Goal: Task Accomplishment & Management: Use online tool/utility

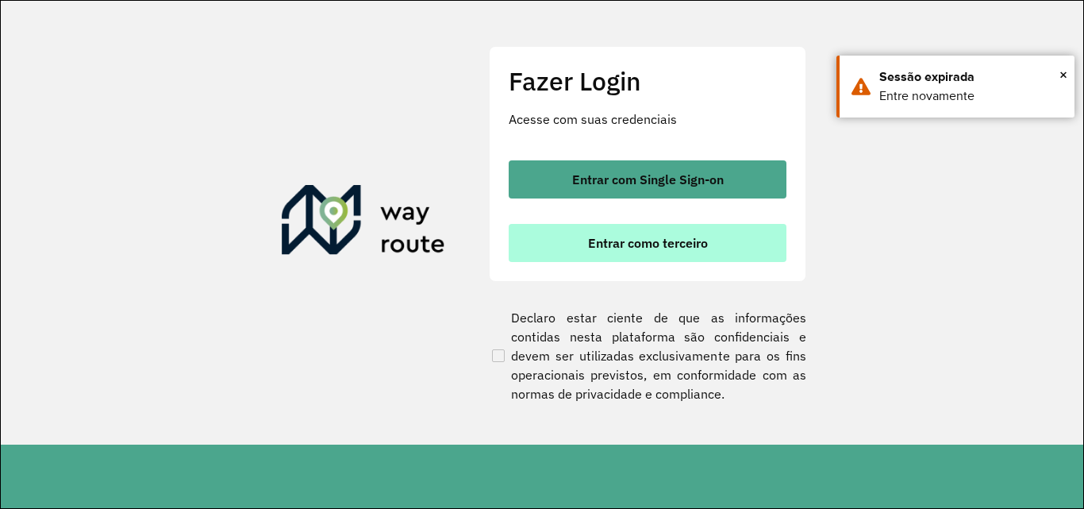
click at [707, 241] on span "Entrar como terceiro" at bounding box center [648, 243] width 120 height 13
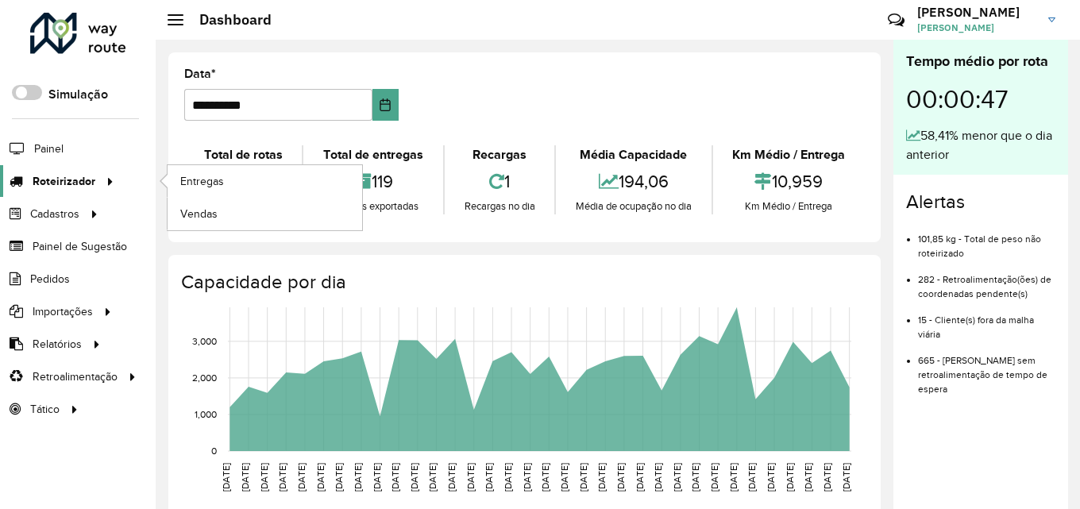
click at [86, 183] on span "Roteirizador" at bounding box center [64, 181] width 63 height 17
click at [191, 184] on span "Entregas" at bounding box center [202, 181] width 45 height 17
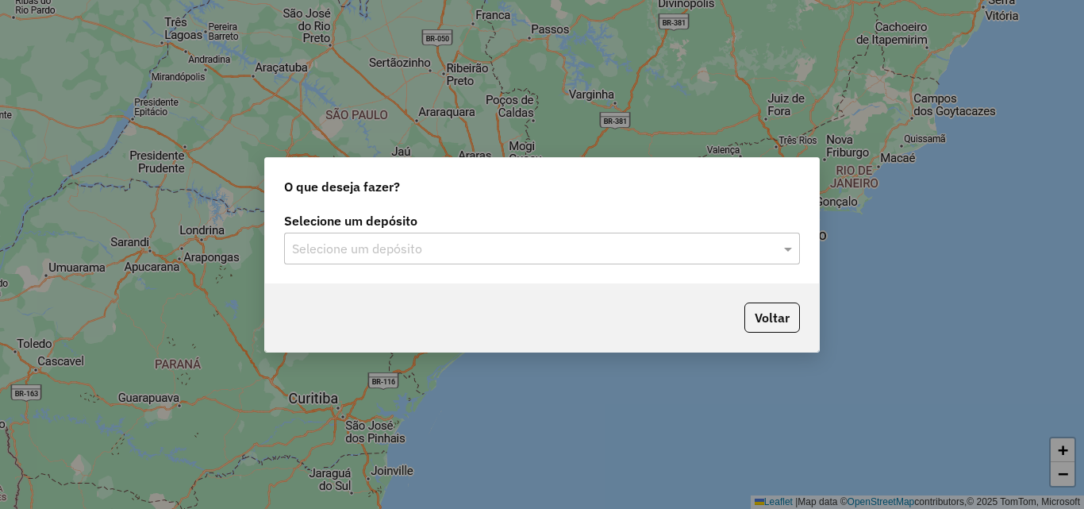
click at [417, 237] on div "Selecione um depósito" at bounding box center [542, 249] width 516 height 32
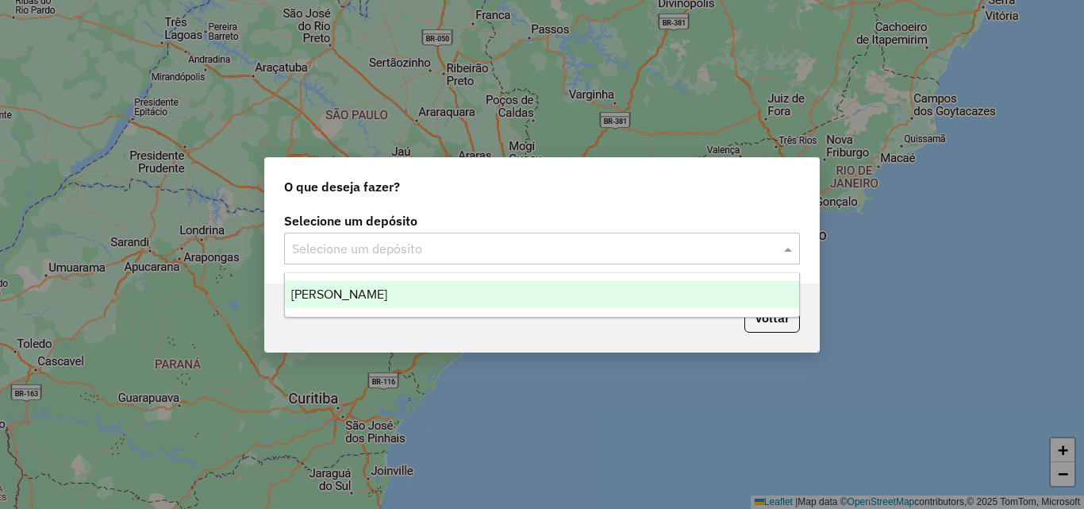
click at [387, 298] on span "[PERSON_NAME]" at bounding box center [339, 293] width 96 height 13
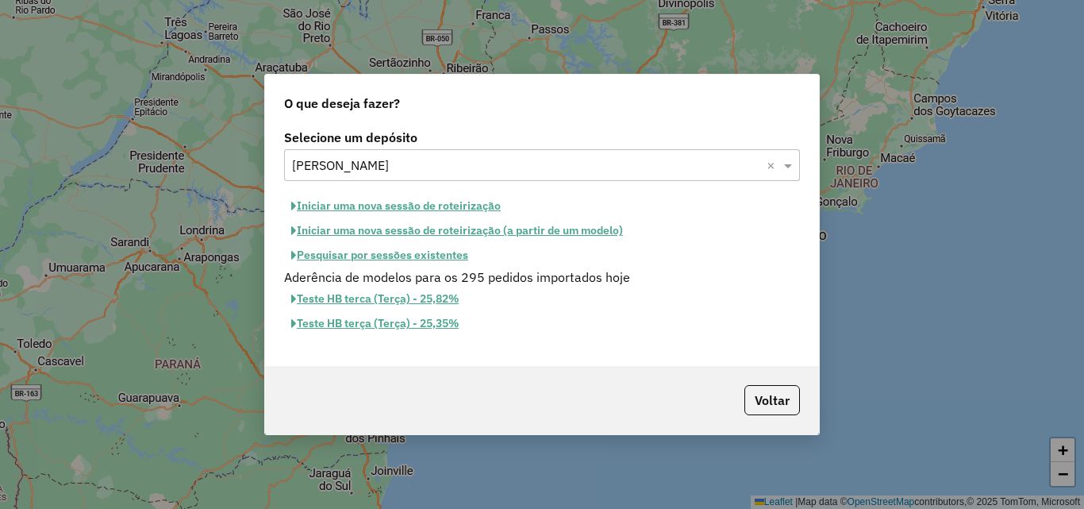
click at [406, 210] on button "Iniciar uma nova sessão de roteirização" at bounding box center [396, 206] width 224 height 25
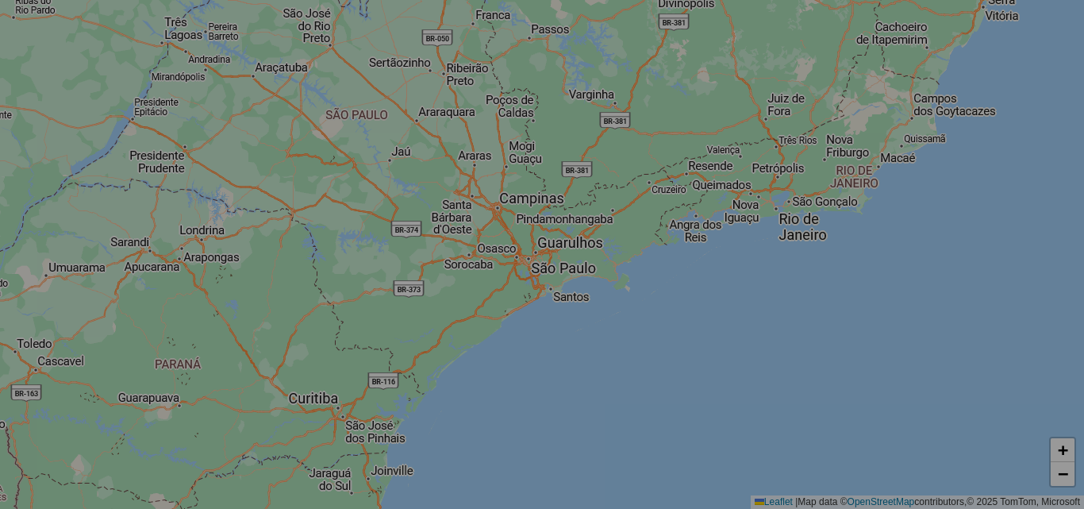
select select "*"
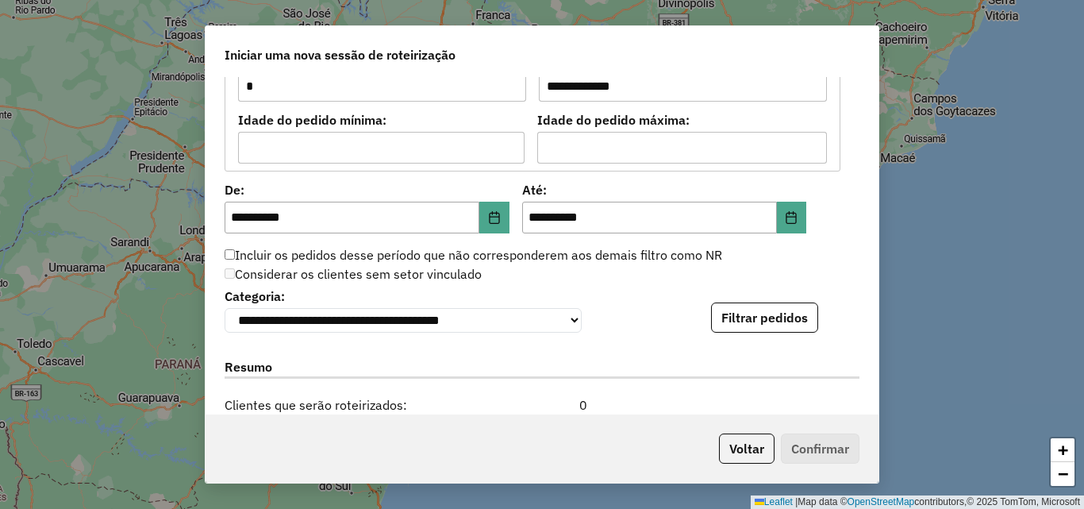
scroll to position [1667, 0]
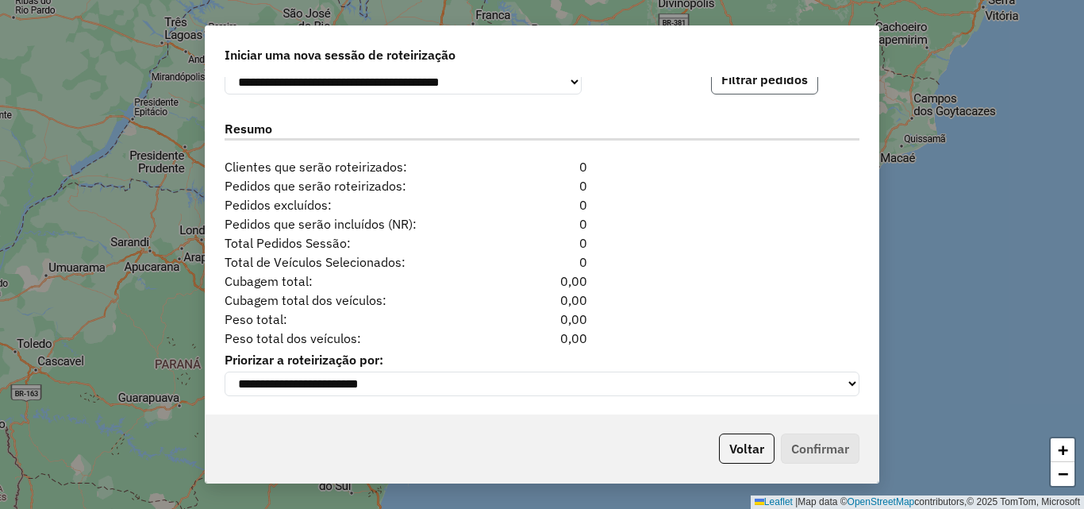
click at [754, 90] on button "Filtrar pedidos" at bounding box center [764, 79] width 107 height 30
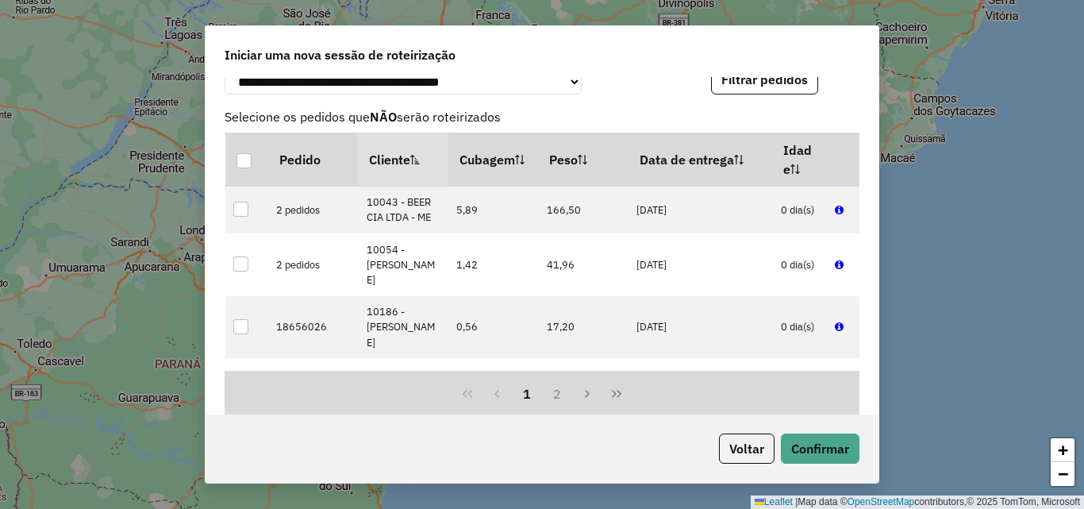
scroll to position [2003, 0]
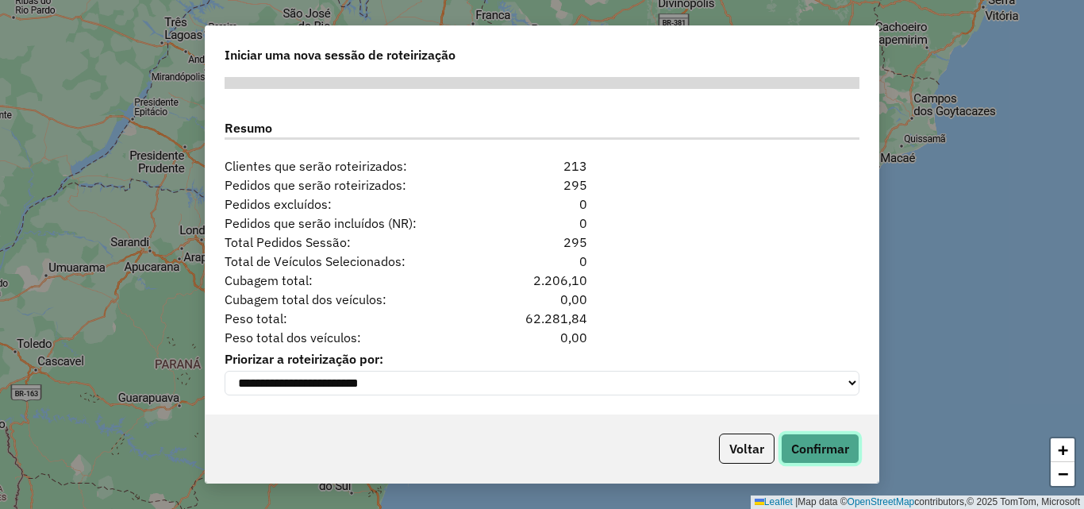
click at [816, 450] on button "Confirmar" at bounding box center [820, 448] width 79 height 30
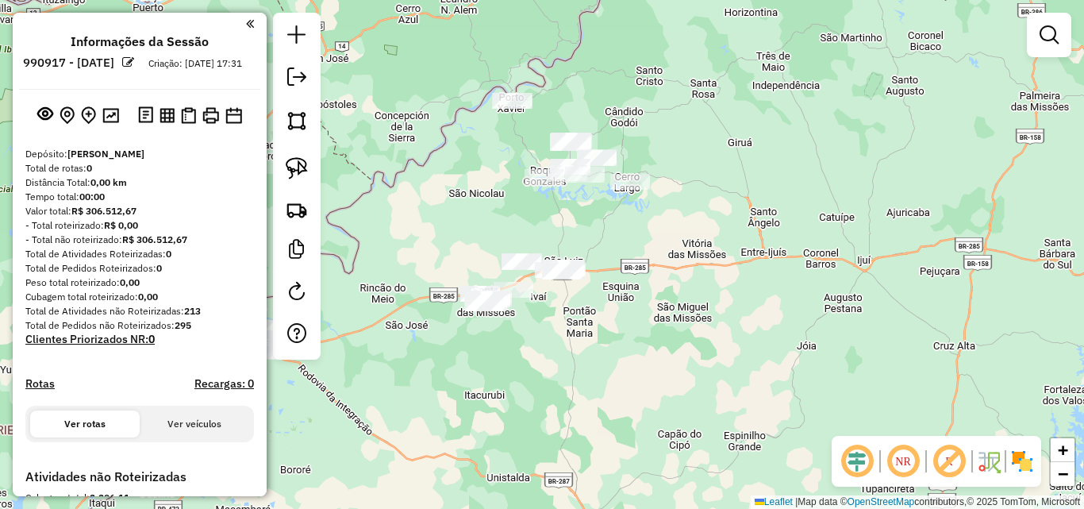
drag, startPoint x: 589, startPoint y: 374, endPoint x: 560, endPoint y: 191, distance: 184.9
click at [563, 201] on div "Janela de atendimento Grade de atendimento Capacidade Transportadoras Veículos …" at bounding box center [542, 254] width 1084 height 509
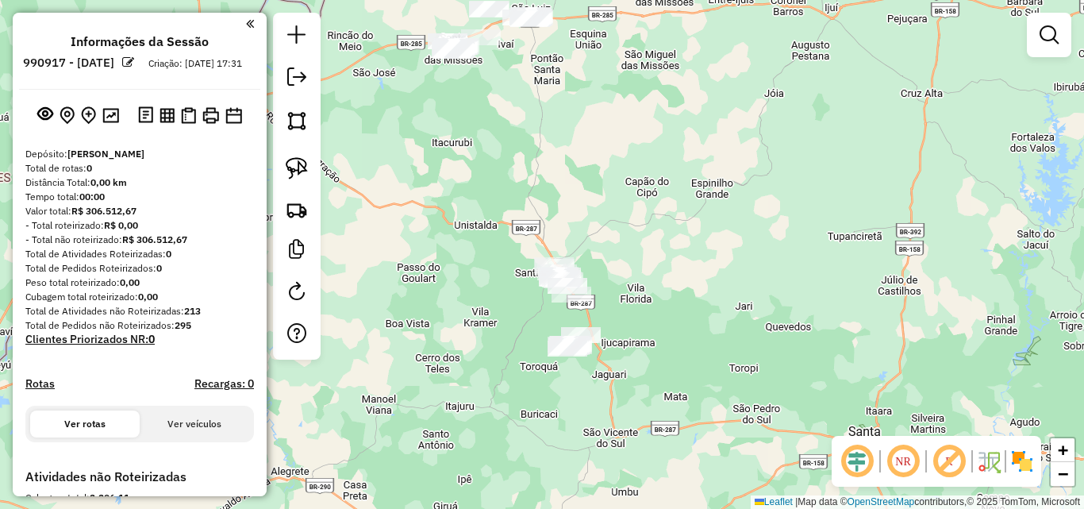
drag, startPoint x: 590, startPoint y: 226, endPoint x: 584, endPoint y: 212, distance: 15.3
click at [584, 214] on div "Janela de atendimento Grade de atendimento Capacidade Transportadoras Veículos …" at bounding box center [542, 254] width 1084 height 509
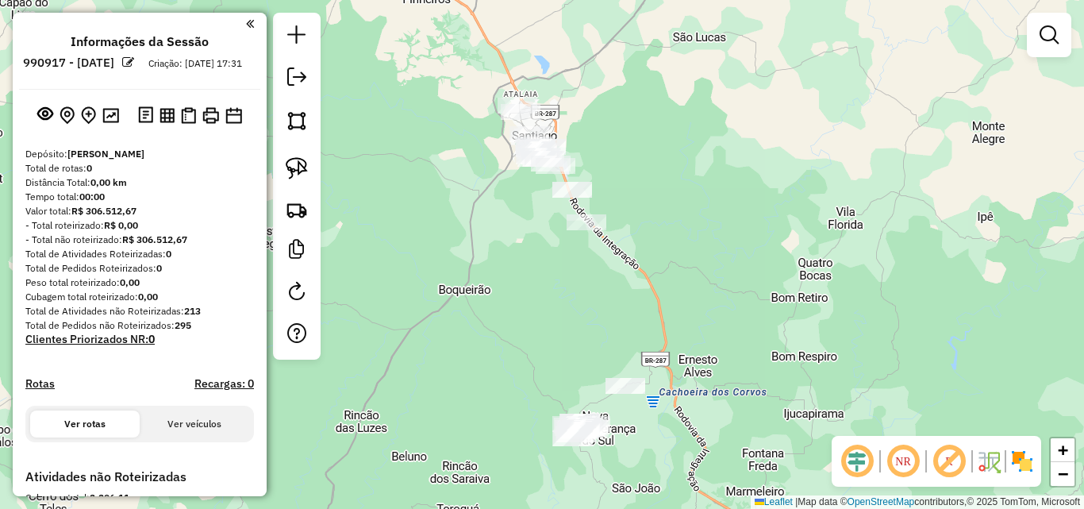
drag, startPoint x: 515, startPoint y: 253, endPoint x: 491, endPoint y: 171, distance: 86.1
click at [491, 172] on div "Janela de atendimento Grade de atendimento Capacidade Transportadoras Veículos …" at bounding box center [542, 254] width 1084 height 509
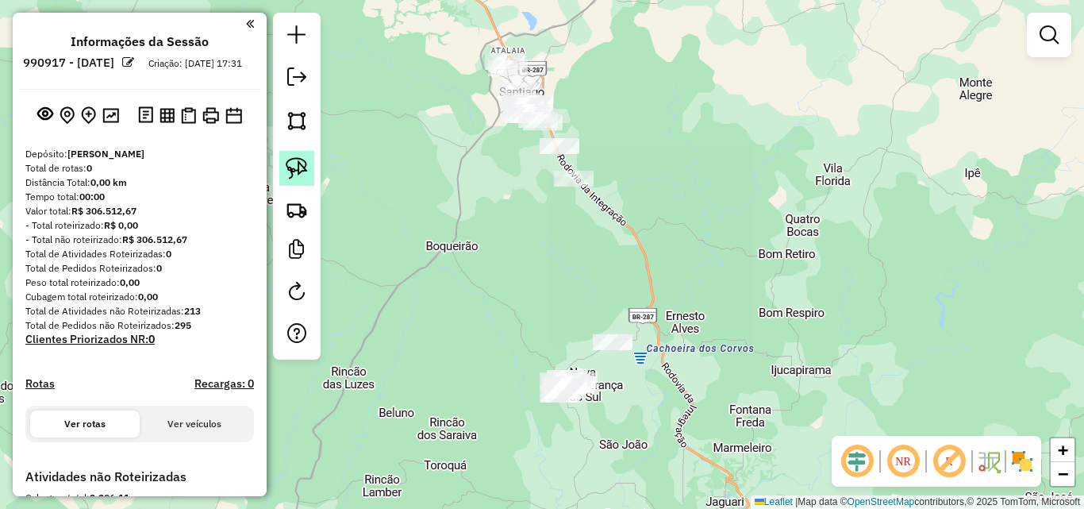
click at [305, 168] on img at bounding box center [297, 168] width 22 height 22
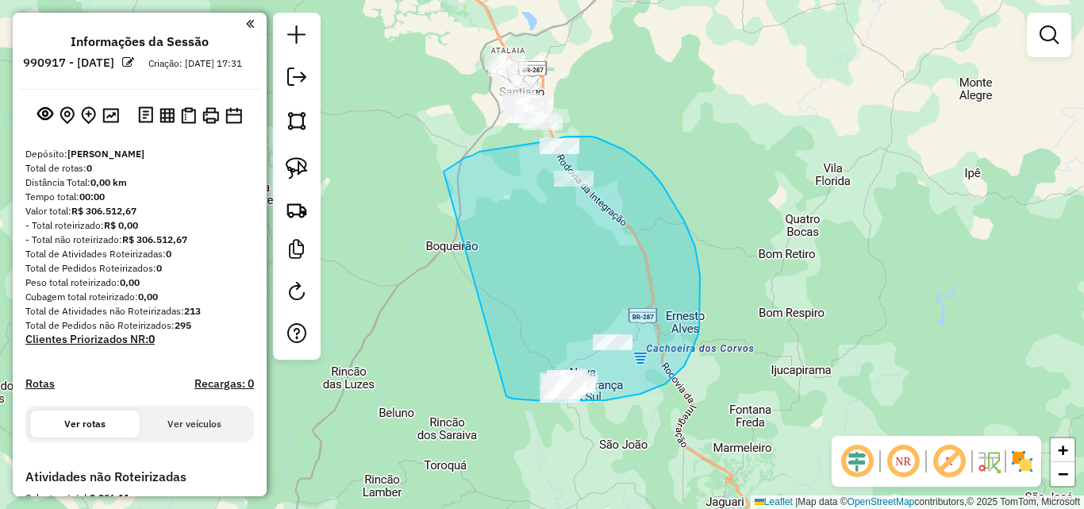
drag, startPoint x: 453, startPoint y: 165, endPoint x: 506, endPoint y: 396, distance: 237.0
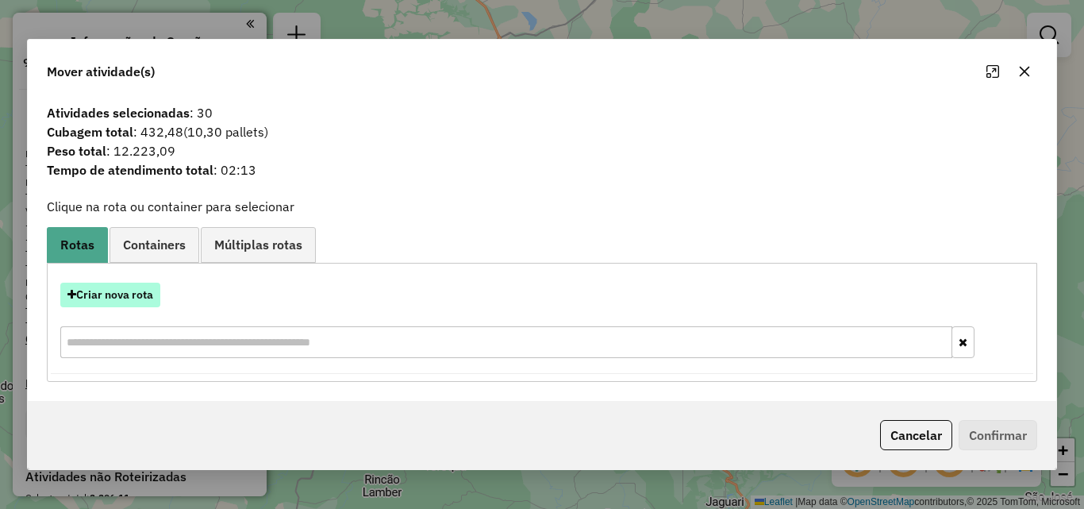
click at [119, 293] on button "Criar nova rota" at bounding box center [110, 295] width 100 height 25
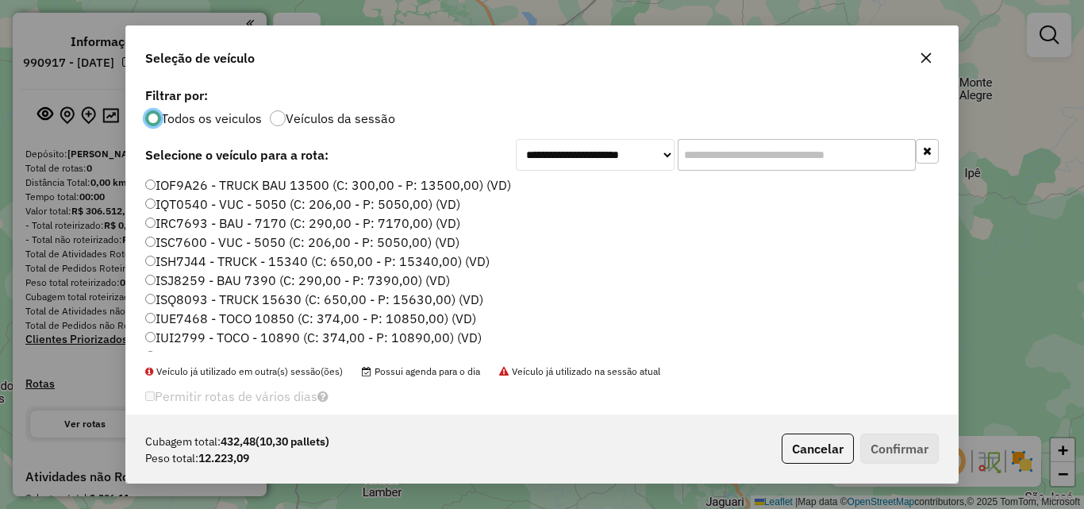
scroll to position [264, 0]
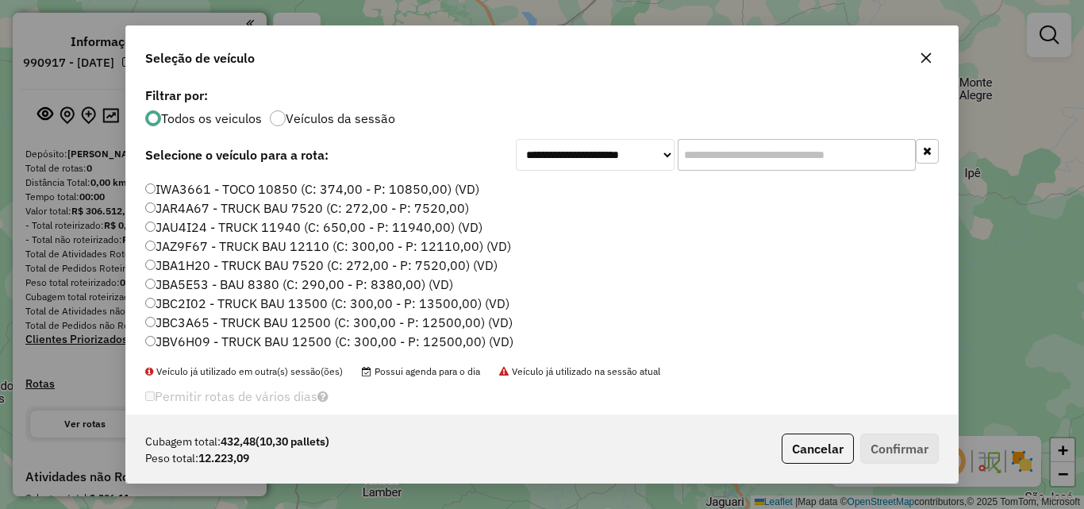
click at [187, 323] on label "JBC3A65 - TRUCK BAU 12500 (C: 300,00 - P: 12500,00) (VD)" at bounding box center [329, 322] width 368 height 19
click at [887, 450] on button "Confirmar" at bounding box center [899, 448] width 79 height 30
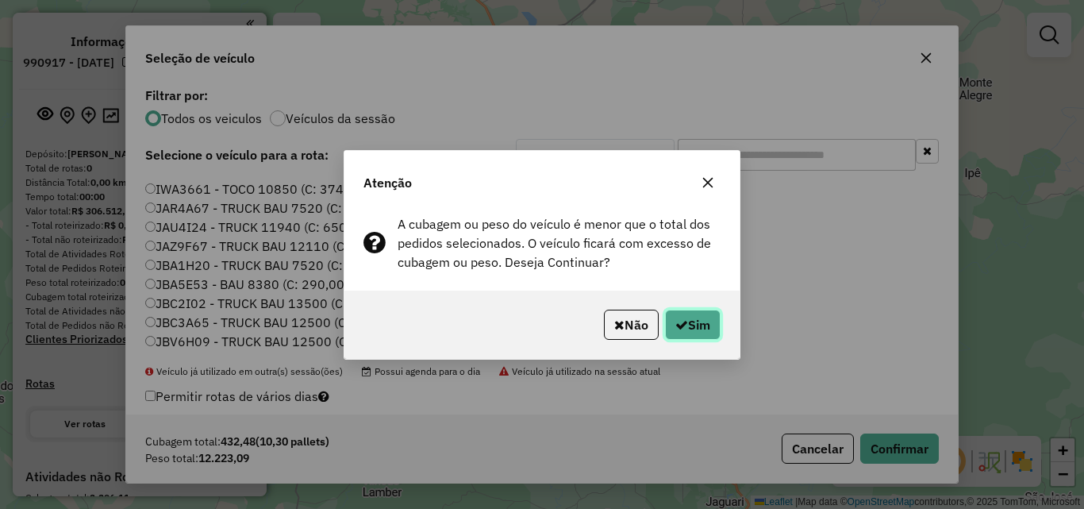
click at [686, 318] on button "Sim" at bounding box center [693, 325] width 56 height 30
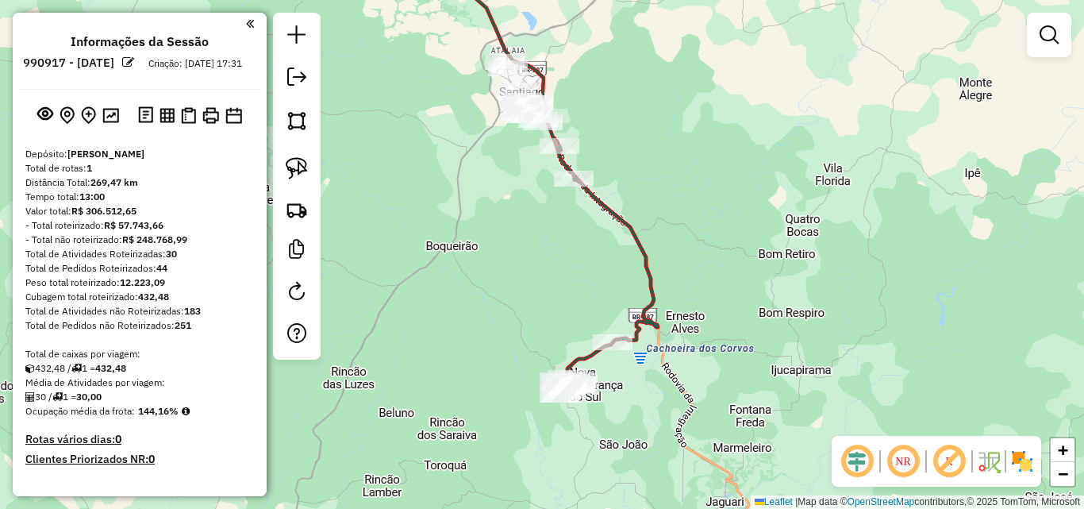
scroll to position [318, 0]
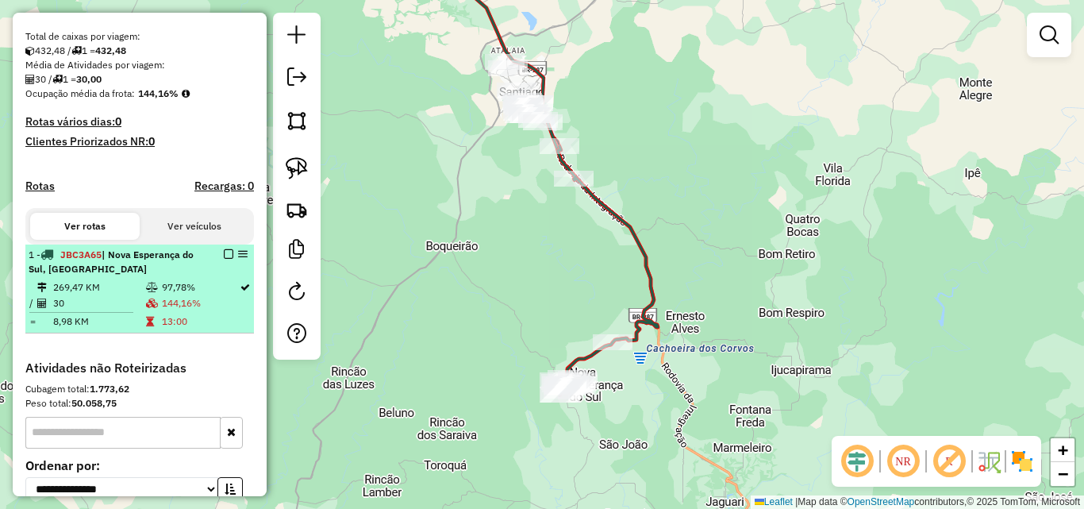
click at [117, 311] on td "30" at bounding box center [98, 303] width 93 height 16
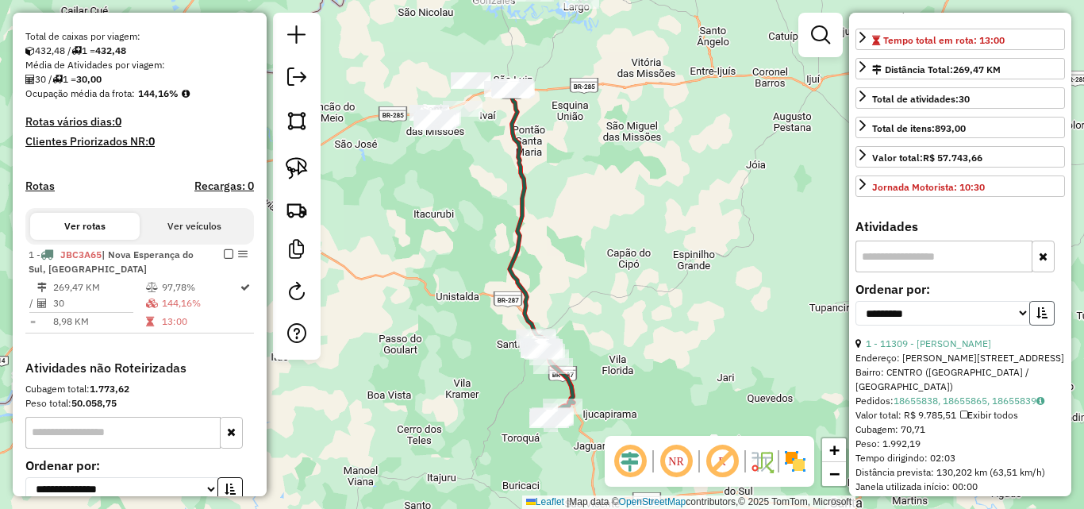
click at [1041, 318] on icon "button" at bounding box center [1042, 312] width 11 height 11
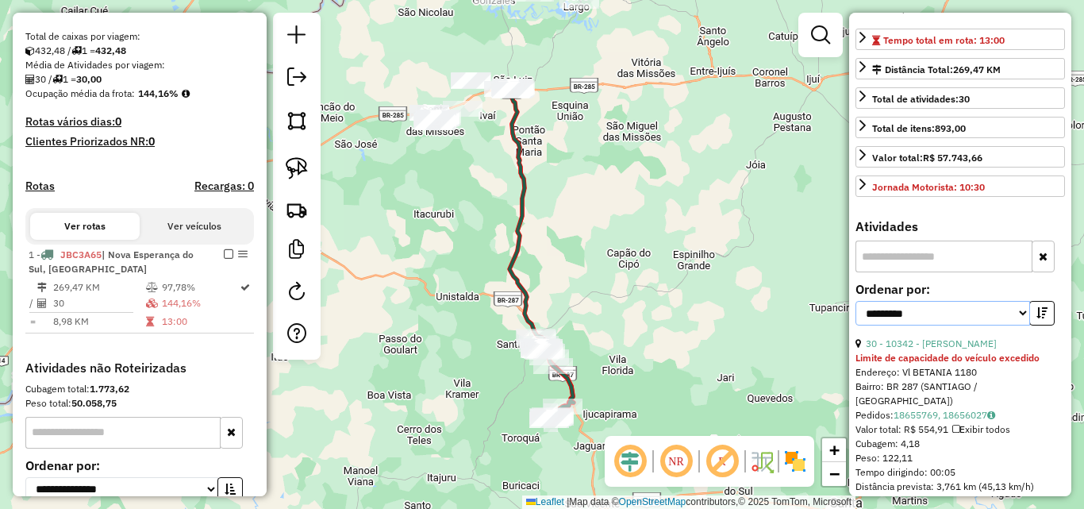
click at [1020, 325] on select "**********" at bounding box center [943, 313] width 175 height 25
select select "*********"
click at [856, 325] on select "**********" at bounding box center [943, 313] width 175 height 25
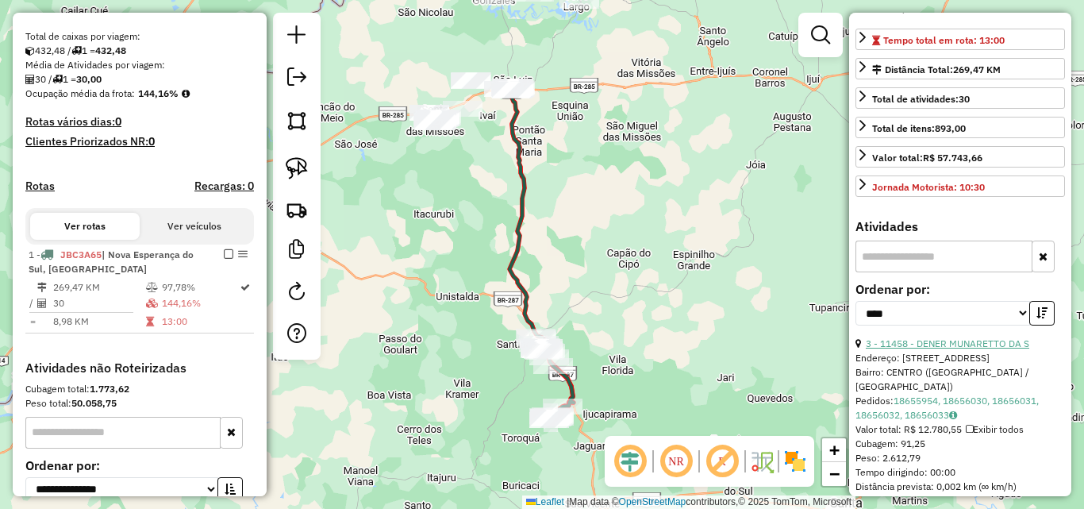
click at [946, 349] on link "3 - 11458 - DENER MUNARETTO DA S" at bounding box center [948, 343] width 164 height 12
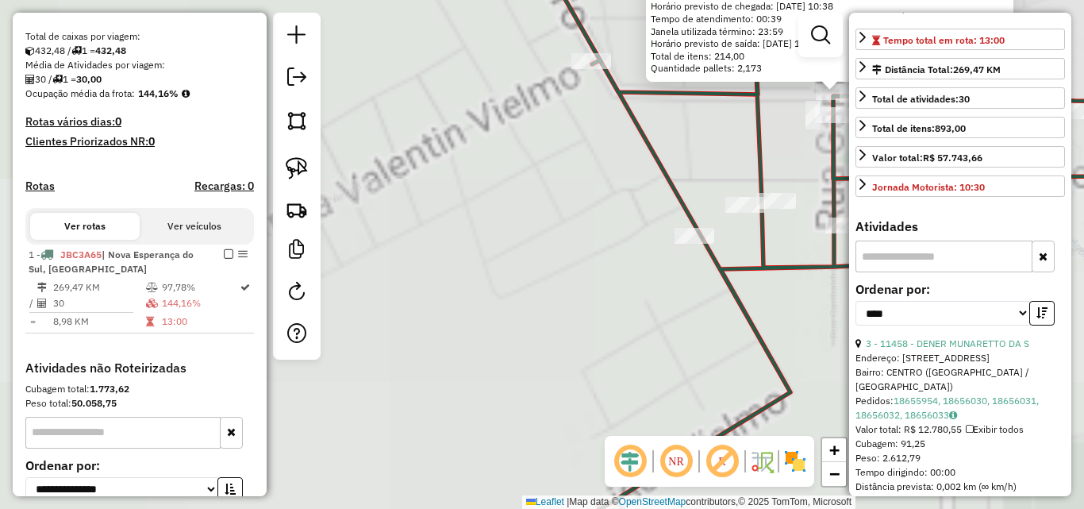
drag, startPoint x: 674, startPoint y: 197, endPoint x: 574, endPoint y: 226, distance: 104.2
click at [583, 225] on div "11458 - DENER MUNARETTO DA S Endereço: [STREET_ADDRESS] Bairro: [GEOGRAPHIC_DAT…" at bounding box center [542, 254] width 1084 height 509
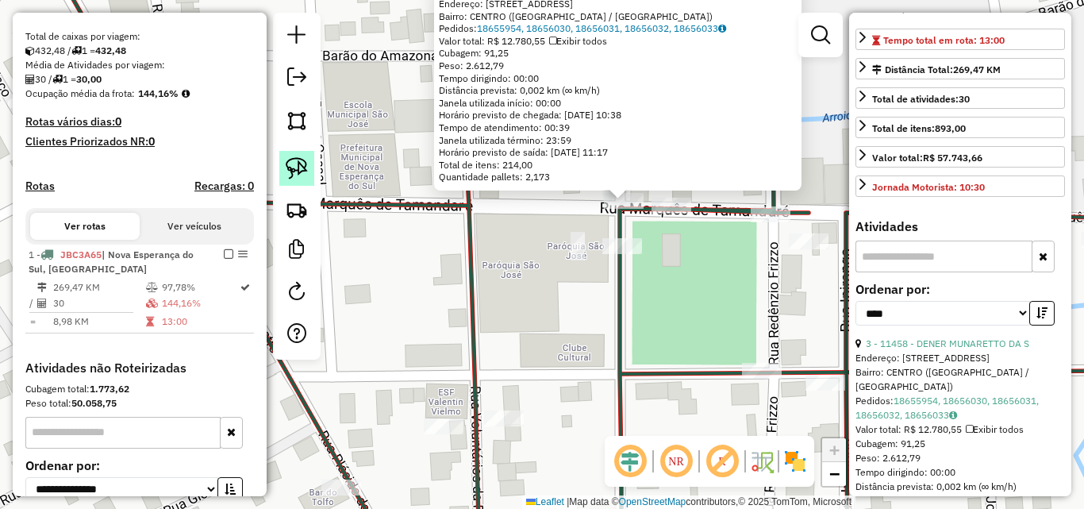
click at [312, 171] on link at bounding box center [296, 168] width 35 height 35
click at [652, 209] on div "Rota 1 - Placa JBC3A65 11458 - DENER MUNARETTO DA S Rota 1 - Placa JBC3A65 2053…" at bounding box center [542, 254] width 1084 height 509
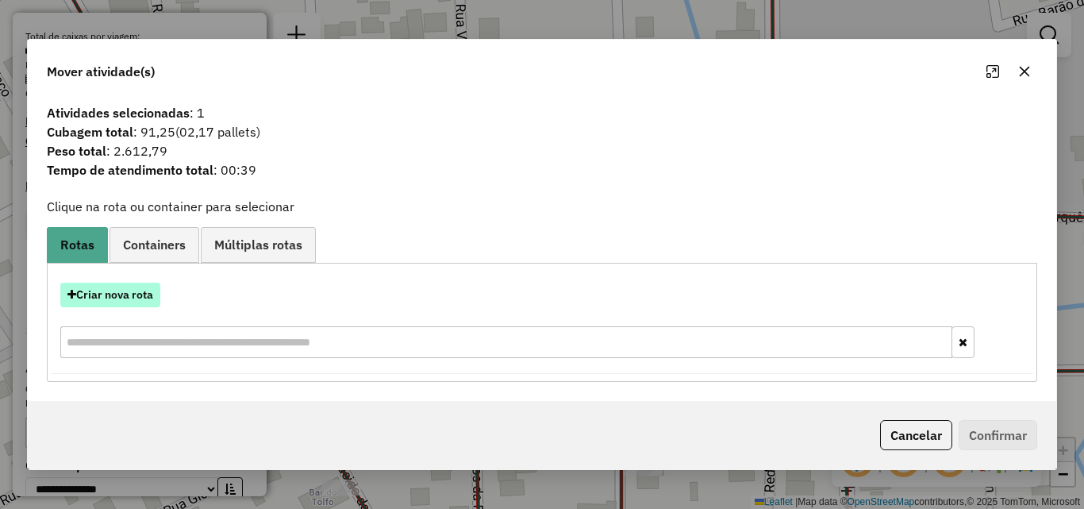
click at [107, 294] on button "Criar nova rota" at bounding box center [110, 295] width 100 height 25
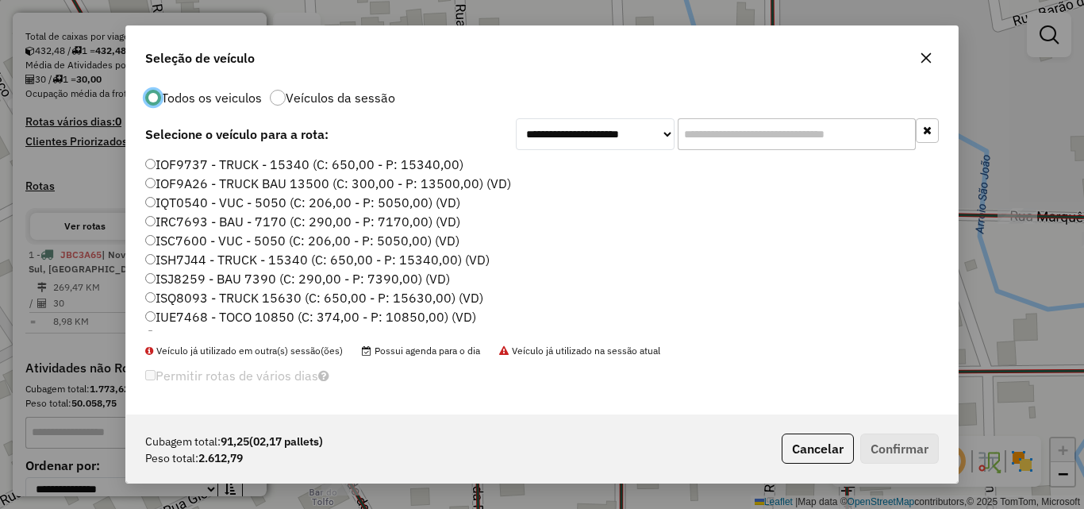
scroll to position [105, 0]
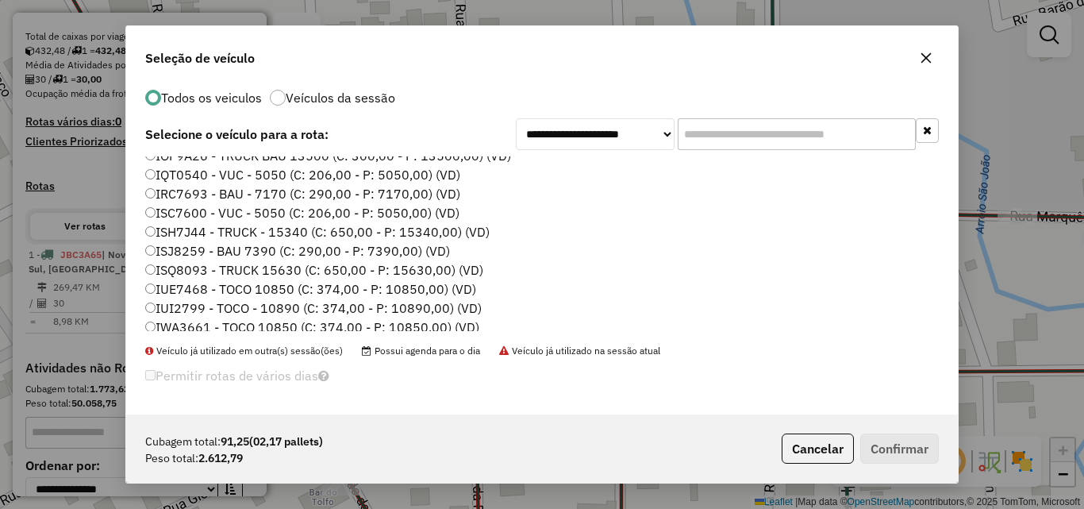
click at [213, 327] on label "IWA3661 - TOCO 10850 (C: 374,00 - P: 10850,00) (VD)" at bounding box center [312, 327] width 334 height 19
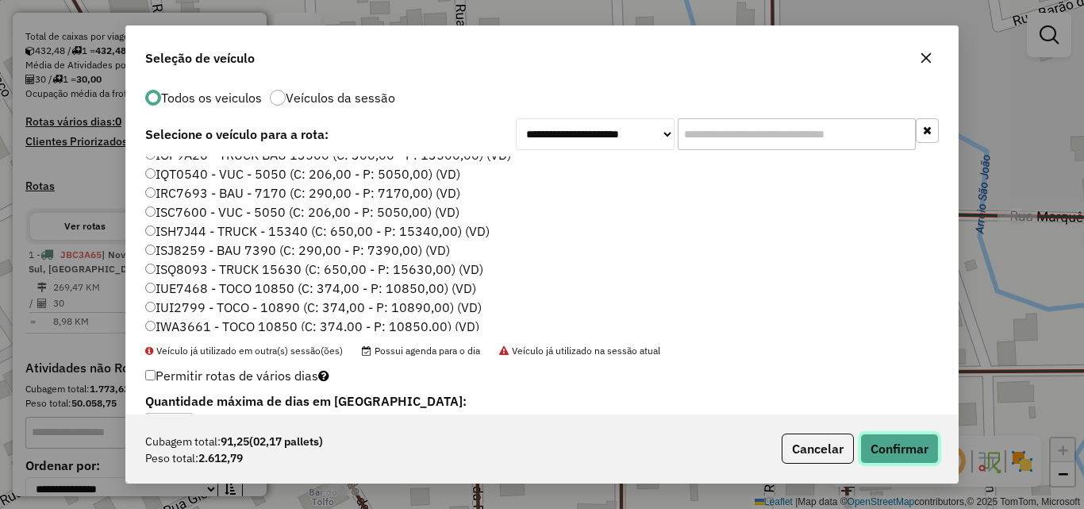
click at [909, 452] on button "Confirmar" at bounding box center [899, 448] width 79 height 30
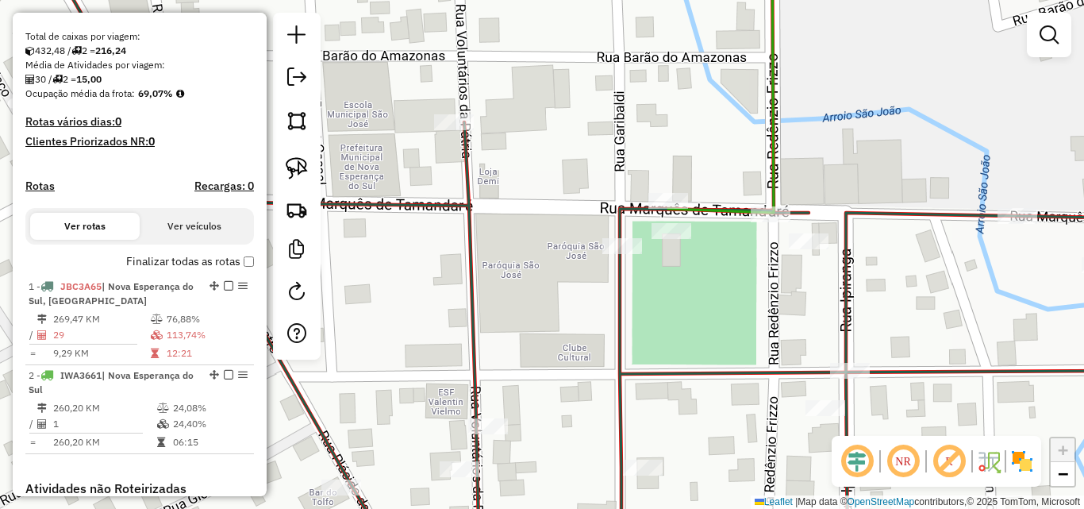
scroll to position [476, 0]
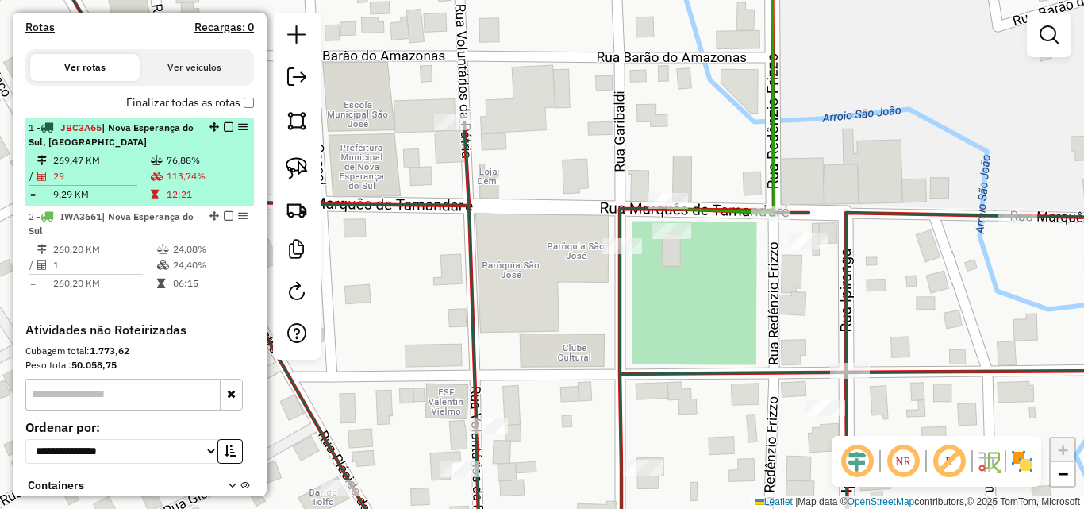
click at [110, 184] on td "29" at bounding box center [101, 176] width 98 height 16
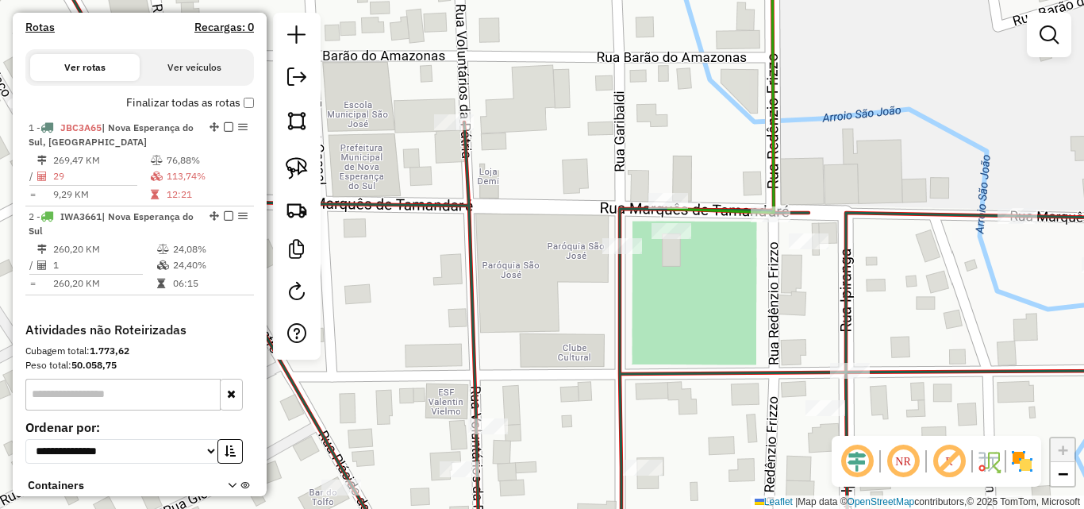
select select "*********"
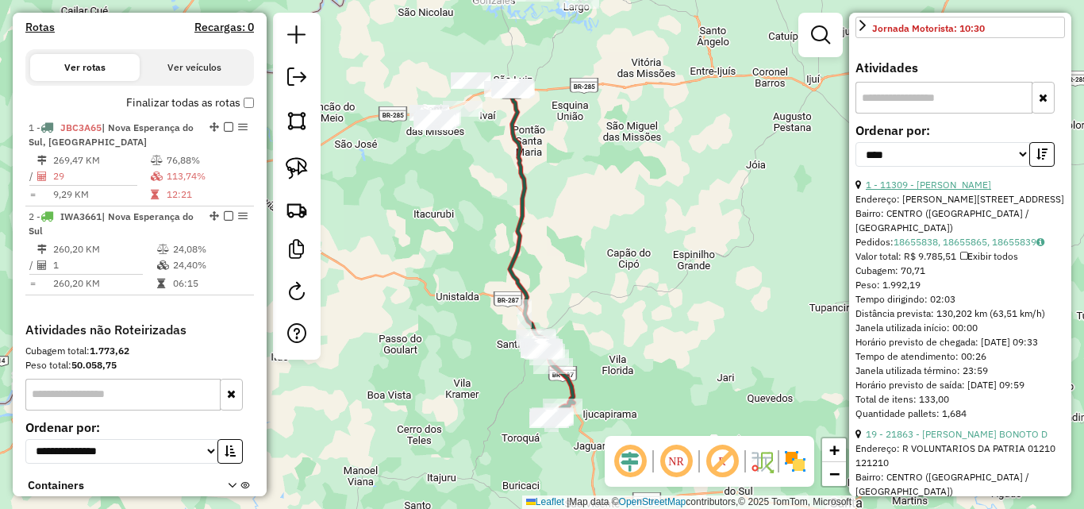
click at [941, 191] on link "1 - 11309 - [PERSON_NAME]" at bounding box center [928, 185] width 125 height 12
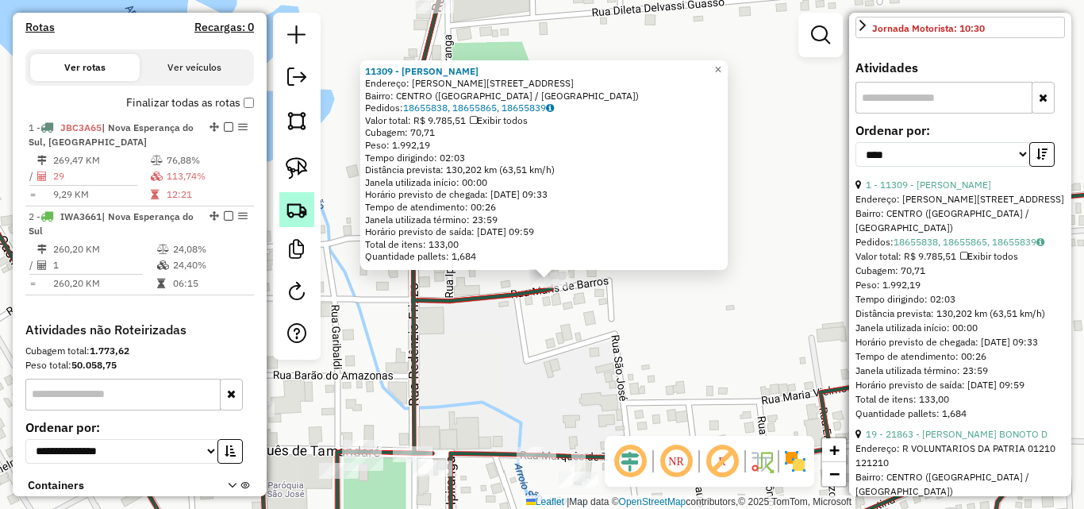
click at [298, 211] on img at bounding box center [297, 209] width 22 height 22
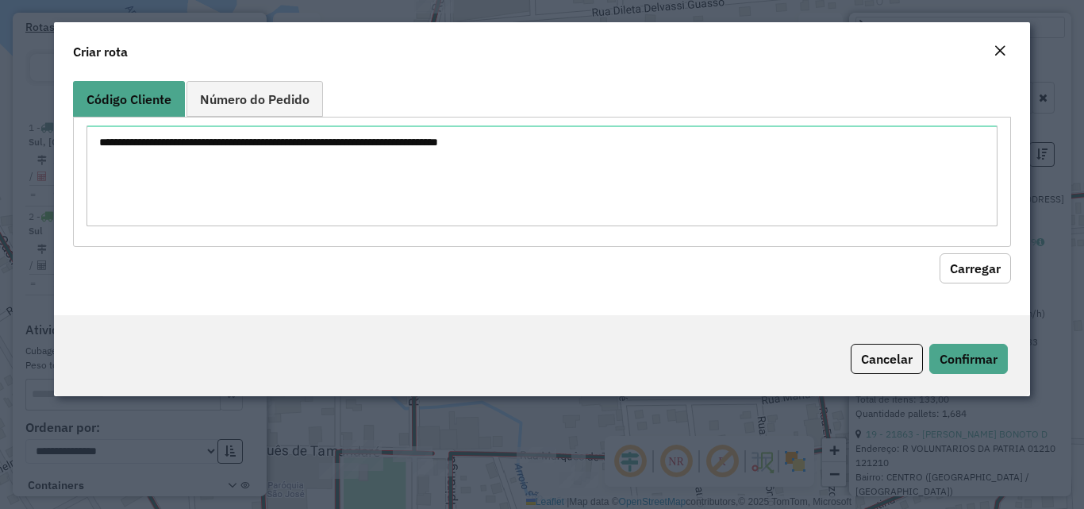
click at [869, 337] on div "Cancelar Confirmar" at bounding box center [542, 355] width 976 height 81
click at [876, 353] on button "Cancelar" at bounding box center [887, 359] width 72 height 30
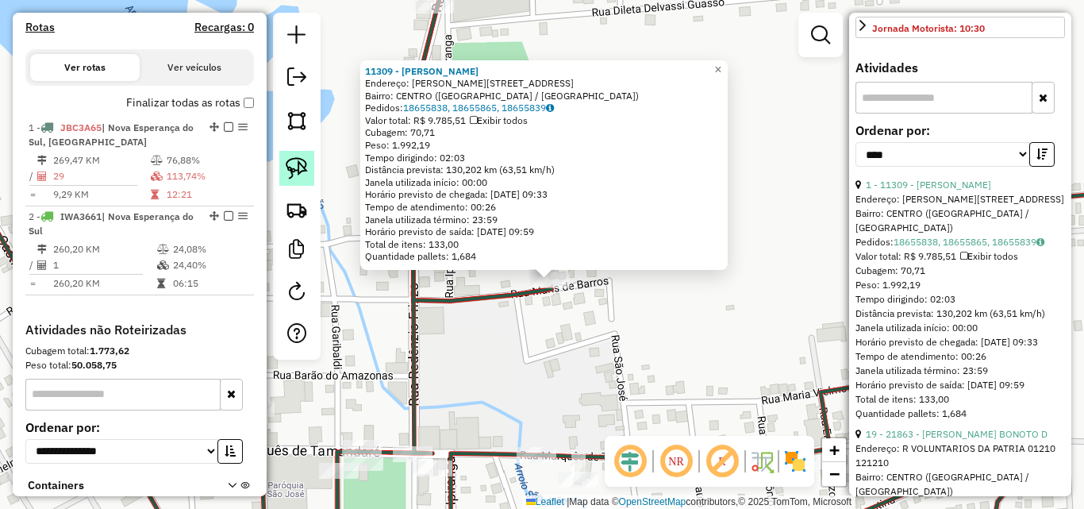
drag, startPoint x: 290, startPoint y: 152, endPoint x: 334, endPoint y: 175, distance: 50.4
click at [291, 151] on link at bounding box center [296, 168] width 35 height 35
drag, startPoint x: 504, startPoint y: 258, endPoint x: 590, endPoint y: 318, distance: 104.4
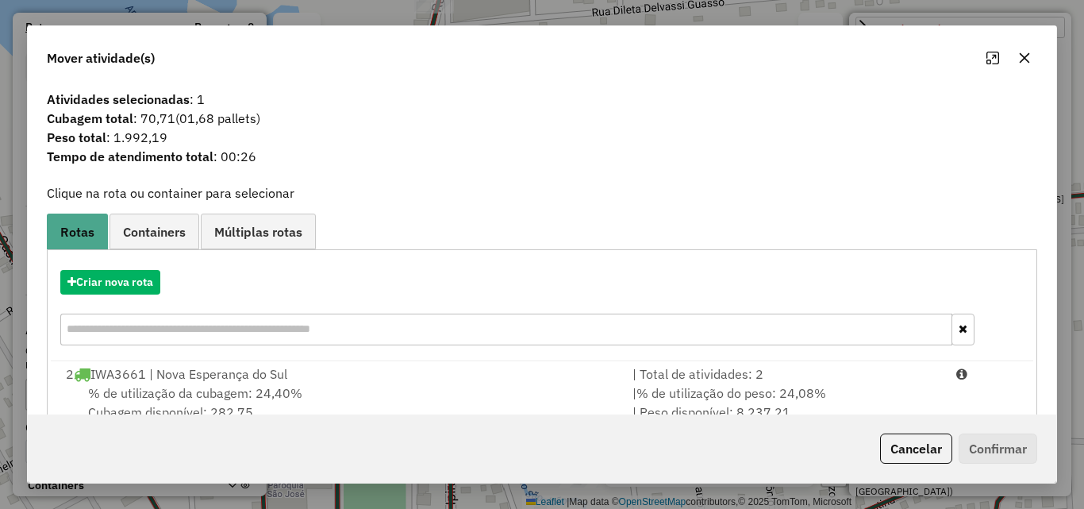
click at [433, 358] on div "Criar nova rota" at bounding box center [542, 309] width 983 height 103
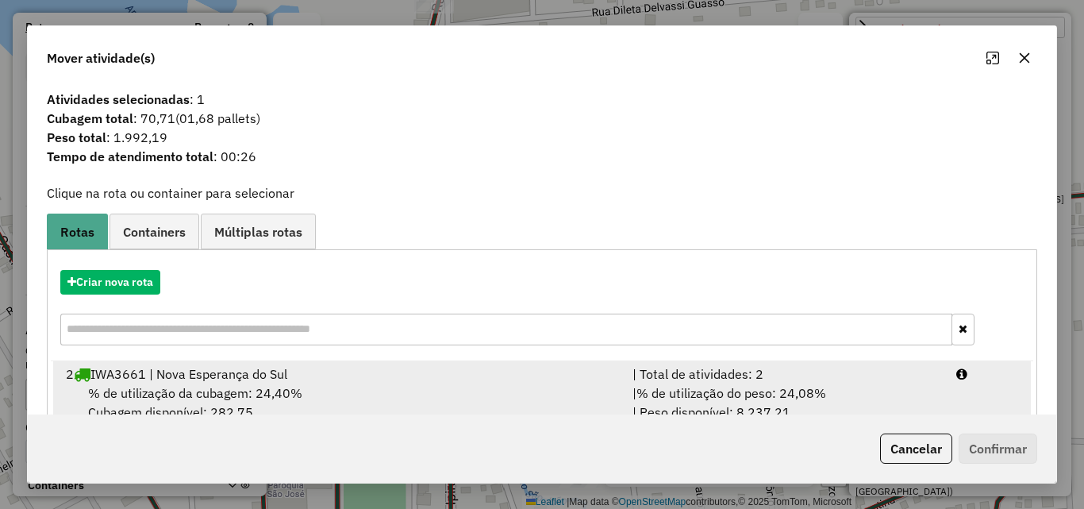
click at [502, 373] on div "2 IWA3661 | Nova Esperança do Sul" at bounding box center [339, 373] width 567 height 19
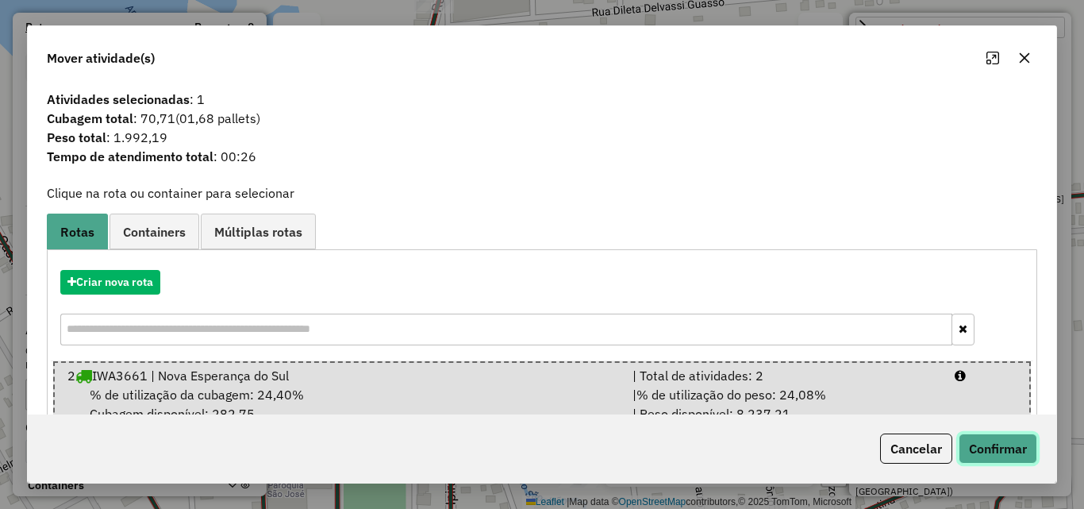
click at [968, 446] on button "Confirmar" at bounding box center [998, 448] width 79 height 30
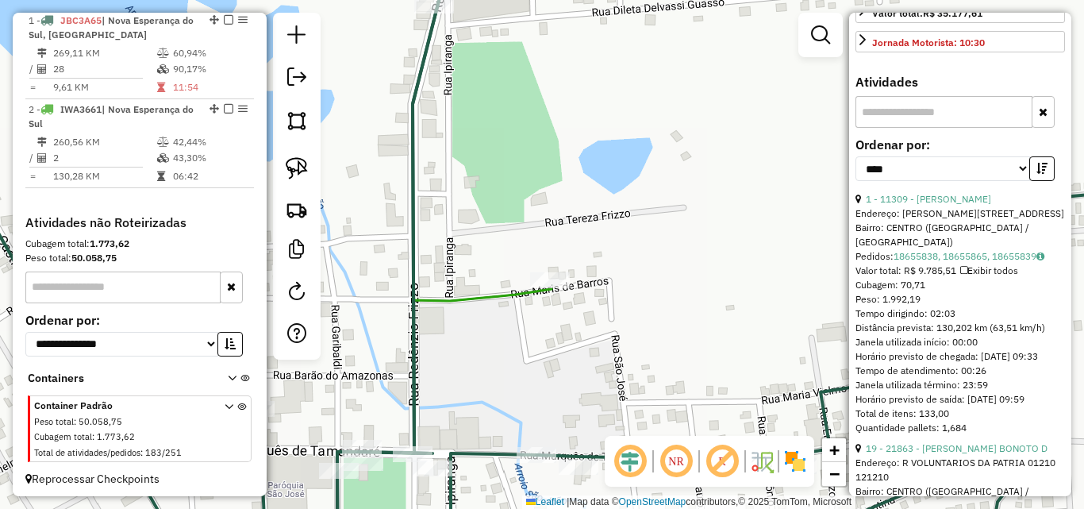
scroll to position [595, 0]
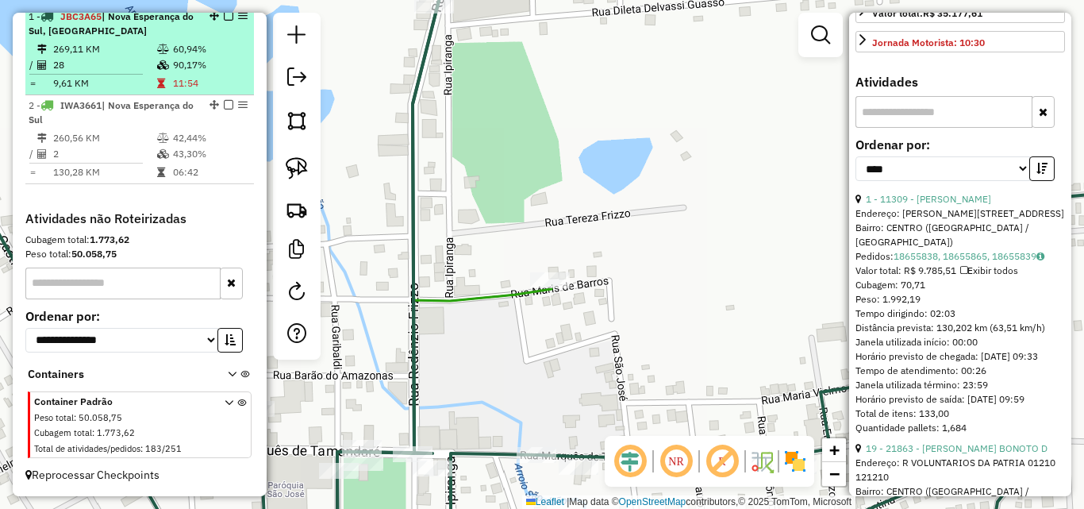
click at [143, 67] on td "28" at bounding box center [104, 65] width 104 height 16
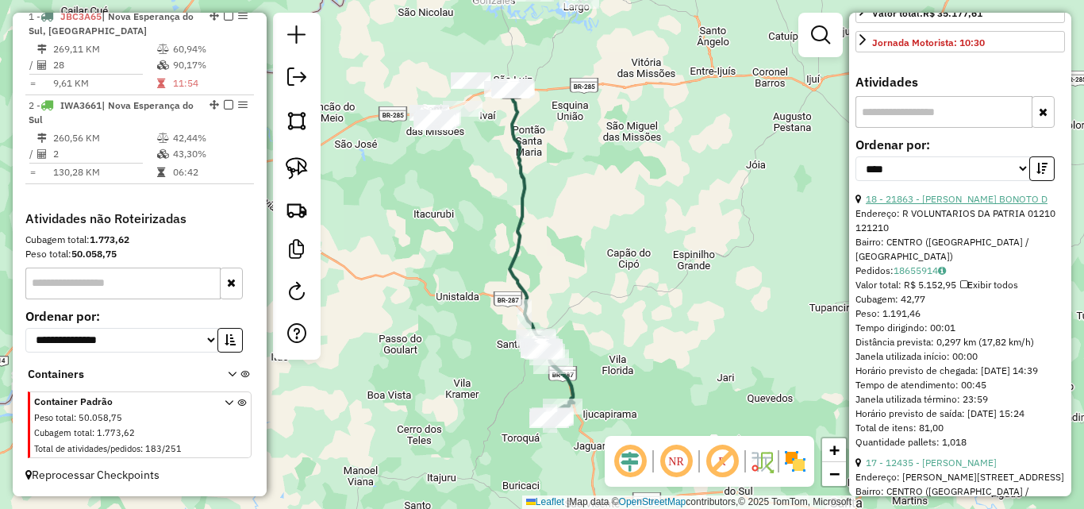
click at [952, 205] on link "18 - 21863 - [PERSON_NAME] BONOTO D" at bounding box center [957, 199] width 182 height 12
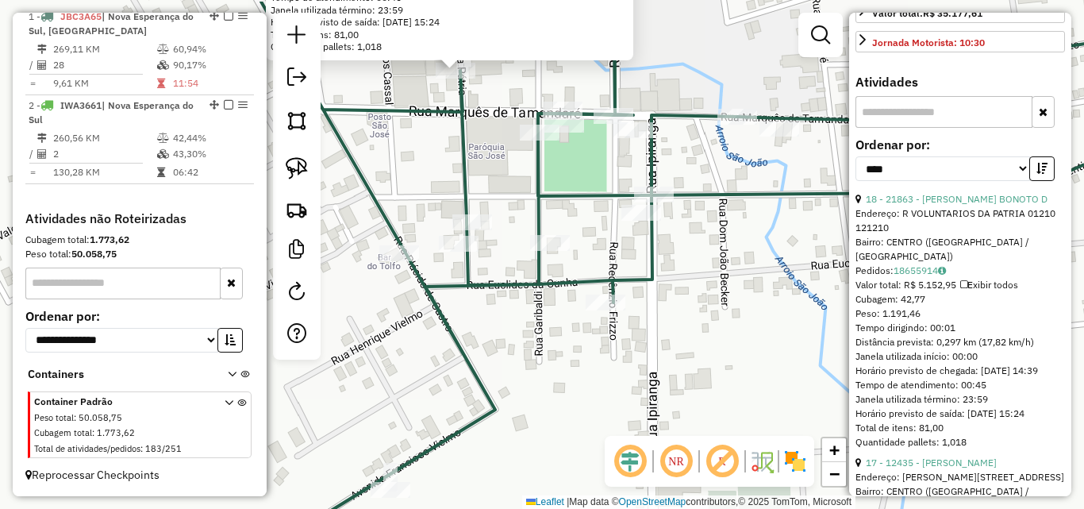
drag, startPoint x: 411, startPoint y: 206, endPoint x: 432, endPoint y: 336, distance: 131.0
click at [468, 360] on div "21863 - [PERSON_NAME] BONOTO D Endereço: R VOLUNTARIOS DA PATRIA 01210 121210 B…" at bounding box center [542, 254] width 1084 height 509
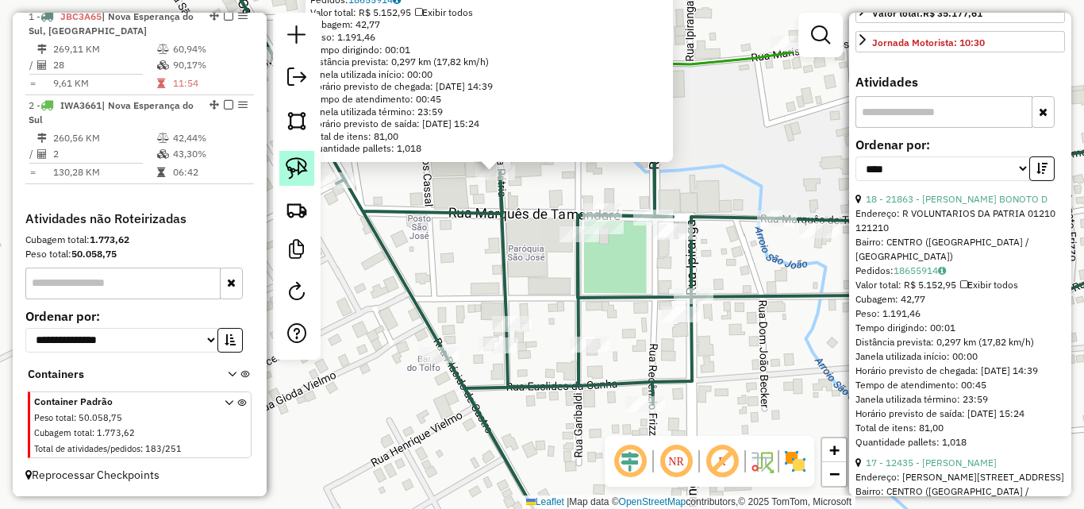
click at [289, 175] on img at bounding box center [297, 168] width 22 height 22
drag, startPoint x: 432, startPoint y: 206, endPoint x: 531, endPoint y: 204, distance: 99.2
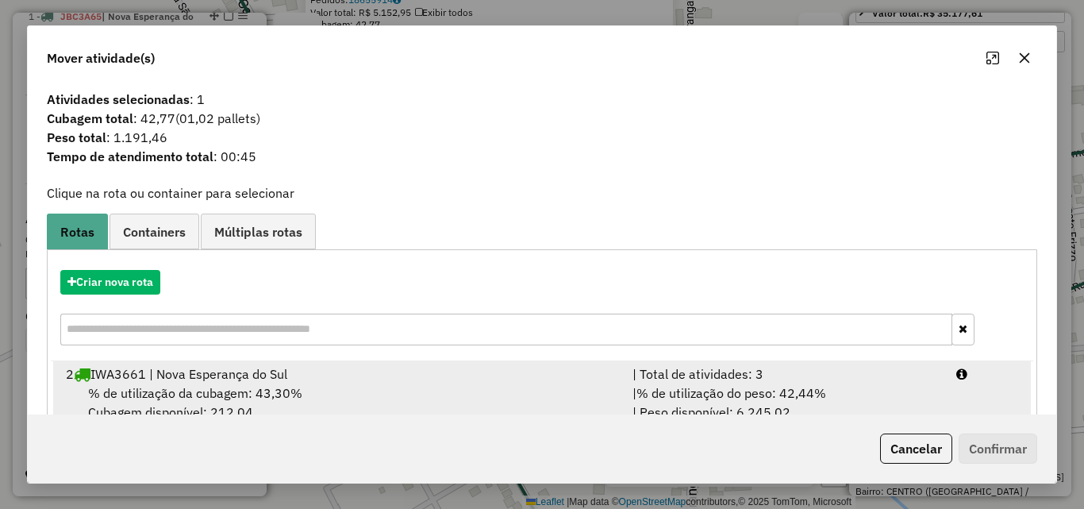
click at [405, 399] on div "% de utilização da cubagem: 43,30% Cubagem disponível: 212,04" at bounding box center [339, 402] width 567 height 38
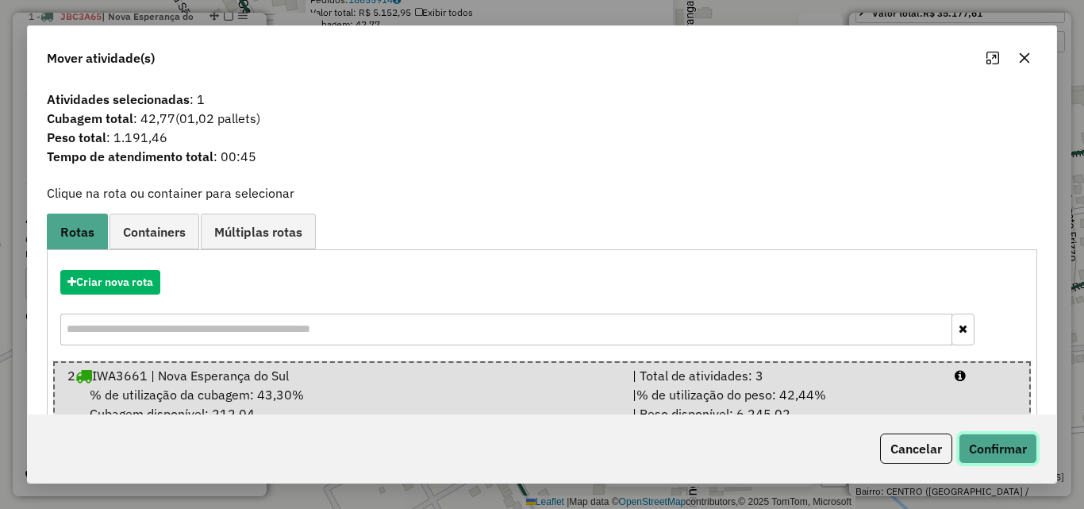
click at [995, 446] on button "Confirmar" at bounding box center [998, 448] width 79 height 30
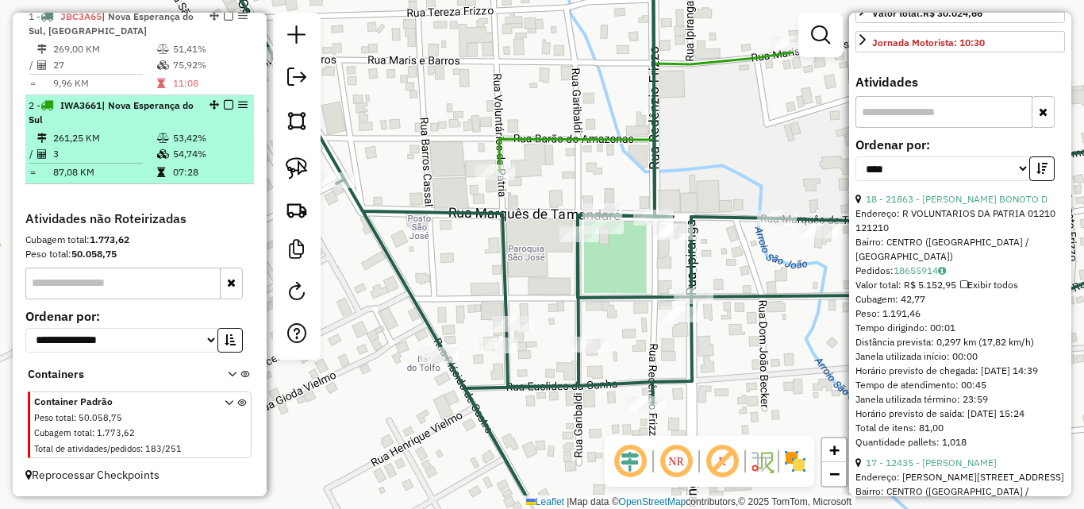
click at [117, 146] on td "261,25 KM" at bounding box center [104, 138] width 104 height 16
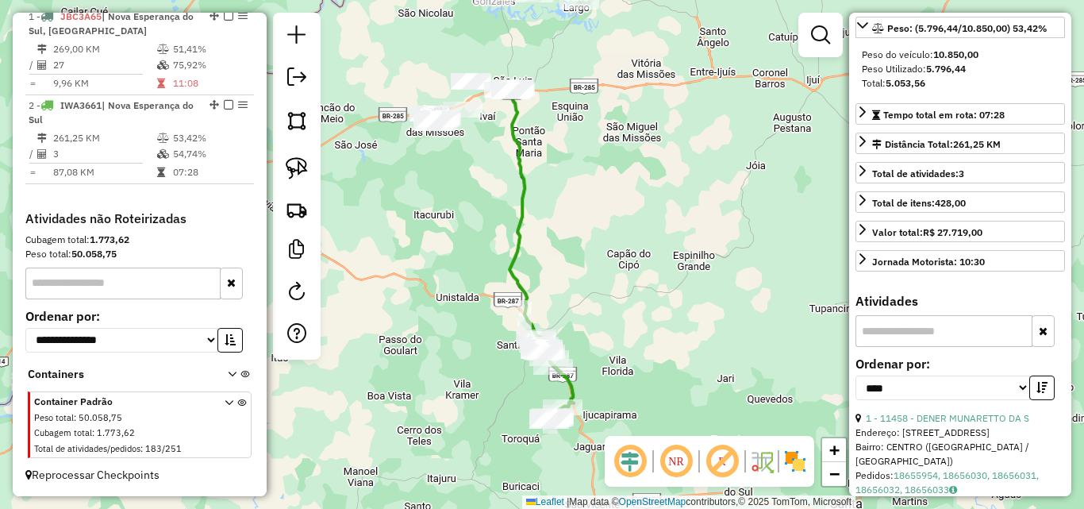
scroll to position [210, 0]
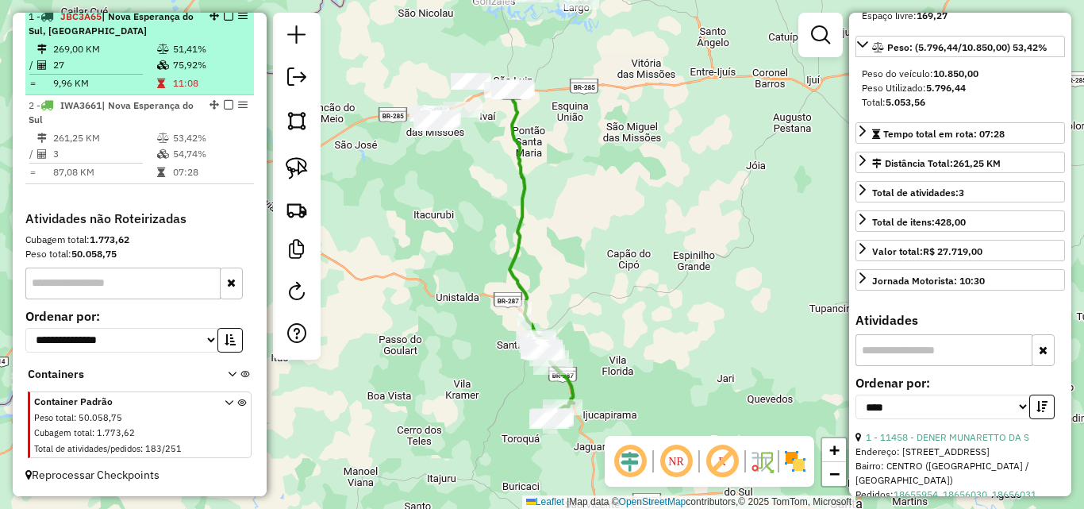
drag, startPoint x: 133, startPoint y: 71, endPoint x: 179, endPoint y: 72, distance: 45.3
click at [133, 71] on td "27" at bounding box center [104, 65] width 104 height 16
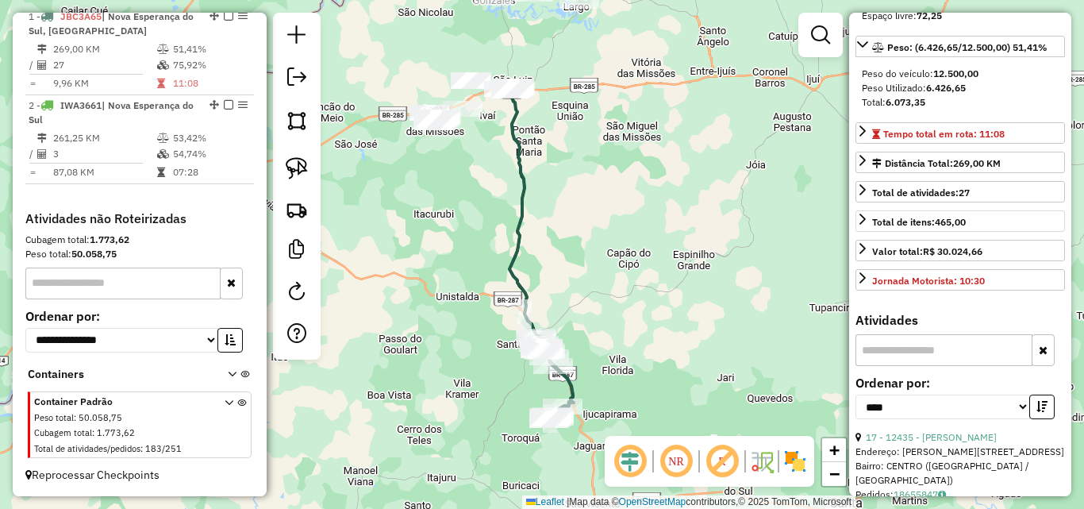
scroll to position [462, 0]
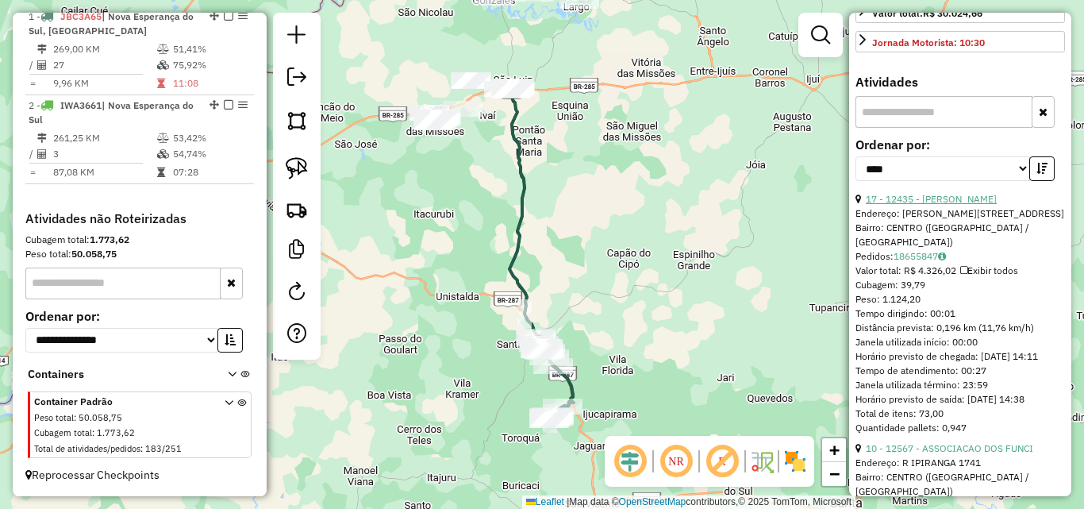
click at [948, 205] on link "17 - 12435 - [PERSON_NAME]" at bounding box center [931, 199] width 131 height 12
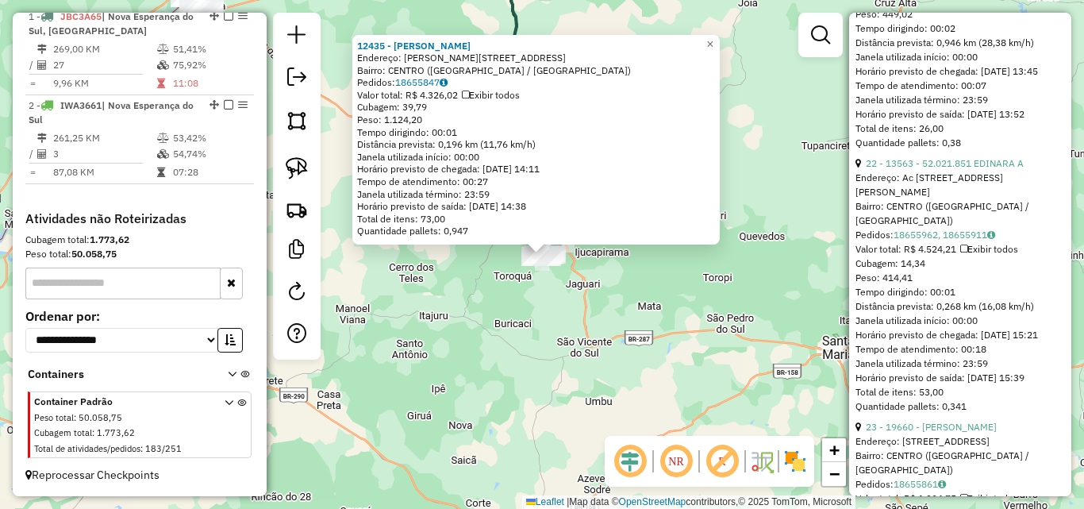
scroll to position [1494, 0]
click at [947, 170] on link "22 - 13563 - 52.021.851 EDINARA A" at bounding box center [945, 164] width 158 height 12
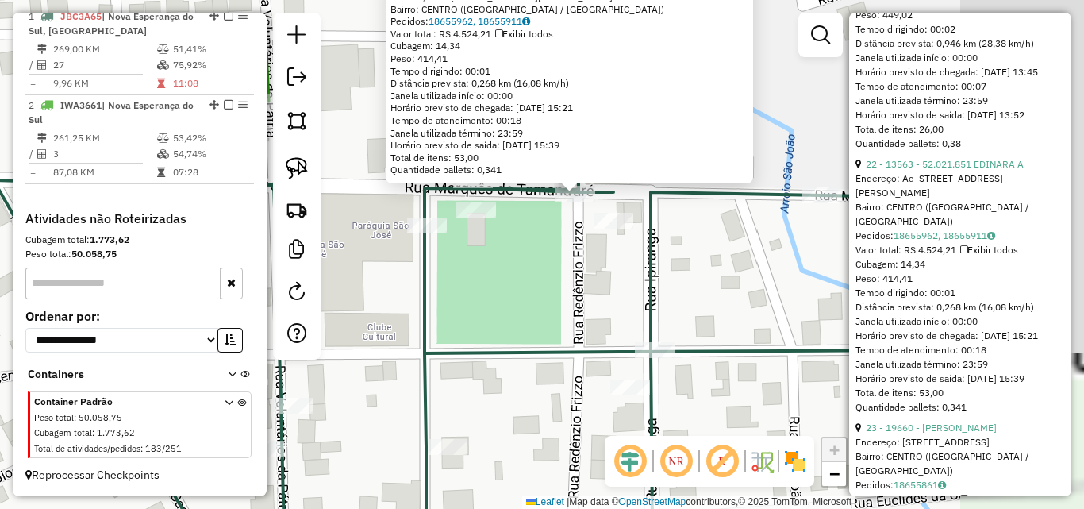
drag, startPoint x: 545, startPoint y: 289, endPoint x: 444, endPoint y: 311, distance: 104.0
click at [444, 311] on div "13563 - 52.021.851 EDINARA A Endereço: Ac [STREET_ADDRESS] Pedidos: 18655962, 1…" at bounding box center [542, 254] width 1084 height 509
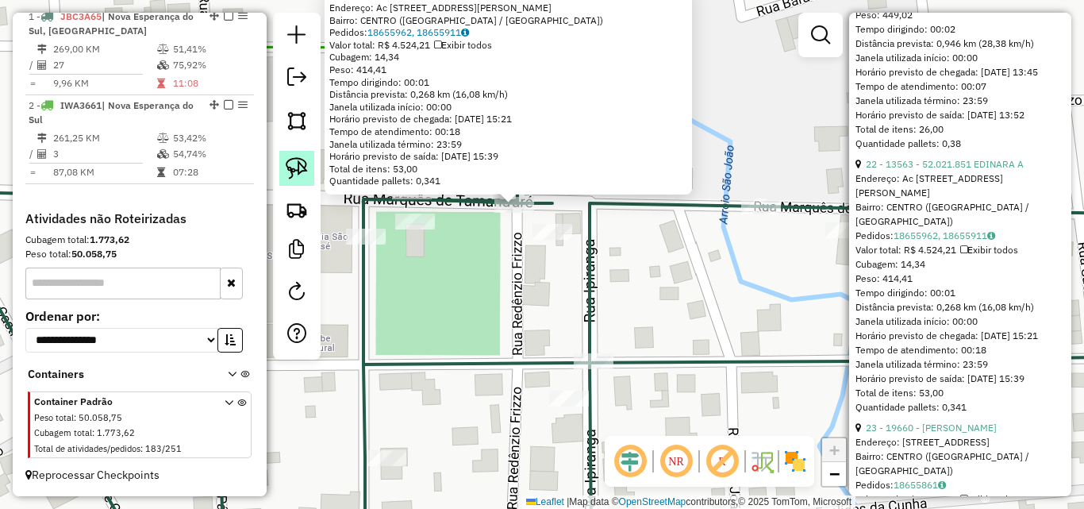
click at [286, 168] on img at bounding box center [297, 168] width 22 height 22
drag, startPoint x: 477, startPoint y: 210, endPoint x: 545, endPoint y: 210, distance: 67.5
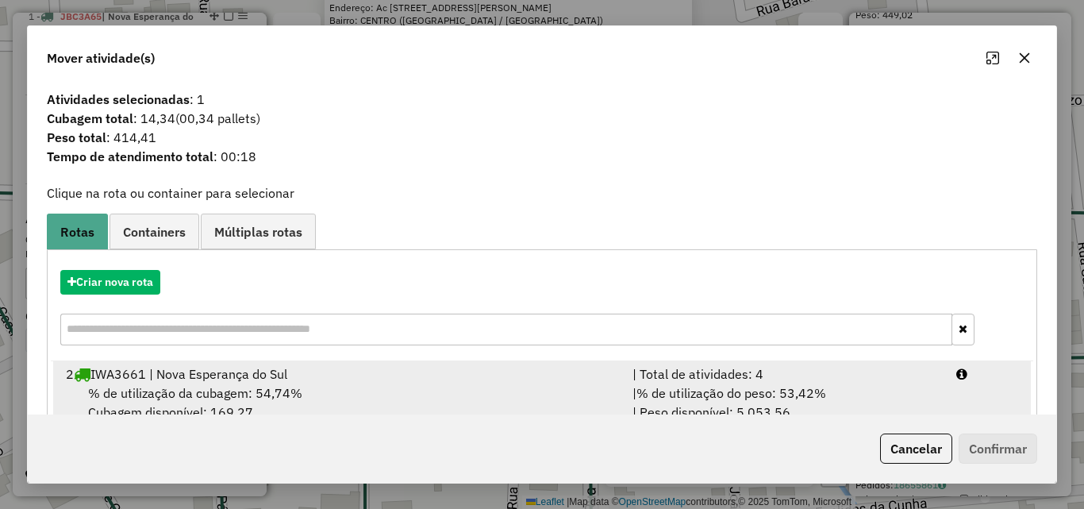
click at [376, 374] on div "2 IWA3661 | Nova Esperança do Sul" at bounding box center [339, 373] width 567 height 19
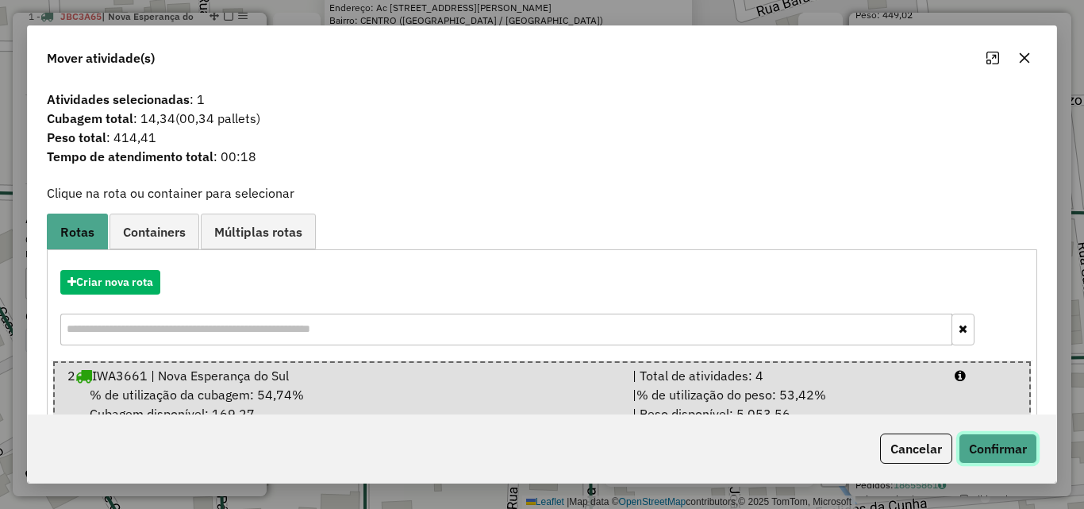
click at [1000, 445] on button "Confirmar" at bounding box center [998, 448] width 79 height 30
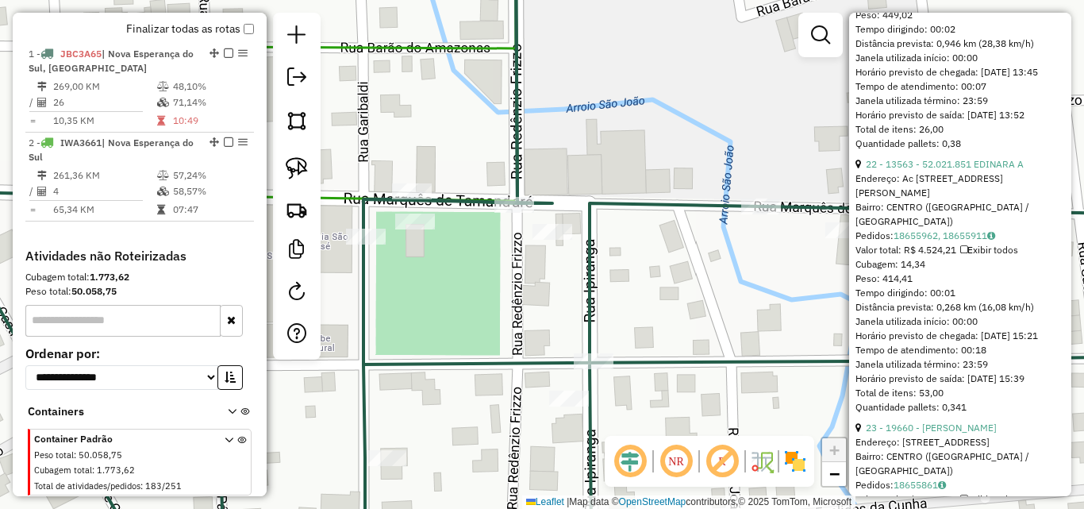
scroll to position [595, 0]
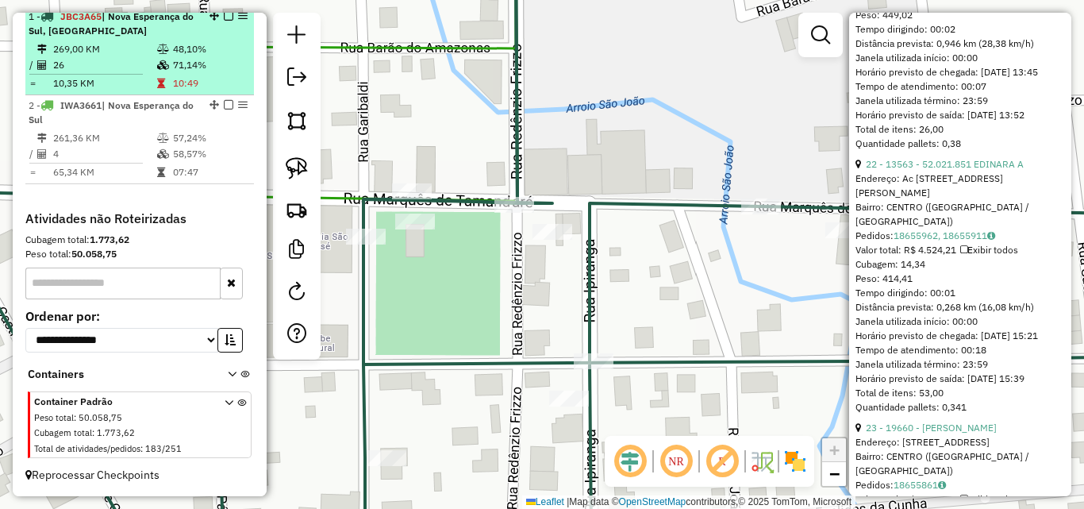
click at [111, 48] on td "269,00 KM" at bounding box center [104, 49] width 104 height 16
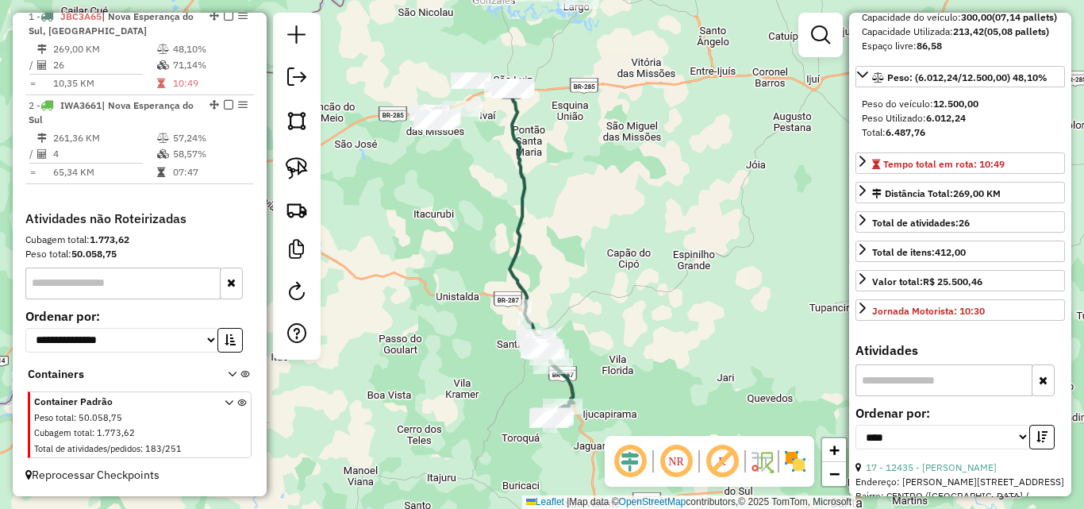
scroll to position [65, 0]
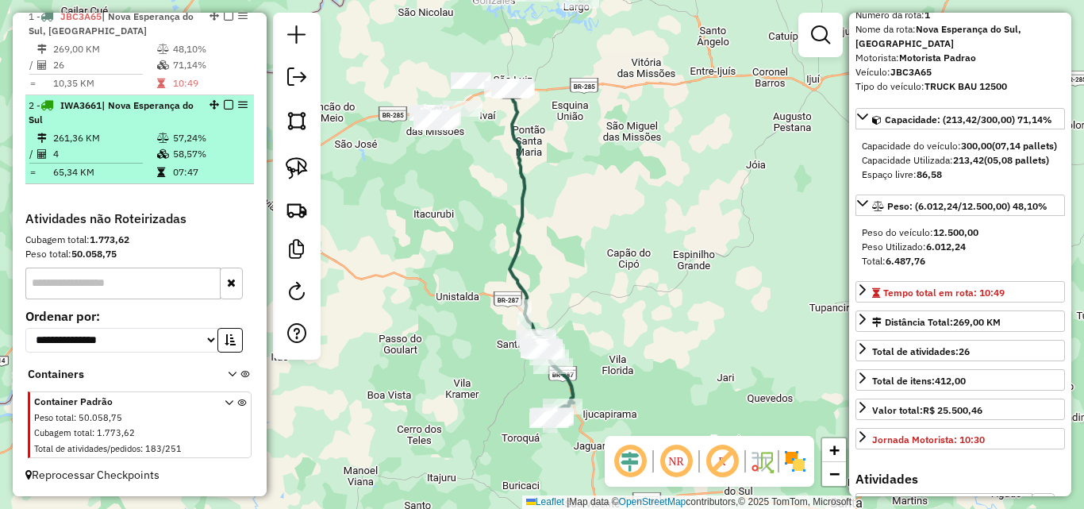
click at [117, 125] on div "2 - IWA3661 | [GEOGRAPHIC_DATA]" at bounding box center [113, 112] width 168 height 29
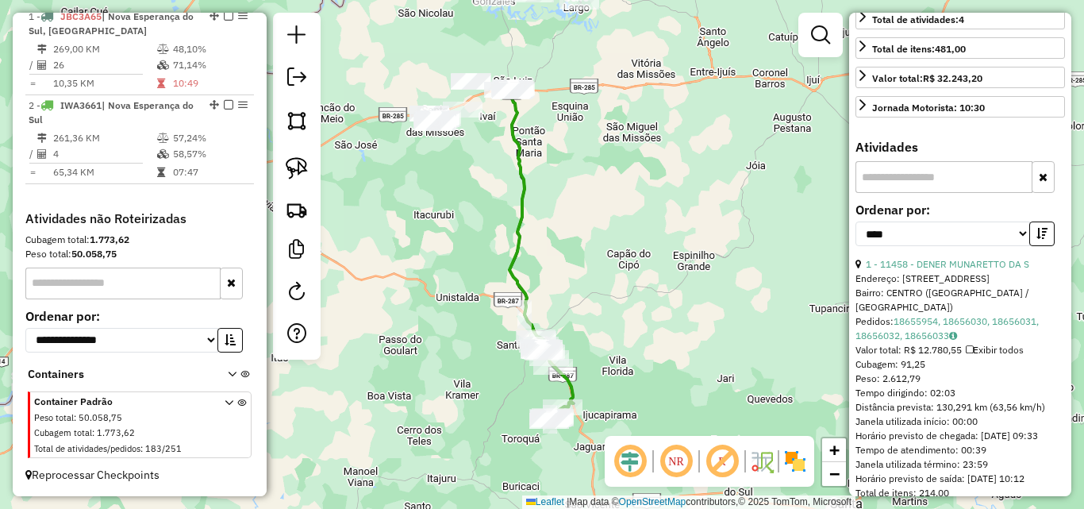
scroll to position [462, 0]
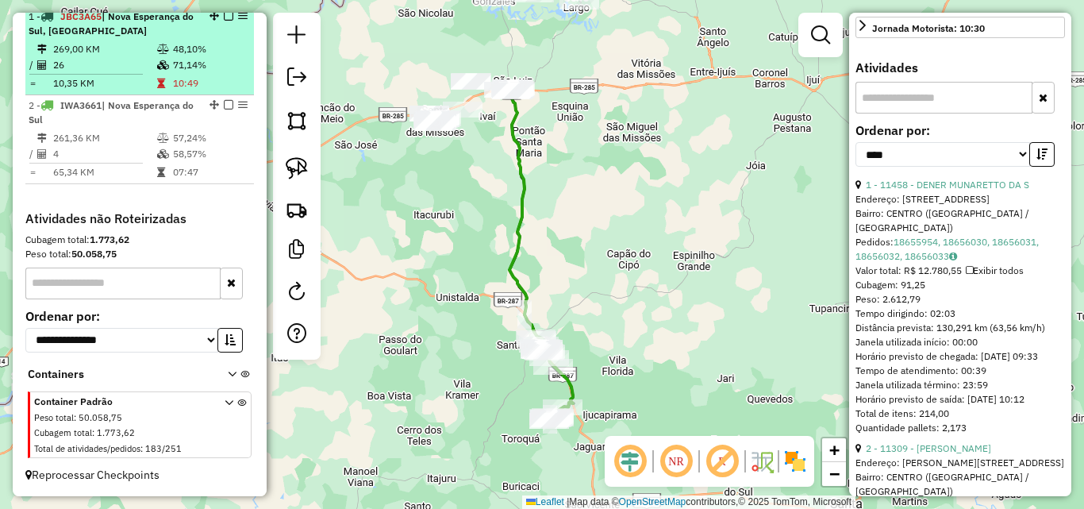
click at [157, 54] on icon at bounding box center [163, 49] width 12 height 10
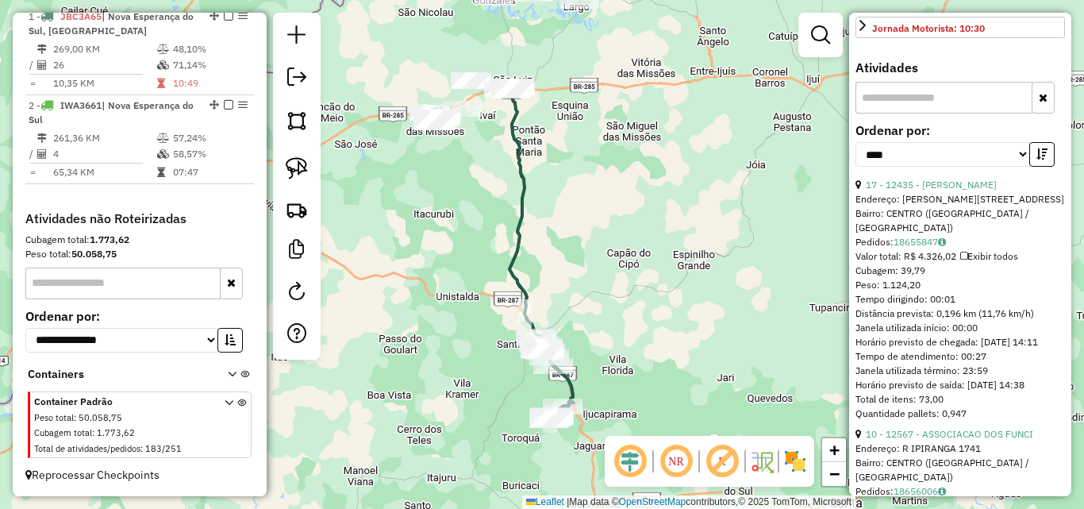
scroll to position [635, 0]
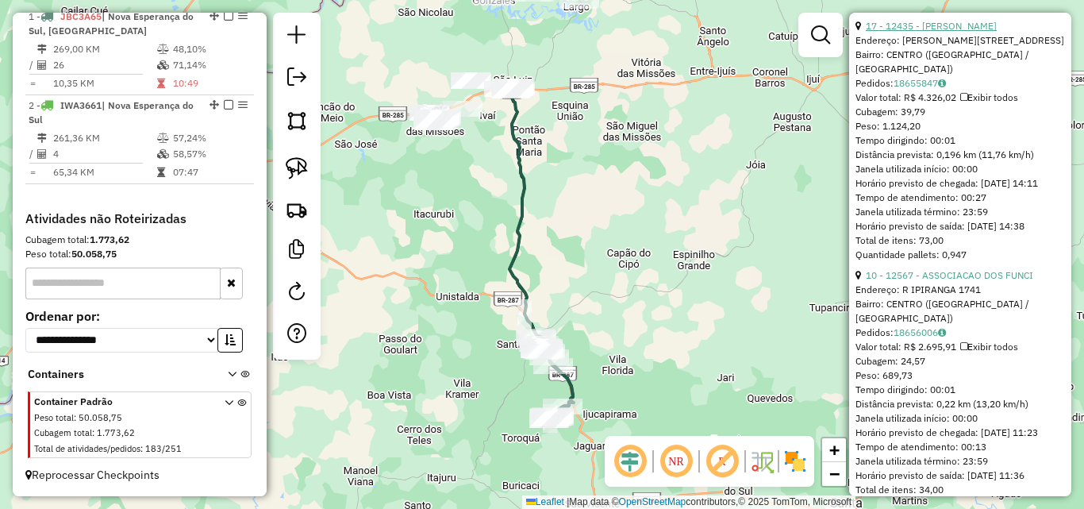
click at [931, 32] on link "17 - 12435 - [PERSON_NAME]" at bounding box center [931, 26] width 131 height 12
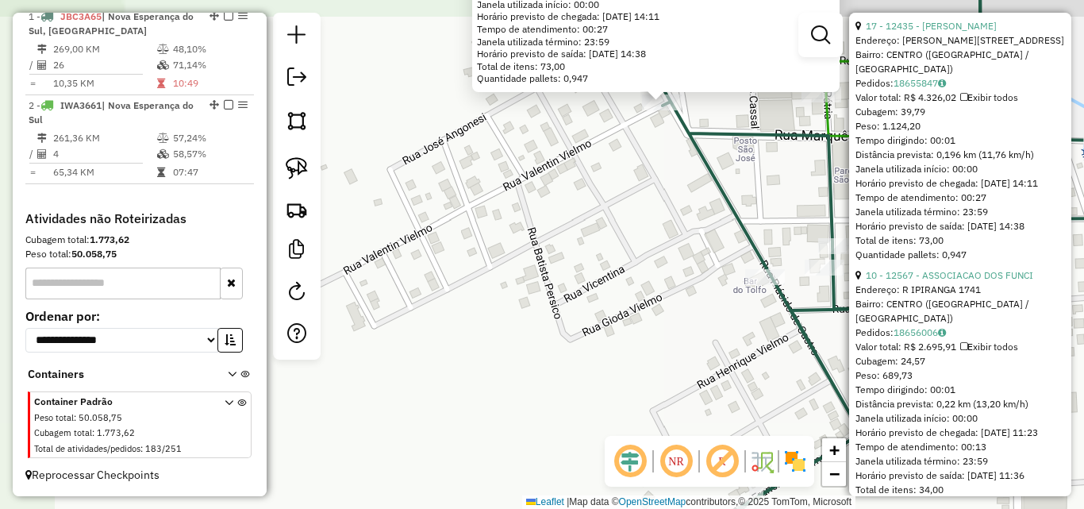
drag, startPoint x: 663, startPoint y: 175, endPoint x: 663, endPoint y: 187, distance: 12.7
click at [663, 187] on div "12435 - [PERSON_NAME] BENAC Endereço: R PLACIDO DE CASTRO 1282 Bairro: [GEOGRAP…" at bounding box center [542, 254] width 1084 height 509
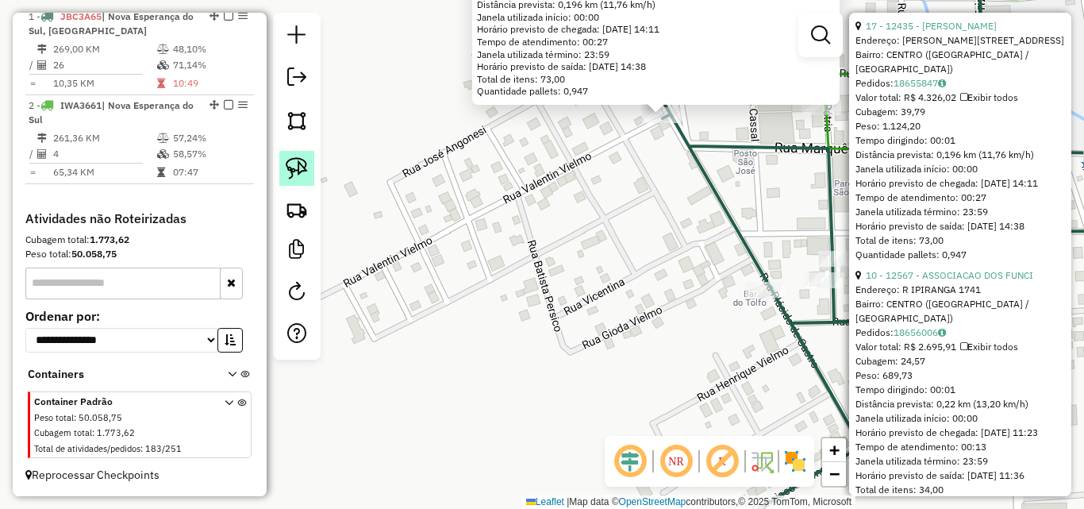
click at [291, 169] on img at bounding box center [297, 168] width 22 height 22
drag, startPoint x: 572, startPoint y: 127, endPoint x: 705, endPoint y: 144, distance: 133.6
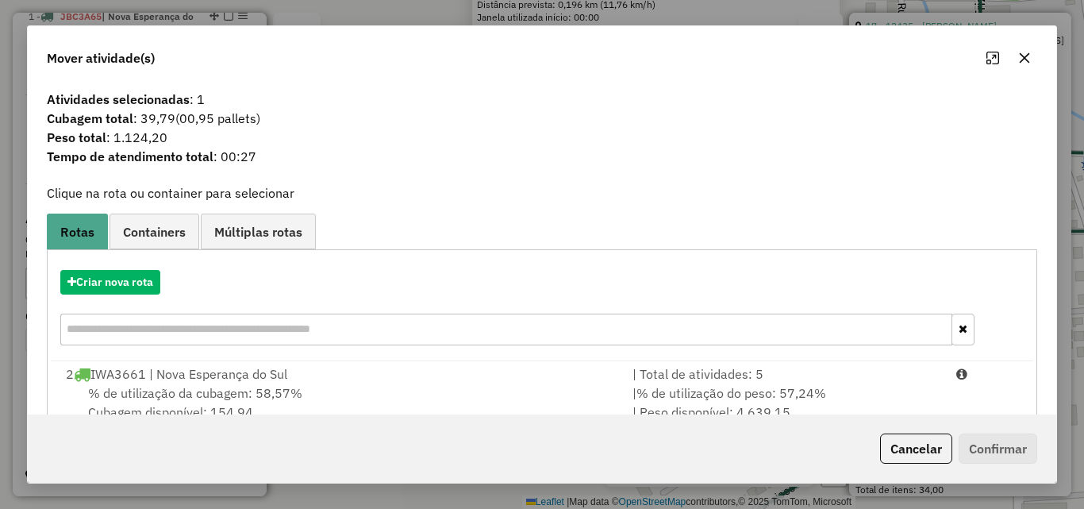
click at [410, 393] on div "% de utilização da cubagem: 58,57% Cubagem disponível: 154,94" at bounding box center [339, 402] width 567 height 38
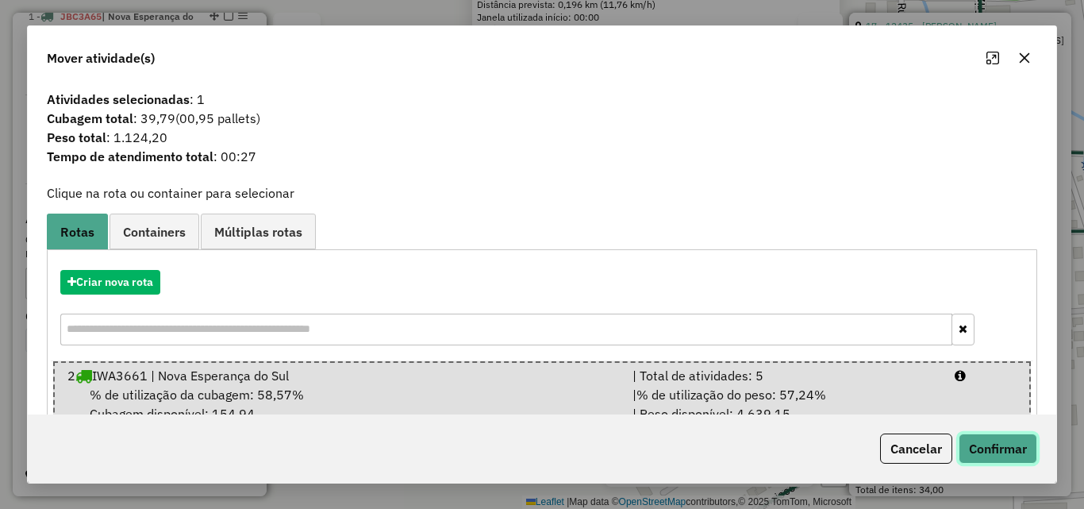
click at [999, 456] on button "Confirmar" at bounding box center [998, 448] width 79 height 30
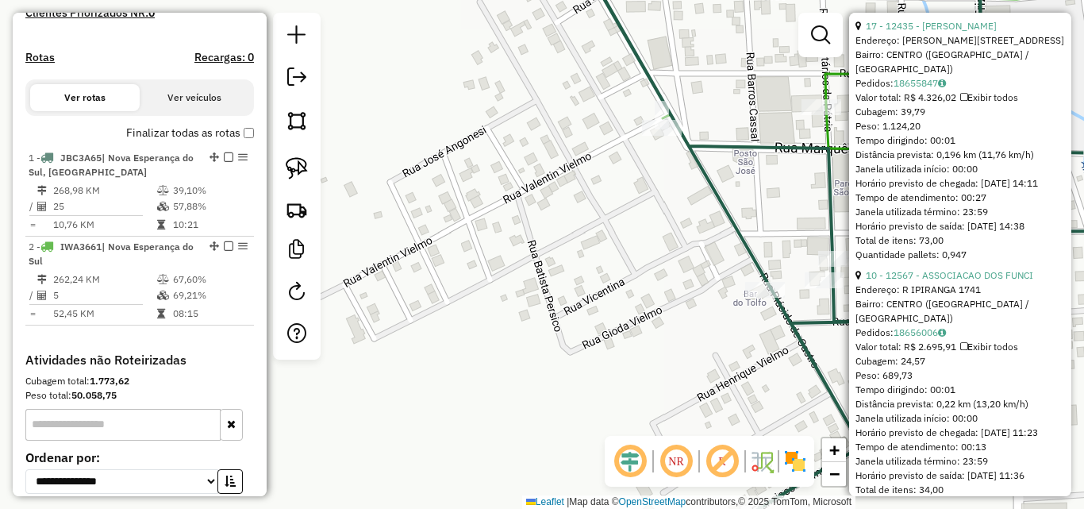
scroll to position [595, 0]
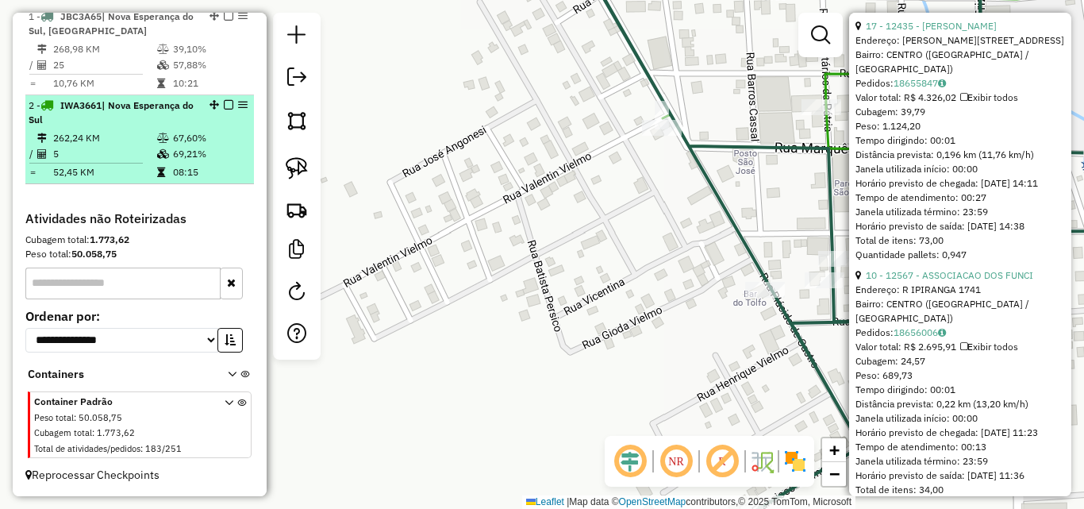
click at [87, 146] on td "262,24 KM" at bounding box center [104, 138] width 104 height 16
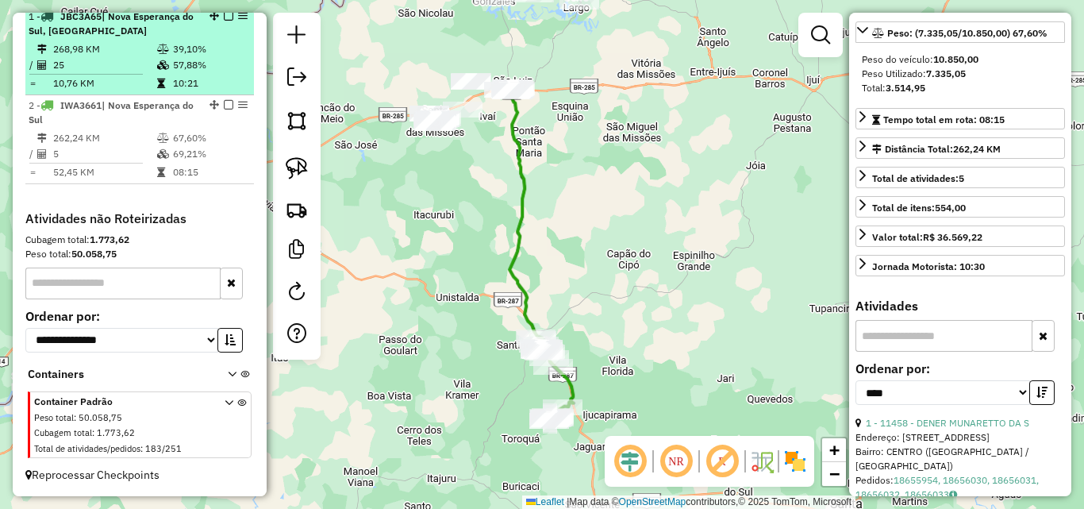
click at [120, 87] on td "10,76 KM" at bounding box center [104, 83] width 104 height 16
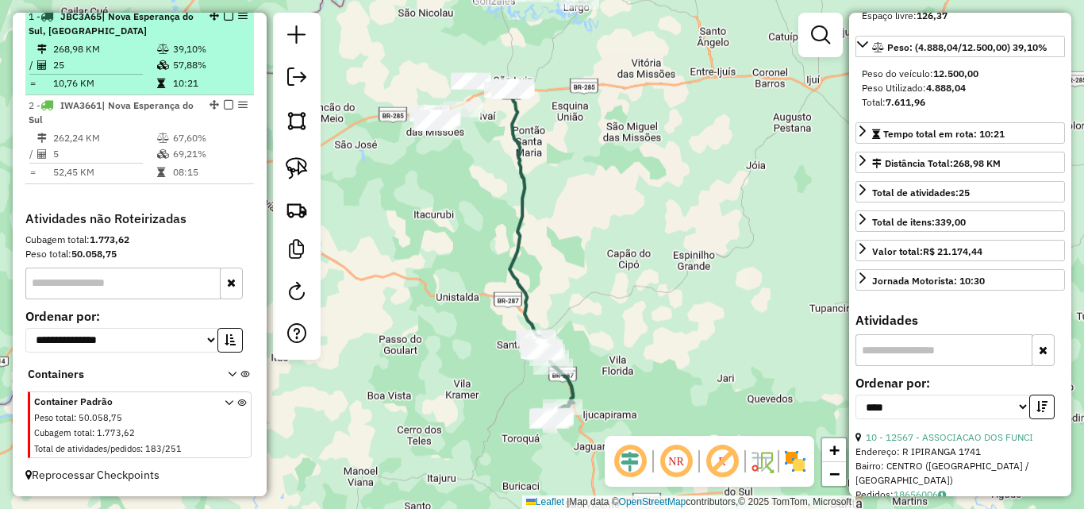
scroll to position [238, 0]
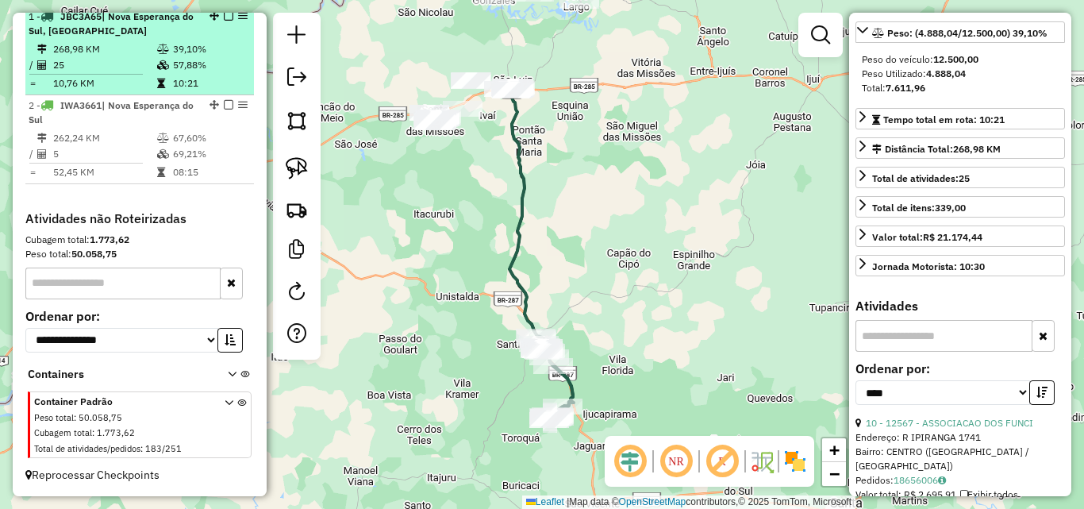
click at [224, 21] on em at bounding box center [229, 16] width 10 height 10
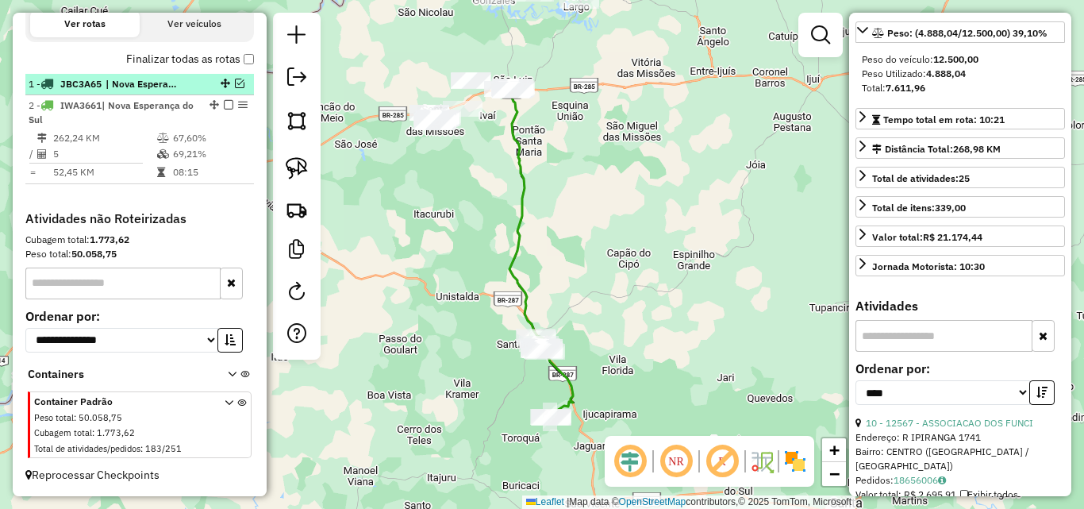
scroll to position [534, 0]
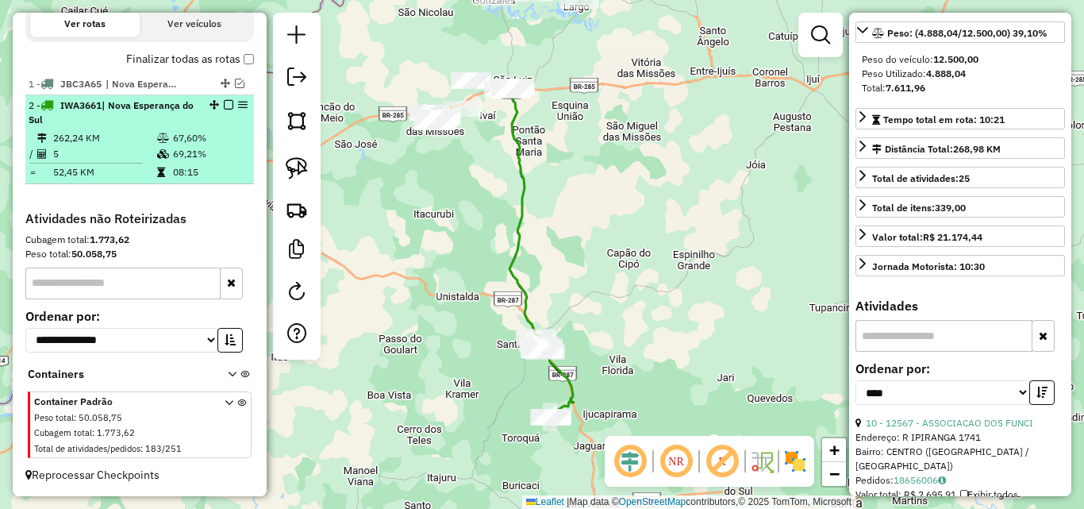
click at [224, 101] on em at bounding box center [229, 105] width 10 height 10
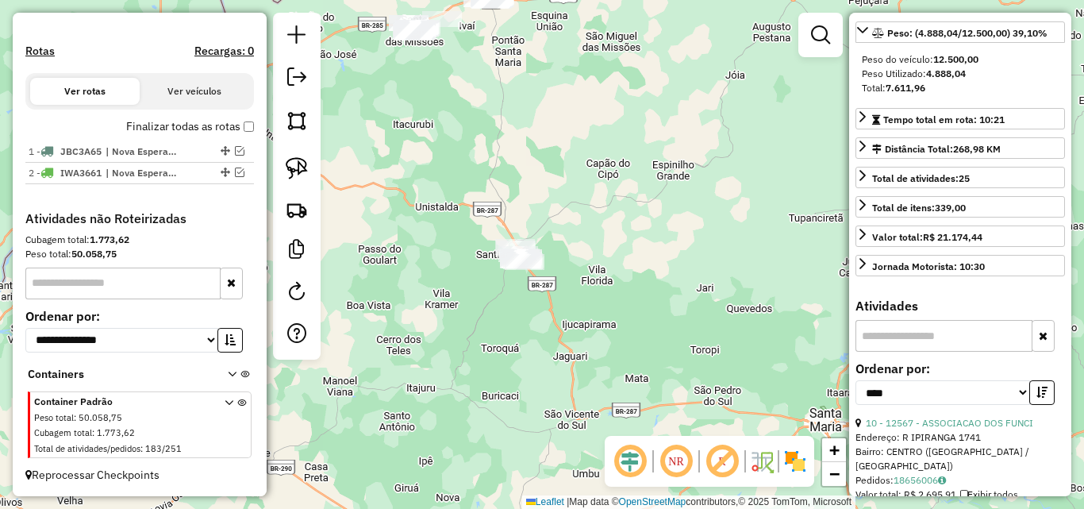
drag, startPoint x: 550, startPoint y: 256, endPoint x: 520, endPoint y: 155, distance: 106.0
click at [529, 177] on div "Janela de atendimento Grade de atendimento Capacidade Transportadoras Veículos …" at bounding box center [542, 254] width 1084 height 509
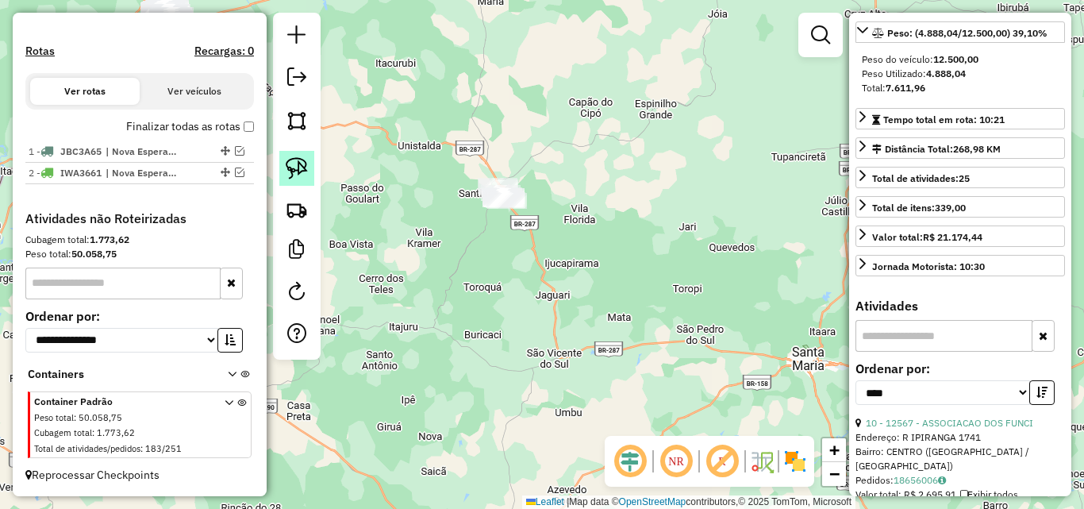
click at [294, 164] on img at bounding box center [297, 168] width 22 height 22
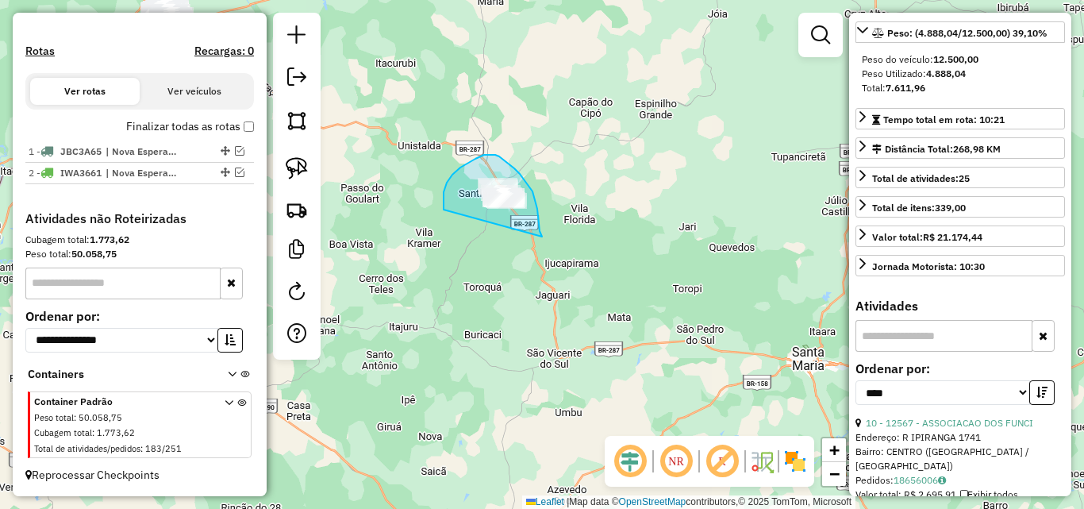
drag, startPoint x: 444, startPoint y: 210, endPoint x: 542, endPoint y: 237, distance: 102.1
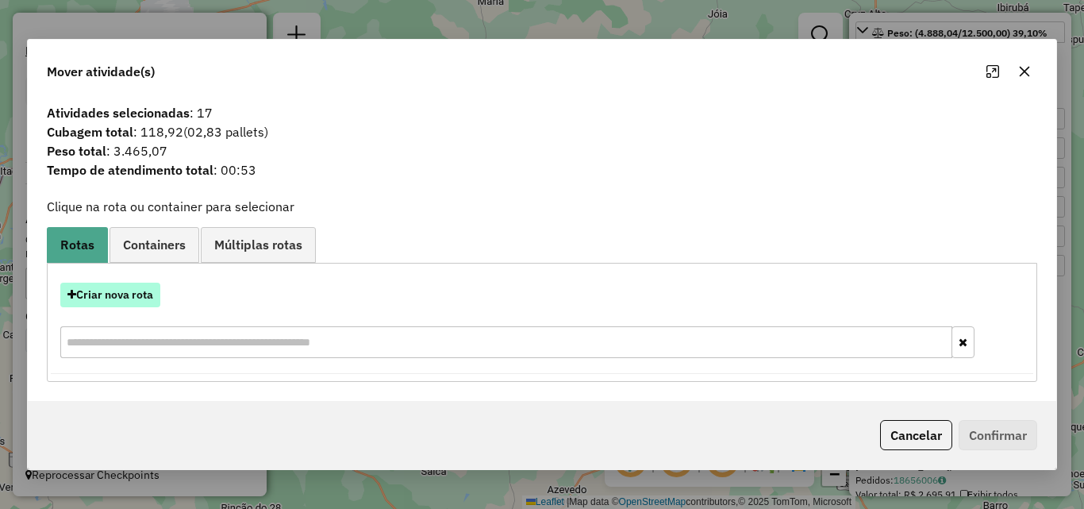
click at [101, 298] on button "Criar nova rota" at bounding box center [110, 295] width 100 height 25
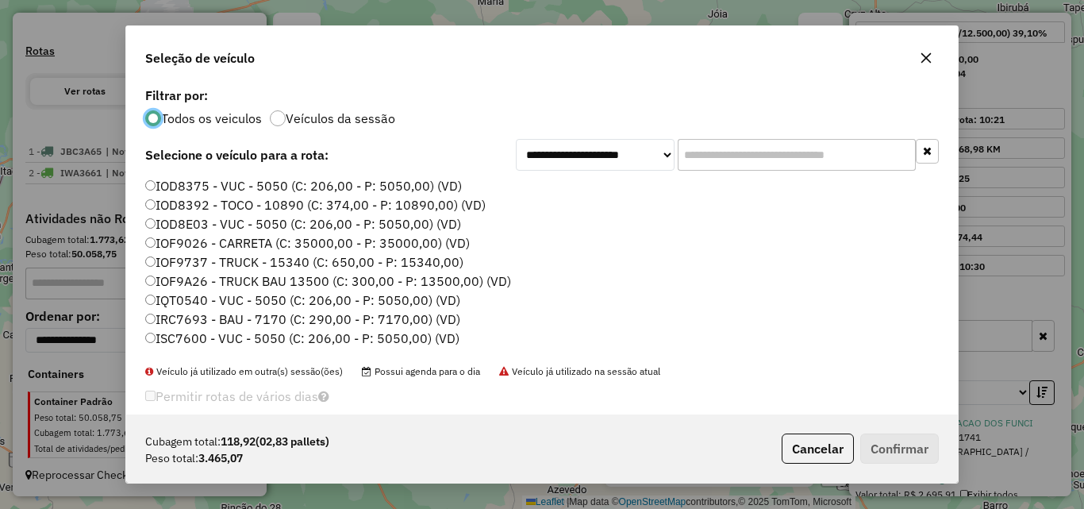
scroll to position [238, 0]
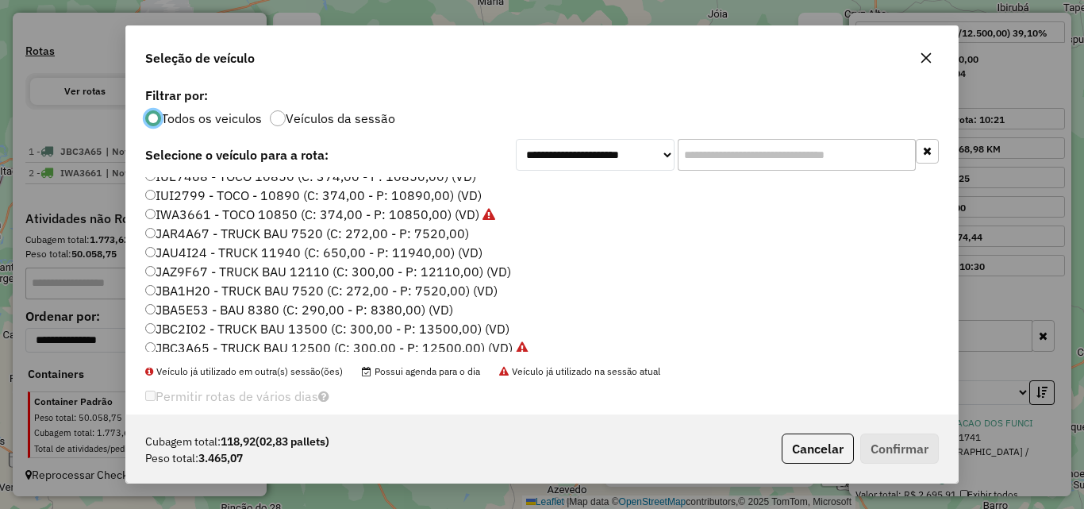
click at [203, 273] on label "JAZ9F67 - TRUCK BAU 12110 (C: 300,00 - P: 12110,00) (VD)" at bounding box center [328, 271] width 366 height 19
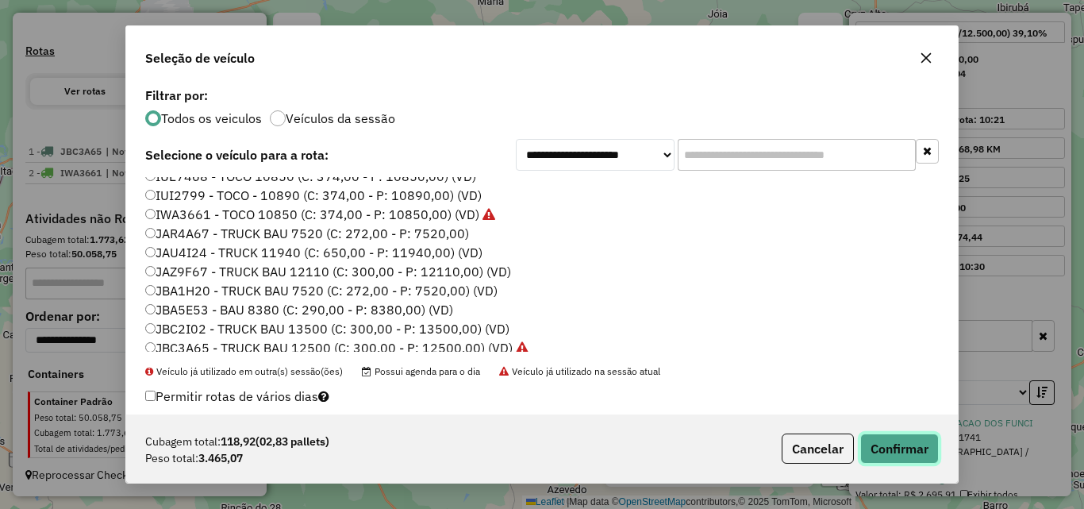
click at [880, 445] on button "Confirmar" at bounding box center [899, 448] width 79 height 30
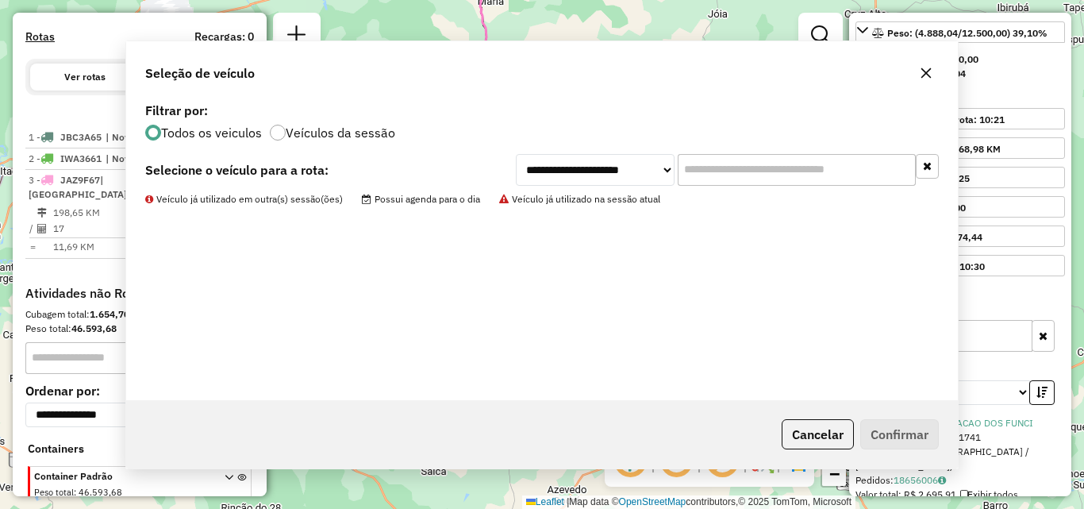
scroll to position [541, 0]
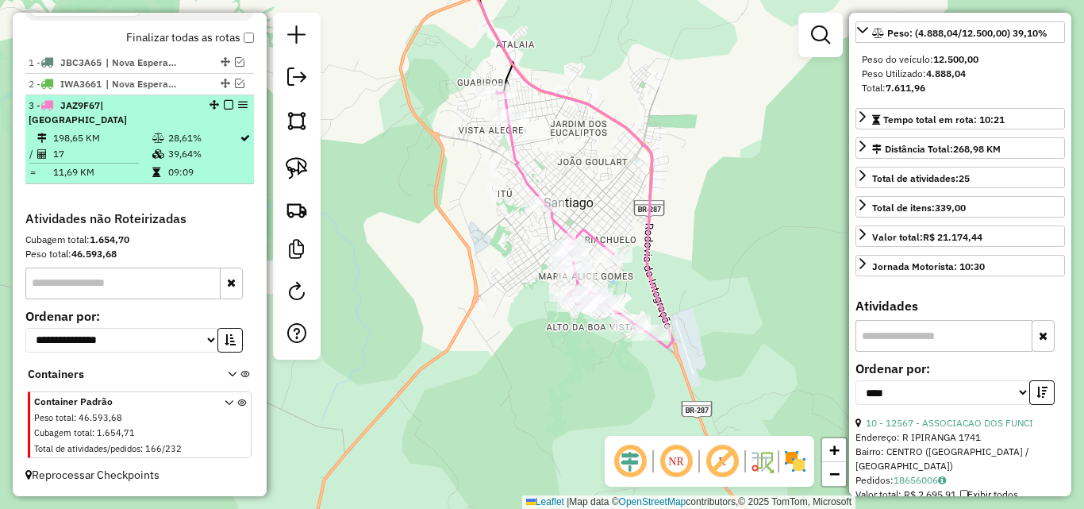
click at [225, 110] on em at bounding box center [229, 105] width 10 height 10
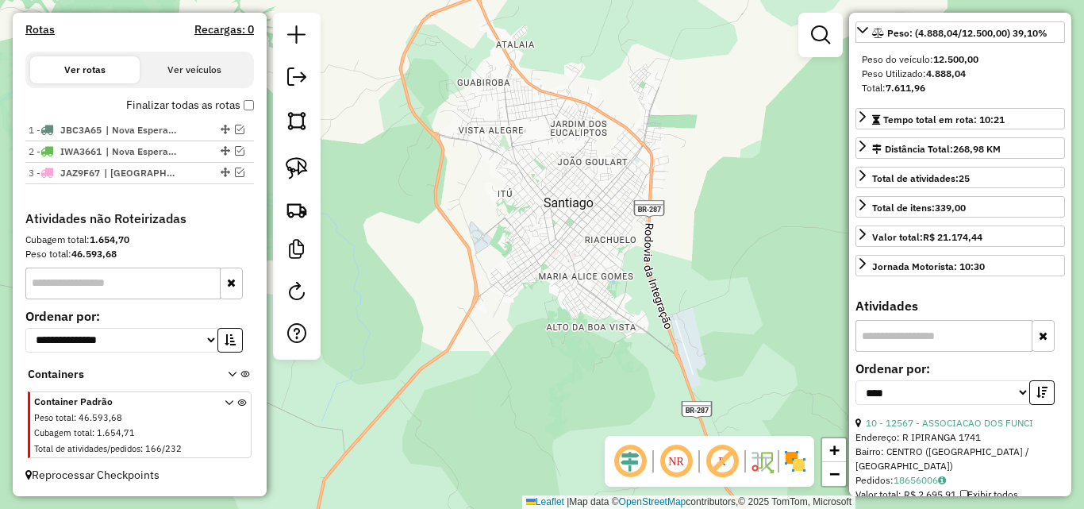
scroll to position [488, 0]
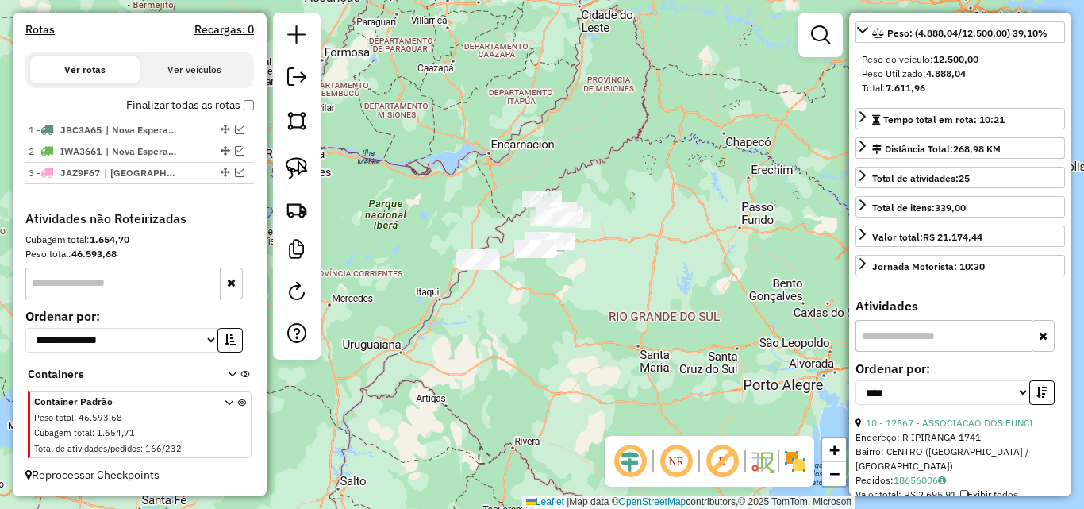
drag, startPoint x: 517, startPoint y: 247, endPoint x: 532, endPoint y: 308, distance: 63.0
click at [532, 308] on div "Janela de atendimento Grade de atendimento Capacidade Transportadoras Veículos …" at bounding box center [542, 254] width 1084 height 509
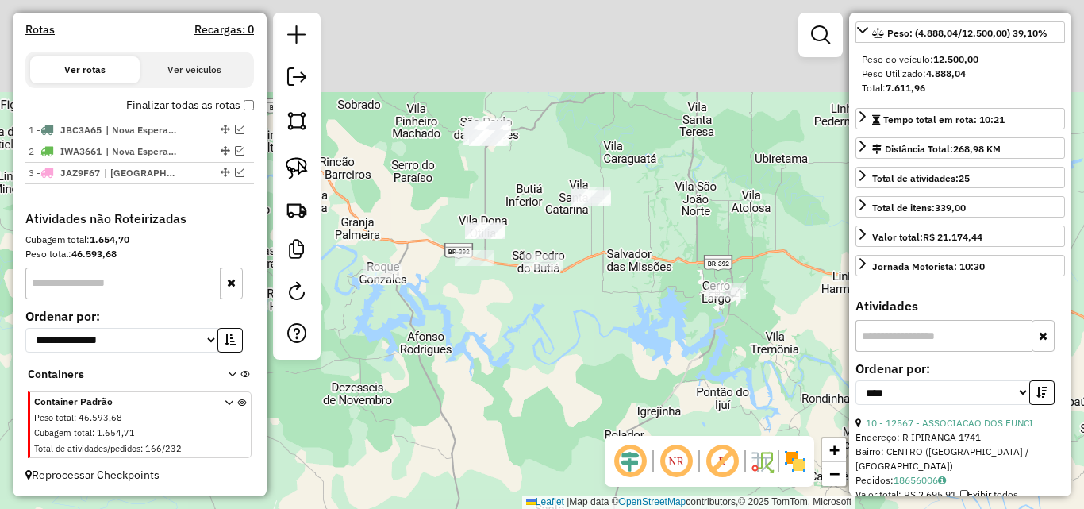
drag, startPoint x: 474, startPoint y: 314, endPoint x: 467, endPoint y: 385, distance: 71.8
click at [467, 385] on div "Janela de atendimento Grade de atendimento Capacidade Transportadoras Veículos …" at bounding box center [542, 254] width 1084 height 509
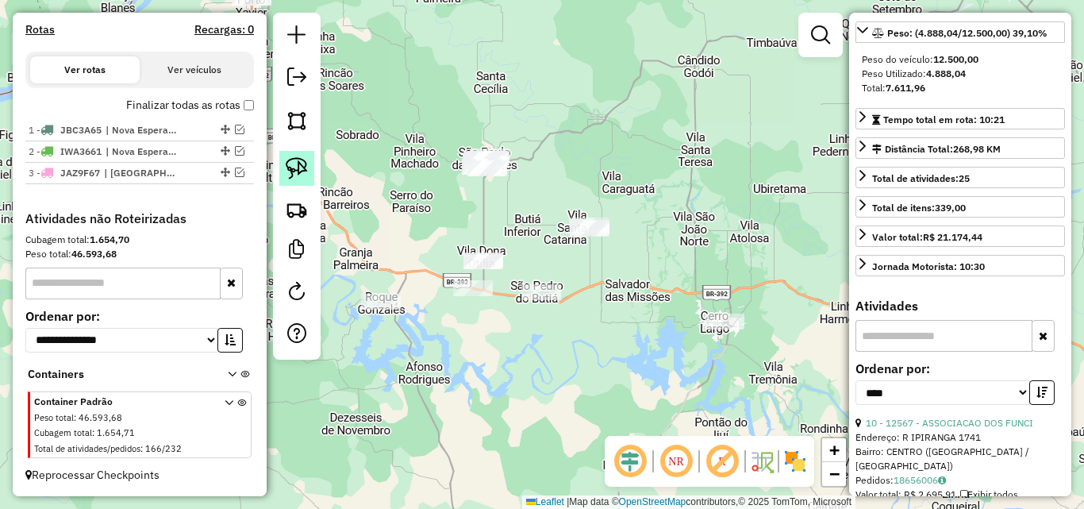
click at [306, 166] on img at bounding box center [297, 168] width 22 height 22
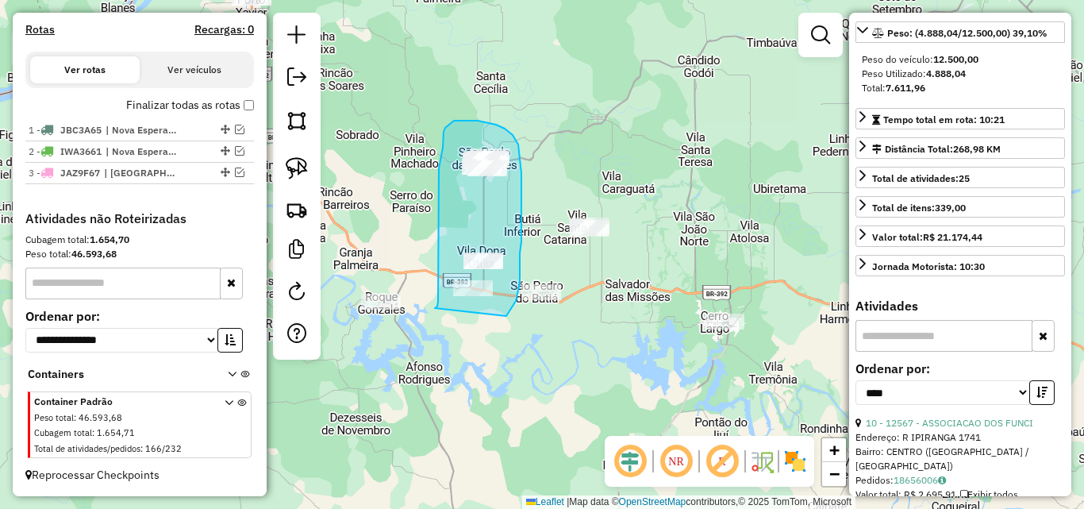
drag, startPoint x: 435, startPoint y: 308, endPoint x: 506, endPoint y: 316, distance: 71.9
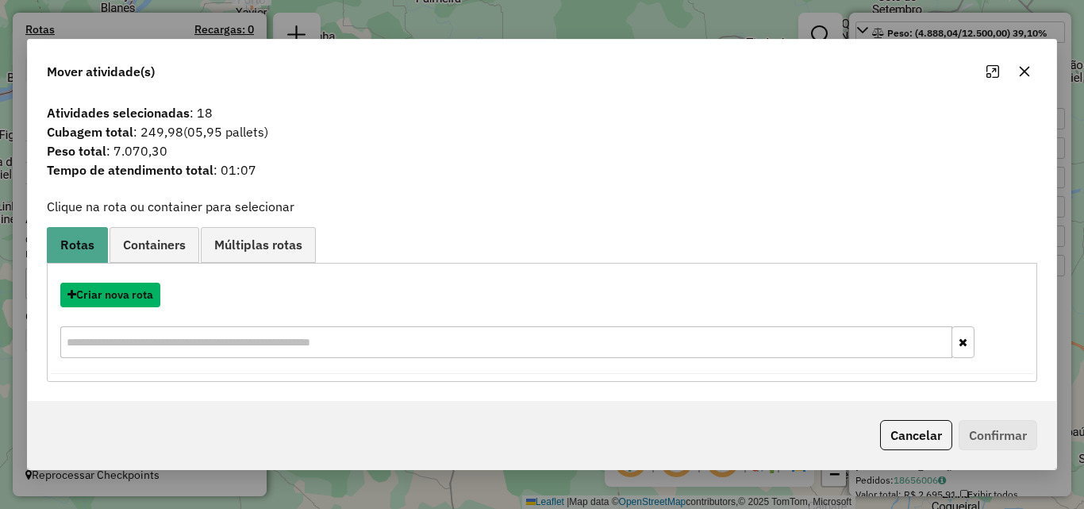
click at [119, 294] on button "Criar nova rota" at bounding box center [110, 295] width 100 height 25
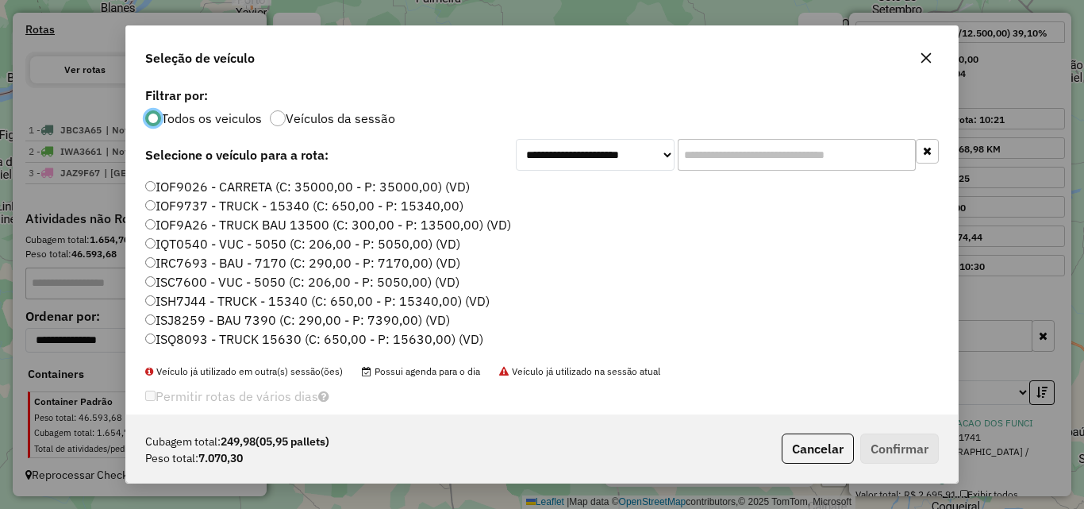
scroll to position [79, 0]
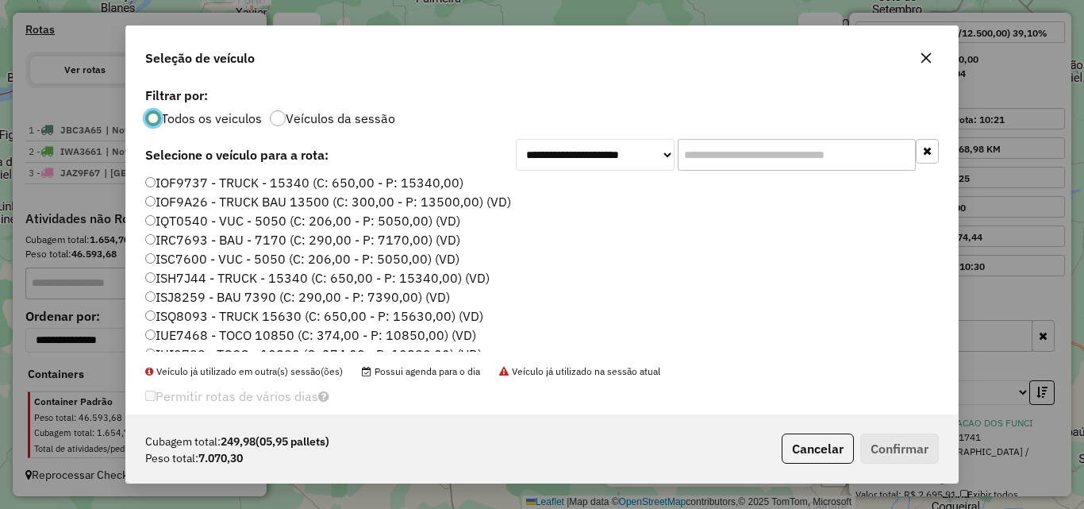
click at [182, 301] on label "ISJ8259 - BAU 7390 (C: 290,00 - P: 7390,00) (VD)" at bounding box center [297, 296] width 305 height 19
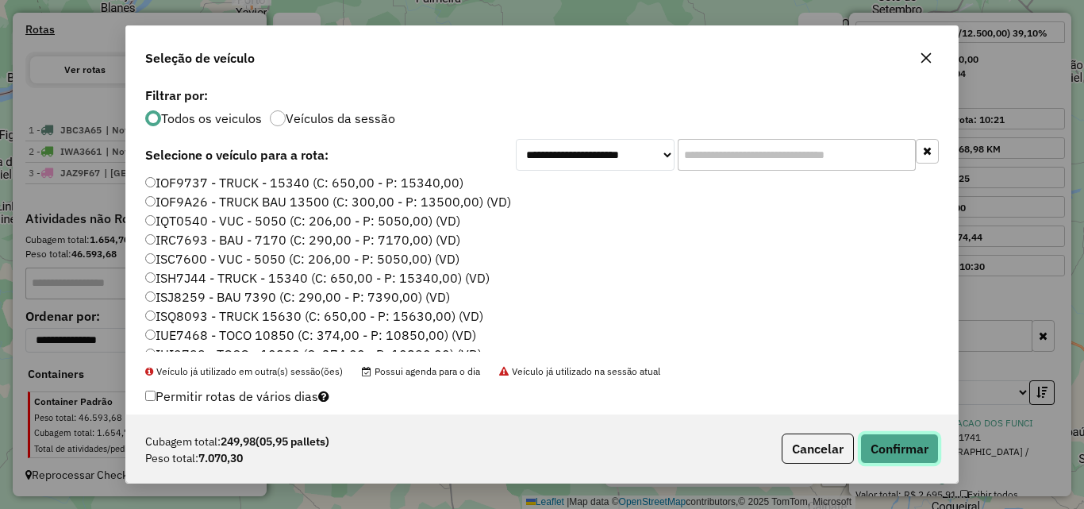
click at [889, 457] on button "Confirmar" at bounding box center [899, 448] width 79 height 30
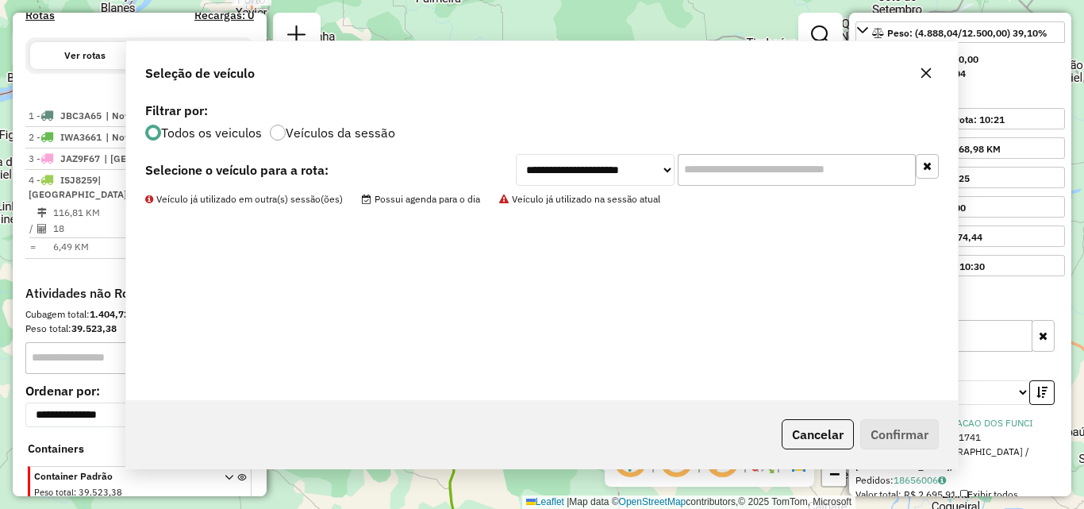
scroll to position [577, 0]
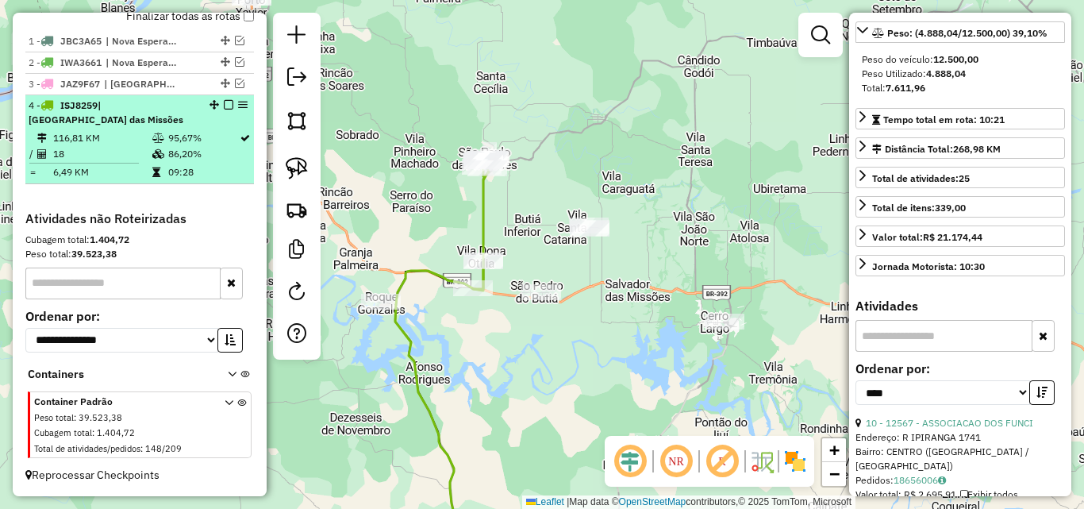
click at [224, 102] on em at bounding box center [229, 105] width 10 height 10
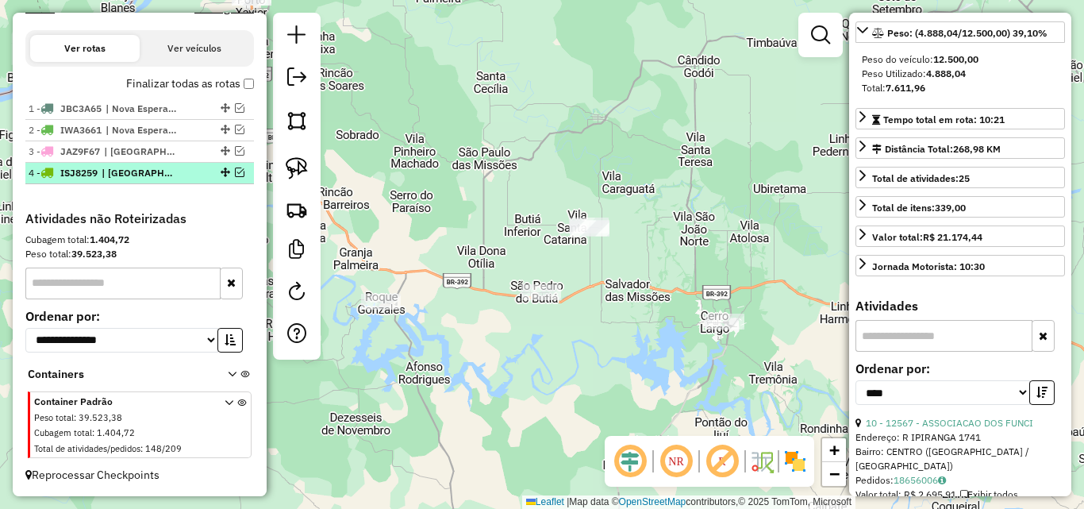
scroll to position [510, 0]
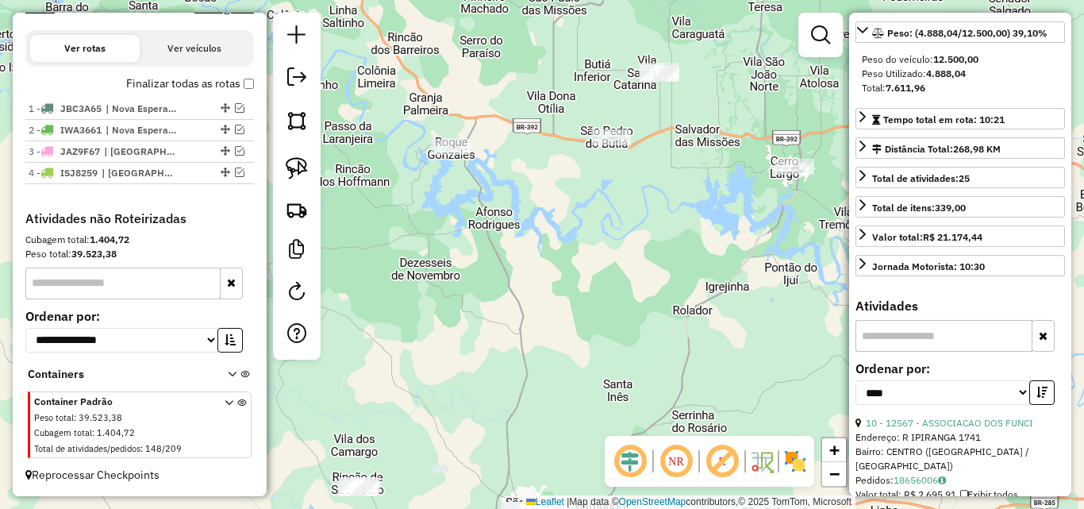
drag, startPoint x: 543, startPoint y: 198, endPoint x: 572, endPoint y: 95, distance: 106.5
click at [572, 95] on div "Janela de atendimento Grade de atendimento Capacidade Transportadoras Veículos …" at bounding box center [542, 254] width 1084 height 509
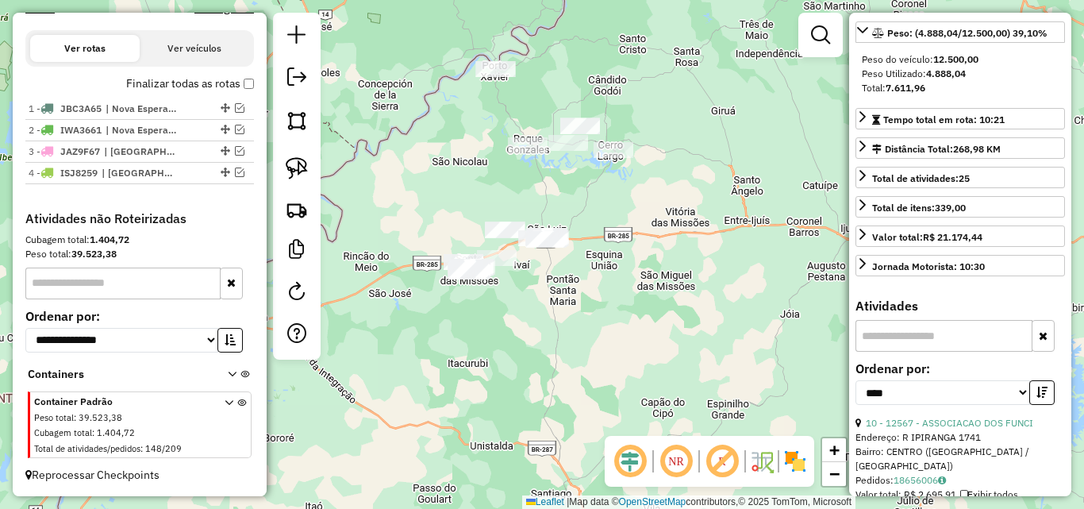
drag, startPoint x: 620, startPoint y: 246, endPoint x: 563, endPoint y: 166, distance: 98.5
click at [563, 166] on div "Janela de atendimento Grade de atendimento Capacidade Transportadoras Veículos …" at bounding box center [542, 254] width 1084 height 509
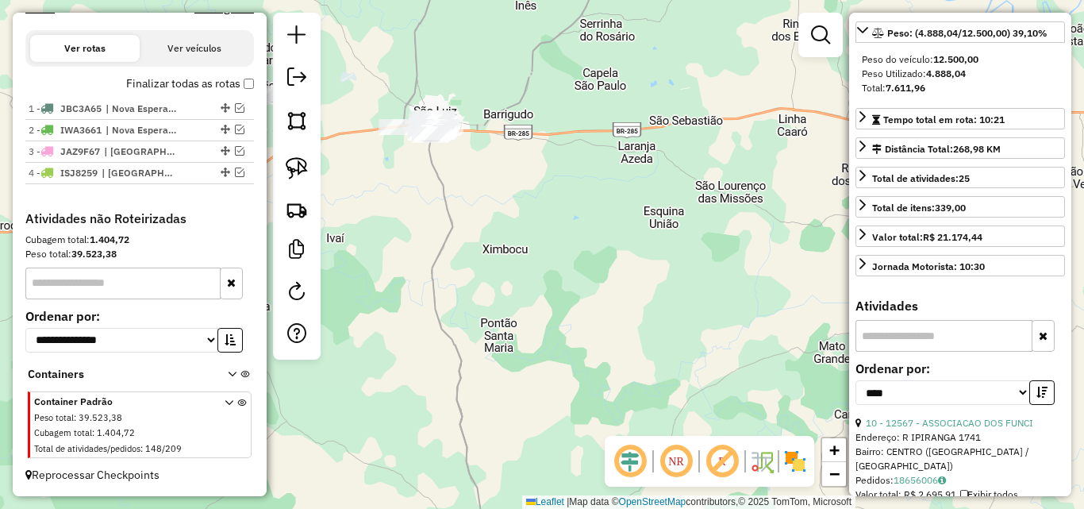
click at [449, 257] on div "Janela de atendimento Grade de atendimento Capacidade Transportadoras Veículos …" at bounding box center [542, 254] width 1084 height 509
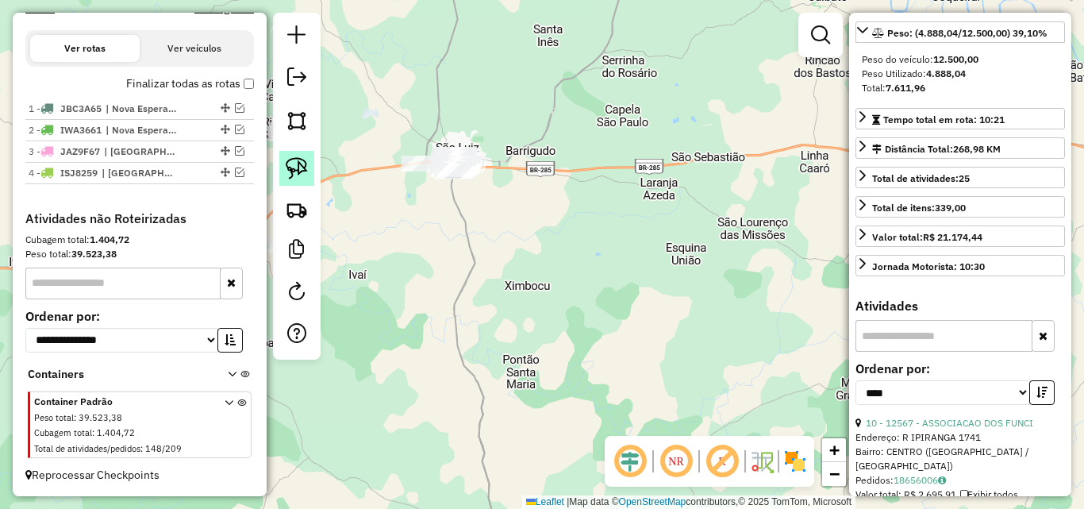
click at [294, 164] on img at bounding box center [297, 168] width 22 height 22
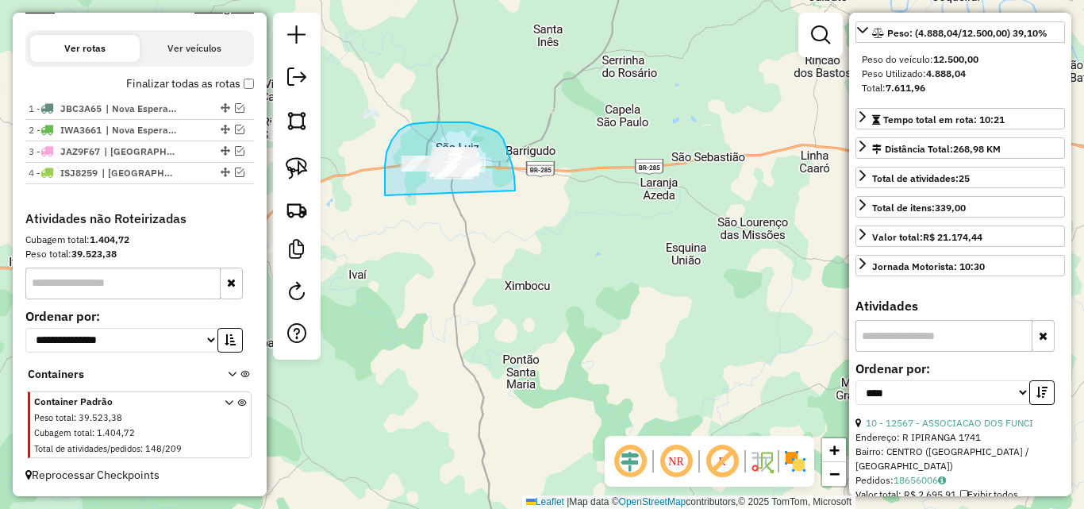
drag, startPoint x: 385, startPoint y: 195, endPoint x: 515, endPoint y: 191, distance: 130.3
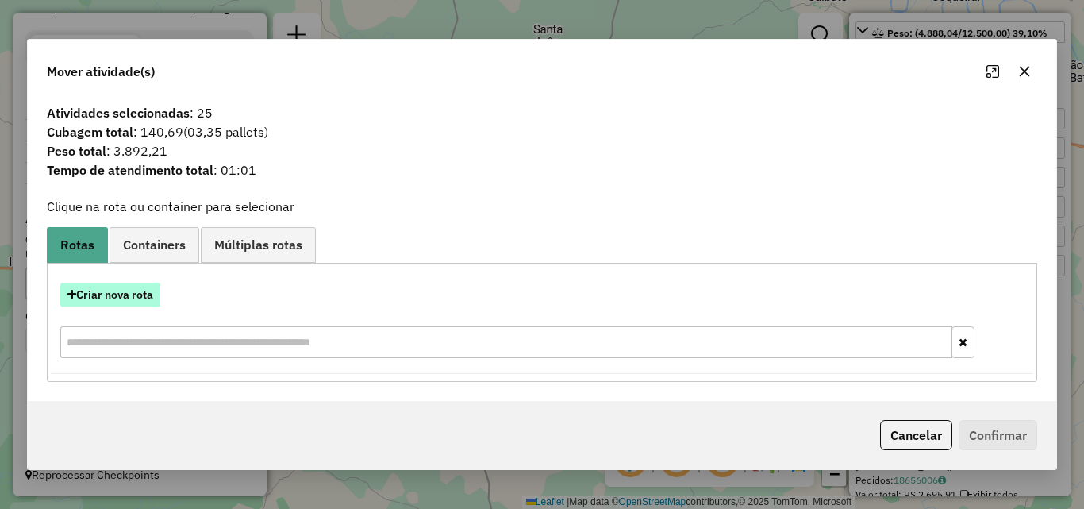
click at [137, 294] on button "Criar nova rota" at bounding box center [110, 295] width 100 height 25
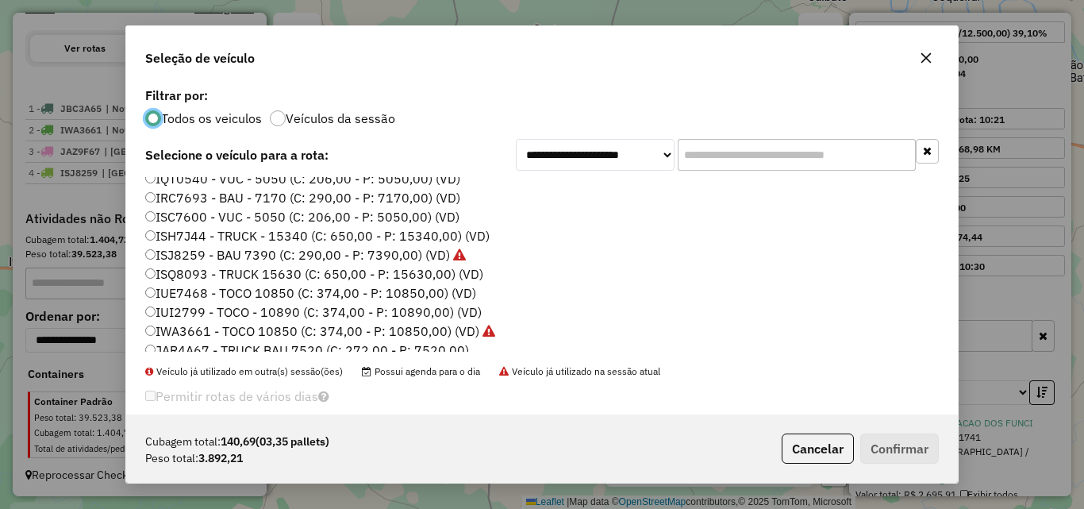
scroll to position [264, 0]
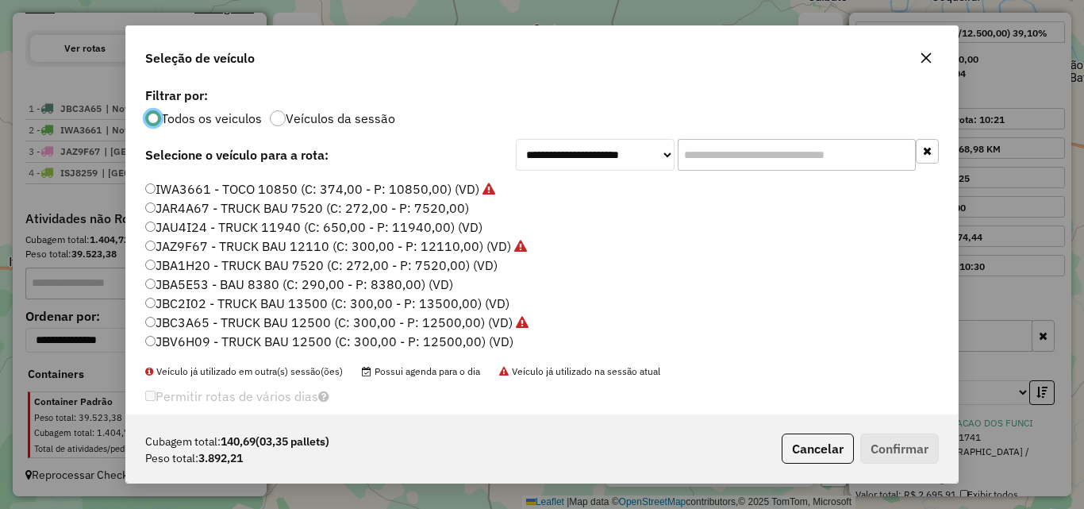
click at [179, 344] on label "JBV6H09 - TRUCK BAU 12500 (C: 300,00 - P: 12500,00) (VD)" at bounding box center [329, 341] width 368 height 19
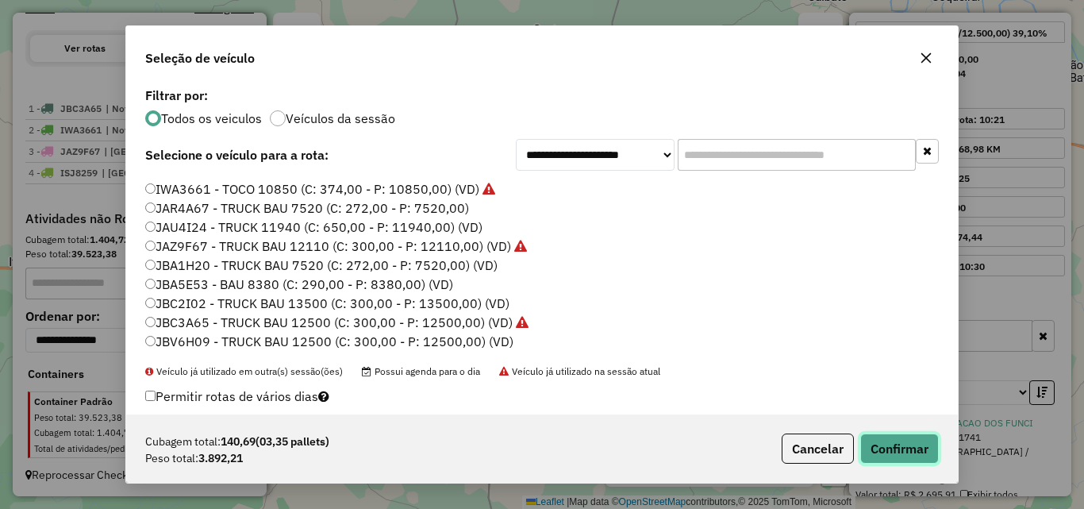
click at [922, 449] on button "Confirmar" at bounding box center [899, 448] width 79 height 30
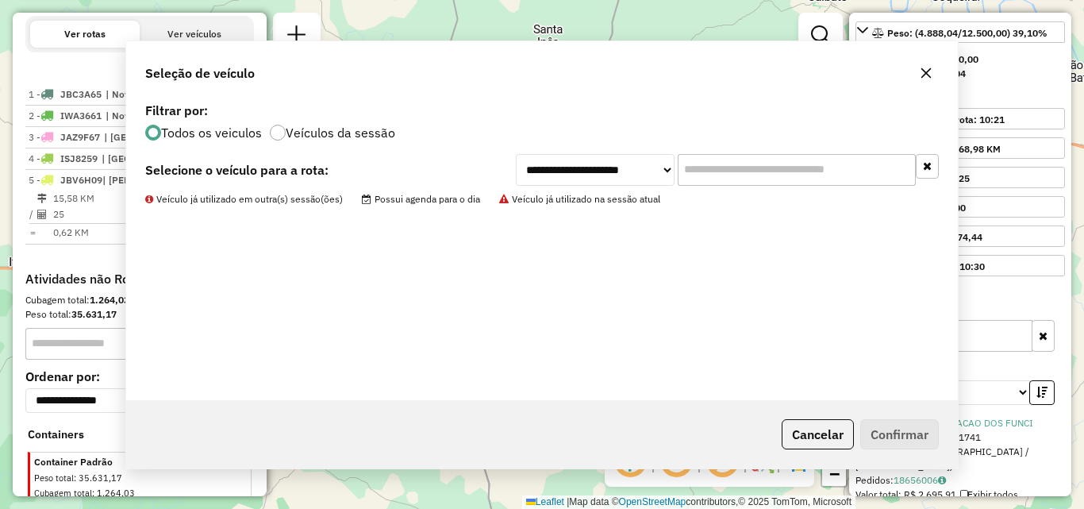
scroll to position [584, 0]
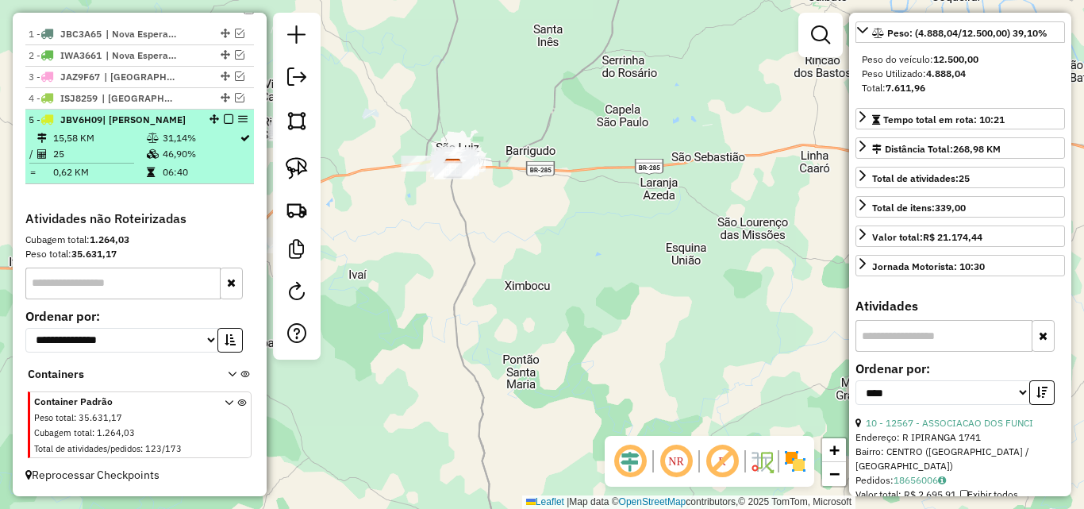
click at [225, 118] on em at bounding box center [229, 119] width 10 height 10
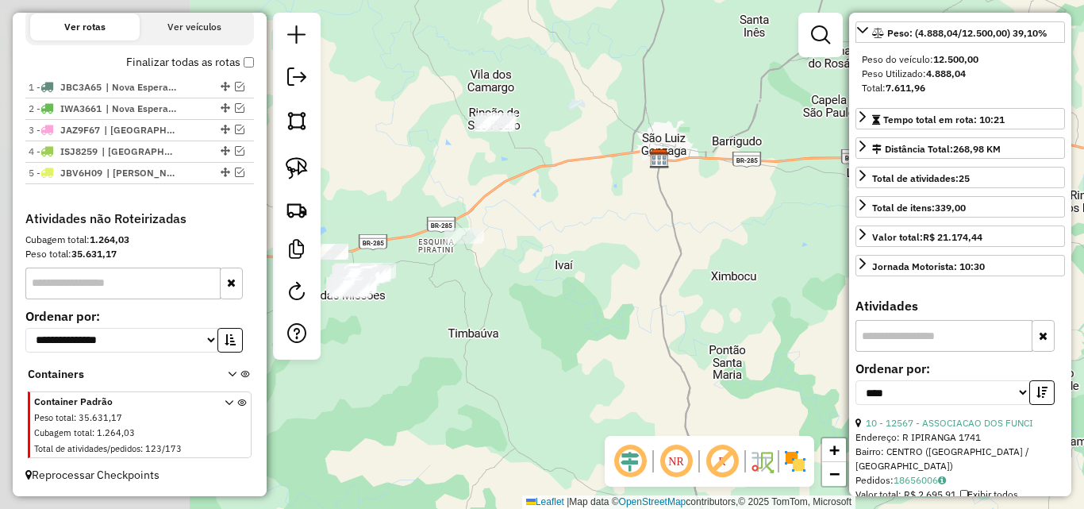
drag, startPoint x: 483, startPoint y: 293, endPoint x: 692, endPoint y: 283, distance: 209.0
click at [692, 283] on div "Janela de atendimento Grade de atendimento Capacidade Transportadoras Veículos …" at bounding box center [542, 254] width 1084 height 509
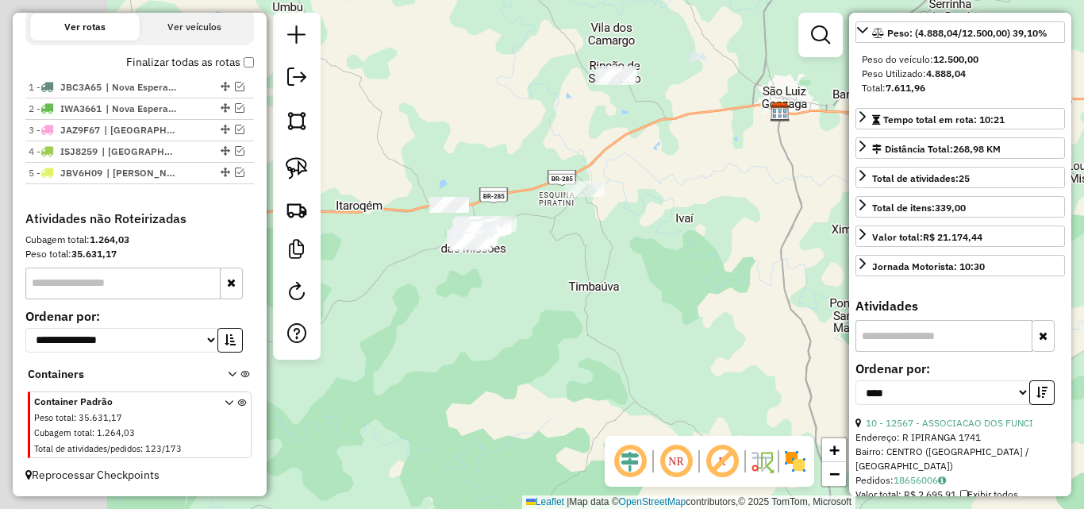
drag, startPoint x: 541, startPoint y: 285, endPoint x: 660, endPoint y: 238, distance: 127.2
click at [660, 238] on div "Janela de atendimento Grade de atendimento Capacidade Transportadoras Veículos …" at bounding box center [542, 254] width 1084 height 509
drag, startPoint x: 296, startPoint y: 175, endPoint x: 338, endPoint y: 279, distance: 112.2
click at [296, 173] on img at bounding box center [297, 168] width 22 height 22
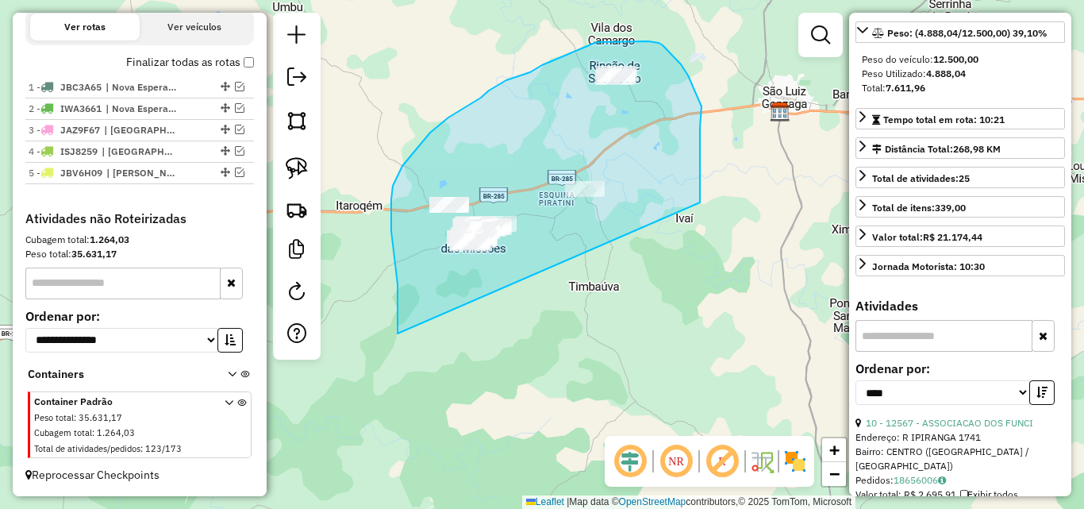
drag, startPoint x: 398, startPoint y: 333, endPoint x: 700, endPoint y: 202, distance: 329.6
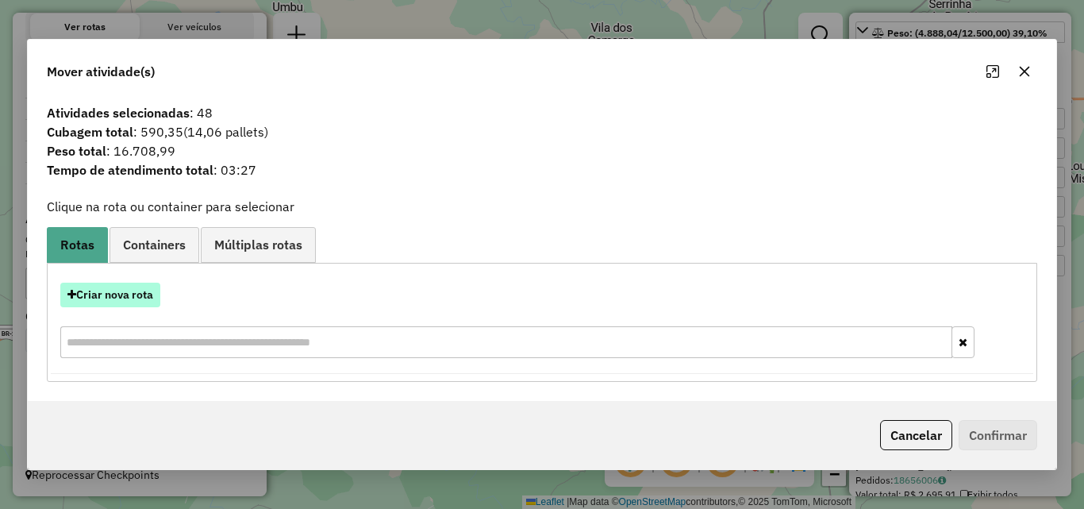
click at [89, 287] on button "Criar nova rota" at bounding box center [110, 295] width 100 height 25
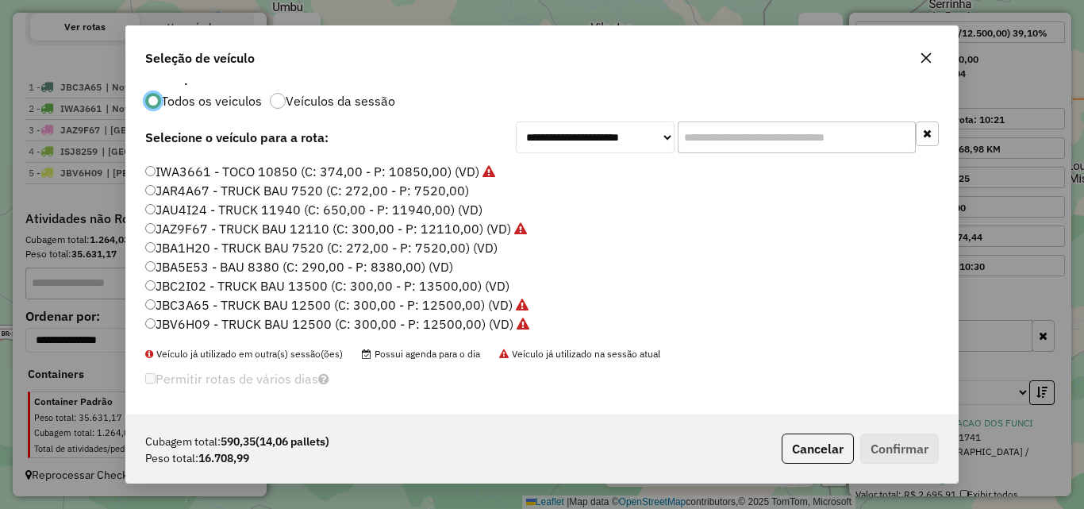
scroll to position [21, 0]
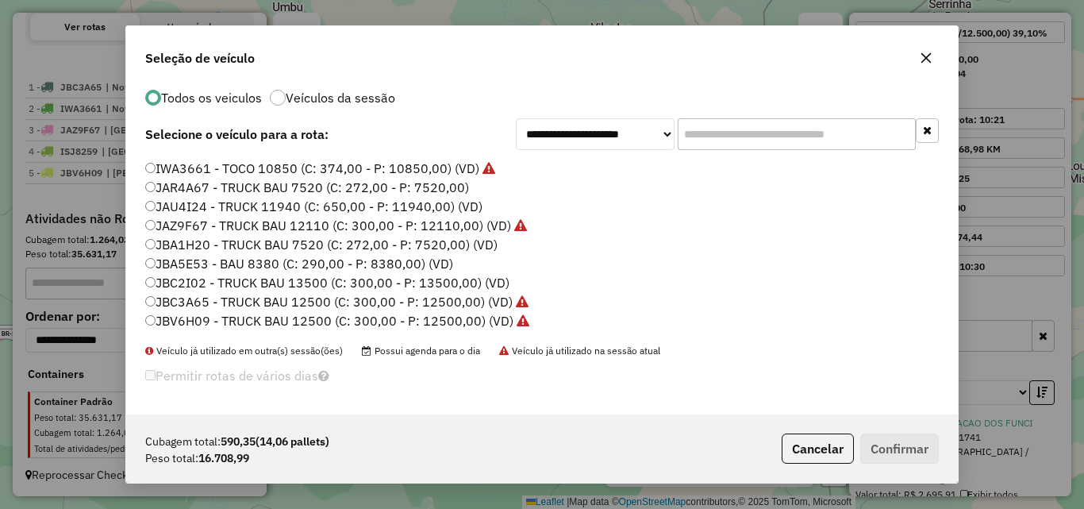
click at [225, 285] on label "JBC2I02 - TRUCK BAU 13500 (C: 300,00 - P: 13500,00) (VD)" at bounding box center [327, 282] width 364 height 19
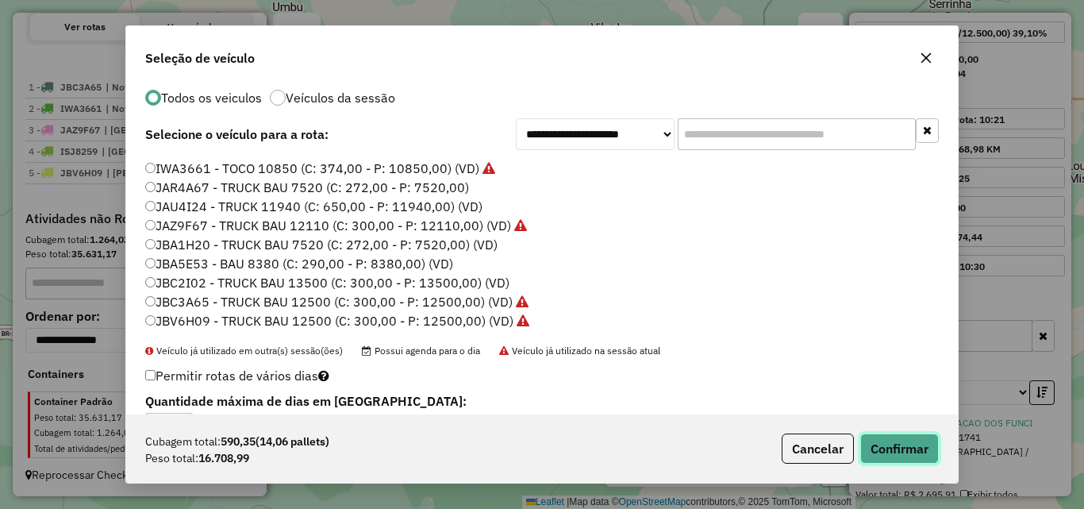
click at [908, 445] on button "Confirmar" at bounding box center [899, 448] width 79 height 30
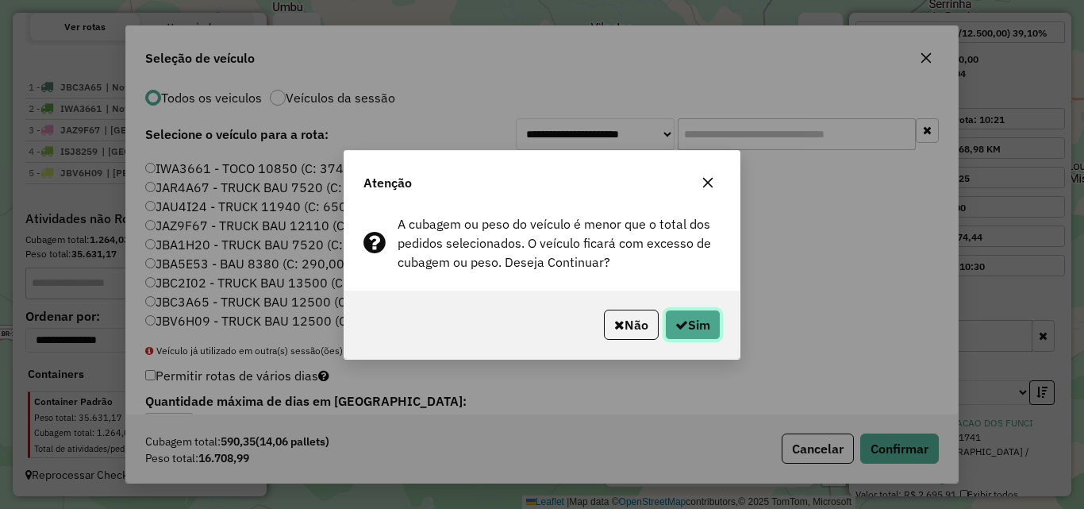
click at [701, 323] on button "Sim" at bounding box center [693, 325] width 56 height 30
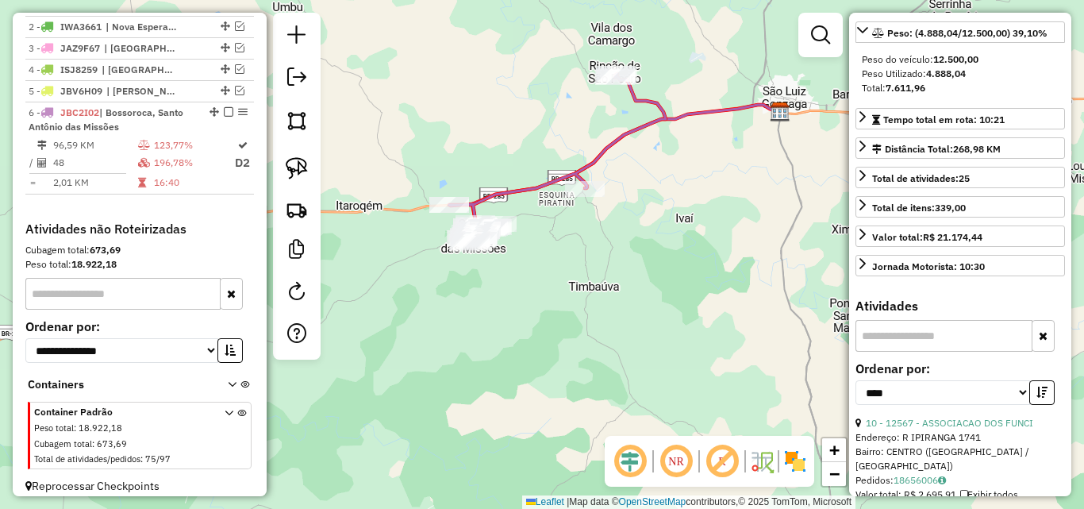
scroll to position [595, 0]
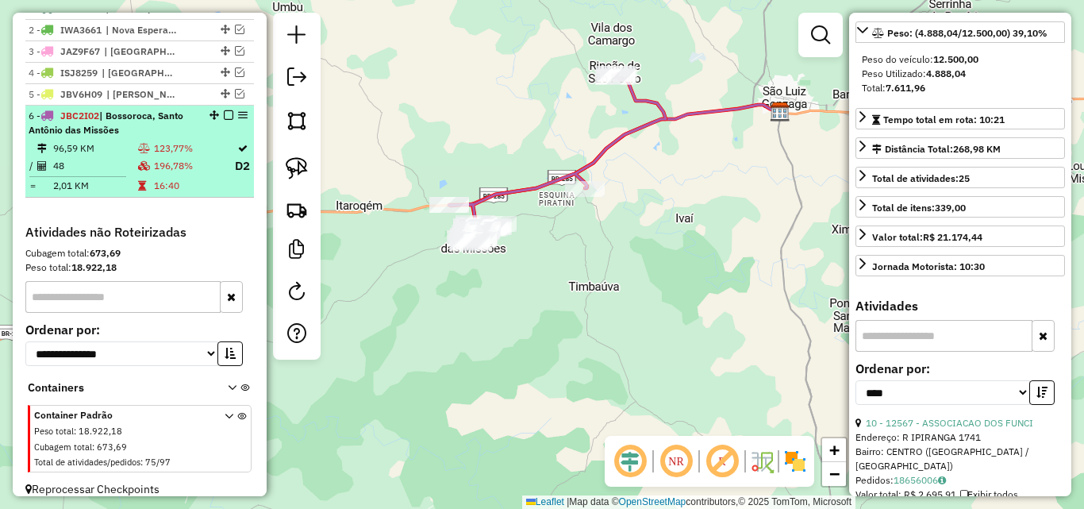
click at [167, 155] on td "123,77%" at bounding box center [193, 148] width 81 height 16
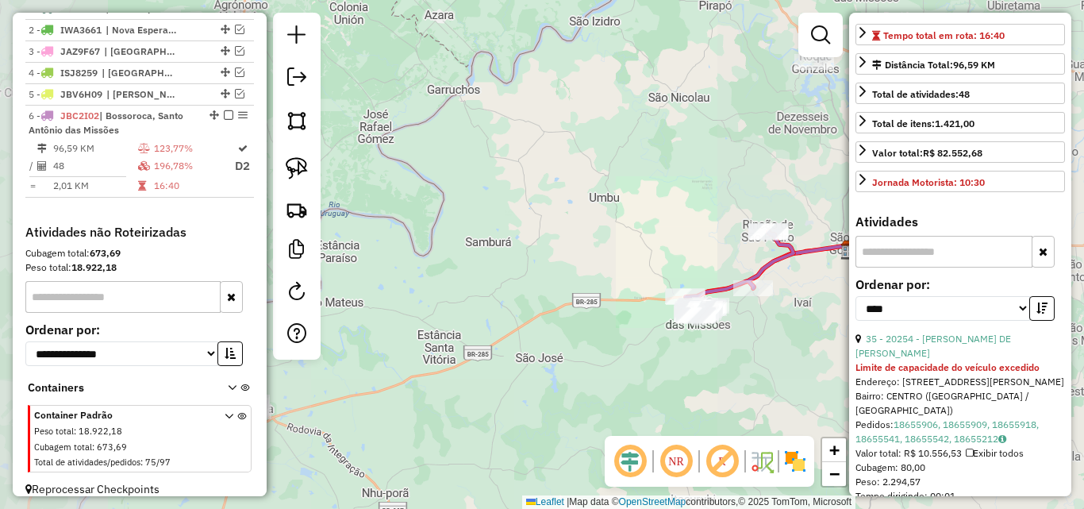
scroll to position [411, 0]
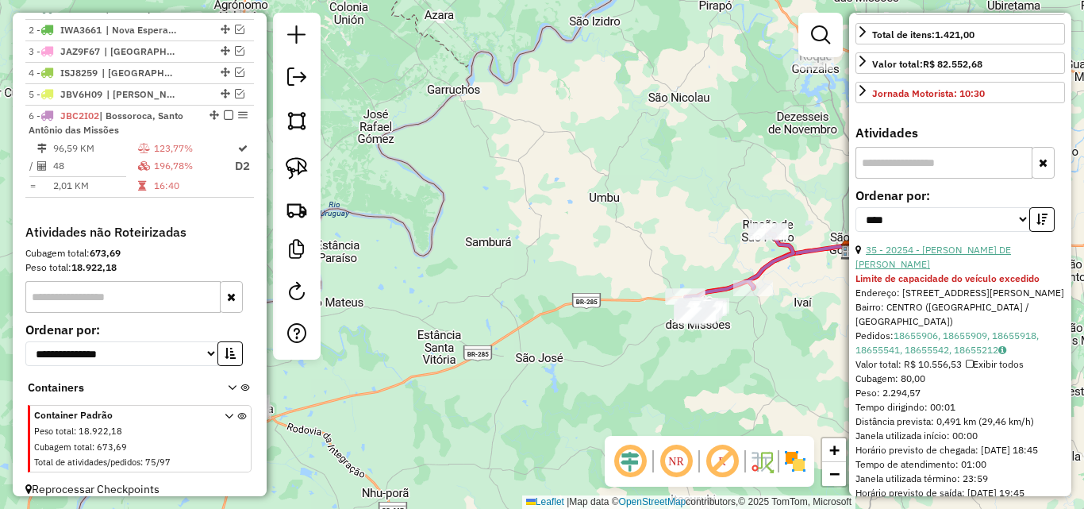
click at [960, 270] on link "35 - 20254 - [PERSON_NAME] DE [PERSON_NAME]" at bounding box center [934, 257] width 156 height 26
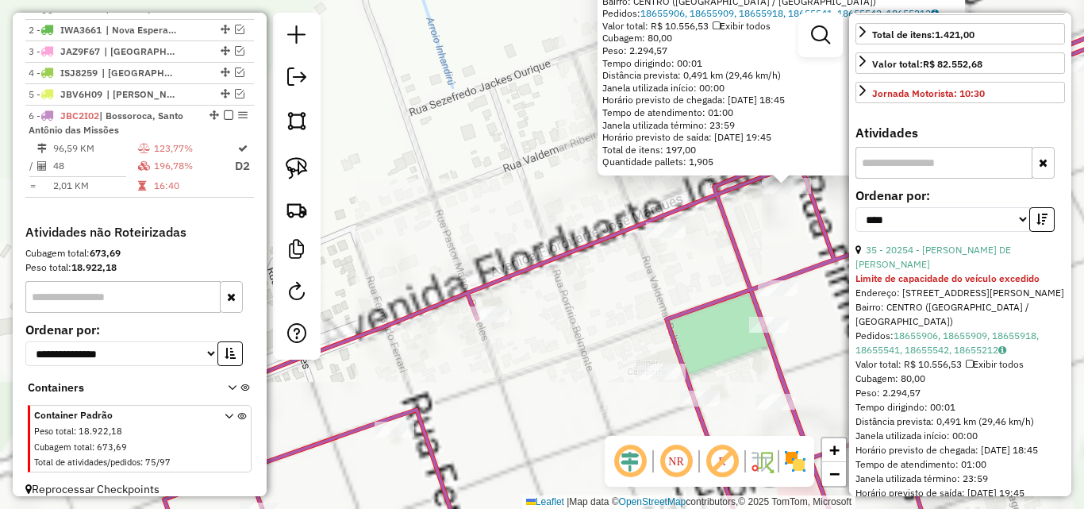
drag, startPoint x: 679, startPoint y: 280, endPoint x: 501, endPoint y: 346, distance: 190.4
click at [502, 346] on div "20254 - [PERSON_NAME] DE MEL Limite de capacidade do veículo excedido Endereço:…" at bounding box center [542, 254] width 1084 height 509
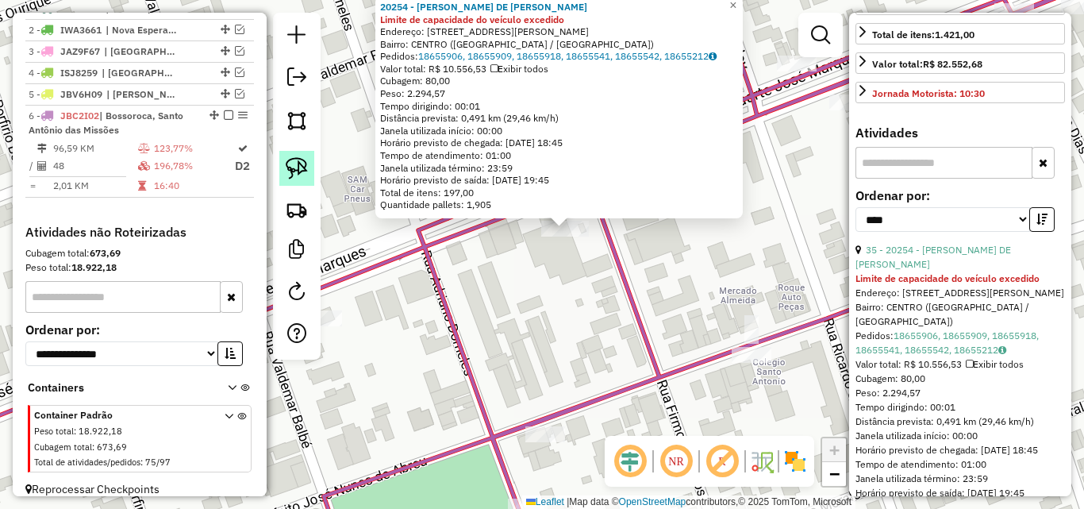
click at [298, 174] on img at bounding box center [297, 168] width 22 height 22
drag, startPoint x: 500, startPoint y: 259, endPoint x: 584, endPoint y: 248, distance: 84.9
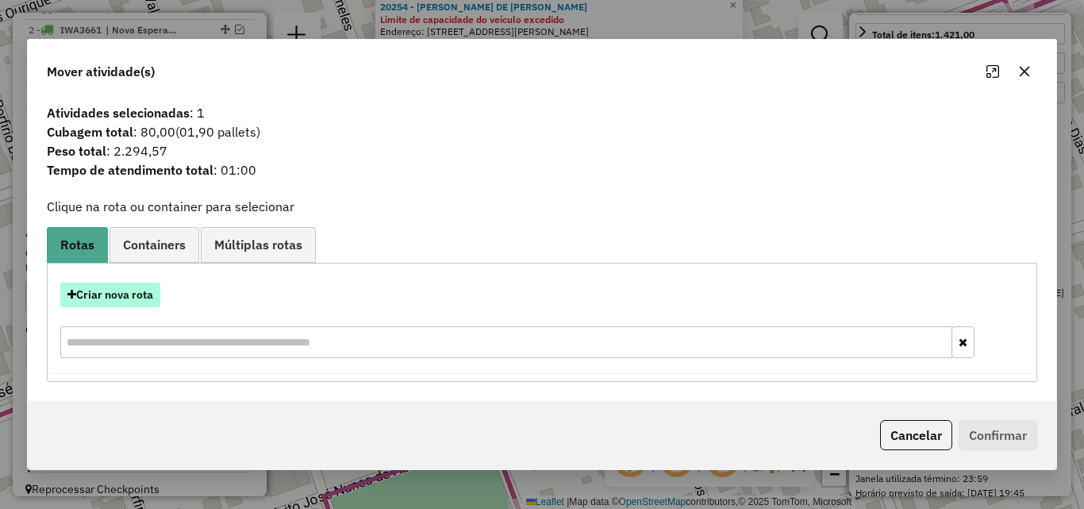
click at [109, 295] on button "Criar nova rota" at bounding box center [110, 295] width 100 height 25
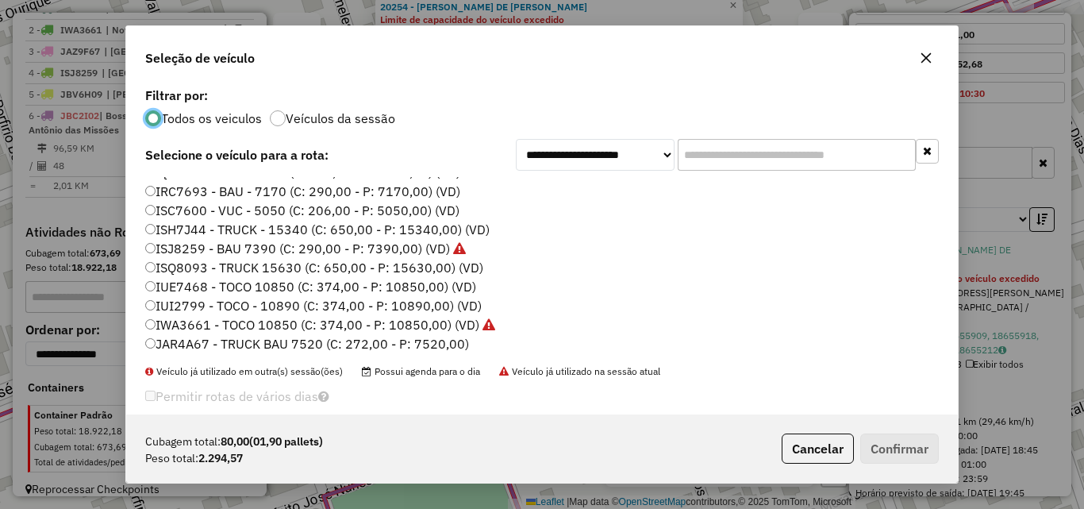
scroll to position [105, 0]
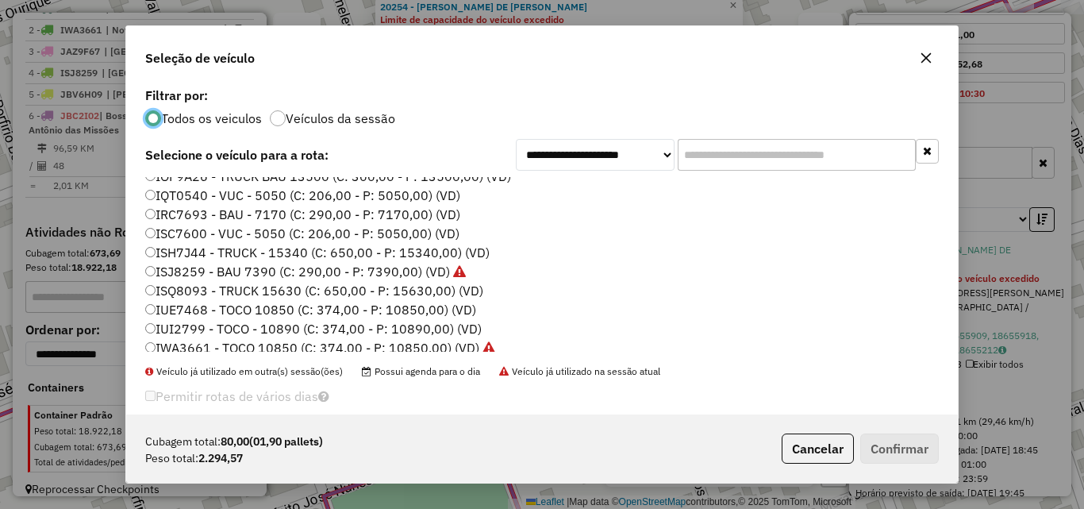
click at [291, 288] on label "ISQ8093 - TRUCK 15630 (C: 650,00 - P: 15630,00) (VD)" at bounding box center [314, 290] width 338 height 19
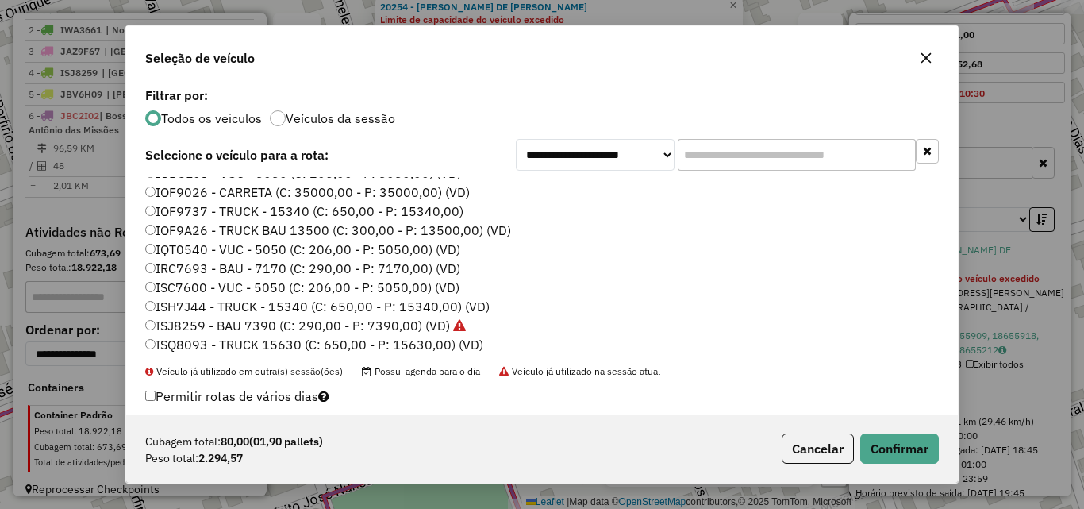
scroll to position [25, 0]
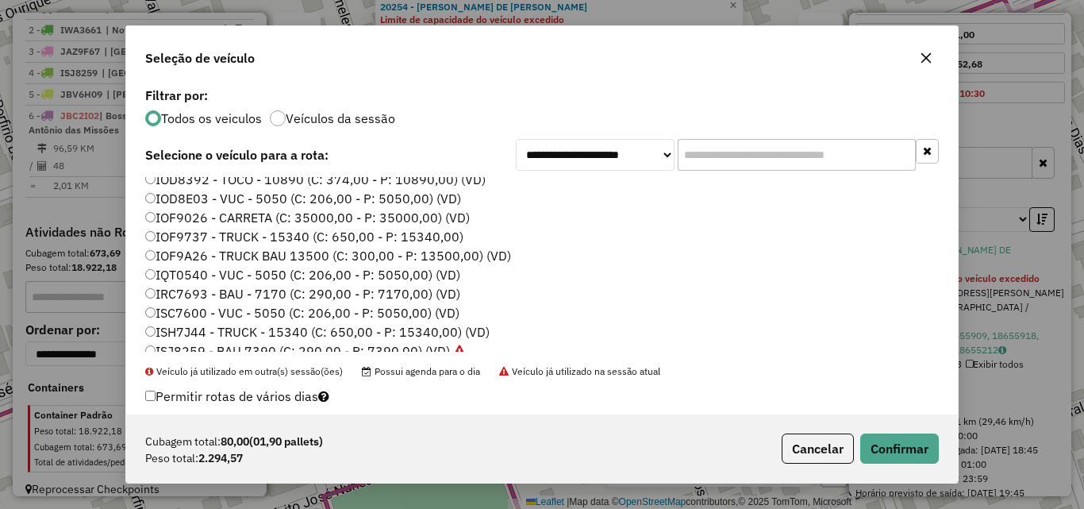
click at [297, 237] on label "IOF9737 - TRUCK - 15340 (C: 650,00 - P: 15340,00)" at bounding box center [304, 236] width 318 height 19
click at [909, 456] on button "Confirmar" at bounding box center [899, 448] width 79 height 30
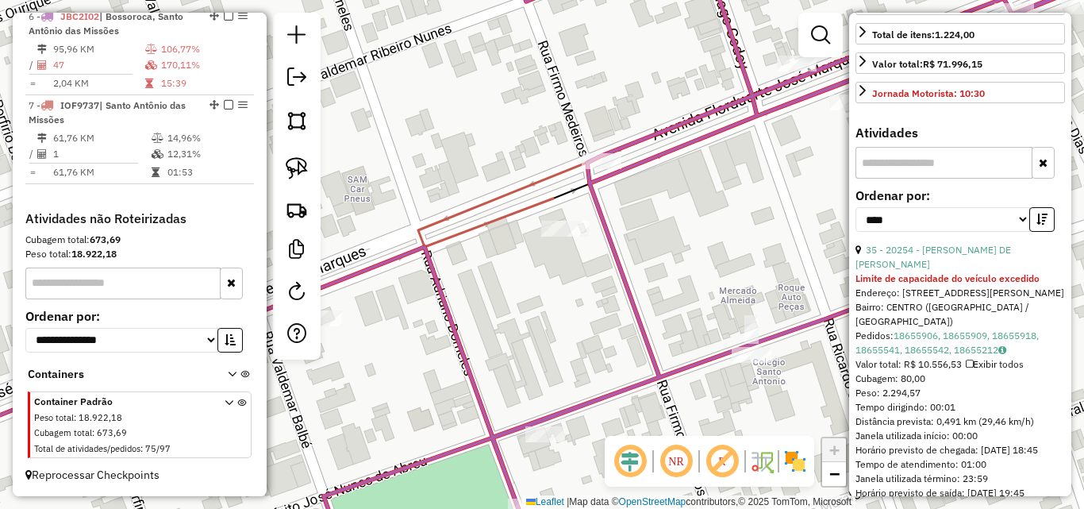
scroll to position [702, 0]
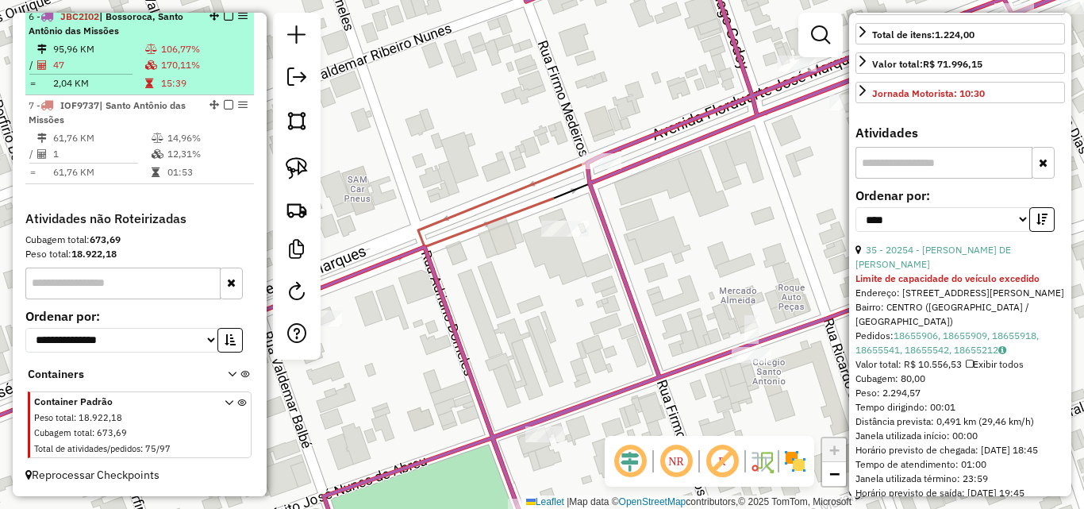
click at [133, 46] on li "6 - JBC2I02 | [GEOGRAPHIC_DATA], [GEOGRAPHIC_DATA] 95,96 KM 106,77% / 47 170,11…" at bounding box center [139, 50] width 229 height 89
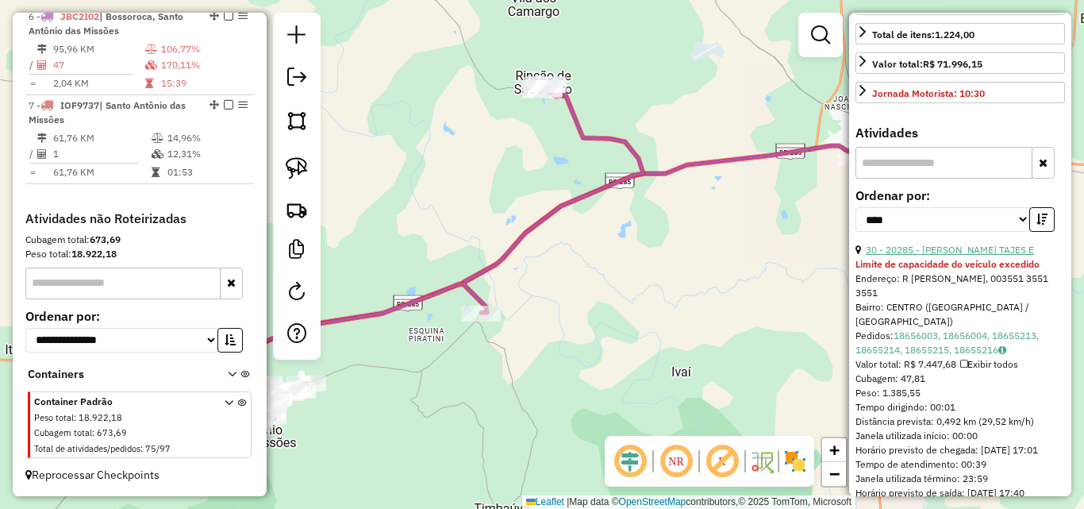
click at [940, 256] on link "30 - 20285 - [PERSON_NAME] TAJES E" at bounding box center [950, 250] width 168 height 12
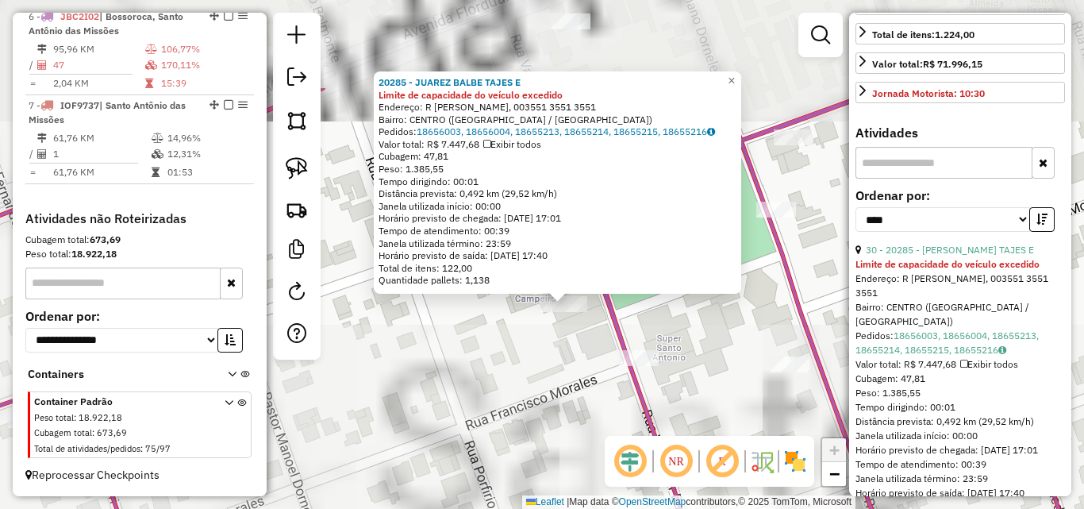
drag, startPoint x: 593, startPoint y: 351, endPoint x: 584, endPoint y: 416, distance: 65.7
click at [605, 419] on div "20285 - JUAREZ BALBE TAJES E Limite de capacidade do veículo excedido Endereço:…" at bounding box center [542, 254] width 1084 height 509
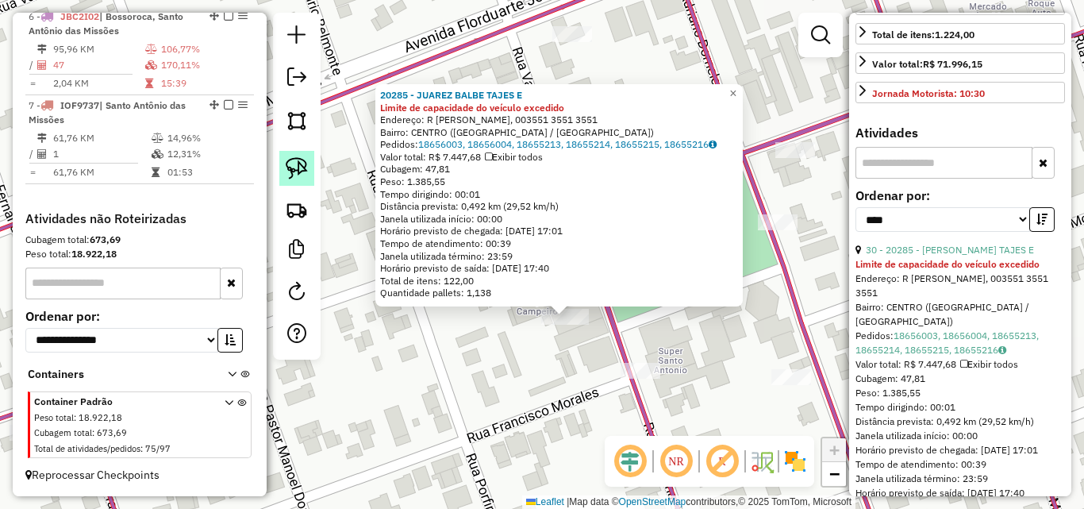
click at [282, 157] on link at bounding box center [296, 168] width 35 height 35
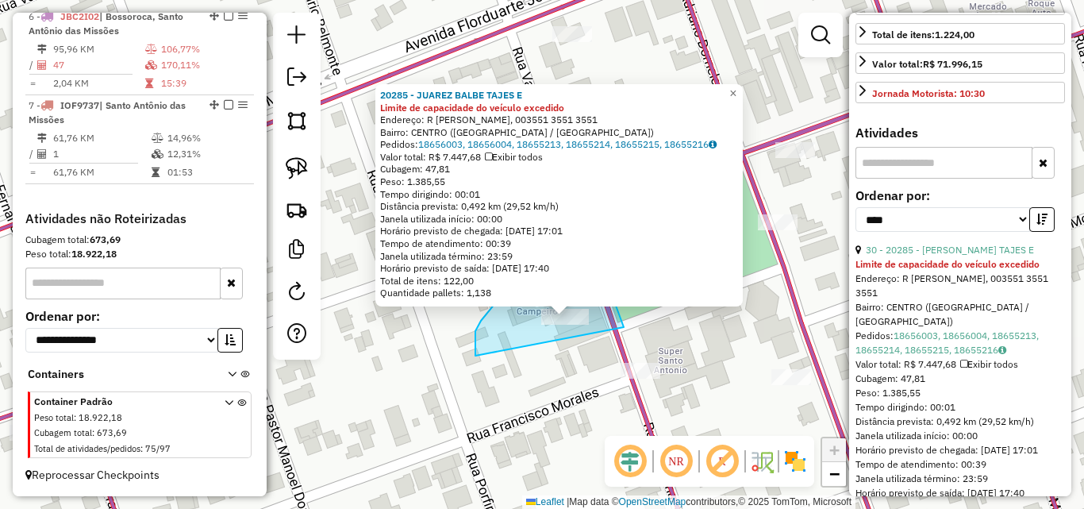
drag, startPoint x: 488, startPoint y: 312, endPoint x: 625, endPoint y: 338, distance: 139.8
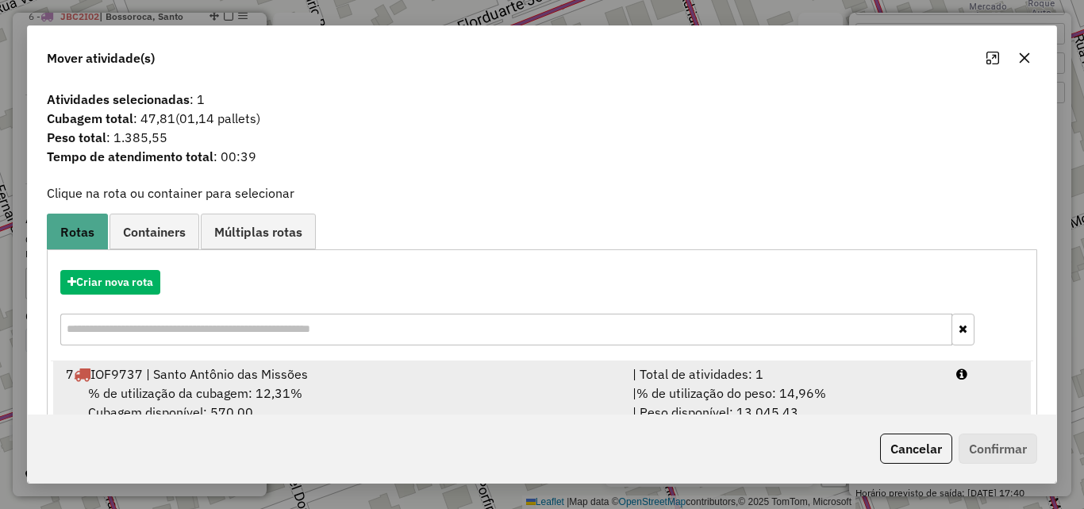
click at [424, 379] on div "7 IOF9737 | Santo Antônio das Missões" at bounding box center [339, 373] width 567 height 19
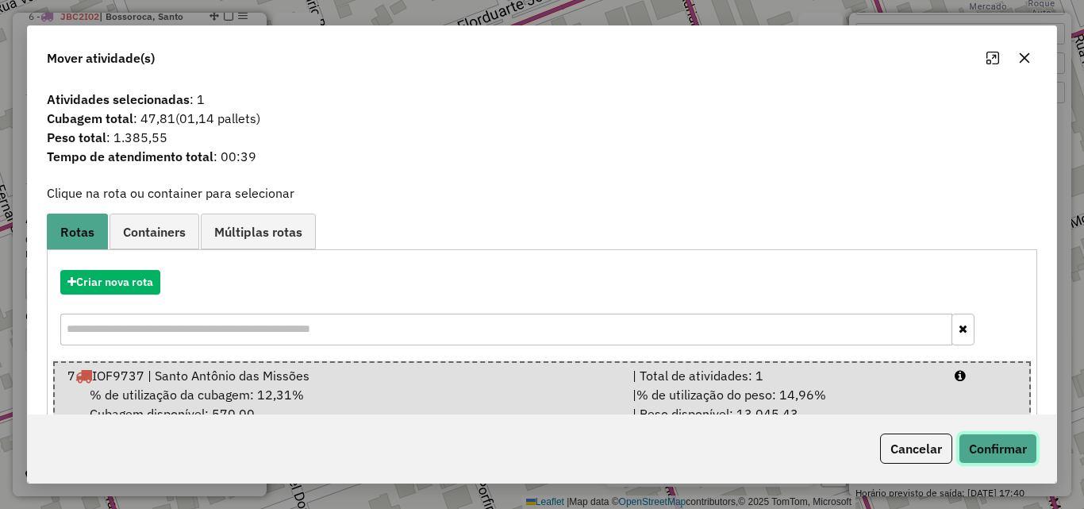
click at [1016, 448] on button "Confirmar" at bounding box center [998, 448] width 79 height 30
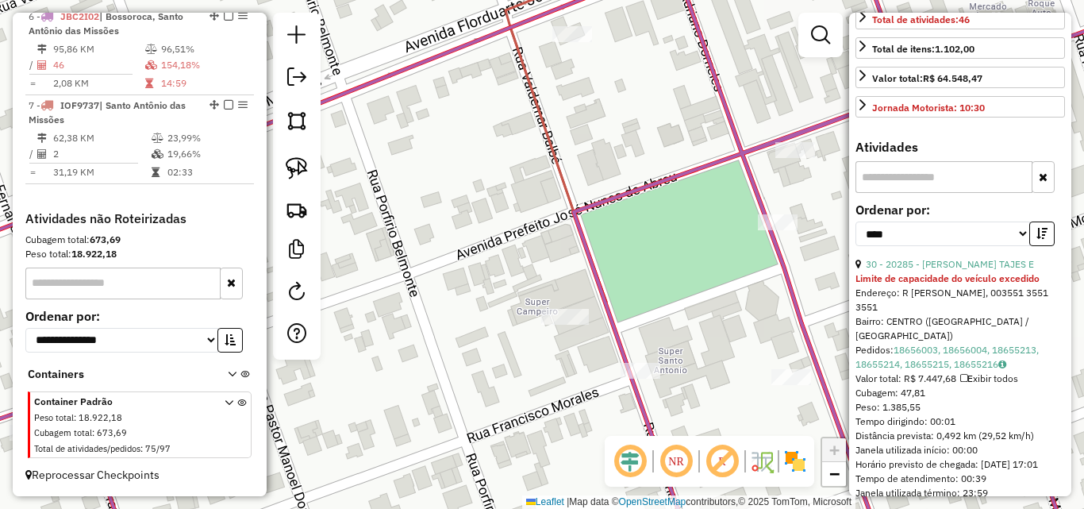
click at [144, 57] on td at bounding box center [152, 49] width 16 height 16
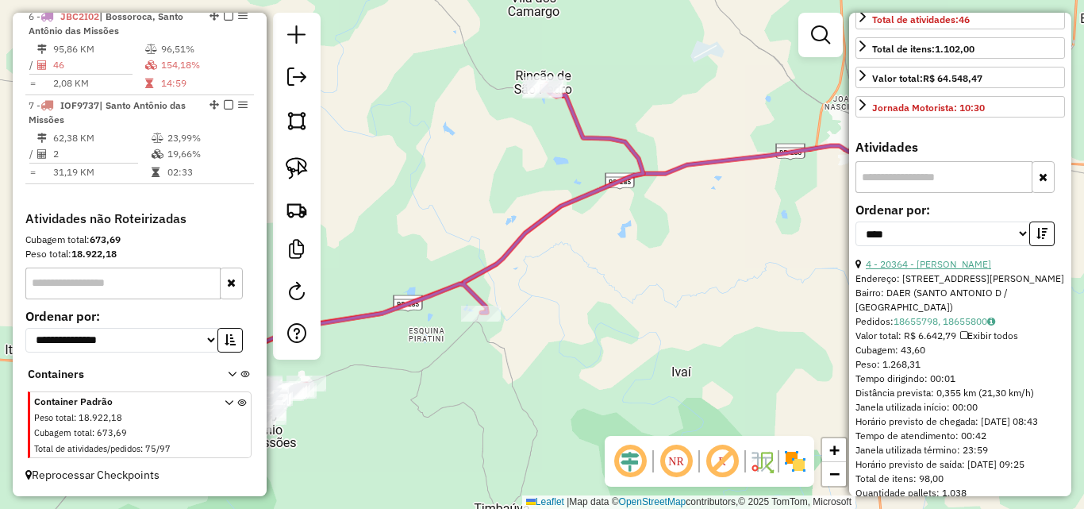
click at [954, 270] on link "4 - 20364 - [PERSON_NAME]" at bounding box center [928, 264] width 125 height 12
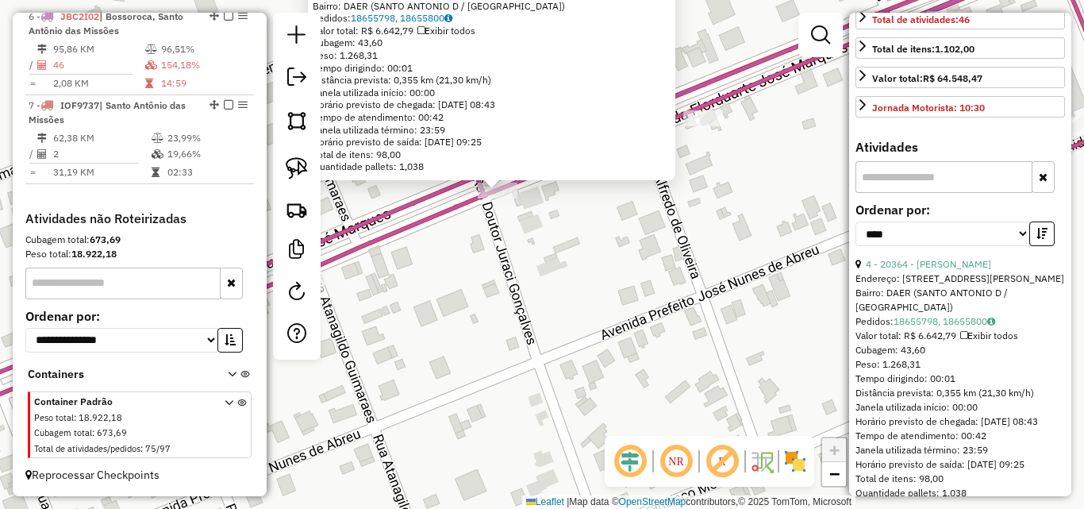
click at [504, 267] on div "20364 - [PERSON_NAME] Endereço: R FLORDUARTE [PERSON_NAME] 7240 7240 Bairro: DA…" at bounding box center [542, 254] width 1084 height 509
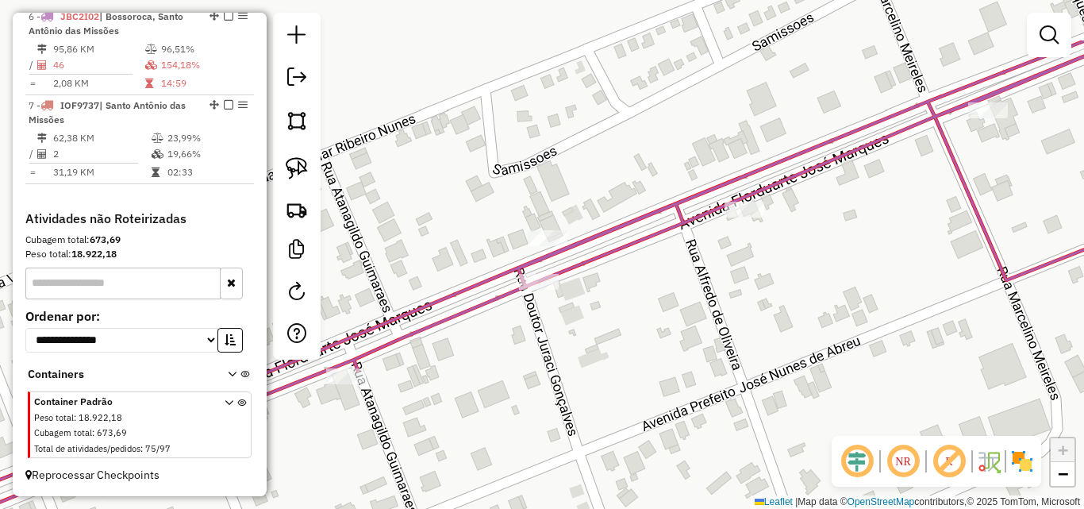
drag, startPoint x: 539, startPoint y: 366, endPoint x: 530, endPoint y: 346, distance: 21.7
click at [540, 371] on div "Janela de atendimento Grade de atendimento Capacidade Transportadoras Veículos …" at bounding box center [542, 254] width 1084 height 509
click at [294, 164] on img at bounding box center [297, 168] width 22 height 22
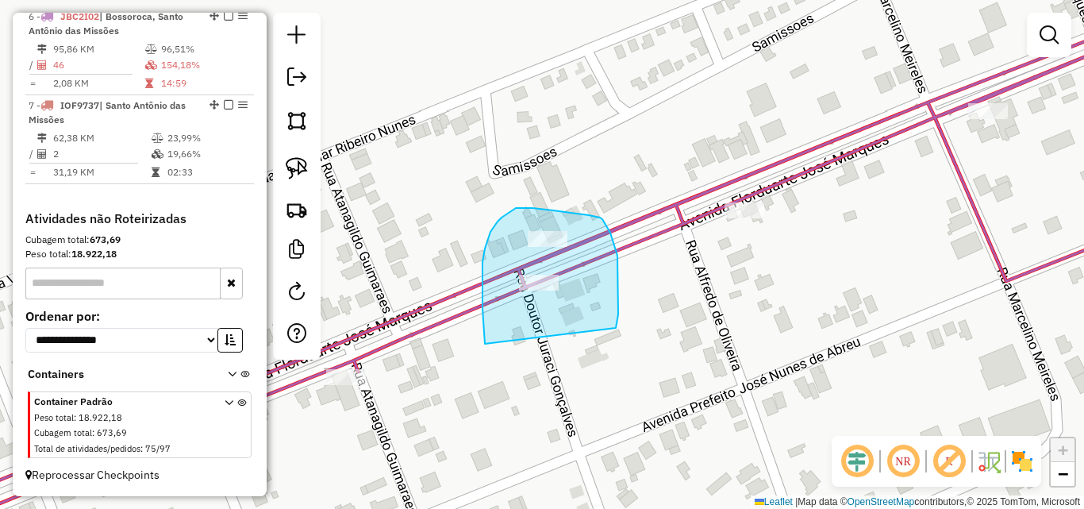
drag, startPoint x: 483, startPoint y: 262, endPoint x: 616, endPoint y: 328, distance: 148.7
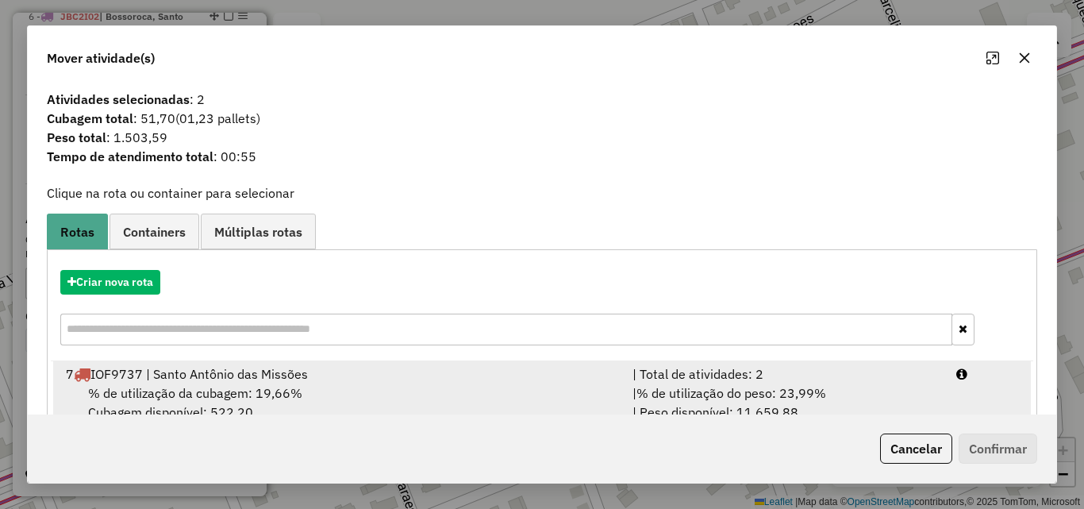
click at [510, 374] on div "7 IOF9737 | Santo Antônio das Missões" at bounding box center [339, 373] width 567 height 19
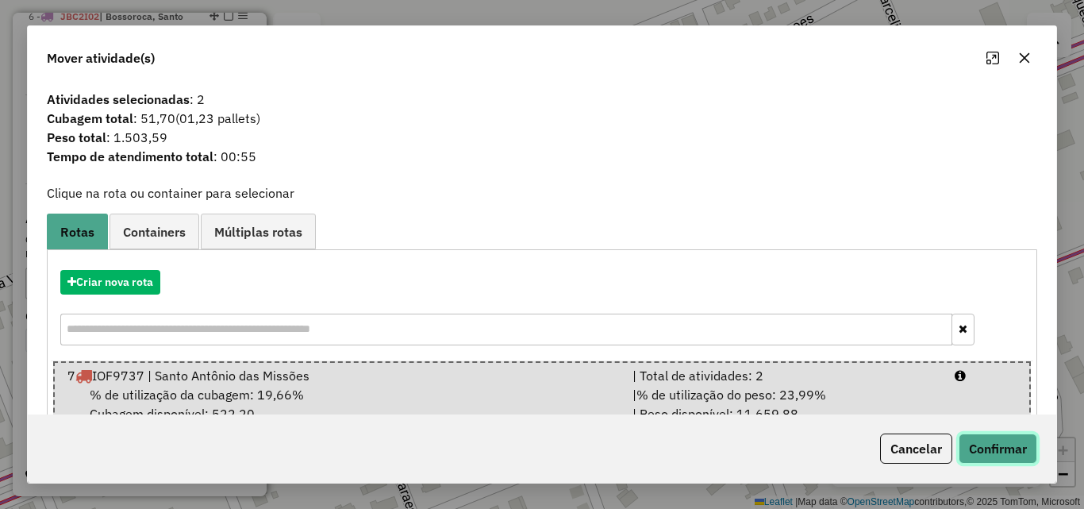
click at [1021, 456] on button "Confirmar" at bounding box center [998, 448] width 79 height 30
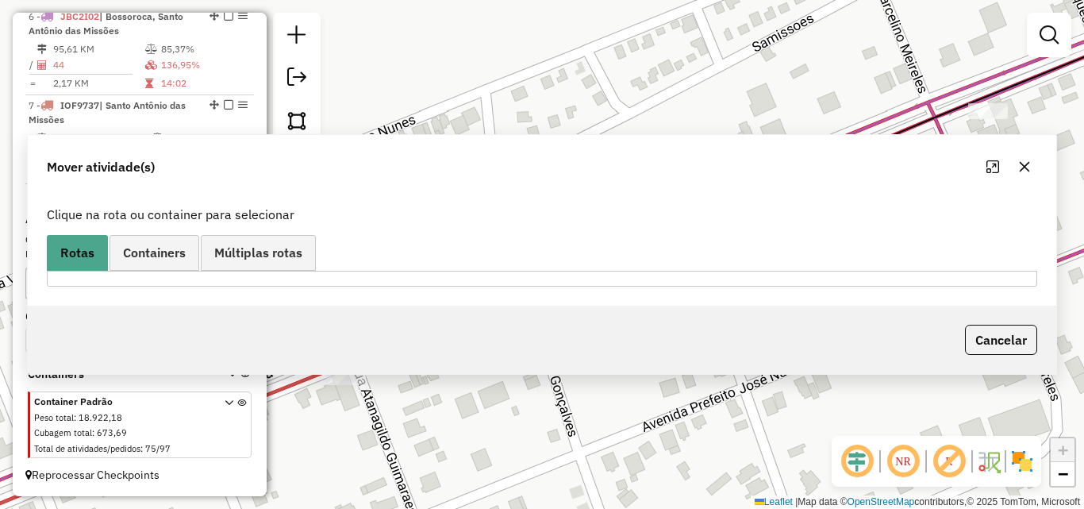
scroll to position [525, 0]
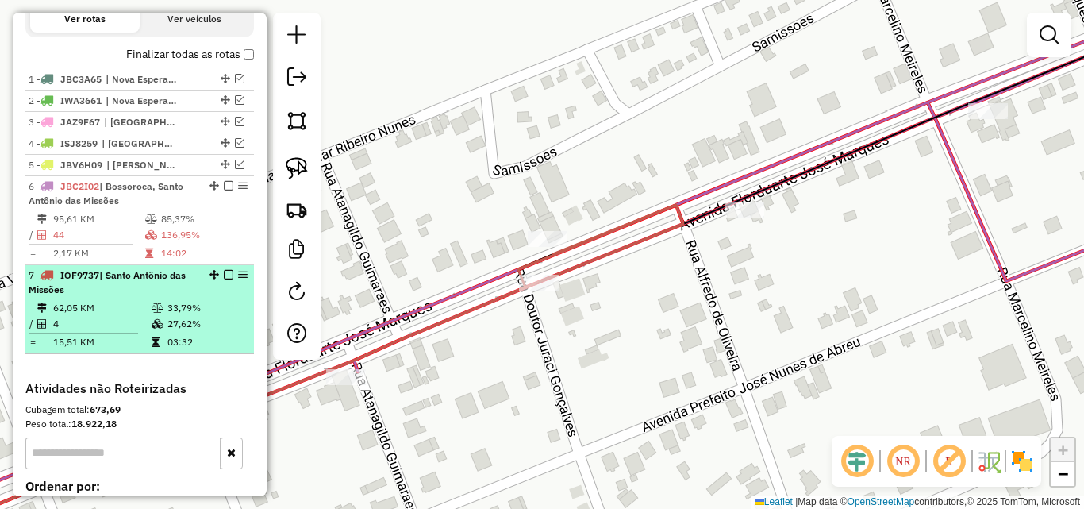
click at [89, 297] on div "7 - IOF9737 | Santo Antônio das Missões" at bounding box center [113, 282] width 168 height 29
select select "*********"
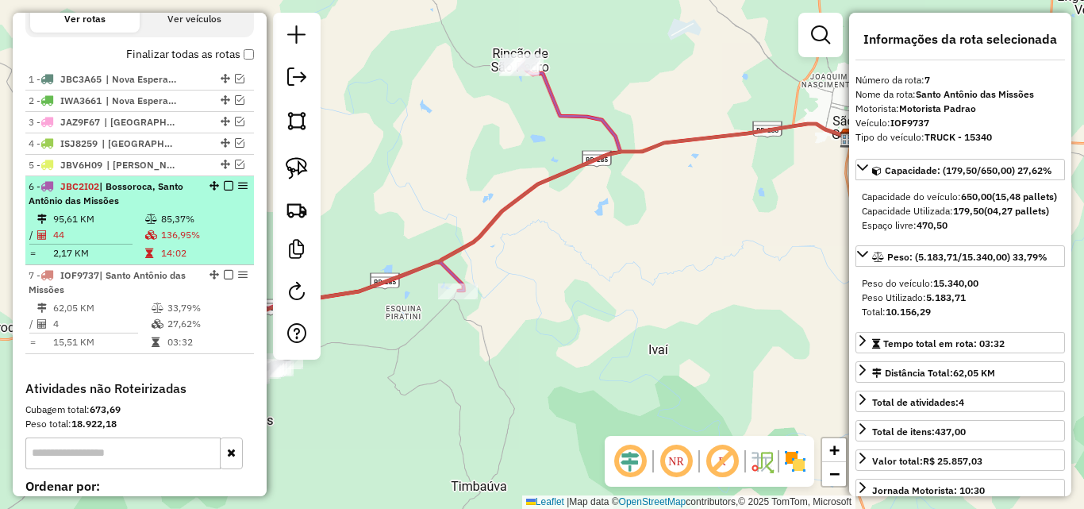
click at [108, 227] on td "95,61 KM" at bounding box center [98, 219] width 92 height 16
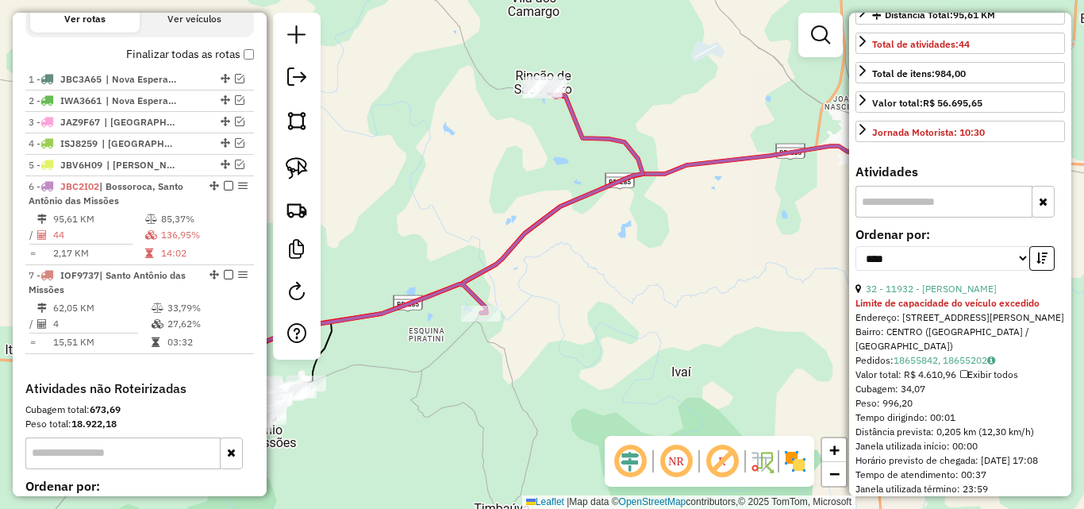
scroll to position [397, 0]
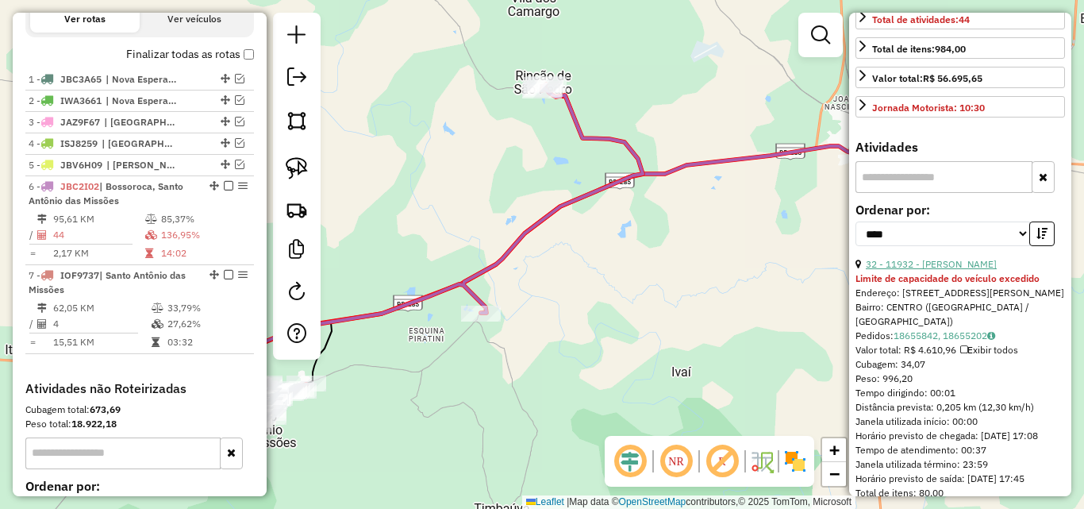
click at [958, 270] on link "32 - 11932 - [PERSON_NAME]" at bounding box center [931, 264] width 131 height 12
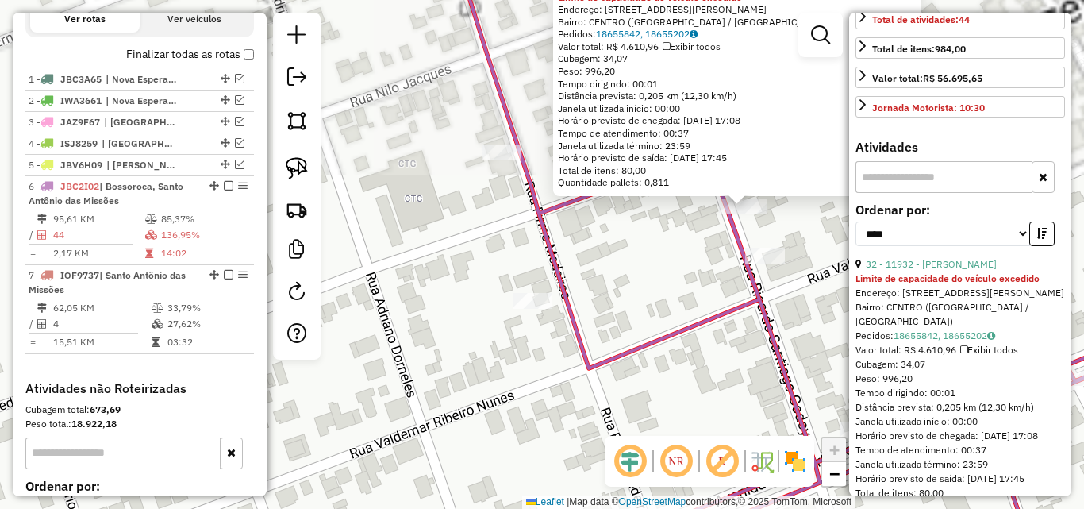
drag, startPoint x: 698, startPoint y: 266, endPoint x: 595, endPoint y: 266, distance: 103.2
click at [601, 266] on div "11932 - [PERSON_NAME] OLIVEI Limite de capacidade do veículo excedido Endereço:…" at bounding box center [542, 254] width 1084 height 509
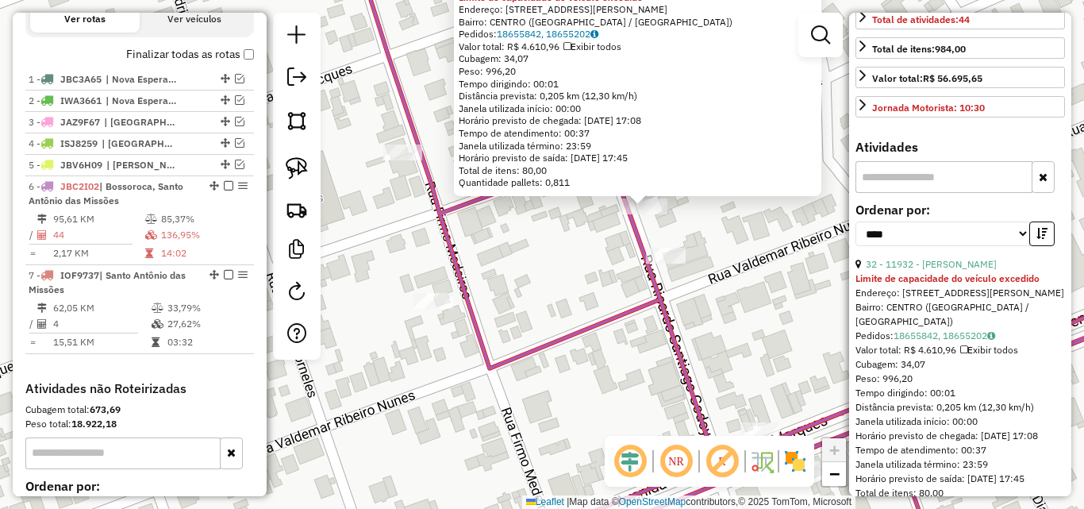
drag, startPoint x: 304, startPoint y: 167, endPoint x: 522, endPoint y: 225, distance: 225.8
click at [305, 167] on img at bounding box center [297, 168] width 22 height 22
drag, startPoint x: 599, startPoint y: 213, endPoint x: 679, endPoint y: 207, distance: 79.6
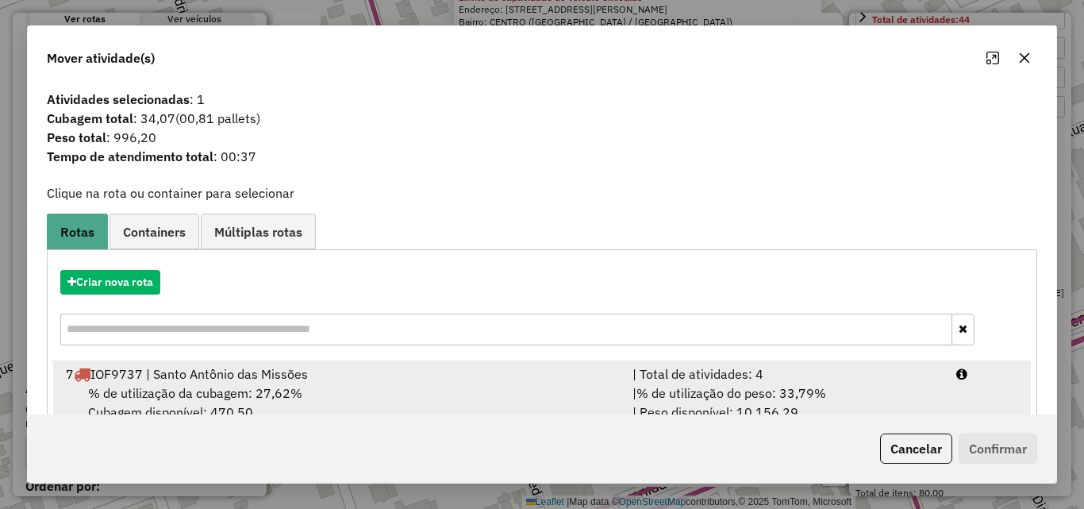
drag, startPoint x: 427, startPoint y: 381, endPoint x: 460, endPoint y: 371, distance: 34.9
click at [428, 381] on div "7 IOF9737 | Santo Antônio das Missões" at bounding box center [339, 373] width 567 height 19
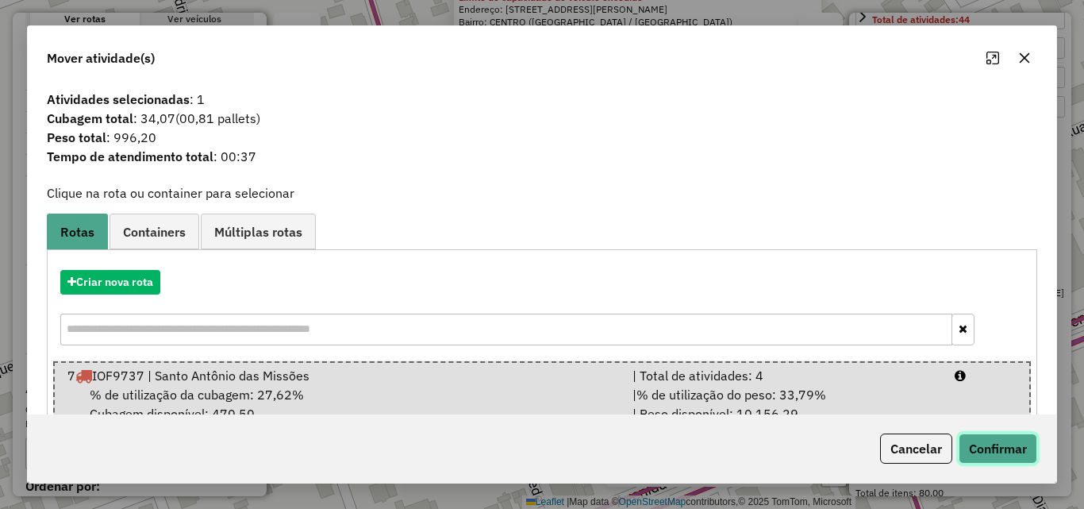
click at [994, 447] on button "Confirmar" at bounding box center [998, 448] width 79 height 30
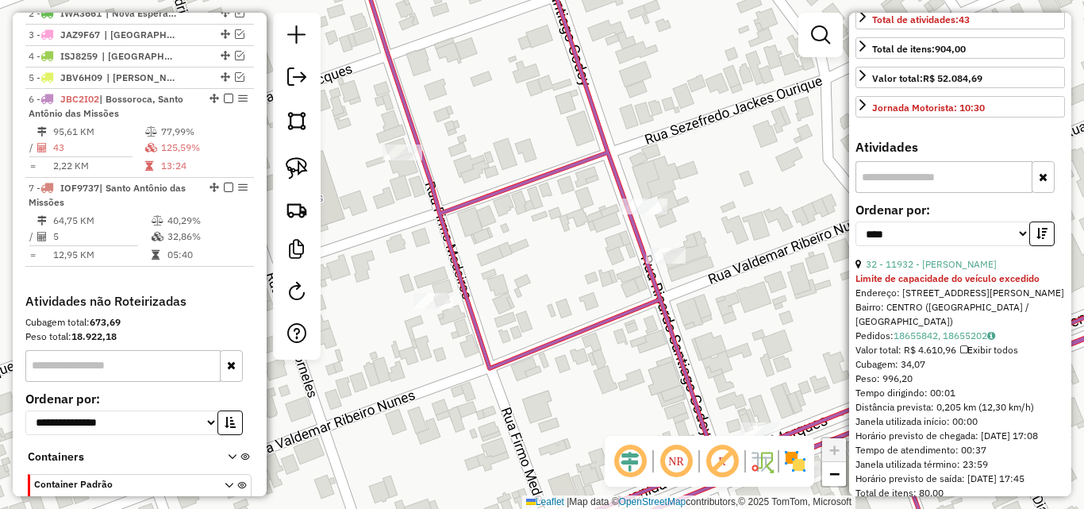
scroll to position [702, 0]
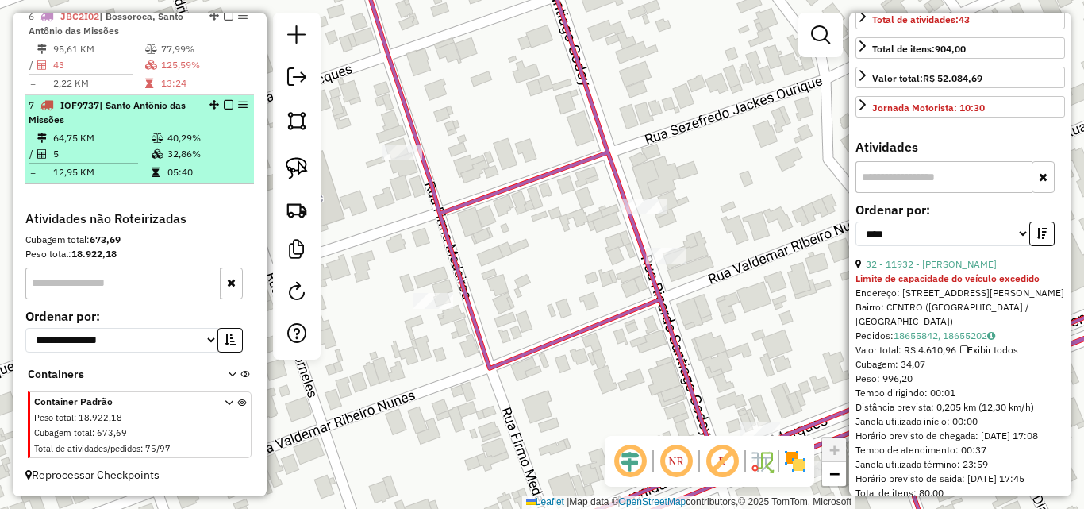
click at [100, 162] on td "5" at bounding box center [101, 154] width 98 height 16
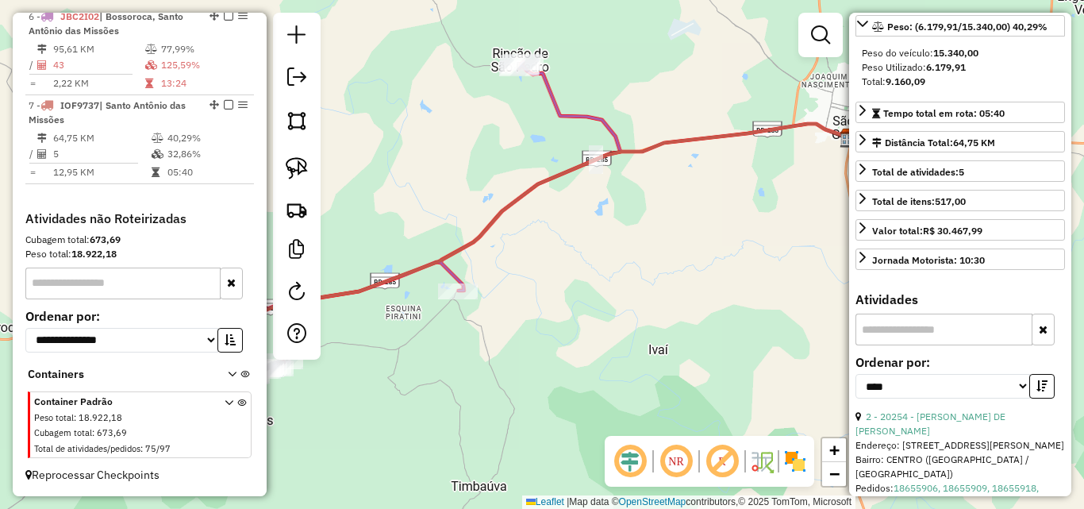
scroll to position [130, 0]
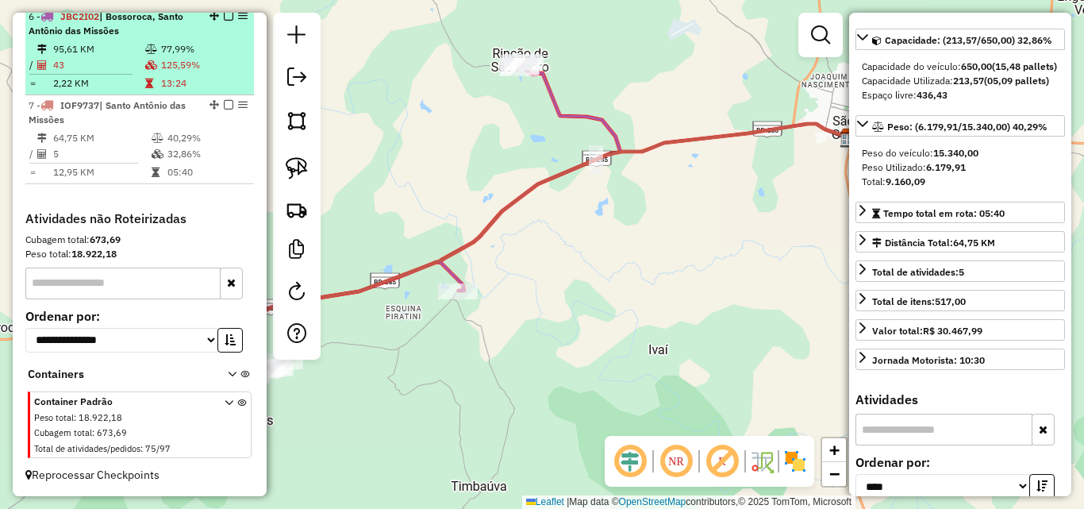
click at [176, 56] on td "77,99%" at bounding box center [203, 49] width 87 height 16
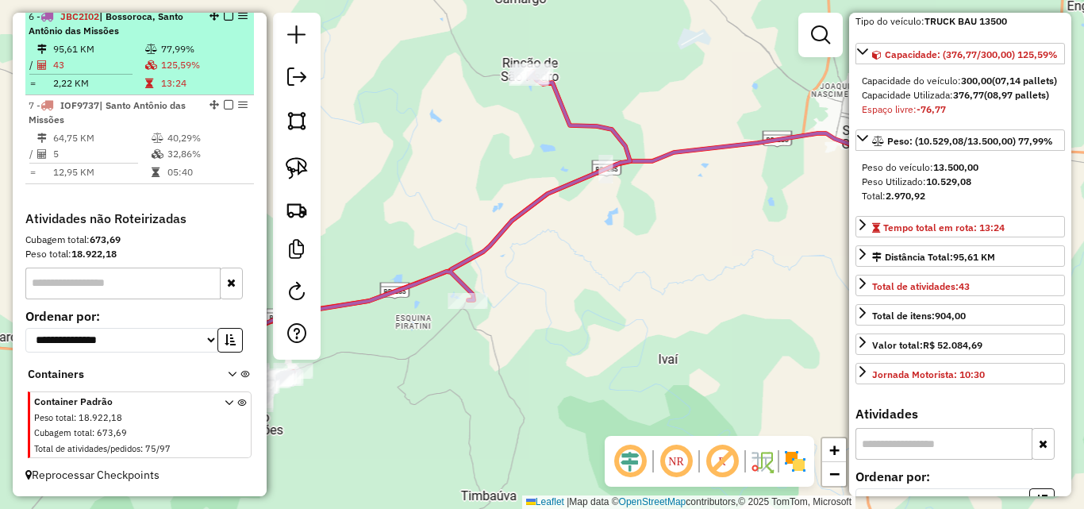
scroll to position [144, 0]
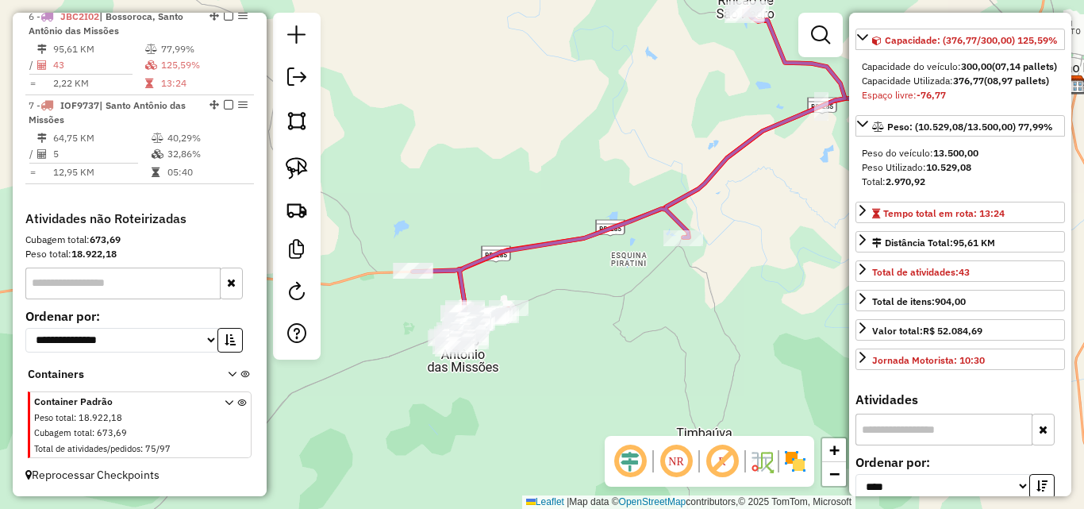
drag, startPoint x: 398, startPoint y: 339, endPoint x: 601, endPoint y: 264, distance: 216.0
click at [601, 264] on div "Janela de atendimento Grade de atendimento Capacidade Transportadoras Veículos …" at bounding box center [542, 254] width 1084 height 509
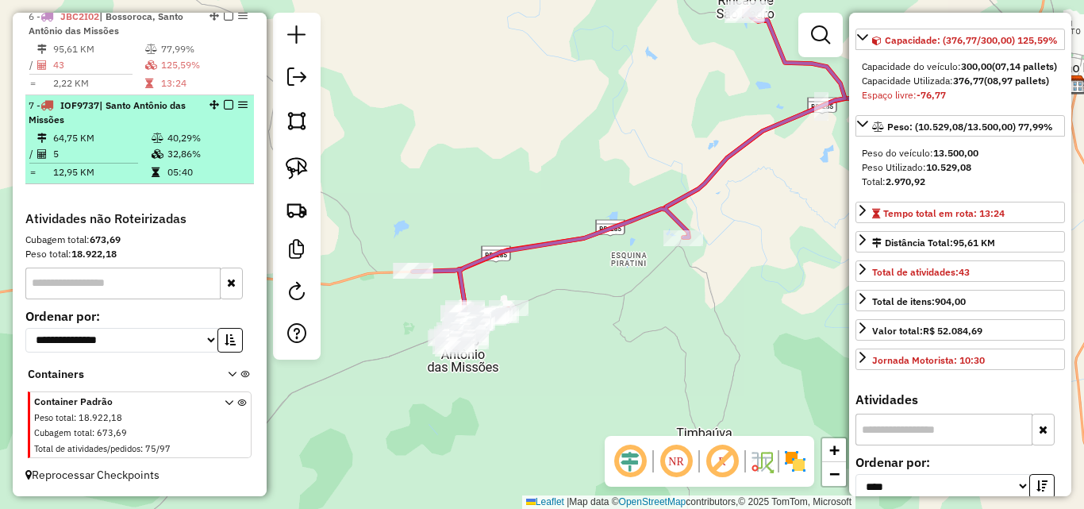
click at [122, 140] on td "64,75 KM" at bounding box center [101, 138] width 98 height 16
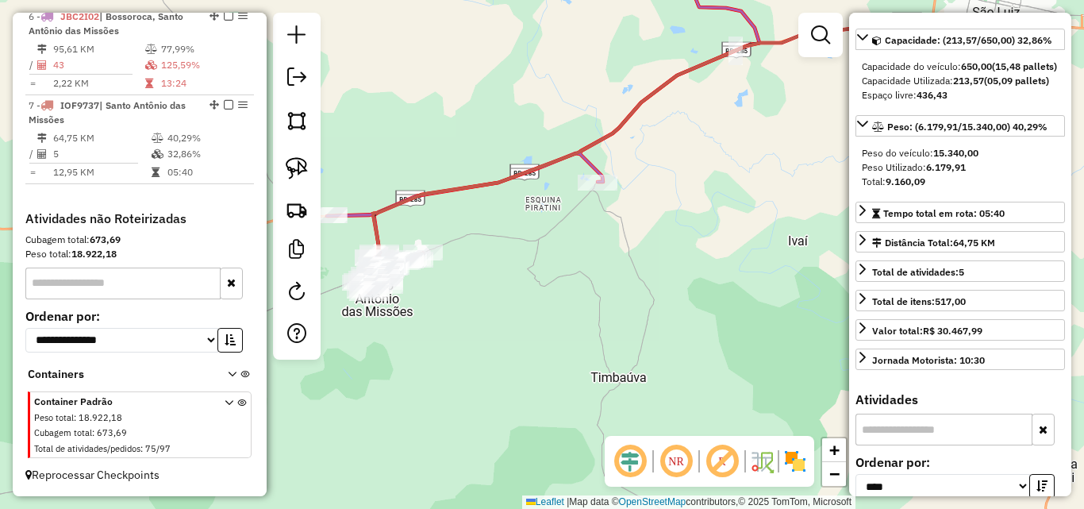
drag, startPoint x: 421, startPoint y: 310, endPoint x: 529, endPoint y: 245, distance: 125.6
click at [529, 245] on div "Janela de atendimento Grade de atendimento Capacidade Transportadoras Veículos …" at bounding box center [542, 254] width 1084 height 509
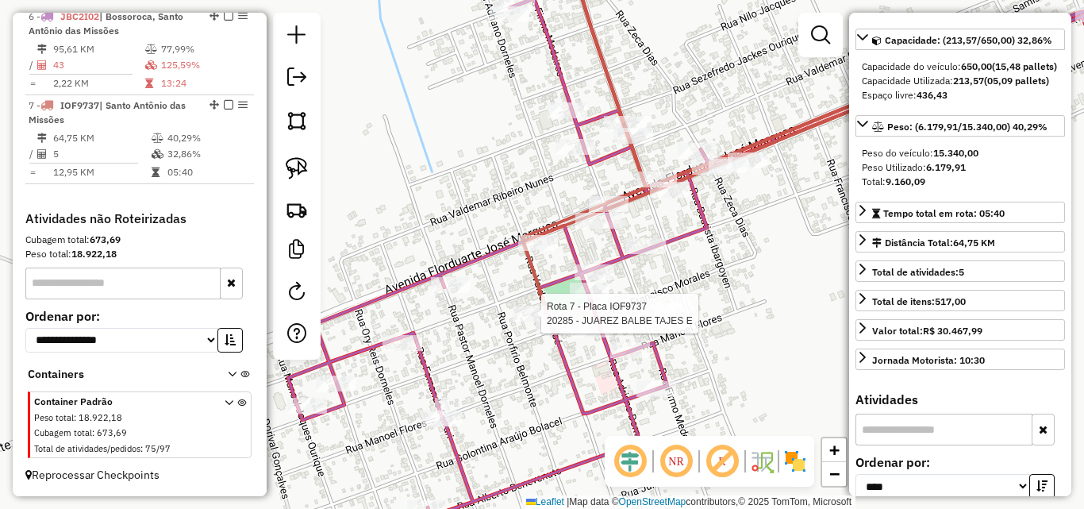
scroll to position [709, 0]
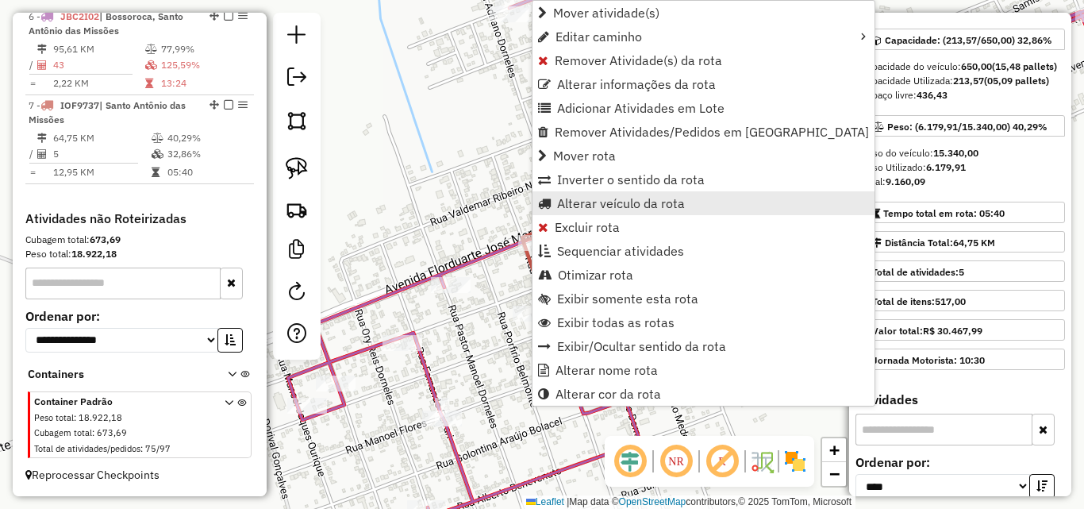
click at [615, 201] on span "Alterar veículo da rota" at bounding box center [621, 203] width 128 height 13
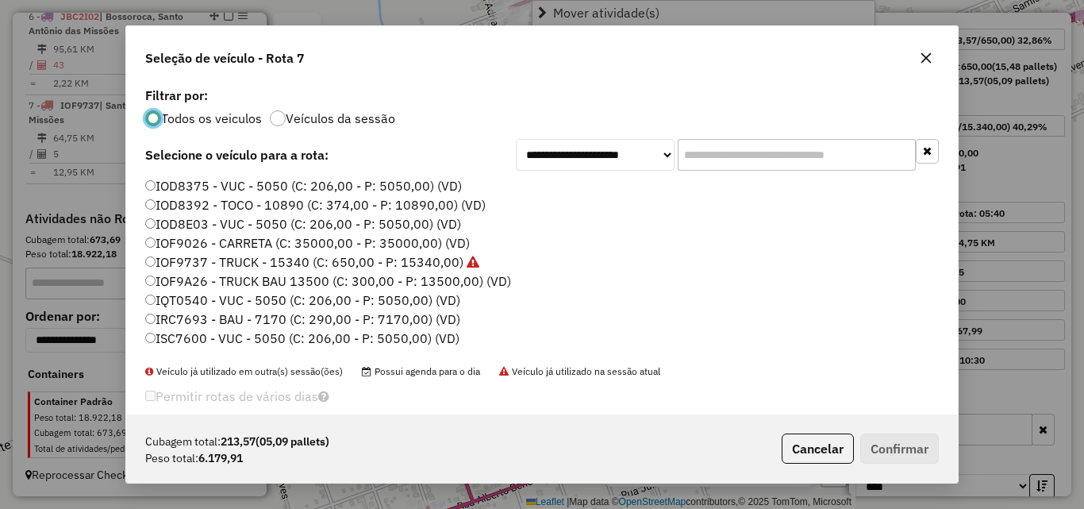
scroll to position [9, 5]
click at [330, 202] on label "IOD8392 - TOCO - 10890 (C: 374,00 - P: 10890,00) (VD)" at bounding box center [315, 204] width 341 height 19
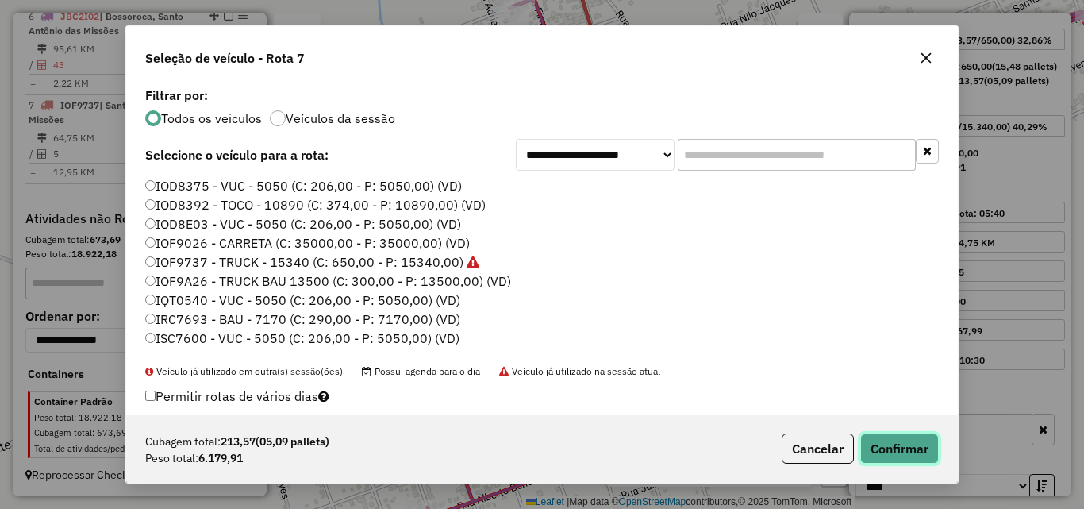
click at [910, 444] on button "Confirmar" at bounding box center [899, 448] width 79 height 30
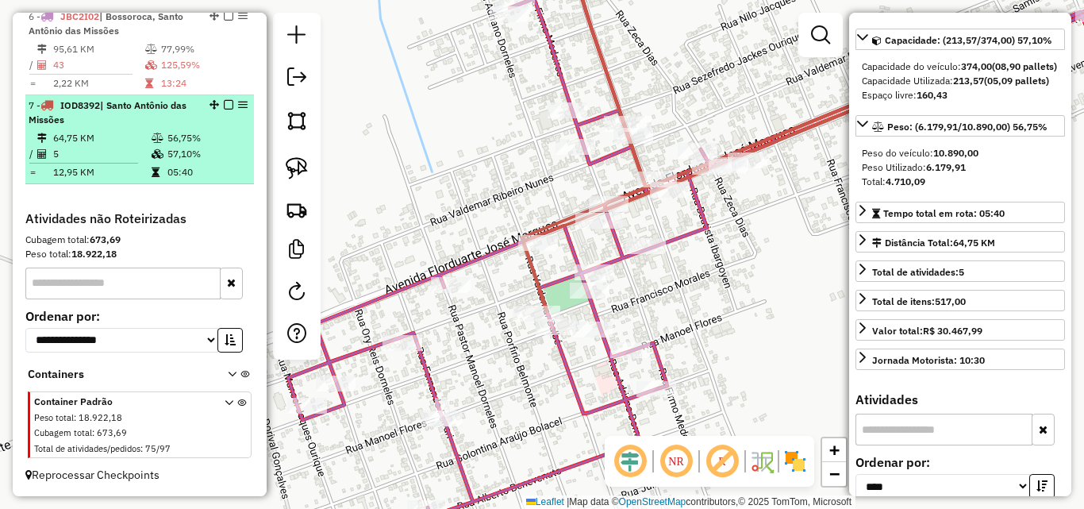
click at [224, 102] on em at bounding box center [229, 105] width 10 height 10
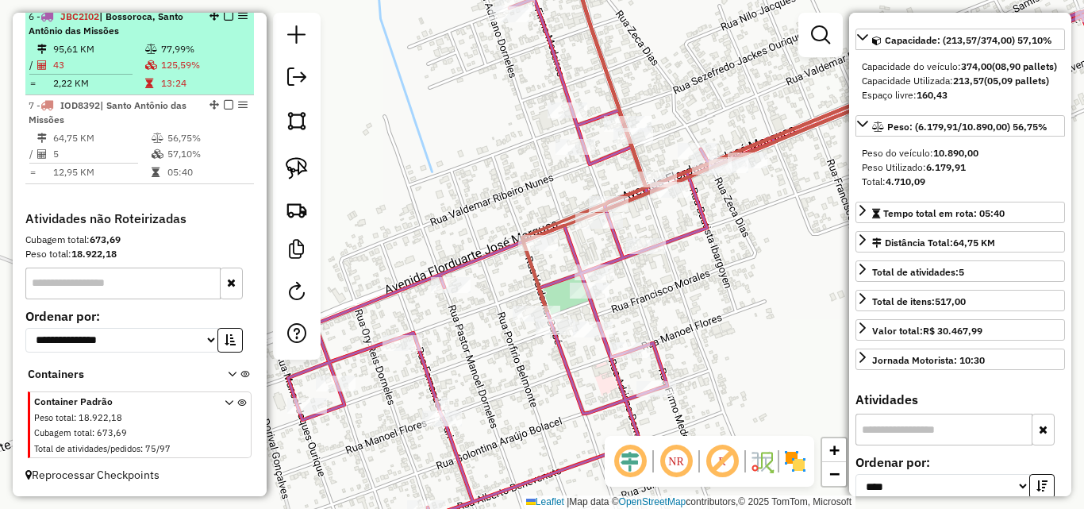
scroll to position [641, 0]
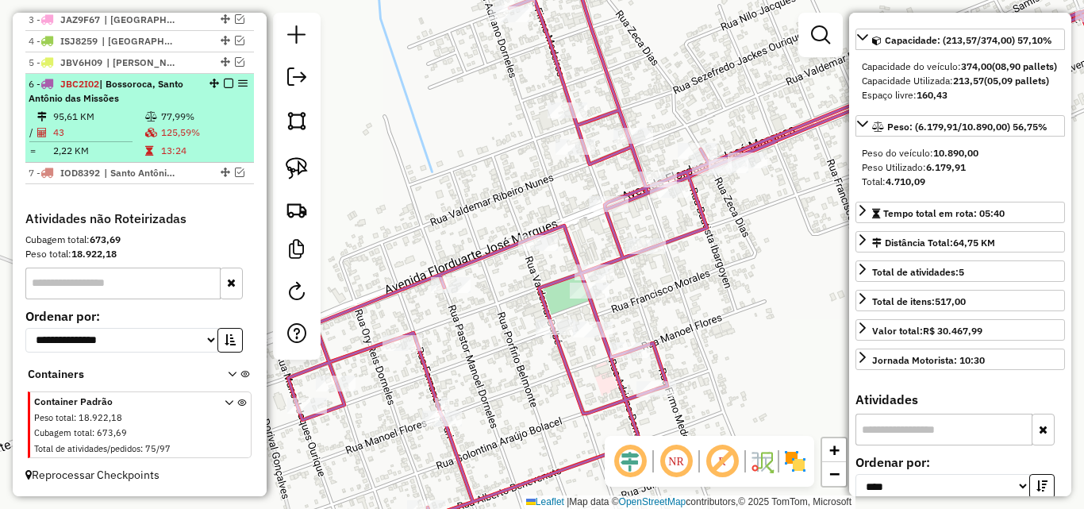
click at [151, 100] on div "6 - JBC2I02 | Bossoroca, [GEOGRAPHIC_DATA]" at bounding box center [113, 91] width 168 height 29
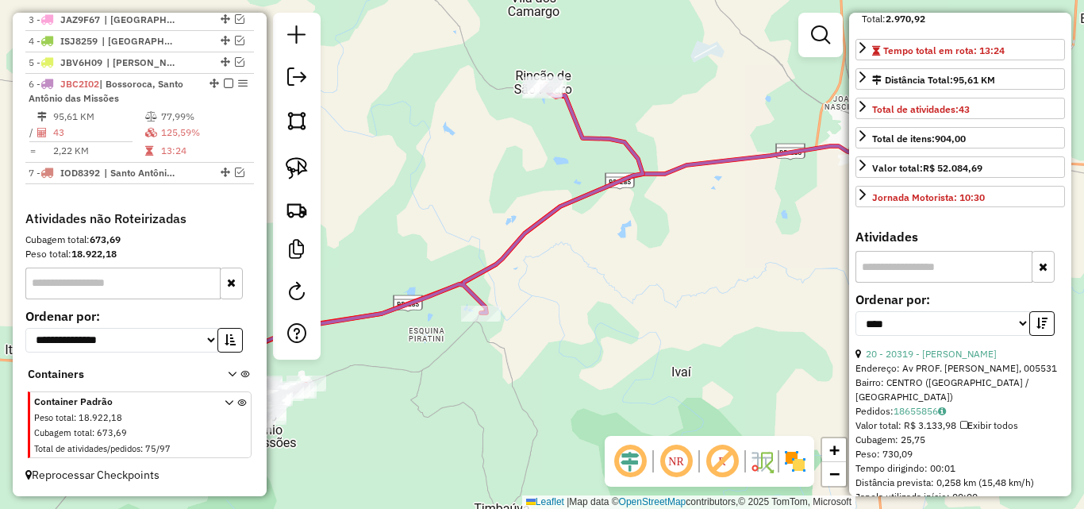
scroll to position [462, 0]
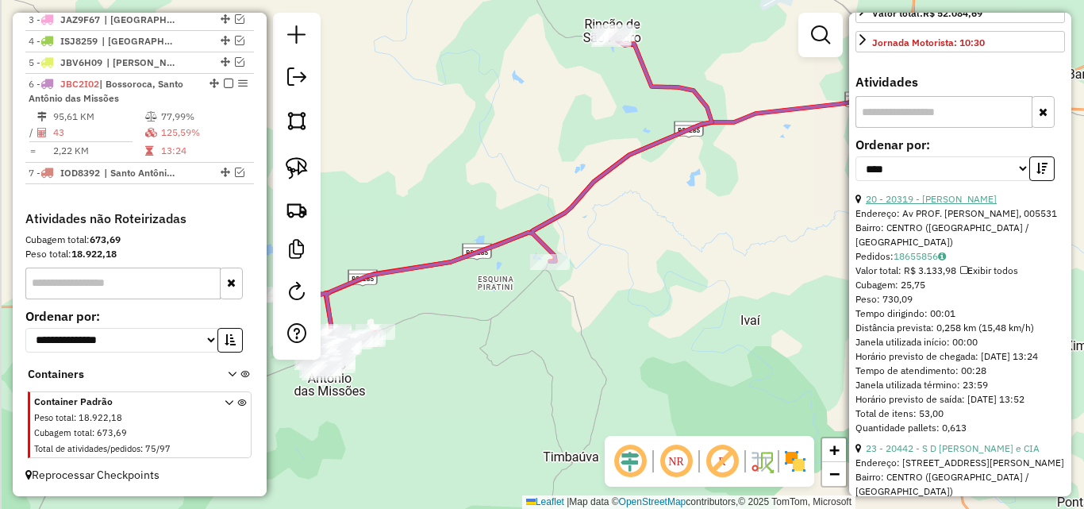
drag, startPoint x: 785, startPoint y: 332, endPoint x: 945, endPoint y: 242, distance: 183.7
click at [945, 242] on hb-router-mapa "Informações da Sessão 990917 - [DATE] Criação: [DATE] 17:31 Depósito: [PERSON_N…" at bounding box center [542, 254] width 1084 height 509
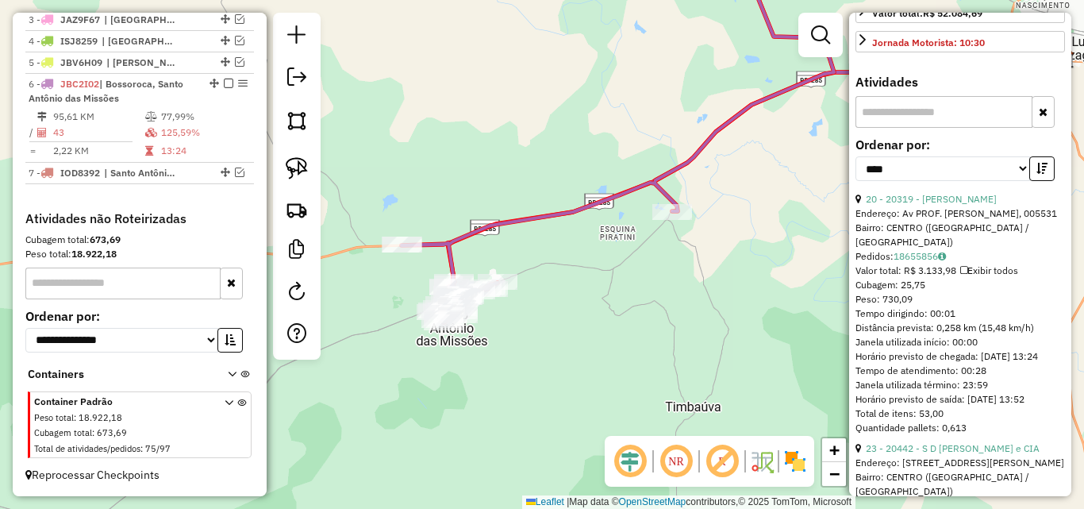
drag, startPoint x: 736, startPoint y: 241, endPoint x: 694, endPoint y: 335, distance: 102.7
click at [694, 335] on div "Janela de atendimento Grade de atendimento Capacidade Transportadoras Veículos …" at bounding box center [542, 254] width 1084 height 509
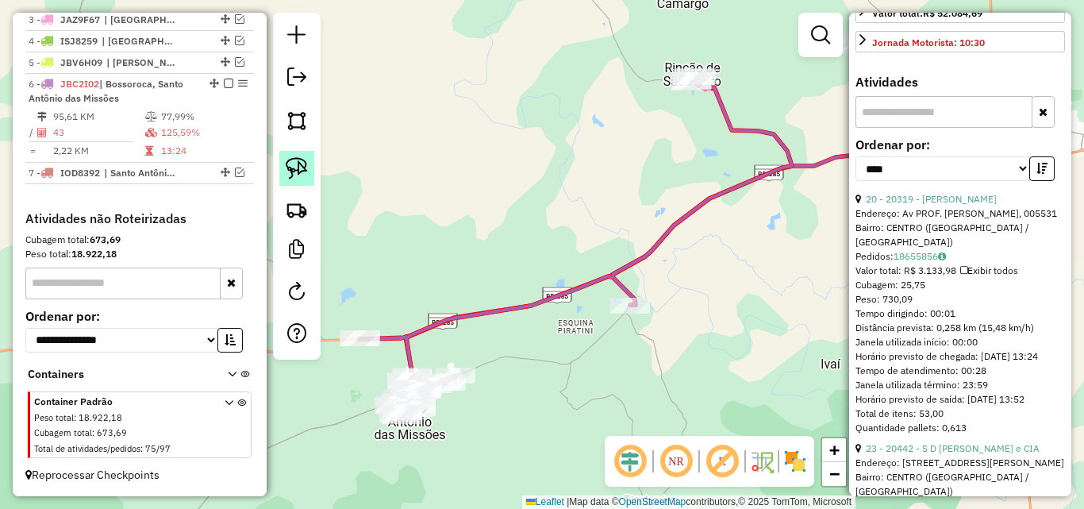
click at [287, 163] on img at bounding box center [297, 168] width 22 height 22
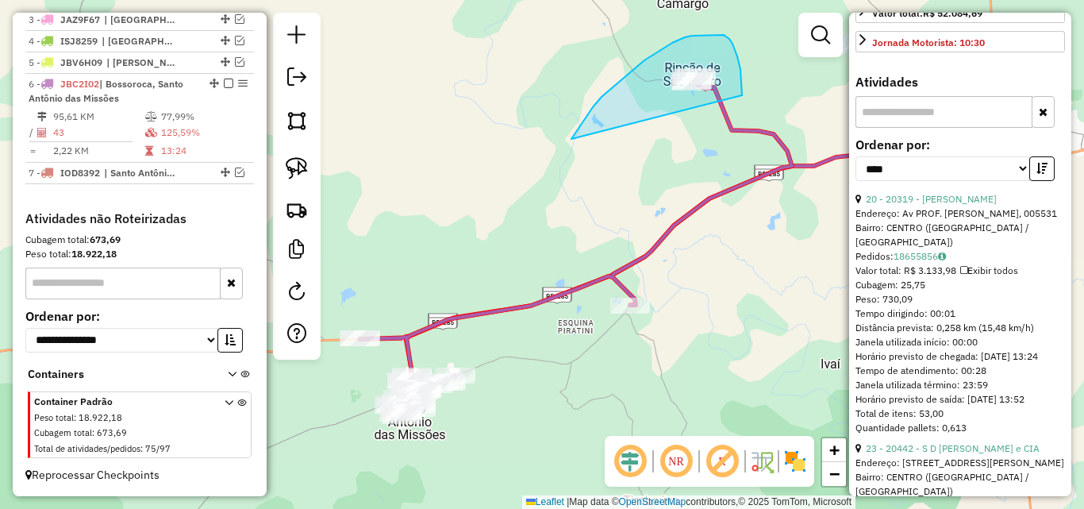
drag, startPoint x: 576, startPoint y: 132, endPoint x: 742, endPoint y: 118, distance: 166.4
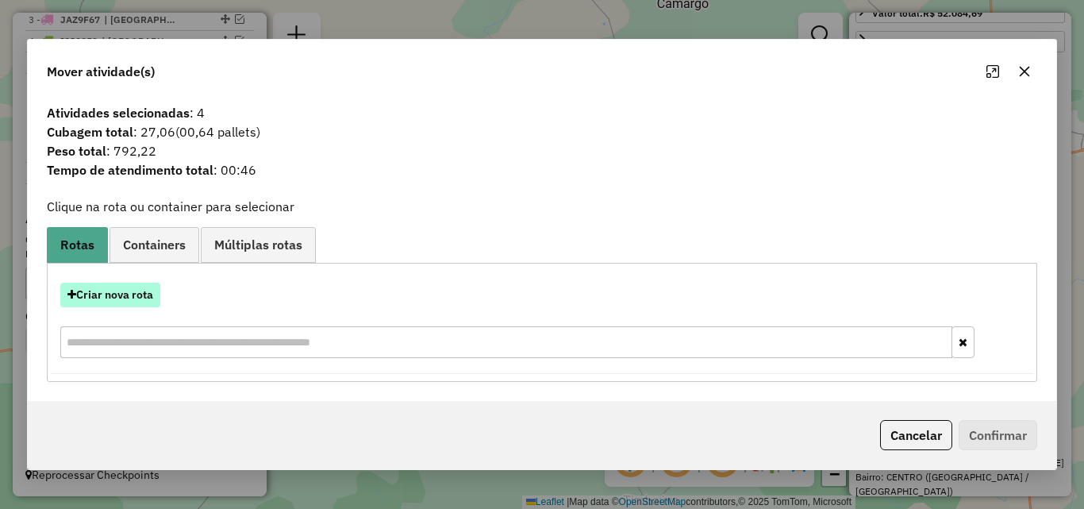
click at [129, 298] on button "Criar nova rota" at bounding box center [110, 295] width 100 height 25
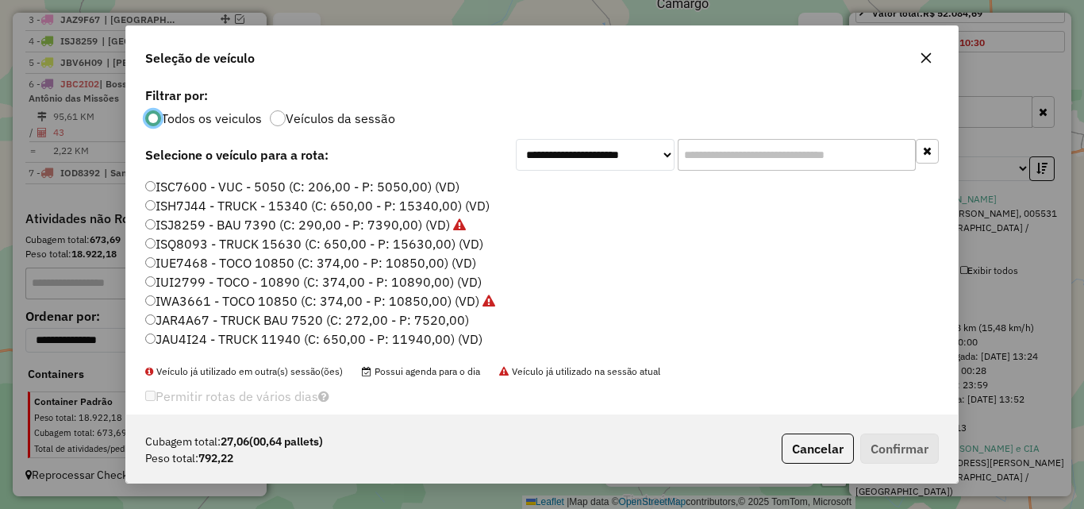
scroll to position [264, 0]
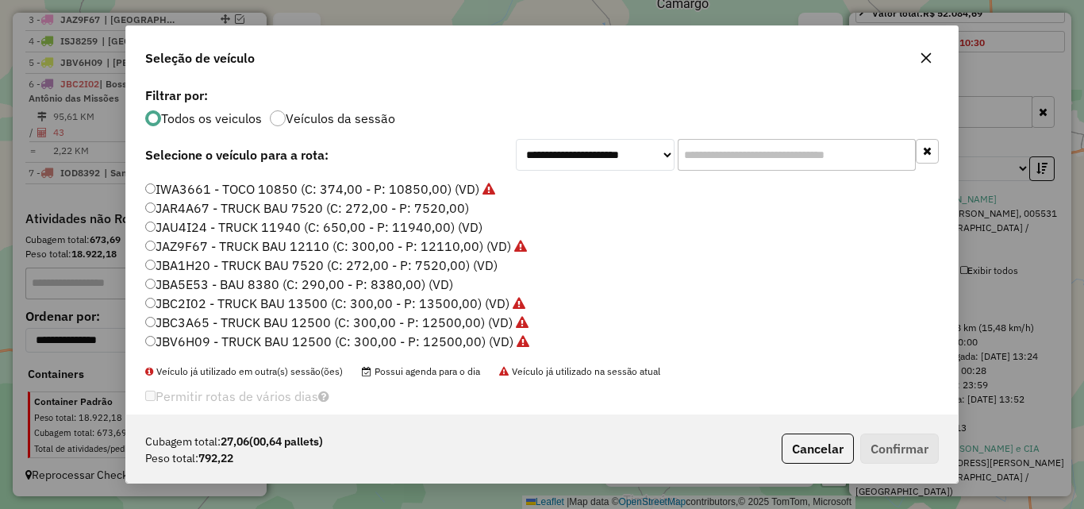
click at [229, 229] on label "JAU4I24 - TRUCK 11940 (C: 650,00 - P: 11940,00) (VD)" at bounding box center [313, 226] width 337 height 19
click at [865, 452] on button "Confirmar" at bounding box center [899, 448] width 79 height 30
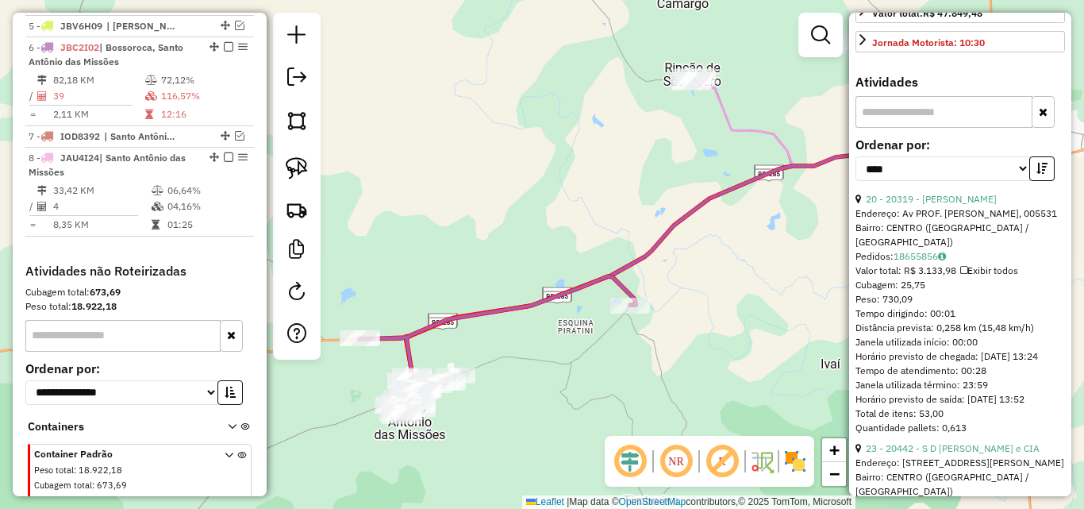
scroll to position [702, 0]
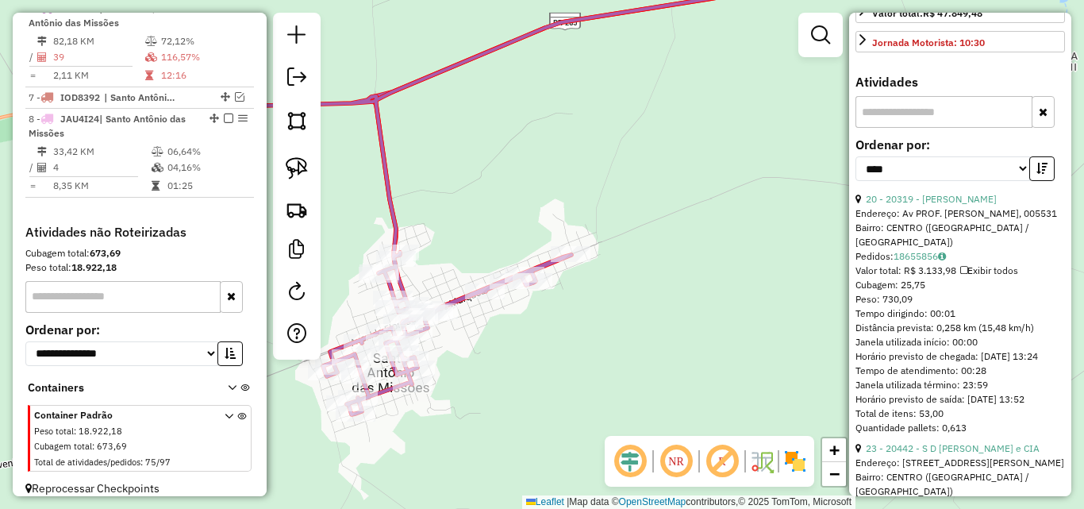
drag, startPoint x: 525, startPoint y: 388, endPoint x: 581, endPoint y: 332, distance: 79.1
click at [581, 332] on div "Janela de atendimento Grade de atendimento Capacidade Transportadoras Veículos …" at bounding box center [542, 254] width 1084 height 509
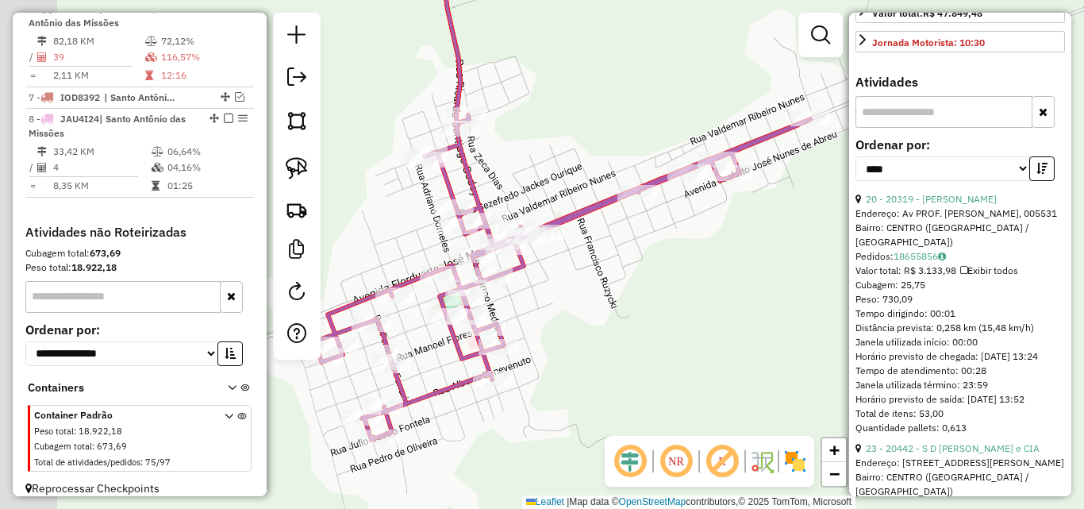
drag, startPoint x: 566, startPoint y: 369, endPoint x: 622, endPoint y: 368, distance: 55.6
click at [622, 368] on div "Janela de atendimento Grade de atendimento Capacidade Transportadoras Veículos …" at bounding box center [542, 254] width 1084 height 509
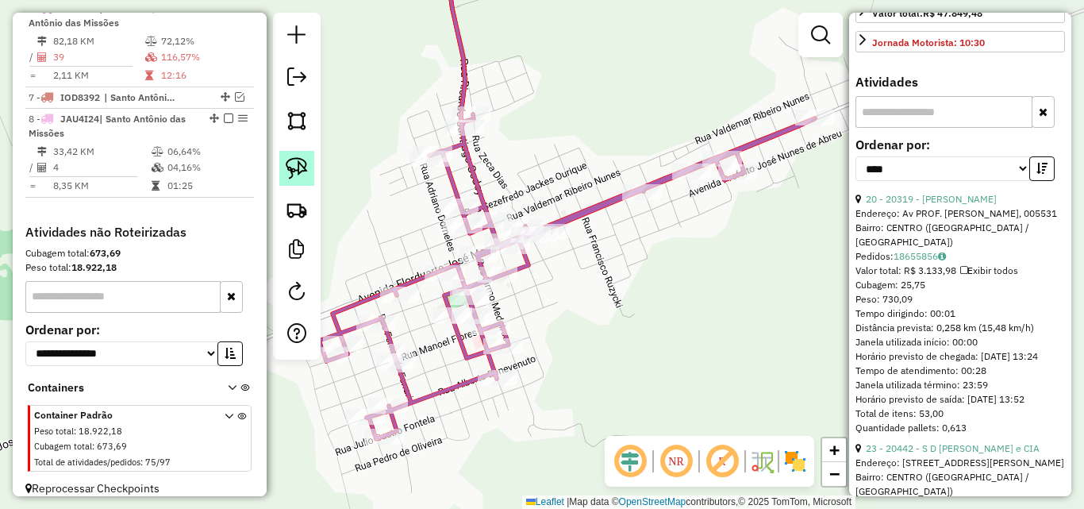
click at [294, 164] on img at bounding box center [297, 168] width 22 height 22
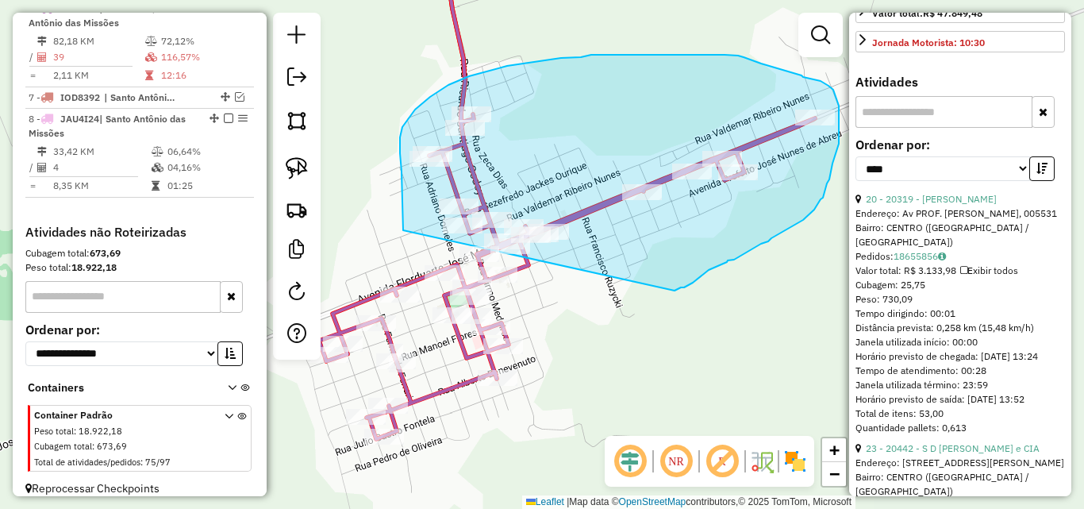
drag, startPoint x: 403, startPoint y: 225, endPoint x: 675, endPoint y: 291, distance: 279.3
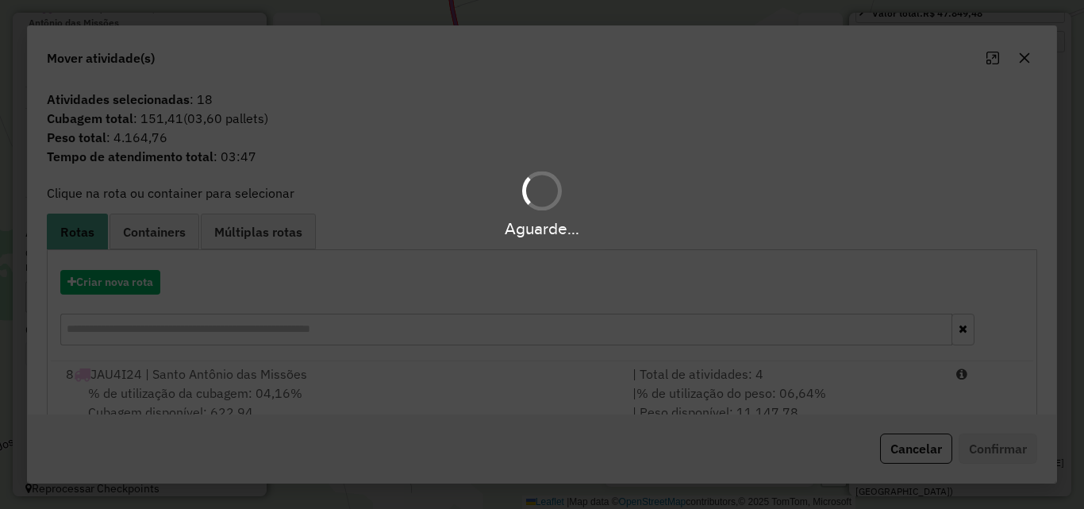
click at [406, 383] on div "Aguarde..." at bounding box center [542, 254] width 1084 height 509
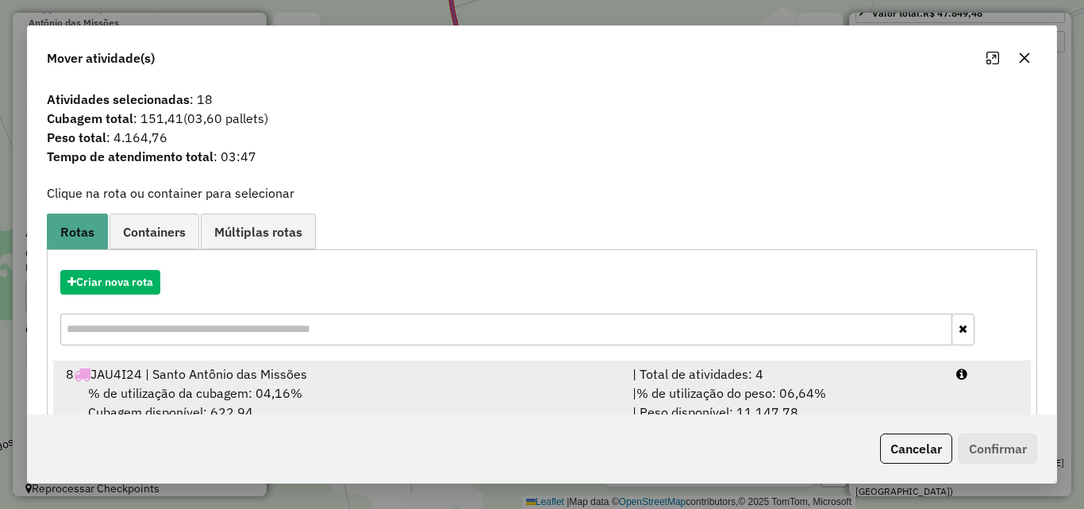
click at [407, 383] on div "% de utilização da cubagem: 04,16% Cubagem disponível: 622,94" at bounding box center [339, 402] width 567 height 38
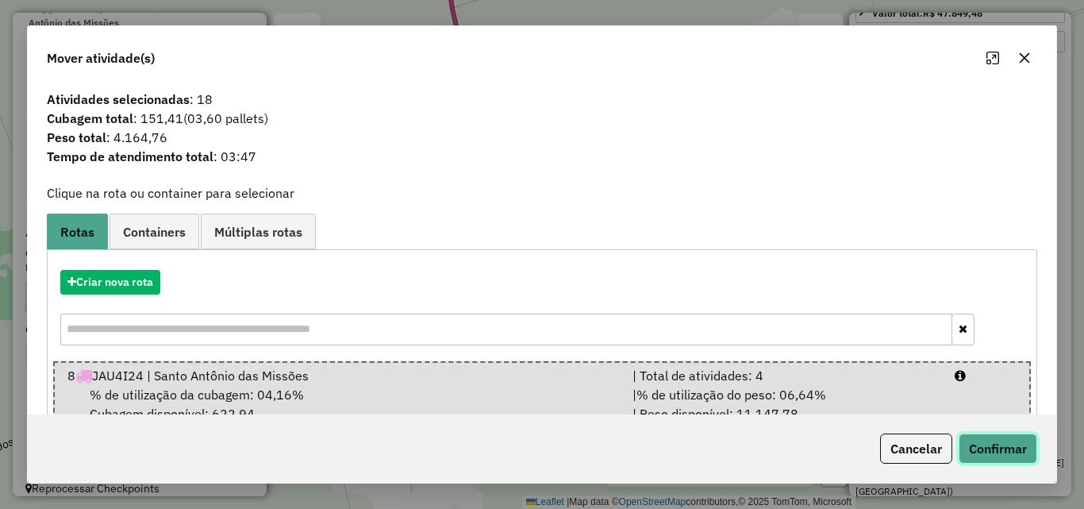
click at [1027, 454] on button "Confirmar" at bounding box center [998, 448] width 79 height 30
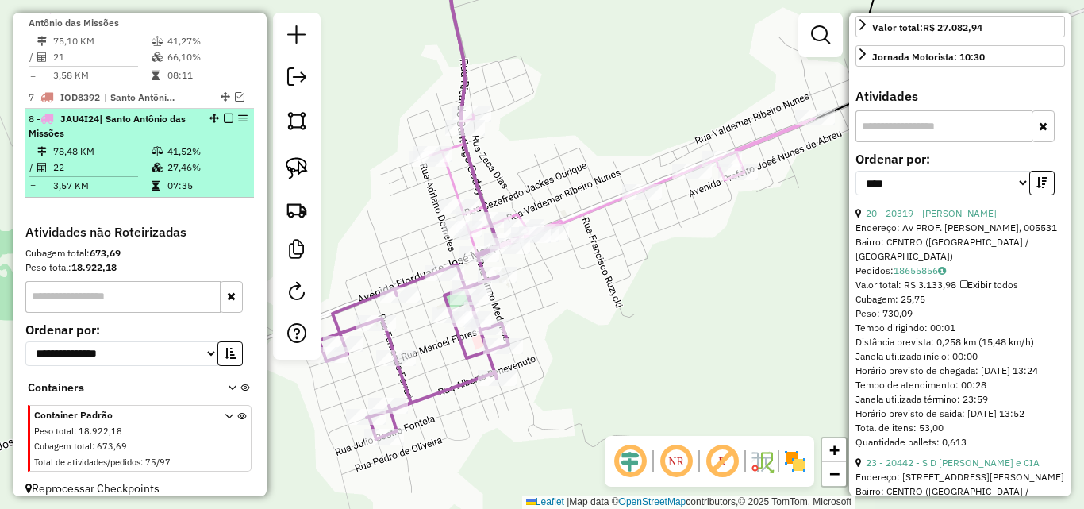
click at [152, 172] on icon at bounding box center [158, 168] width 12 height 10
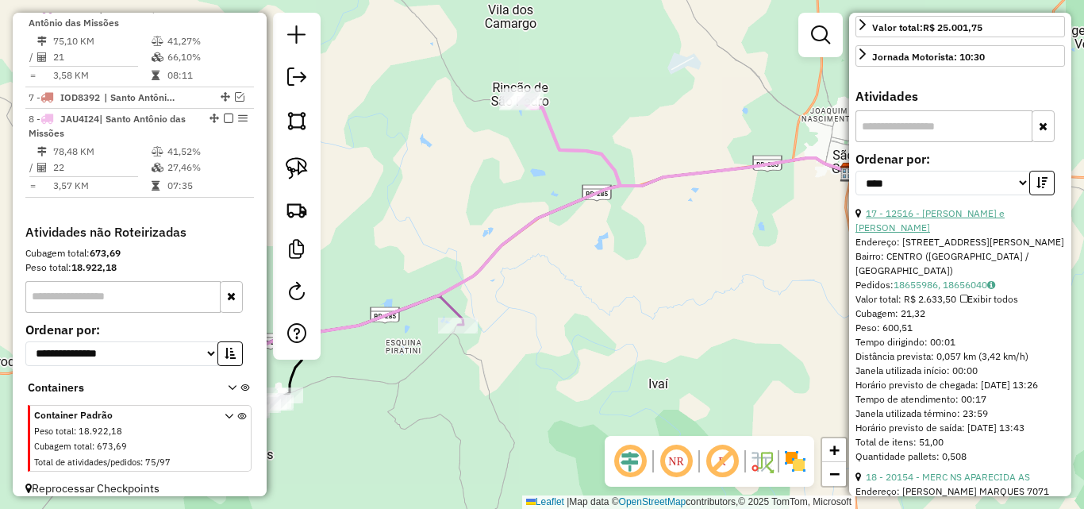
scroll to position [275, 0]
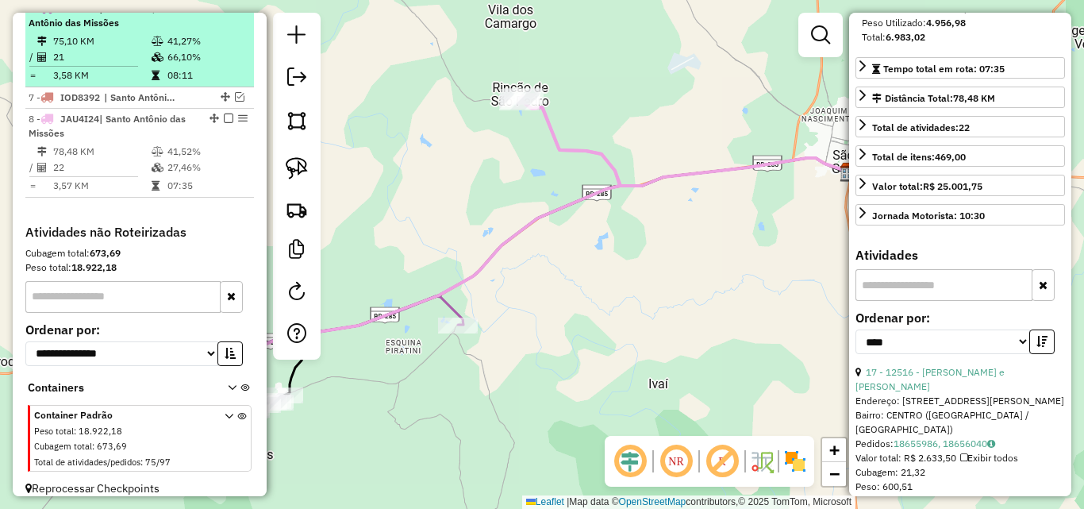
click at [130, 64] on td "21" at bounding box center [101, 57] width 98 height 16
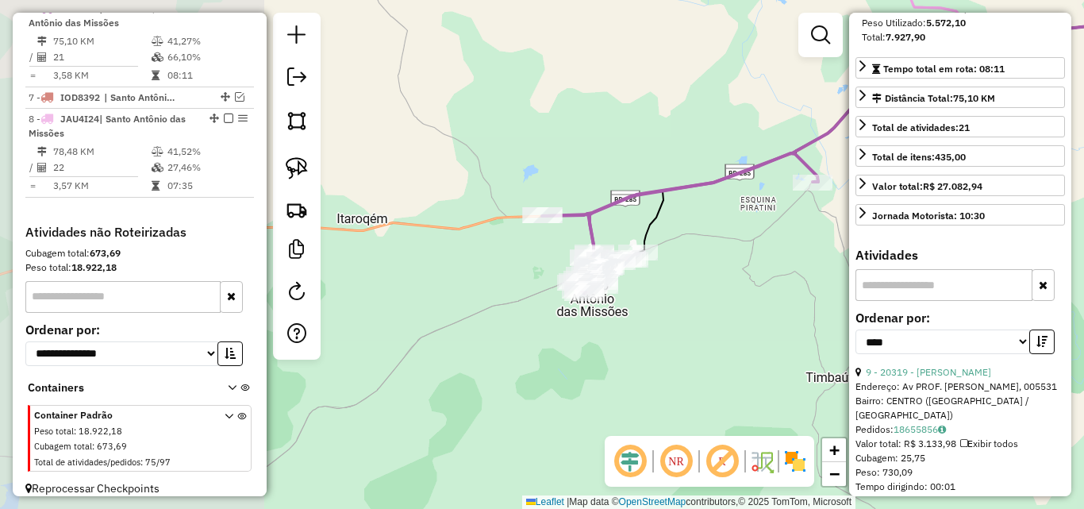
drag, startPoint x: 569, startPoint y: 332, endPoint x: 806, endPoint y: 269, distance: 245.5
click at [806, 269] on div "Janela de atendimento Grade de atendimento Capacidade Transportadoras Veículos …" at bounding box center [542, 254] width 1084 height 509
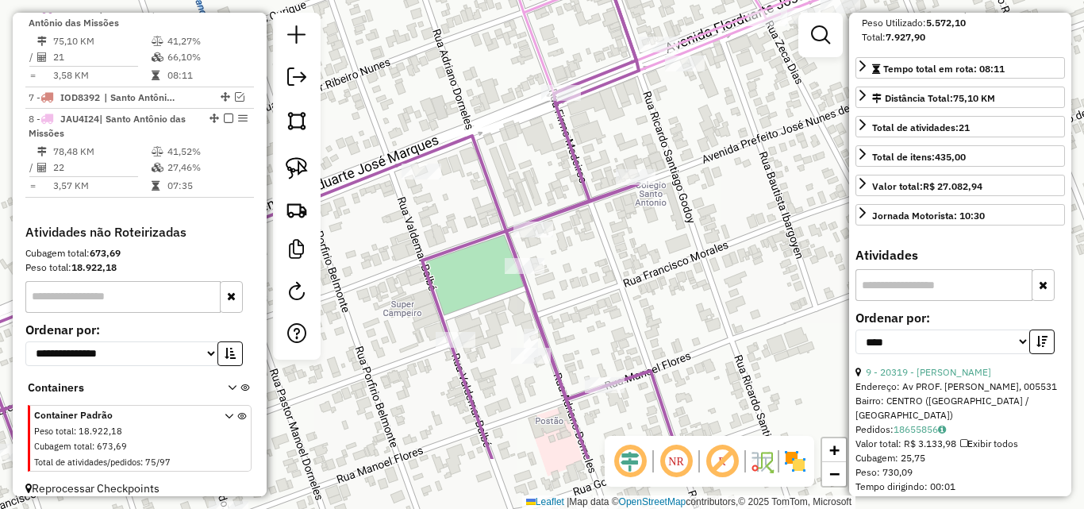
drag, startPoint x: 733, startPoint y: 345, endPoint x: 614, endPoint y: 200, distance: 187.8
click at [700, 242] on div "Janela de atendimento Grade de atendimento Capacidade Transportadoras Veículos …" at bounding box center [542, 254] width 1084 height 509
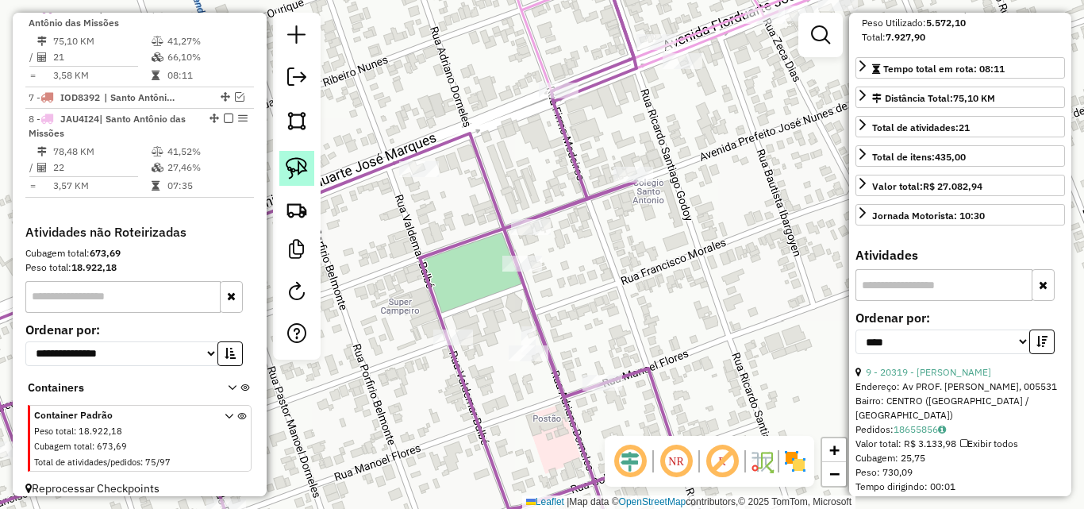
click at [309, 158] on link at bounding box center [296, 168] width 35 height 35
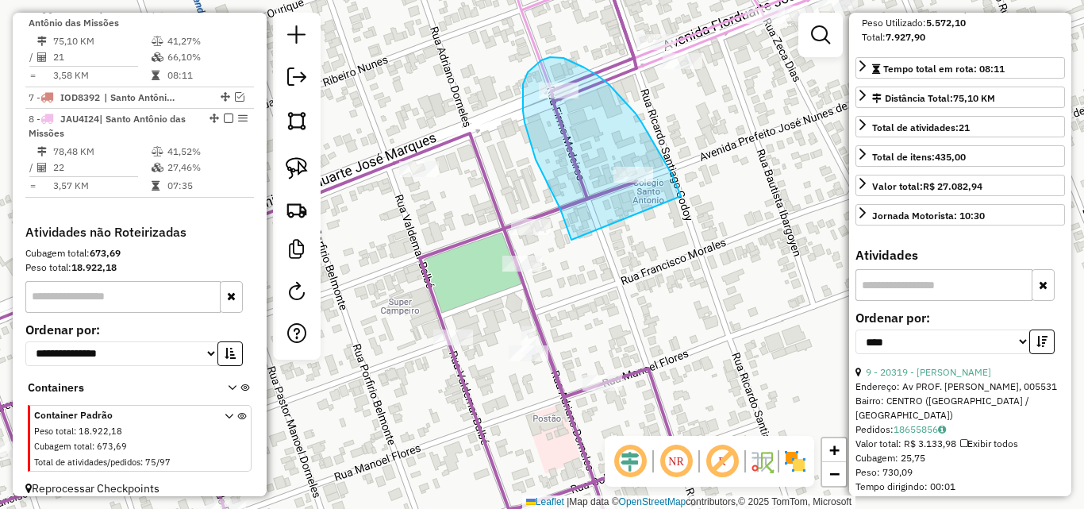
drag, startPoint x: 572, startPoint y: 240, endPoint x: 681, endPoint y: 204, distance: 115.2
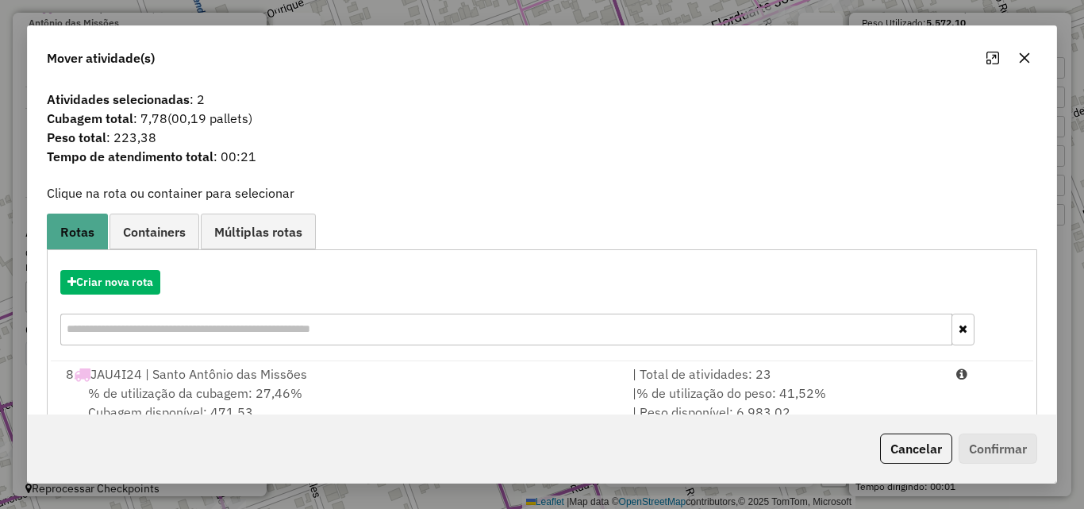
click at [491, 379] on div "8 JAU4I24 | Santo Antônio das Missões" at bounding box center [339, 373] width 567 height 19
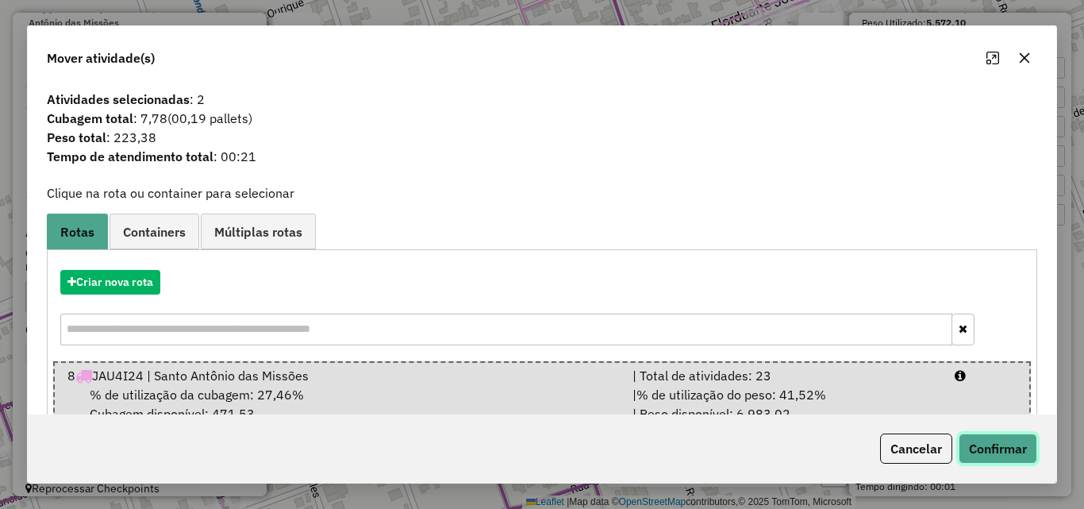
click at [1000, 451] on button "Confirmar" at bounding box center [998, 448] width 79 height 30
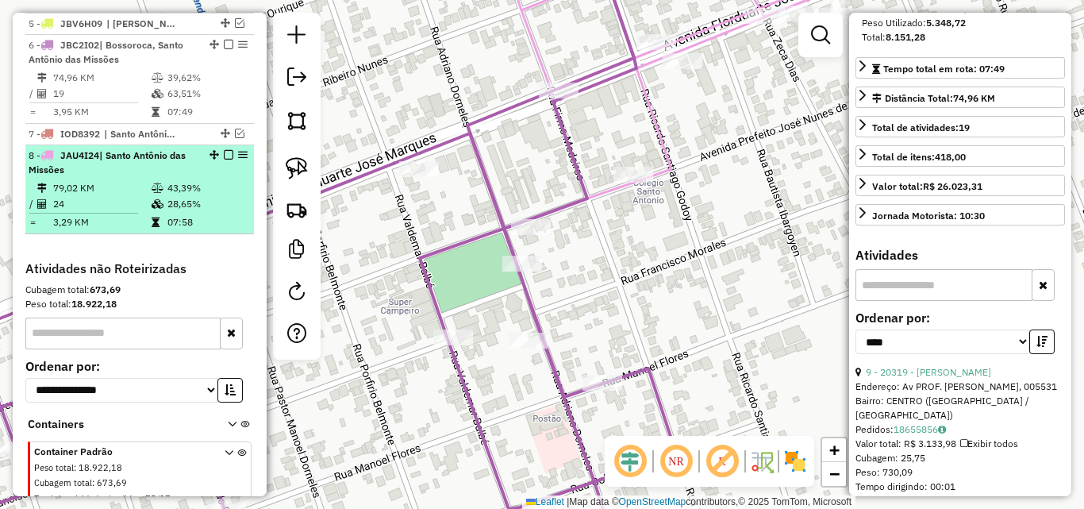
scroll to position [702, 0]
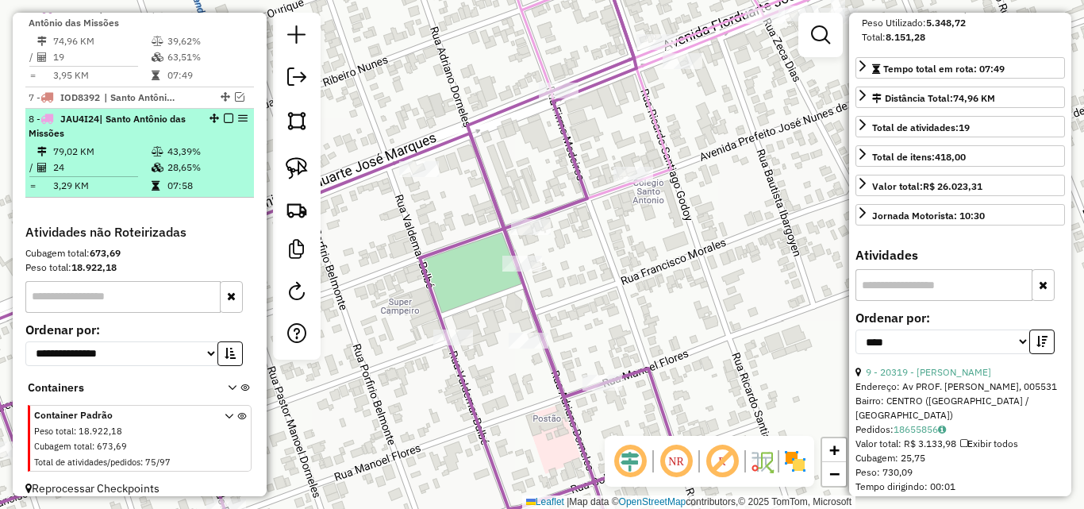
click at [124, 160] on td "79,02 KM" at bounding box center [101, 152] width 98 height 16
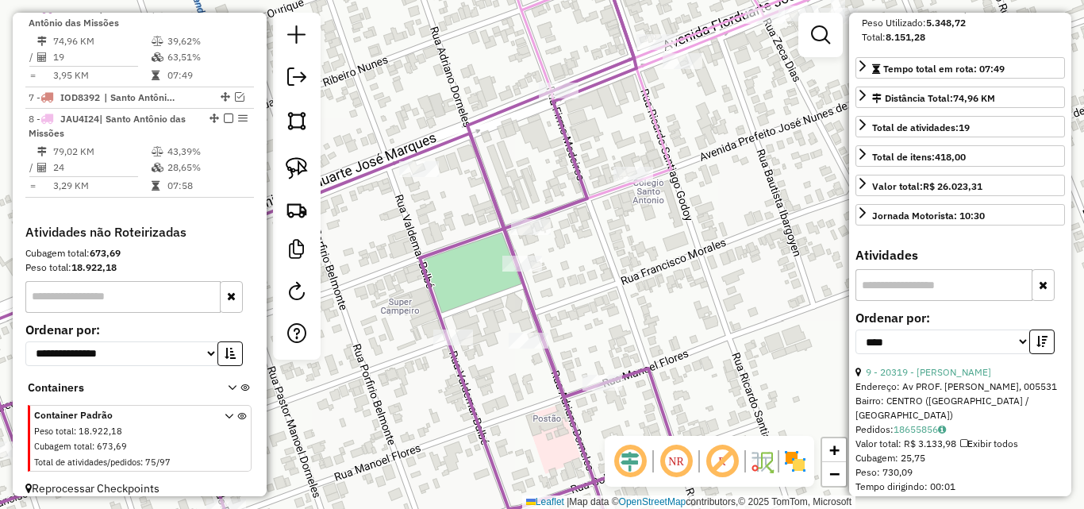
scroll to position [275, 0]
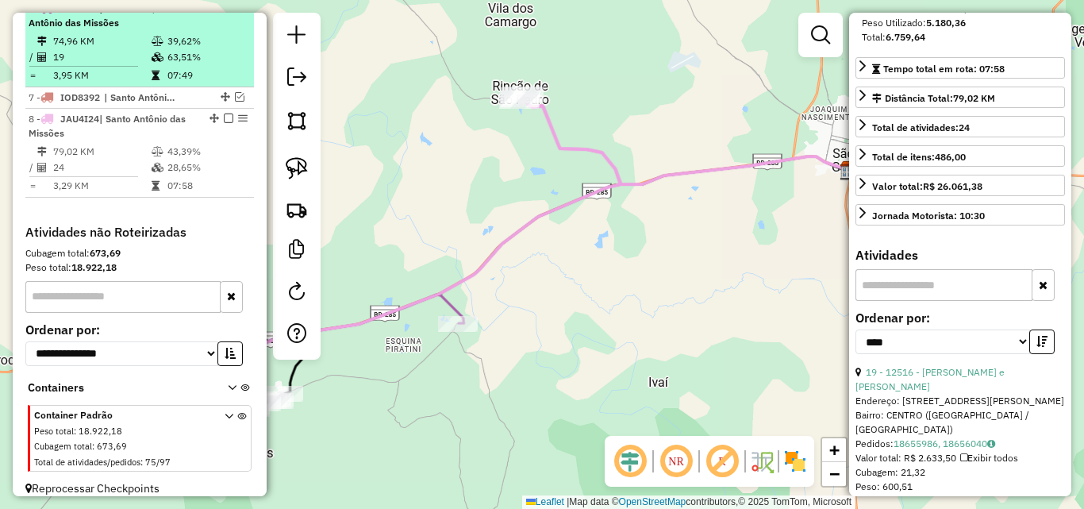
click at [141, 49] on td "74,96 KM" at bounding box center [101, 41] width 98 height 16
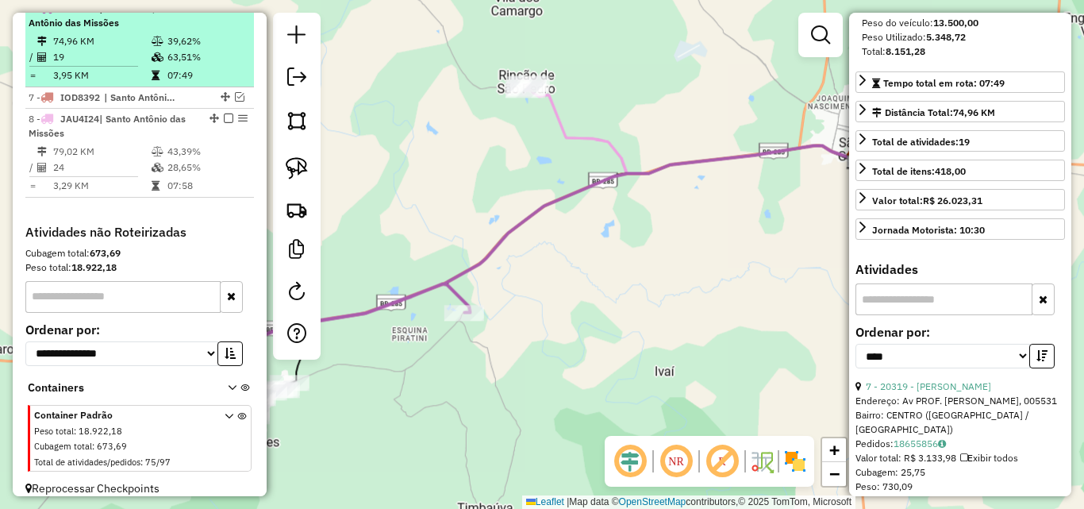
scroll to position [289, 0]
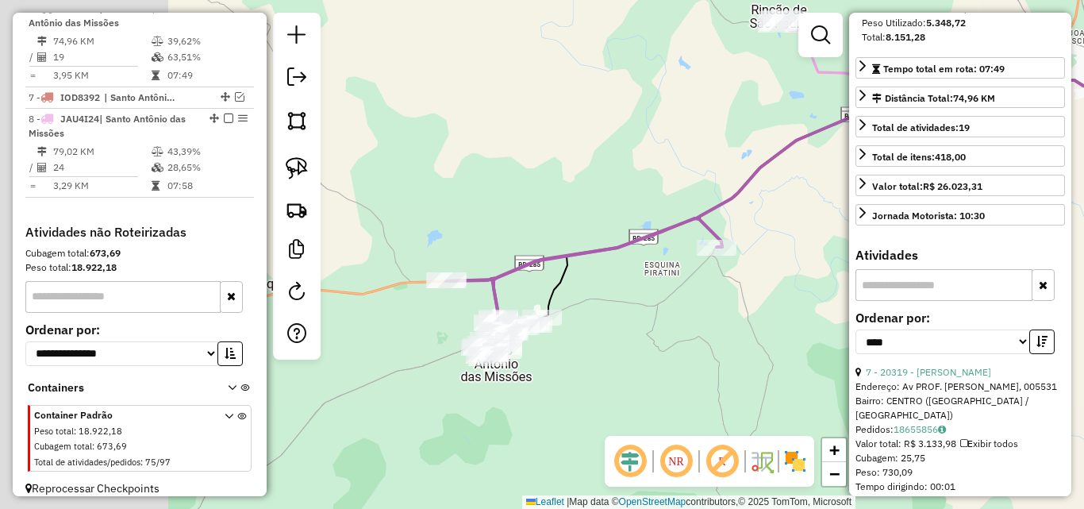
drag, startPoint x: 602, startPoint y: 311, endPoint x: 774, endPoint y: 287, distance: 174.0
click at [774, 287] on div "Janela de atendimento Grade de atendimento Capacidade Transportadoras Veículos …" at bounding box center [542, 254] width 1084 height 509
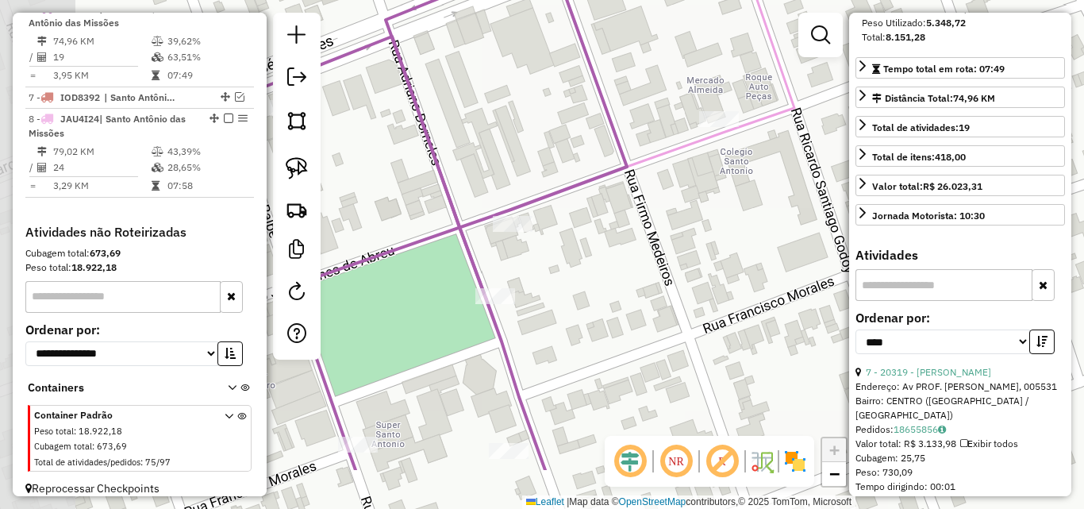
drag, startPoint x: 672, startPoint y: 366, endPoint x: 887, endPoint y: 291, distance: 227.7
click at [860, 299] on hb-router-mapa "Informações da Sessão 990917 - [DATE] Criação: [DATE] 17:31 Depósito: [PERSON_N…" at bounding box center [542, 254] width 1084 height 509
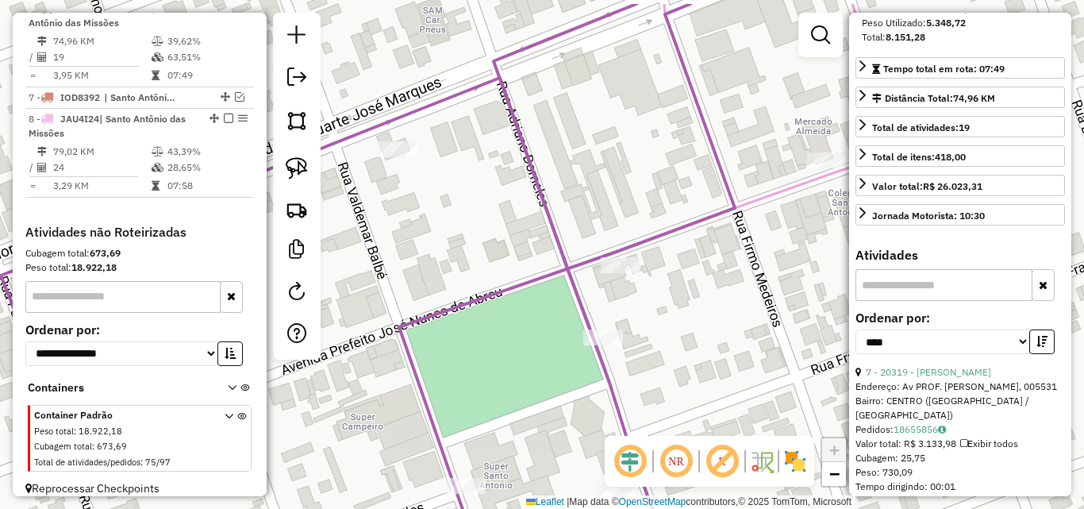
drag, startPoint x: 760, startPoint y: 299, endPoint x: 782, endPoint y: 332, distance: 39.4
click at [782, 332] on div "Janela de atendimento Grade de atendimento Capacidade Transportadoras Veículos …" at bounding box center [542, 254] width 1084 height 509
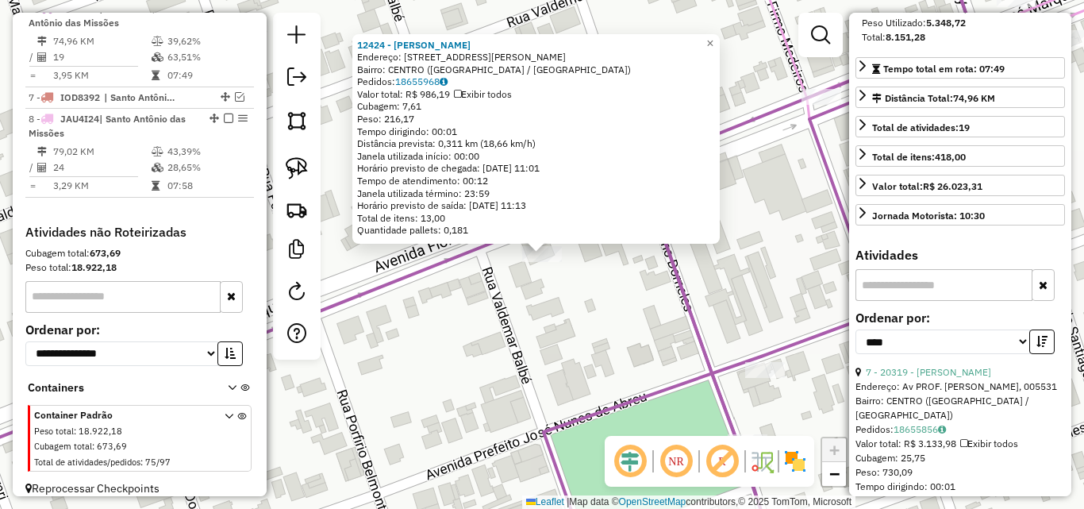
drag, startPoint x: 448, startPoint y: 344, endPoint x: 382, endPoint y: 217, distance: 143.4
click at [414, 270] on div "12424 - [PERSON_NAME] B Endereço: [STREET_ADDRESS][PERSON_NAME] Pedidos: 186559…" at bounding box center [542, 254] width 1084 height 509
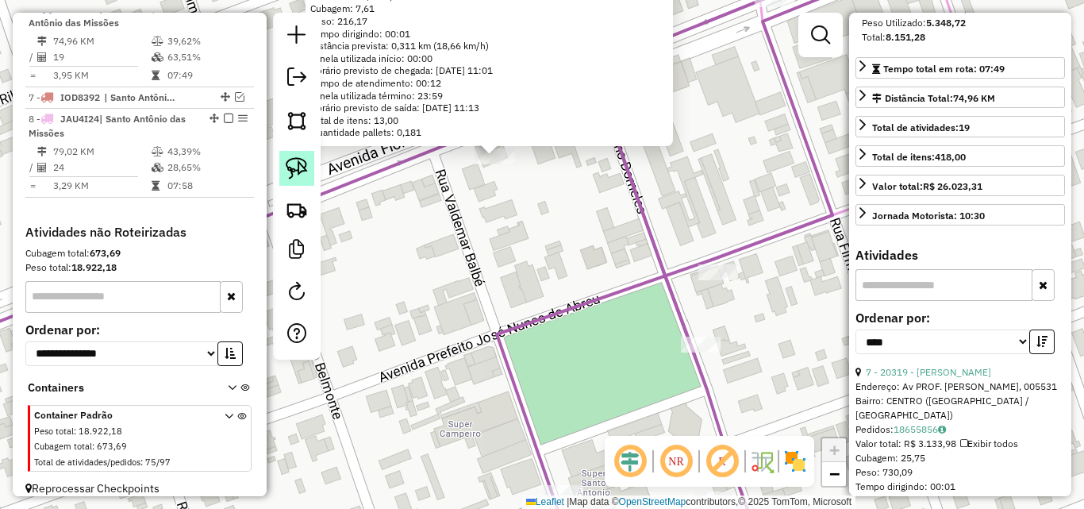
click at [291, 169] on img at bounding box center [297, 168] width 22 height 22
drag, startPoint x: 483, startPoint y: 207, endPoint x: 535, endPoint y: 167, distance: 65.6
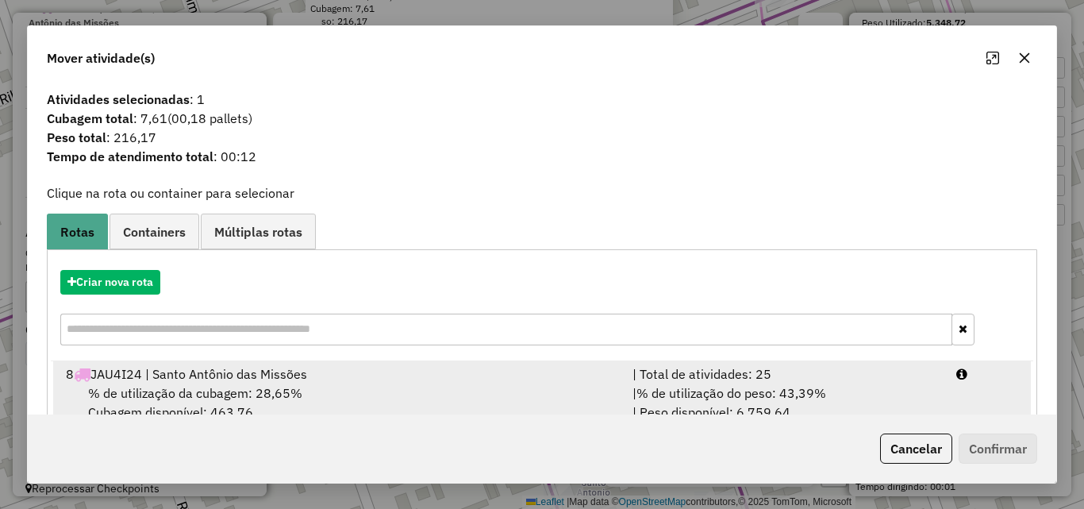
click at [451, 377] on div "8 JAU4I24 | Santo Antônio das Missões" at bounding box center [339, 373] width 567 height 19
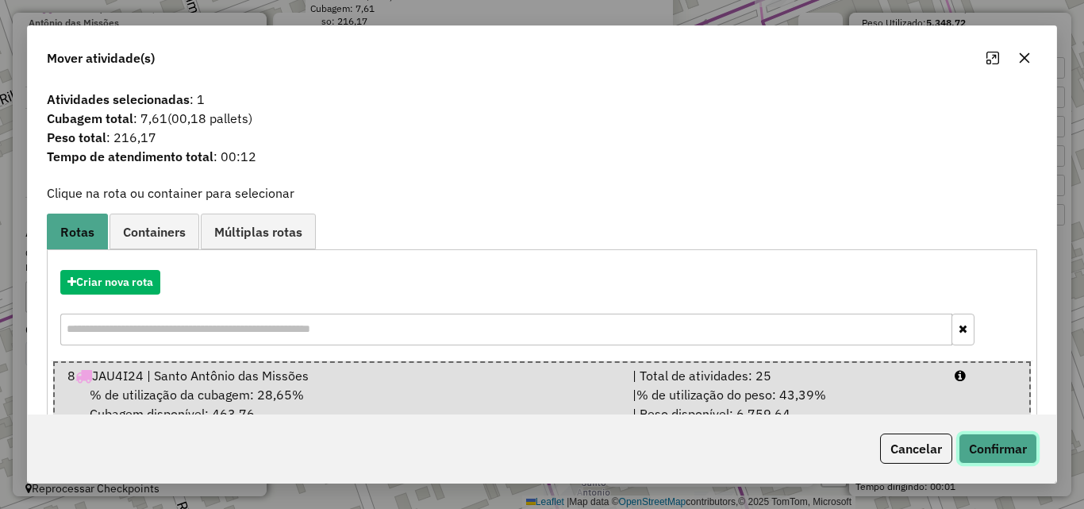
click at [1011, 448] on button "Confirmar" at bounding box center [998, 448] width 79 height 30
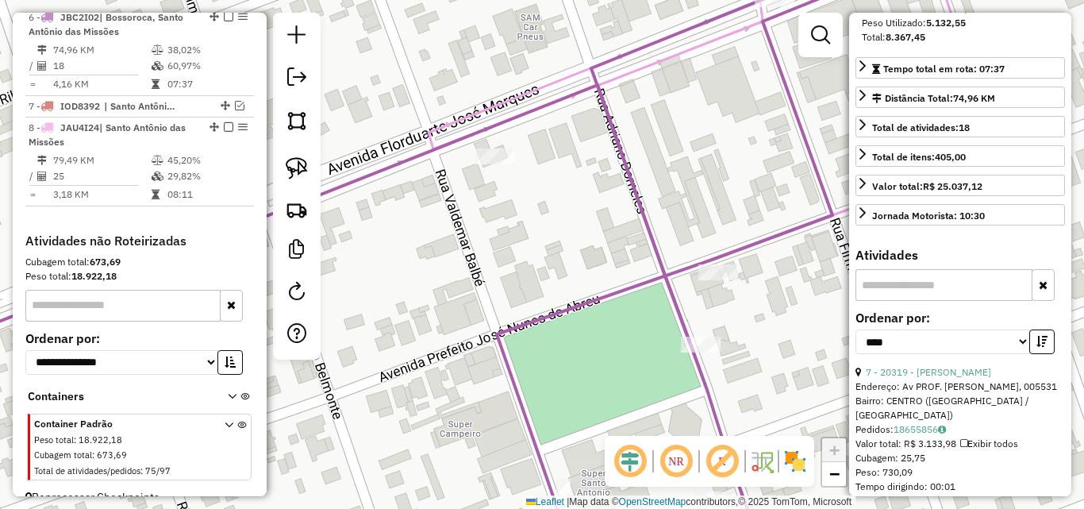
scroll to position [702, 0]
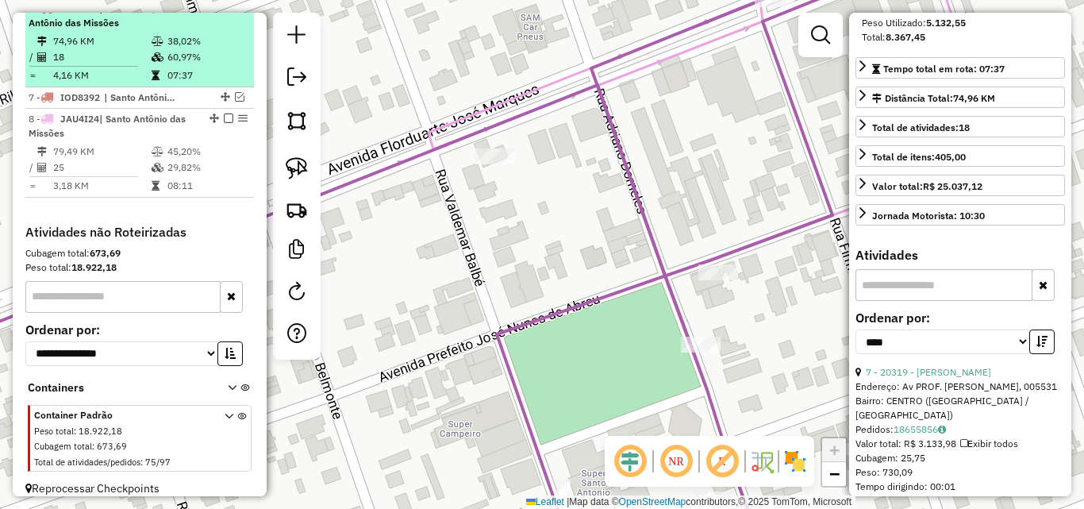
click at [172, 49] on td "38,02%" at bounding box center [207, 41] width 80 height 16
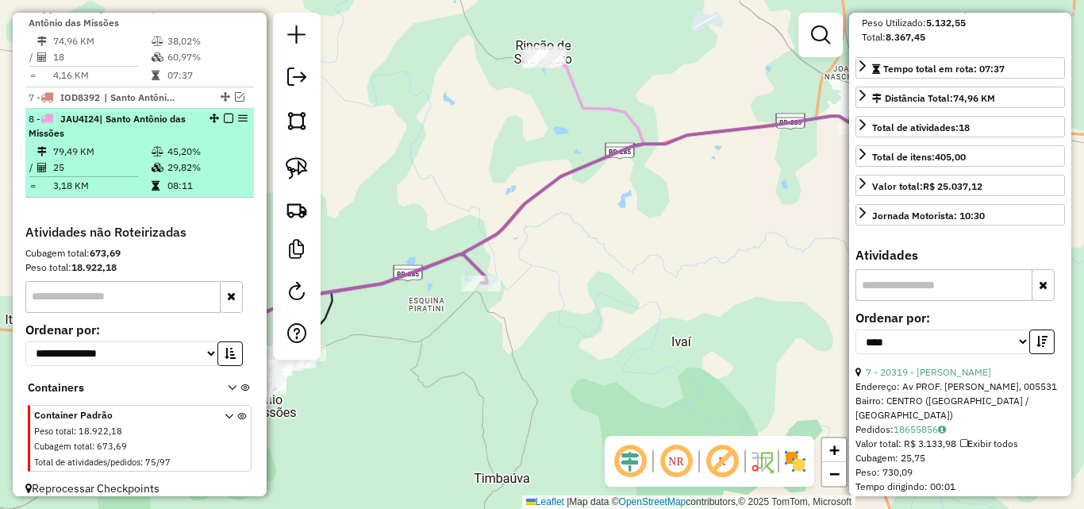
click at [170, 160] on td "45,20%" at bounding box center [207, 152] width 80 height 16
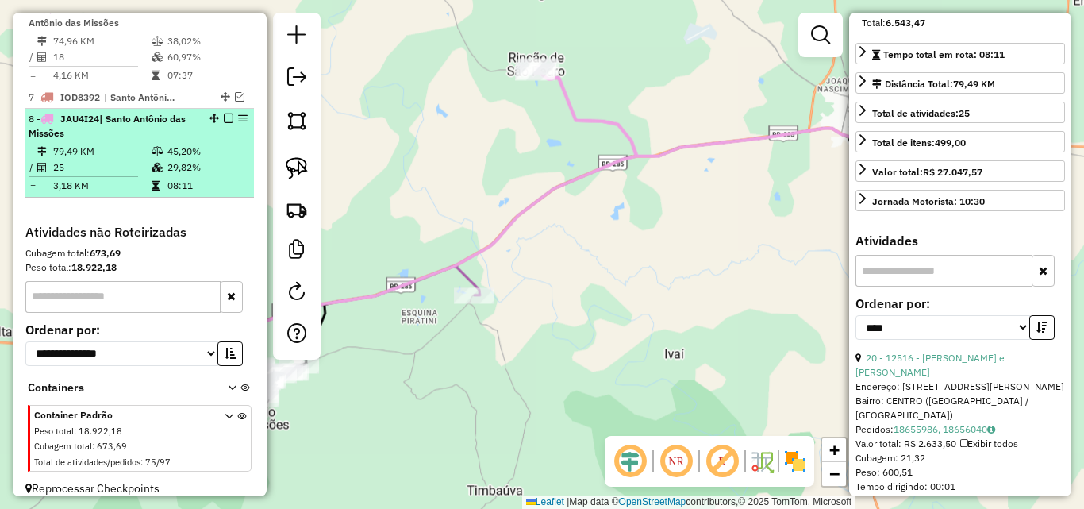
scroll to position [275, 0]
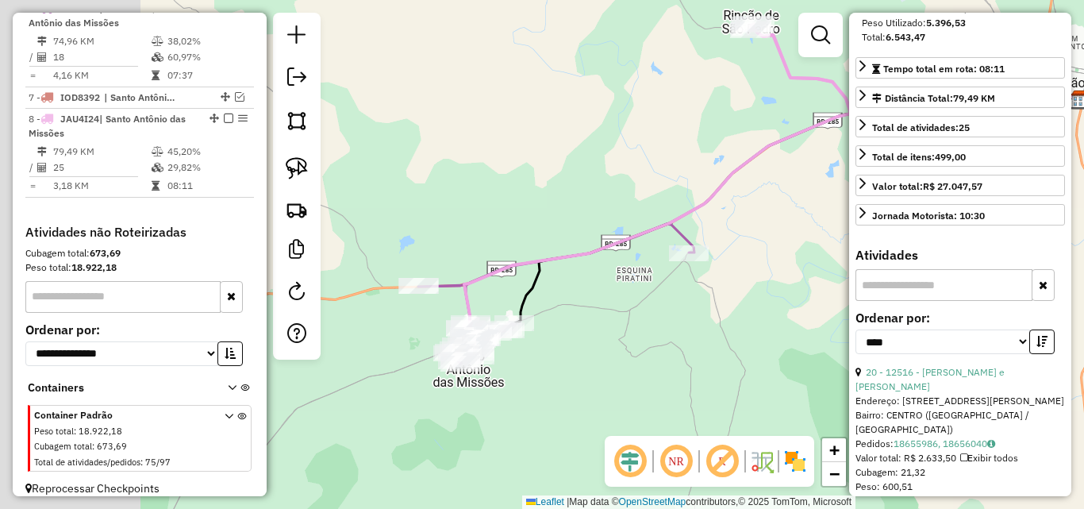
drag, startPoint x: 545, startPoint y: 302, endPoint x: 720, endPoint y: 248, distance: 182.5
click at [826, 214] on div "Janela de atendimento Grade de atendimento Capacidade Transportadoras Veículos …" at bounding box center [542, 254] width 1084 height 509
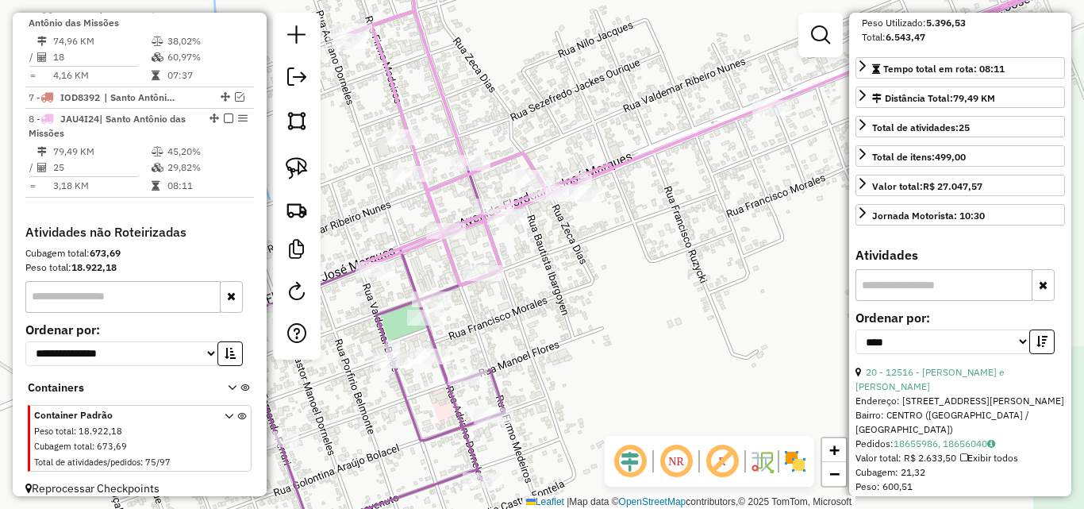
drag, startPoint x: 498, startPoint y: 372, endPoint x: 612, endPoint y: 300, distance: 135.2
click at [612, 300] on div "Janela de atendimento Grade de atendimento Capacidade Transportadoras Veículos …" at bounding box center [542, 254] width 1084 height 509
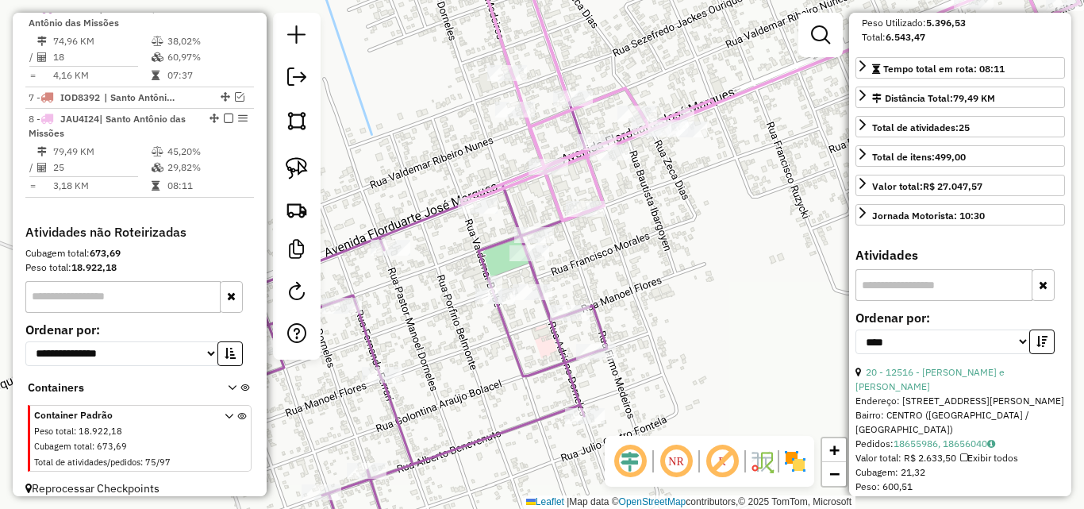
drag, startPoint x: 599, startPoint y: 263, endPoint x: 621, endPoint y: 210, distance: 56.6
click at [621, 211] on div "Janela de atendimento Grade de atendimento Capacidade Transportadoras Veículos …" at bounding box center [542, 254] width 1084 height 509
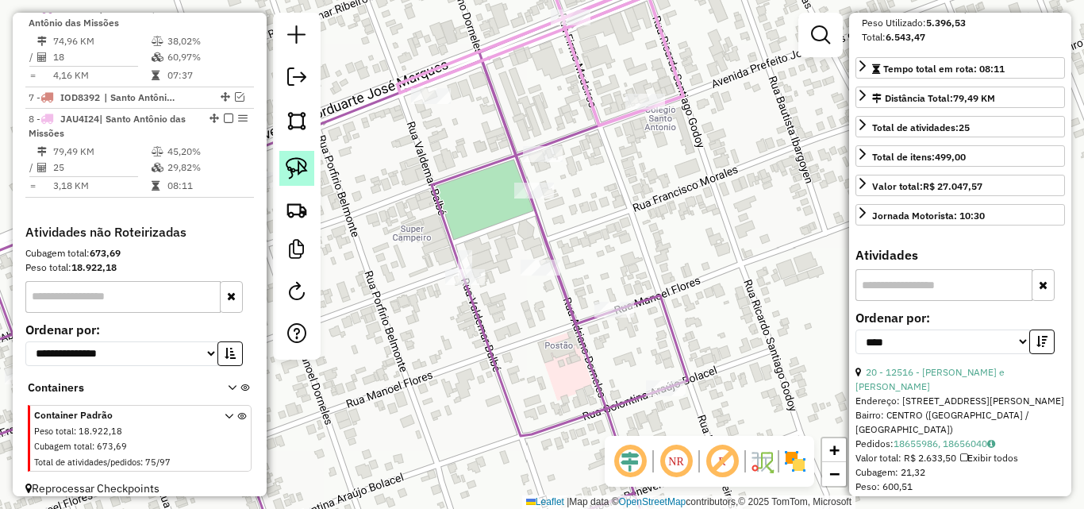
click at [297, 166] on img at bounding box center [297, 168] width 22 height 22
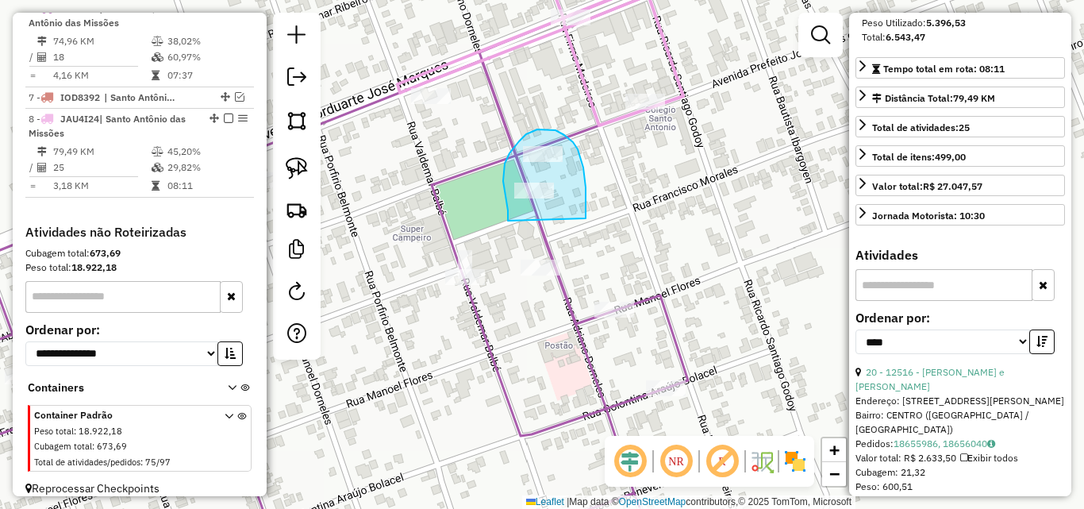
drag, startPoint x: 506, startPoint y: 199, endPoint x: 586, endPoint y: 218, distance: 82.4
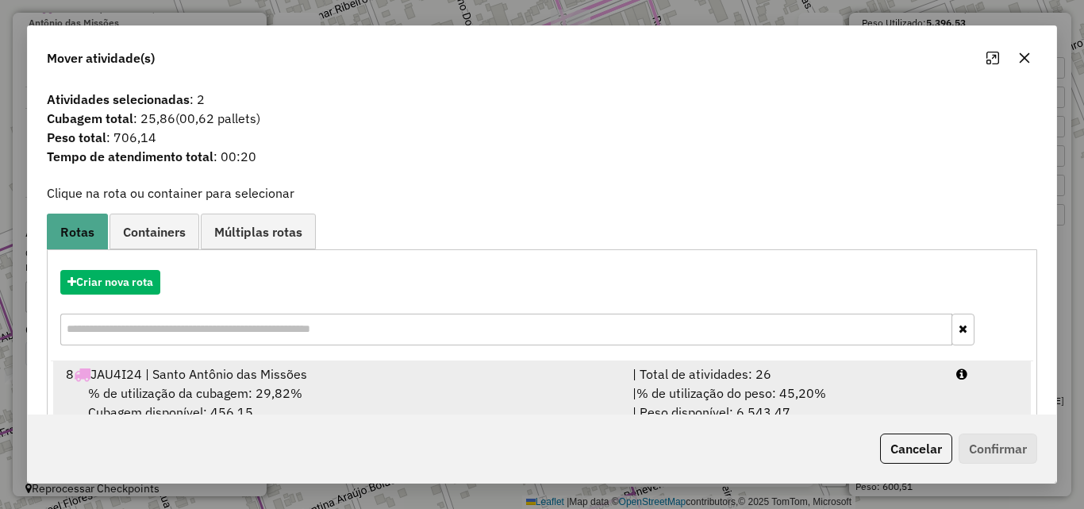
click at [421, 395] on div "% de utilização da cubagem: 29,82% Cubagem disponível: 456,15" at bounding box center [339, 402] width 567 height 38
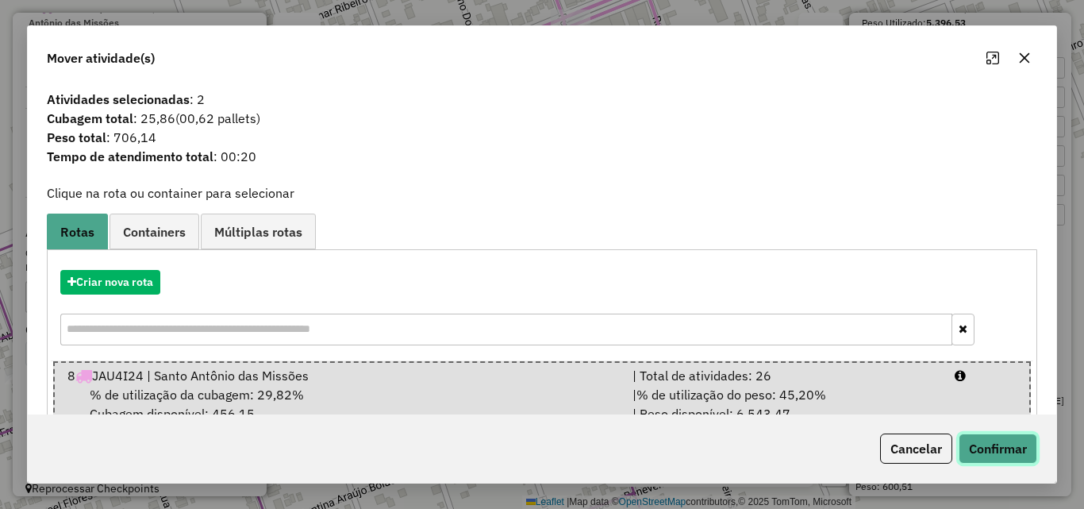
click at [971, 449] on button "Confirmar" at bounding box center [998, 448] width 79 height 30
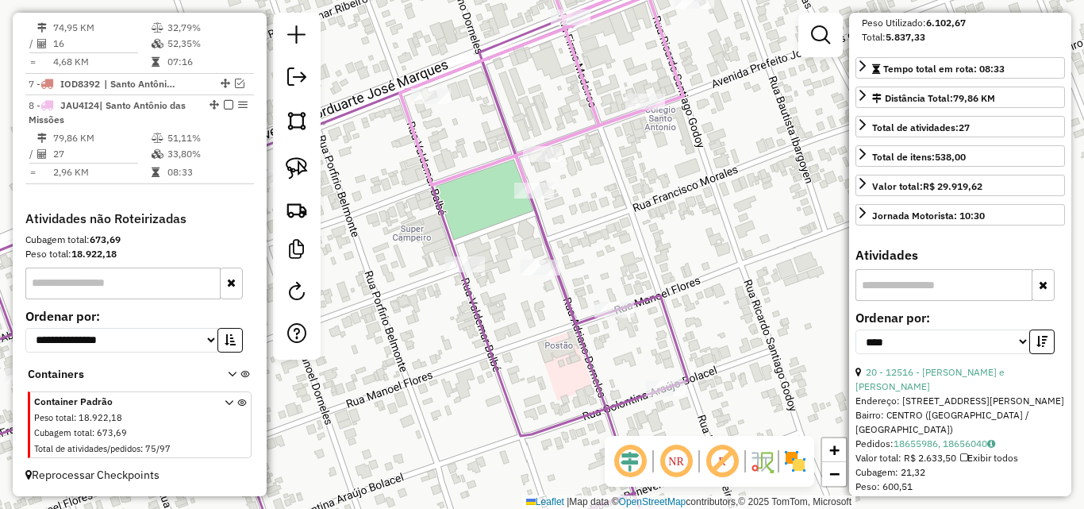
scroll to position [730, 0]
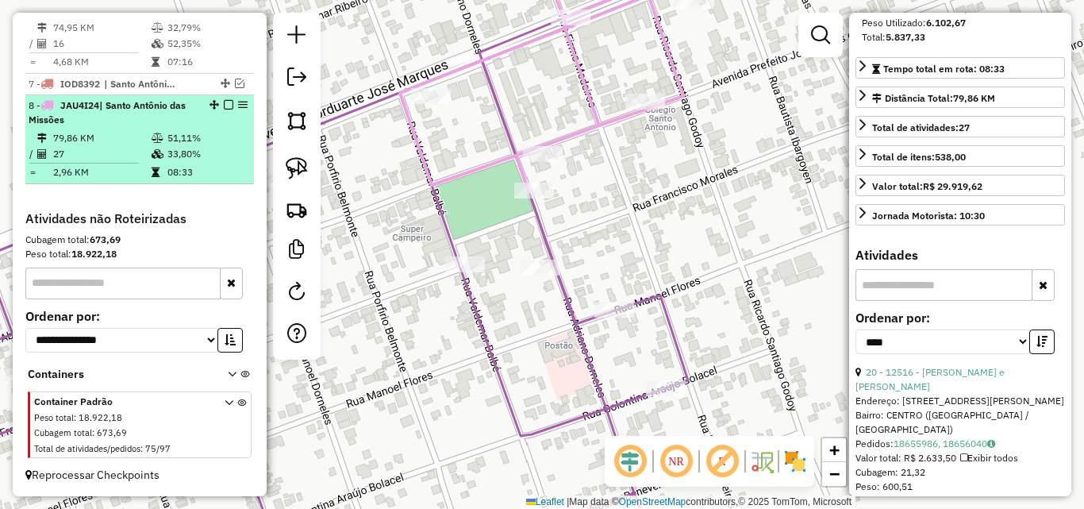
click at [102, 160] on td "27" at bounding box center [101, 154] width 98 height 16
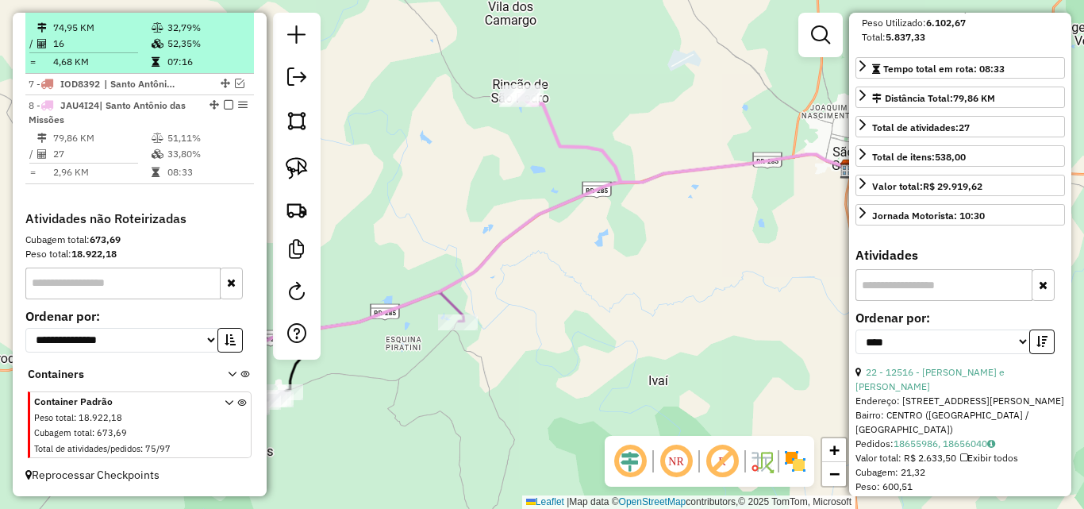
click at [156, 36] on td at bounding box center [159, 44] width 16 height 16
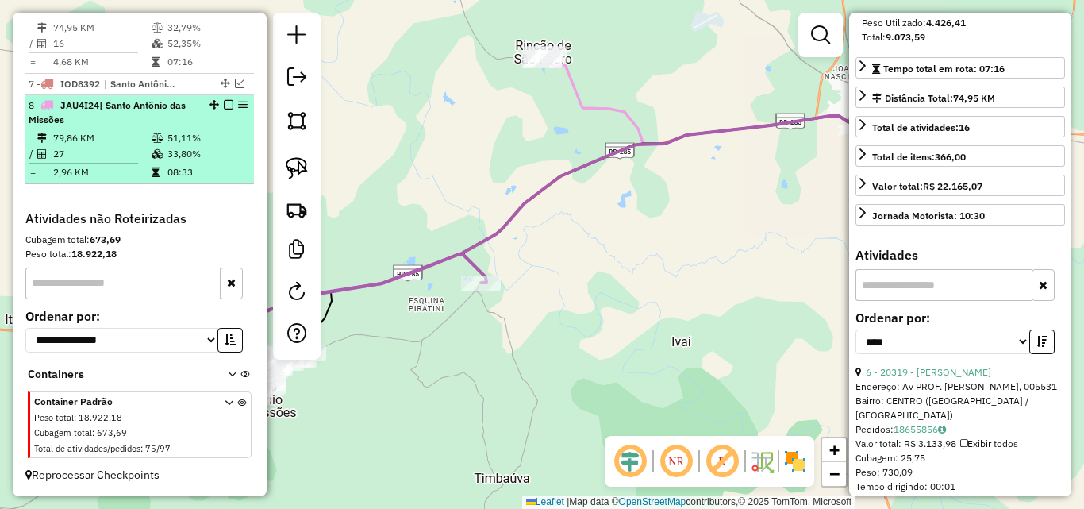
click at [224, 100] on em at bounding box center [229, 105] width 10 height 10
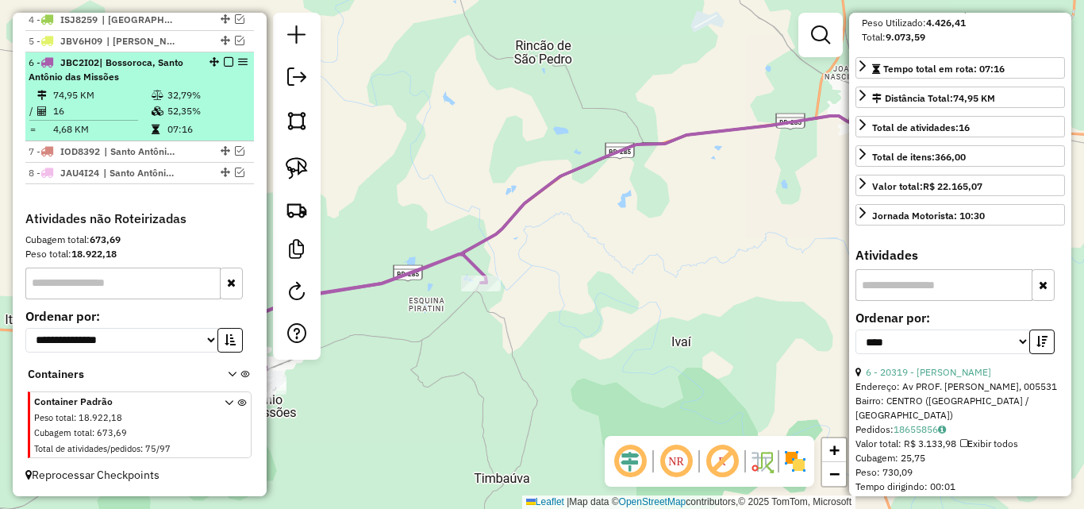
click at [224, 58] on em at bounding box center [229, 62] width 10 height 10
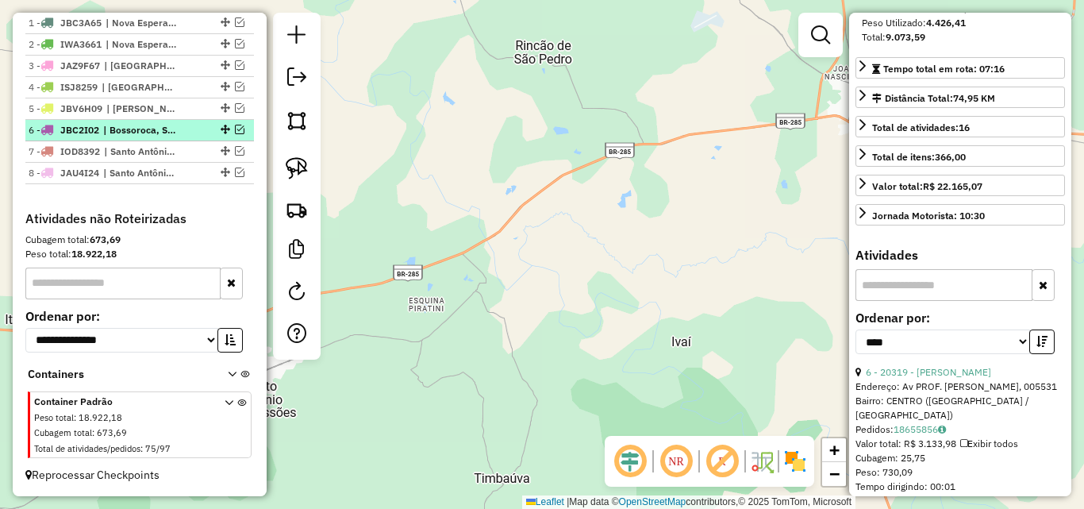
scroll to position [595, 0]
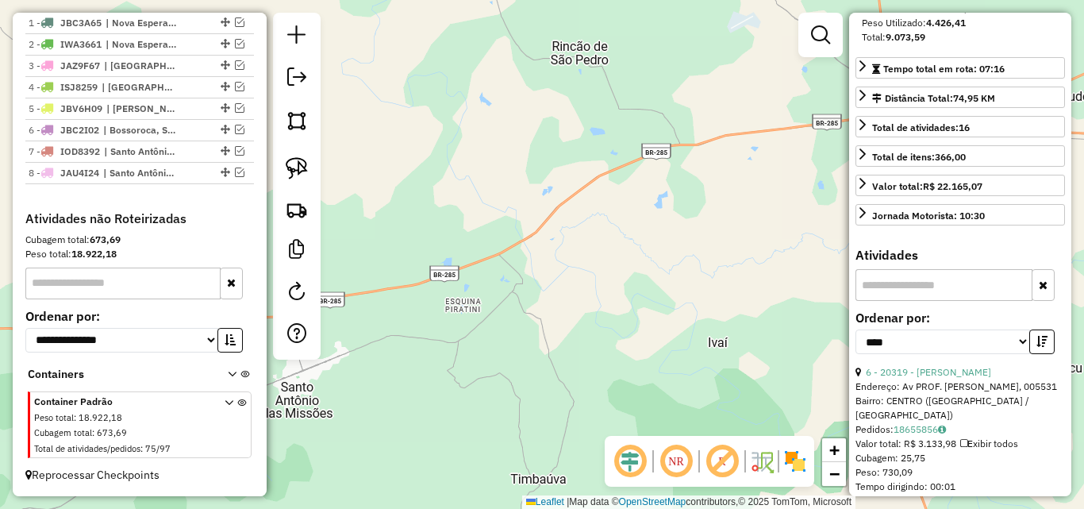
drag, startPoint x: 463, startPoint y: 248, endPoint x: 632, endPoint y: 238, distance: 169.4
click at [575, 248] on div "Janela de atendimento Grade de atendimento Capacidade Transportadoras Veículos …" at bounding box center [542, 254] width 1084 height 509
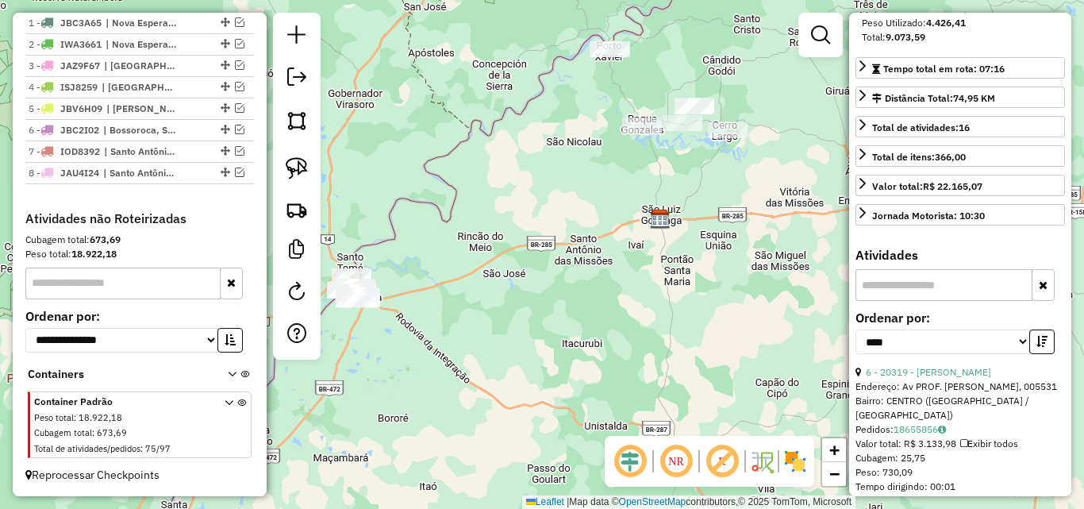
drag, startPoint x: 573, startPoint y: 281, endPoint x: 570, endPoint y: 106, distance: 175.4
click at [570, 106] on div "Janela de atendimento Grade de atendimento Capacidade Transportadoras Veículos …" at bounding box center [542, 254] width 1084 height 509
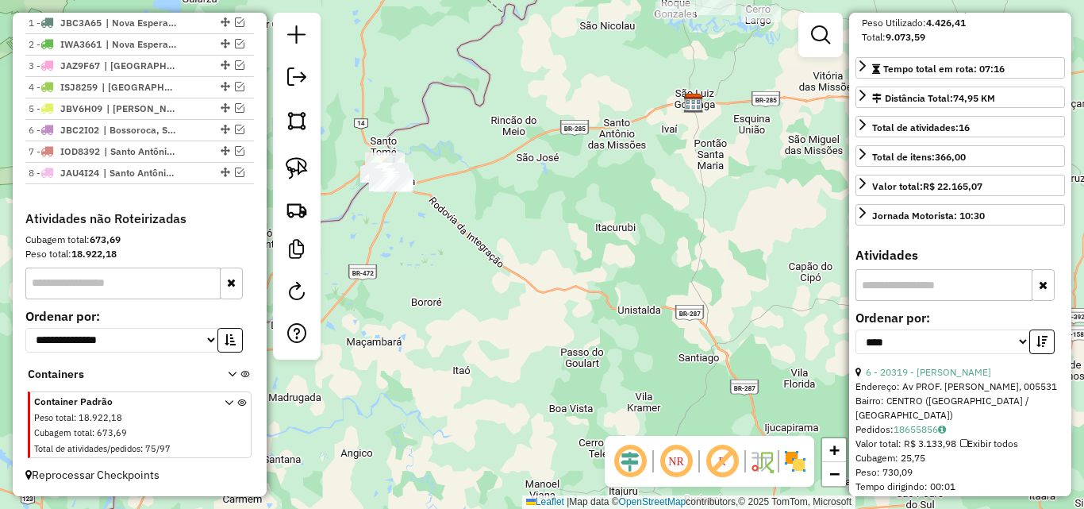
drag, startPoint x: 582, startPoint y: 119, endPoint x: 699, endPoint y: 199, distance: 141.6
click at [699, 199] on div "Janela de atendimento Grade de atendimento Capacidade Transportadoras Veículos …" at bounding box center [542, 254] width 1084 height 509
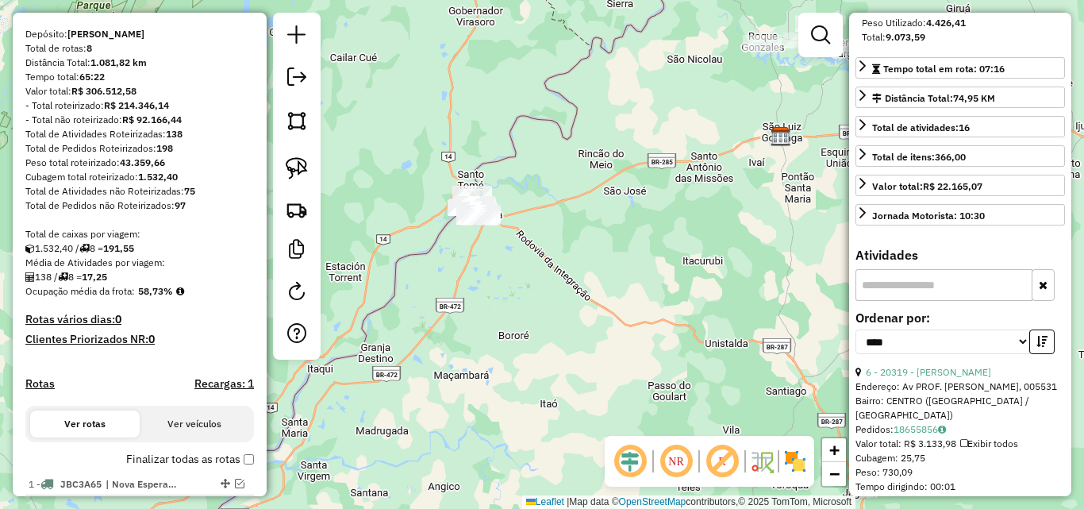
scroll to position [119, 0]
click at [295, 169] on img at bounding box center [297, 168] width 22 height 22
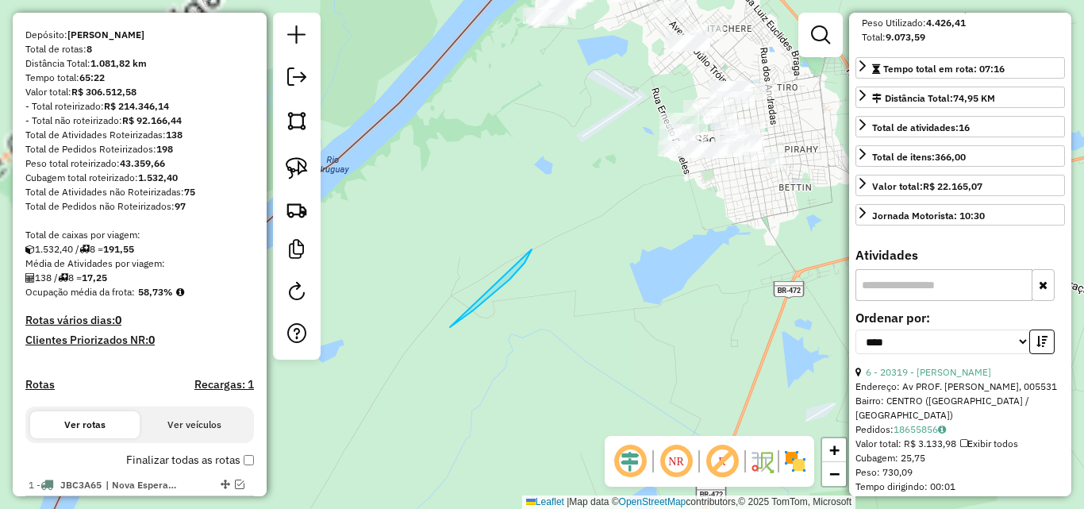
drag, startPoint x: 510, startPoint y: 279, endPoint x: 427, endPoint y: 340, distance: 102.2
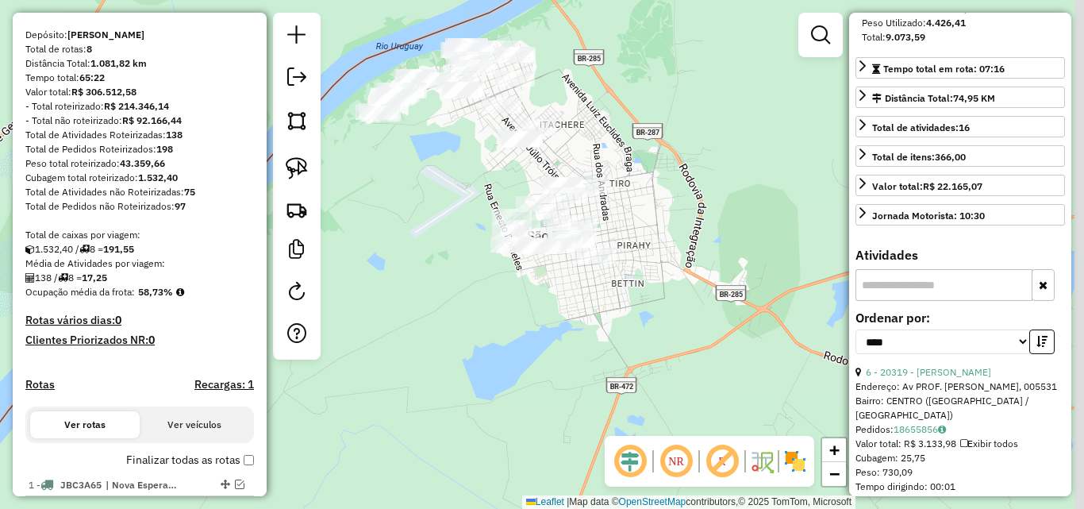
drag, startPoint x: 688, startPoint y: 241, endPoint x: 521, endPoint y: 336, distance: 192.7
click at [521, 336] on div "Janela de atendimento Grade de atendimento Capacidade Transportadoras Veículos …" at bounding box center [542, 254] width 1084 height 509
click at [294, 165] on img at bounding box center [297, 168] width 22 height 22
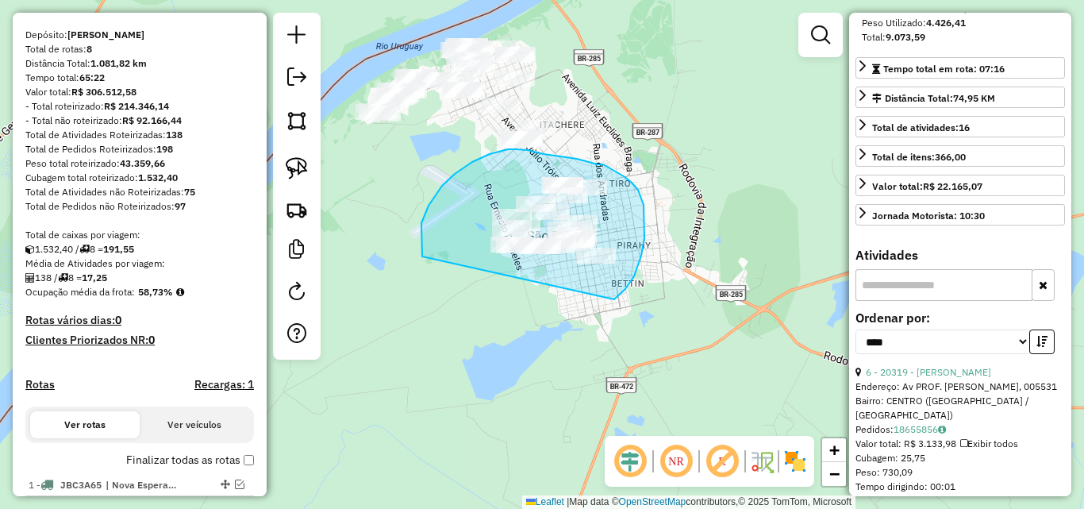
drag, startPoint x: 422, startPoint y: 256, endPoint x: 606, endPoint y: 302, distance: 188.9
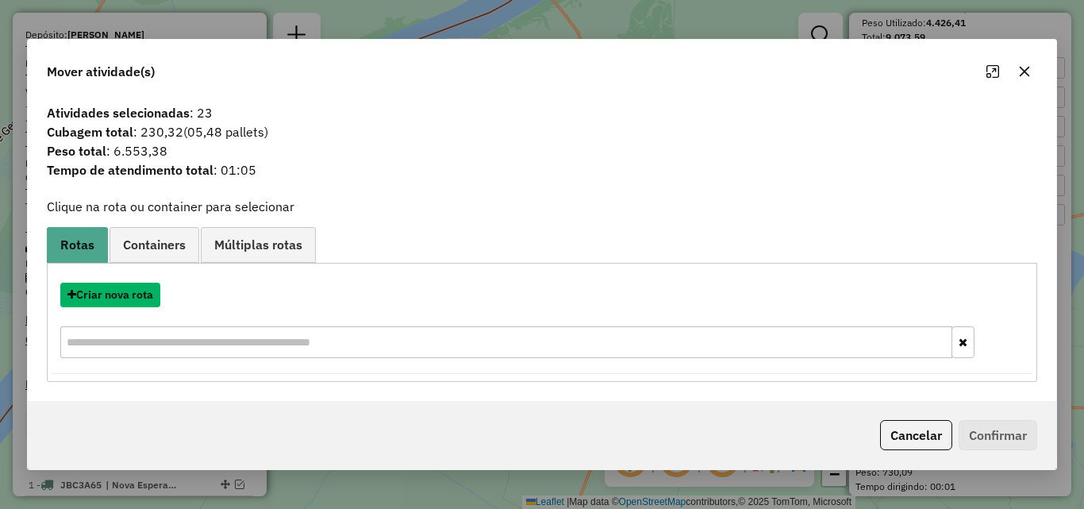
click at [134, 298] on button "Criar nova rota" at bounding box center [110, 295] width 100 height 25
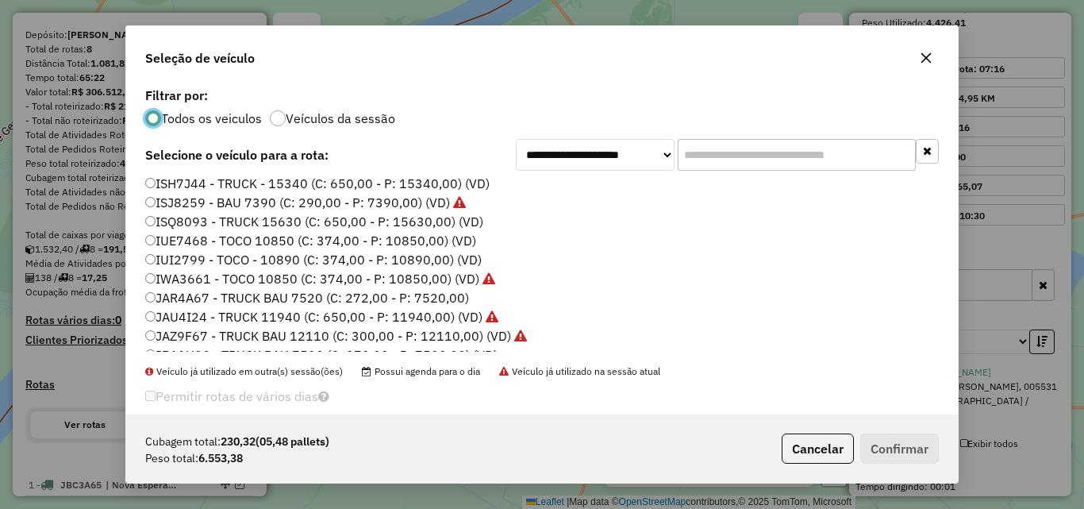
scroll to position [264, 0]
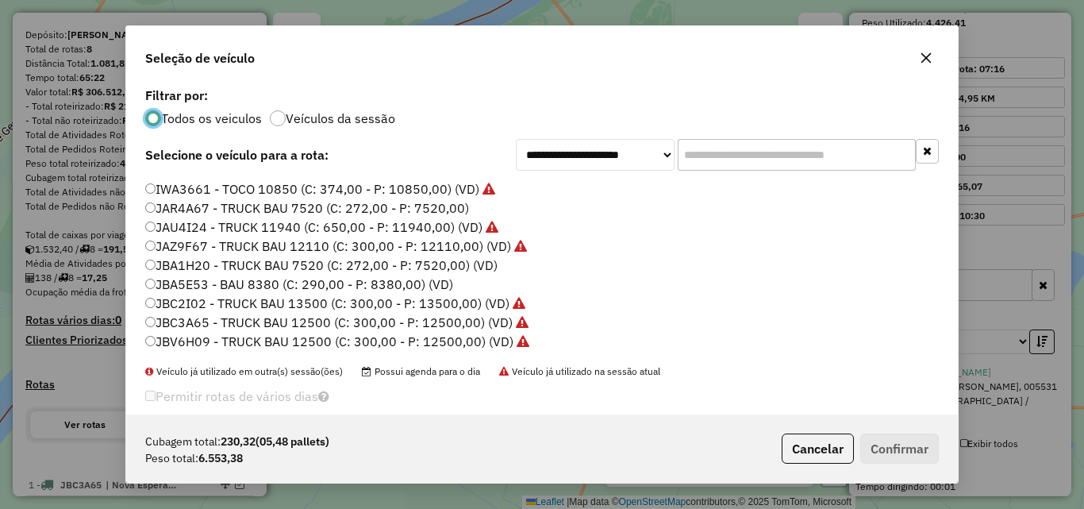
click at [204, 262] on label "JBA1H20 - TRUCK BAU 7520 (C: 272,00 - P: 7520,00) (VD)" at bounding box center [321, 265] width 352 height 19
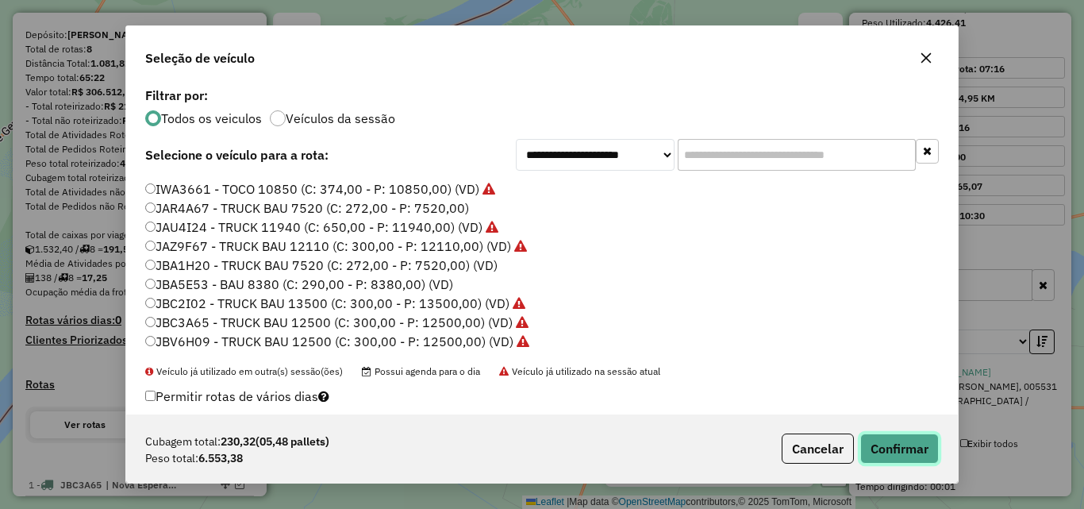
click at [901, 447] on button "Confirmar" at bounding box center [899, 448] width 79 height 30
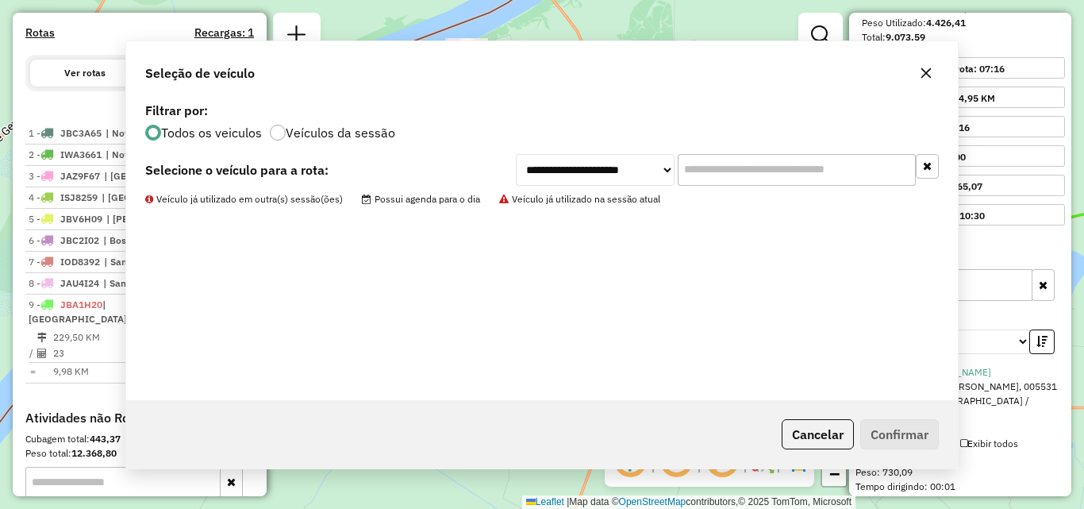
scroll to position [670, 0]
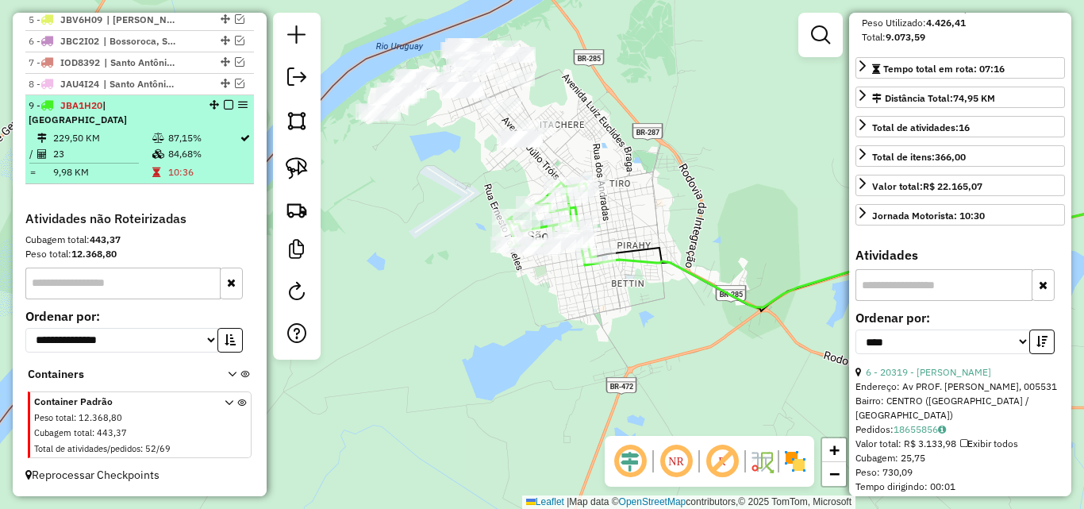
click at [136, 152] on td "23" at bounding box center [101, 154] width 99 height 16
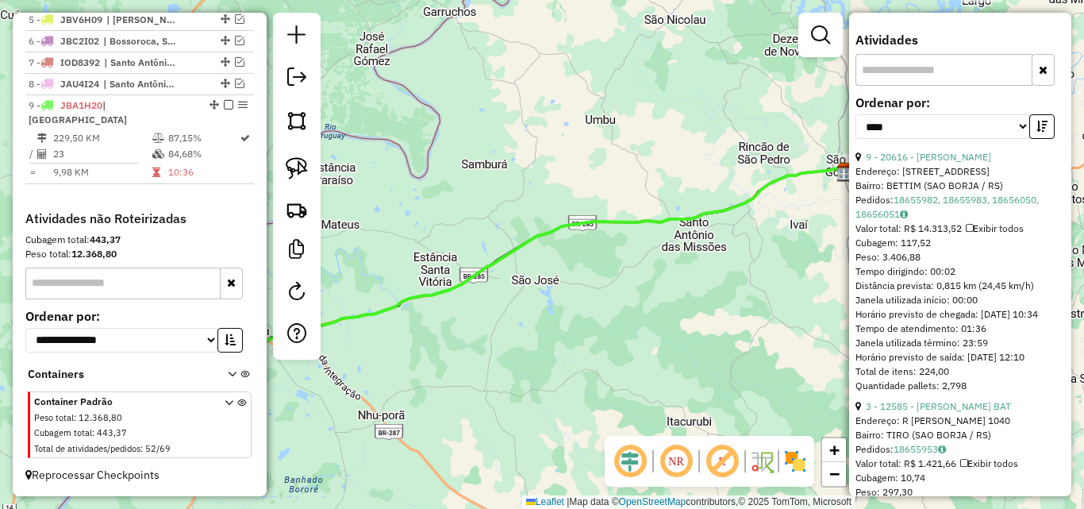
scroll to position [354, 0]
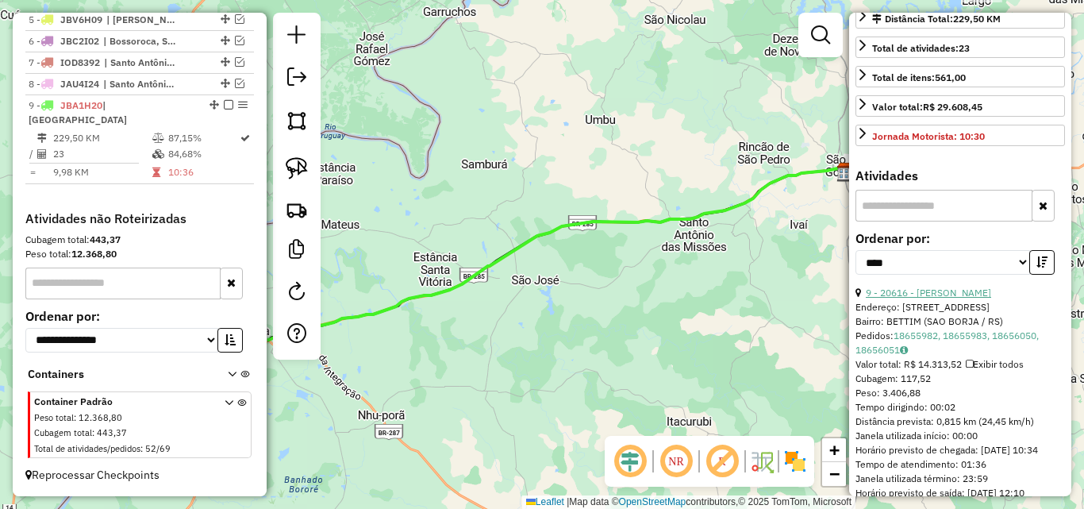
click at [929, 298] on link "9 - 20616 - [PERSON_NAME]" at bounding box center [928, 293] width 125 height 12
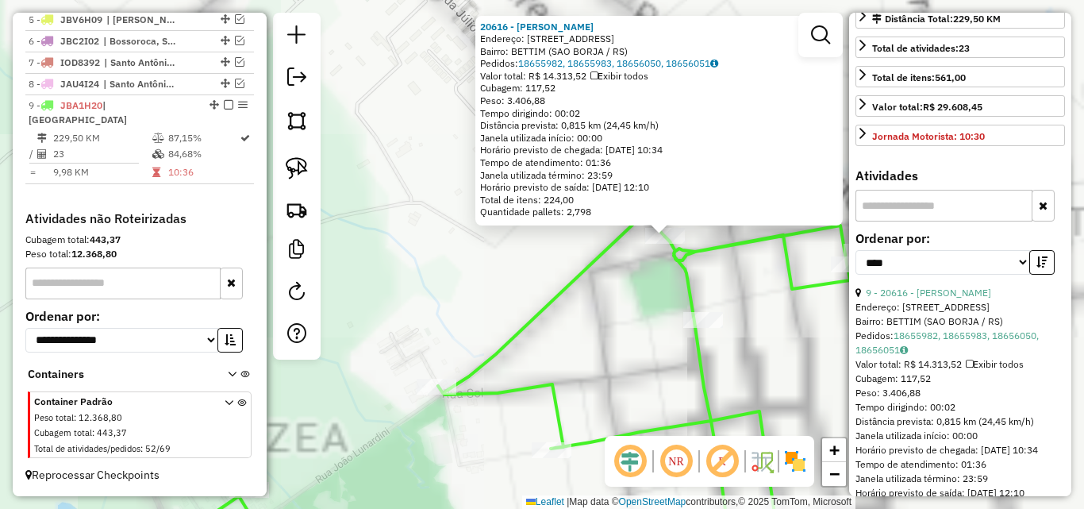
drag, startPoint x: 650, startPoint y: 296, endPoint x: 515, endPoint y: 270, distance: 137.5
click at [520, 277] on div "20616 - [PERSON_NAME] Endereço: [STREET_ADDRESS] Bairro: BETTIM ([GEOGRAPHIC_DA…" at bounding box center [542, 254] width 1084 height 509
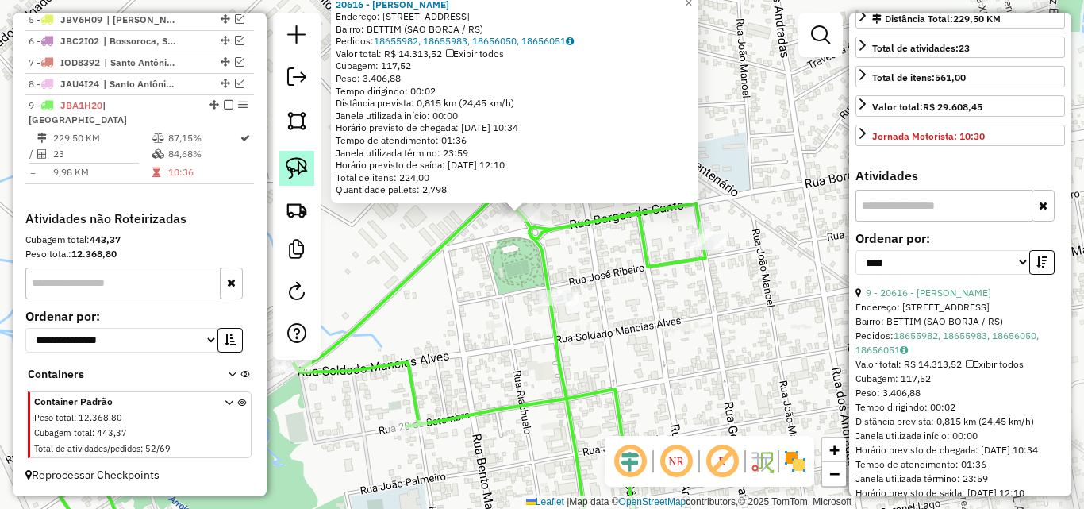
click at [310, 168] on link at bounding box center [296, 168] width 35 height 35
drag, startPoint x: 461, startPoint y: 245, endPoint x: 570, endPoint y: 231, distance: 109.7
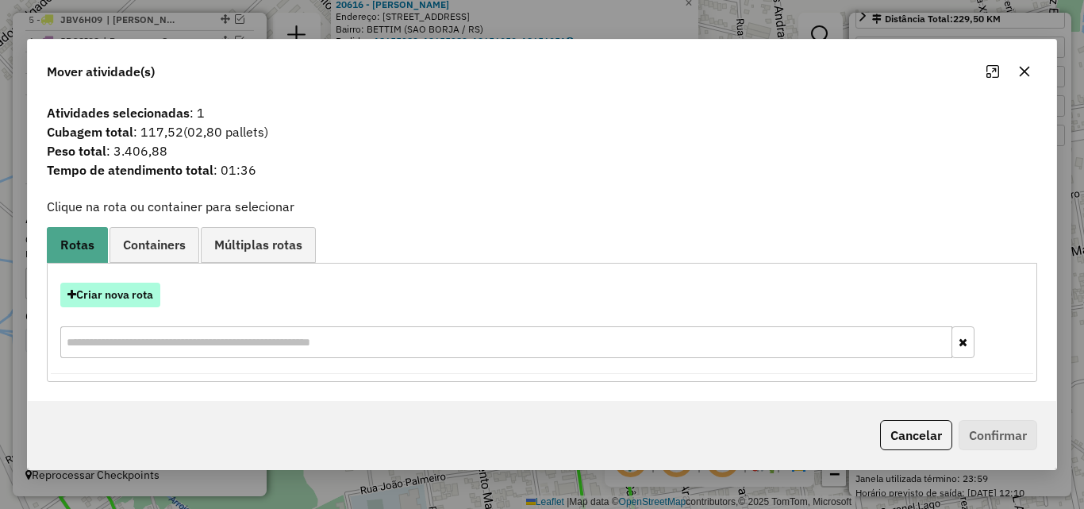
click at [145, 293] on button "Criar nova rota" at bounding box center [110, 295] width 100 height 25
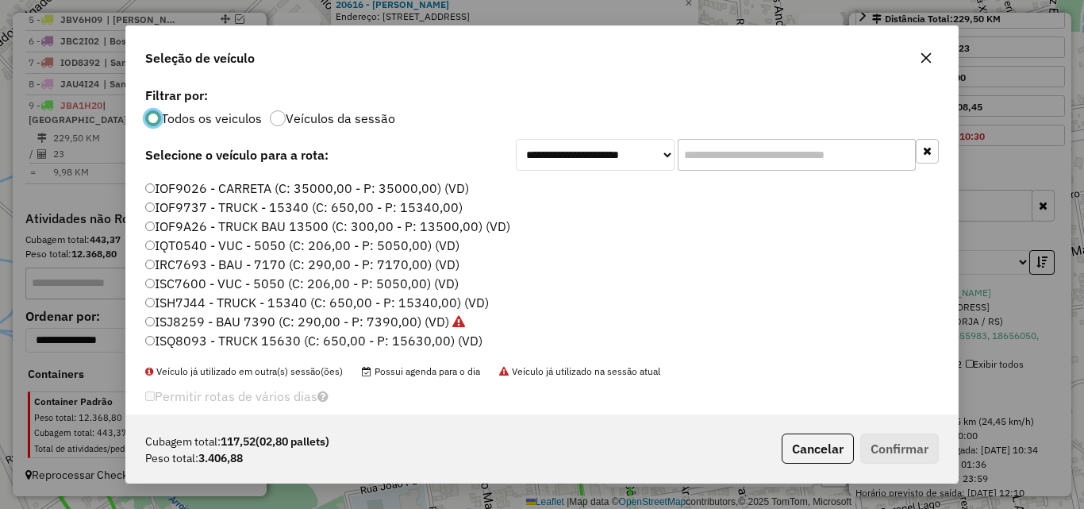
scroll to position [79, 0]
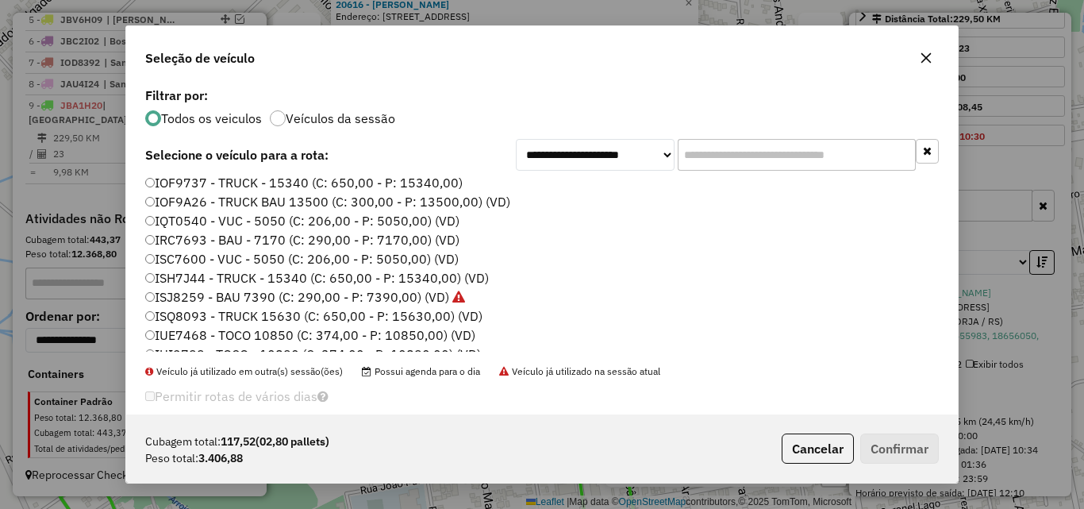
click at [221, 331] on label "IUE7468 - TOCO 10850 (C: 374,00 - P: 10850,00) (VD)" at bounding box center [310, 334] width 330 height 19
click at [915, 447] on button "Confirmar" at bounding box center [899, 448] width 79 height 30
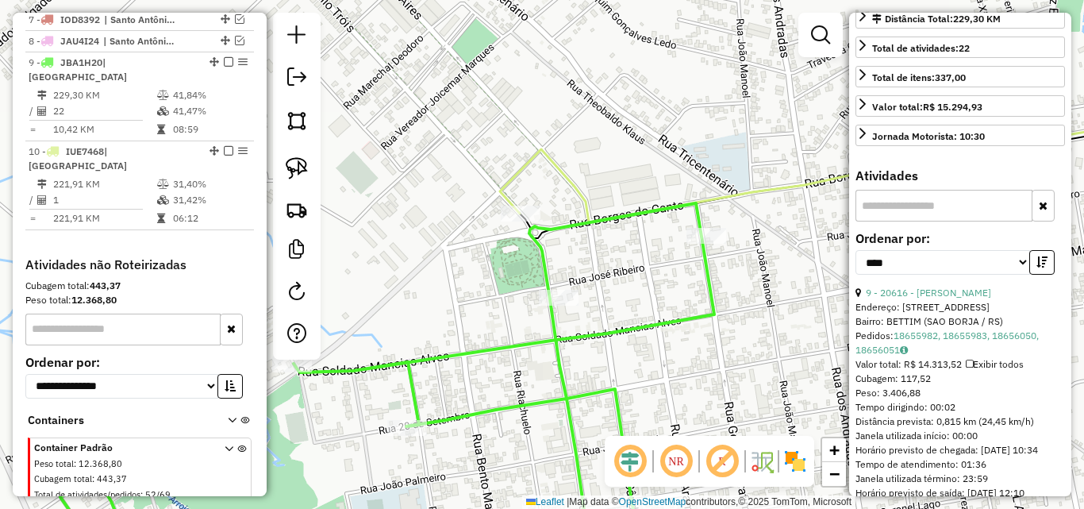
scroll to position [745, 0]
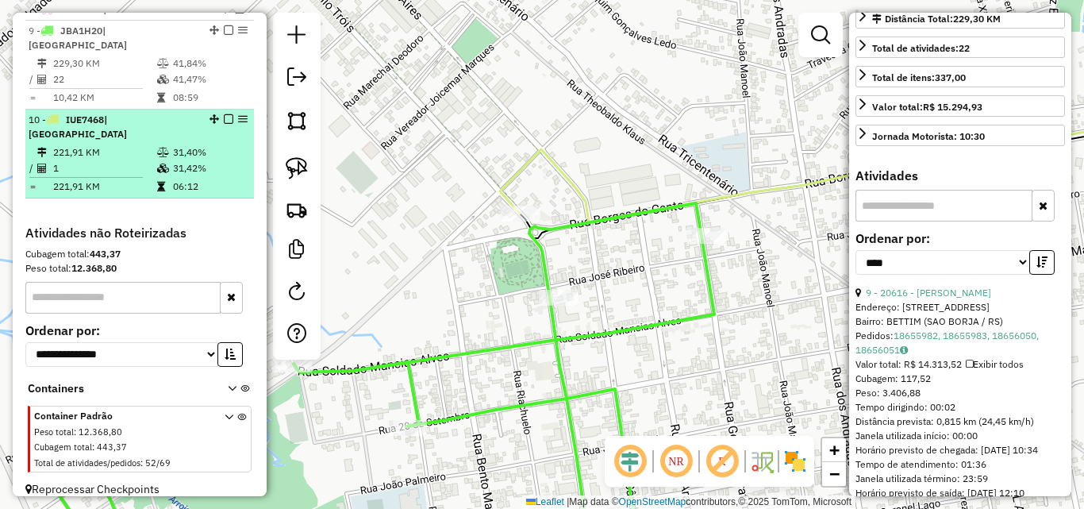
click at [101, 160] on td "1" at bounding box center [104, 168] width 104 height 16
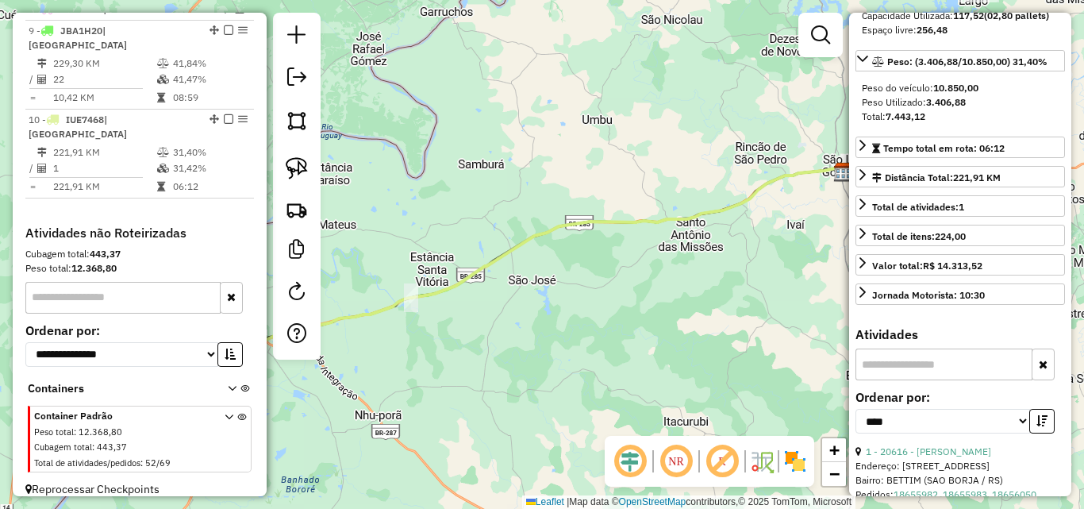
scroll to position [130, 0]
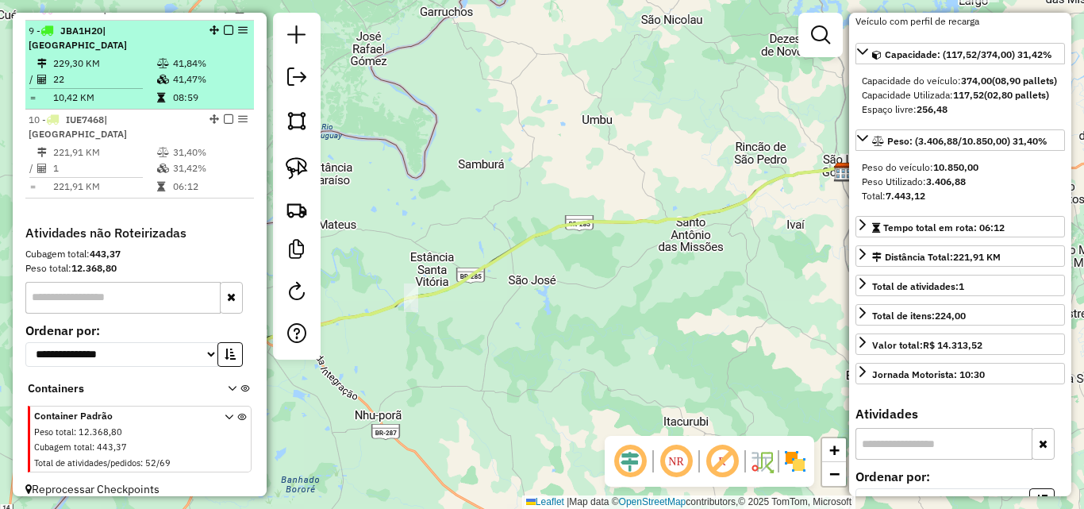
click at [161, 82] on icon at bounding box center [163, 80] width 12 height 10
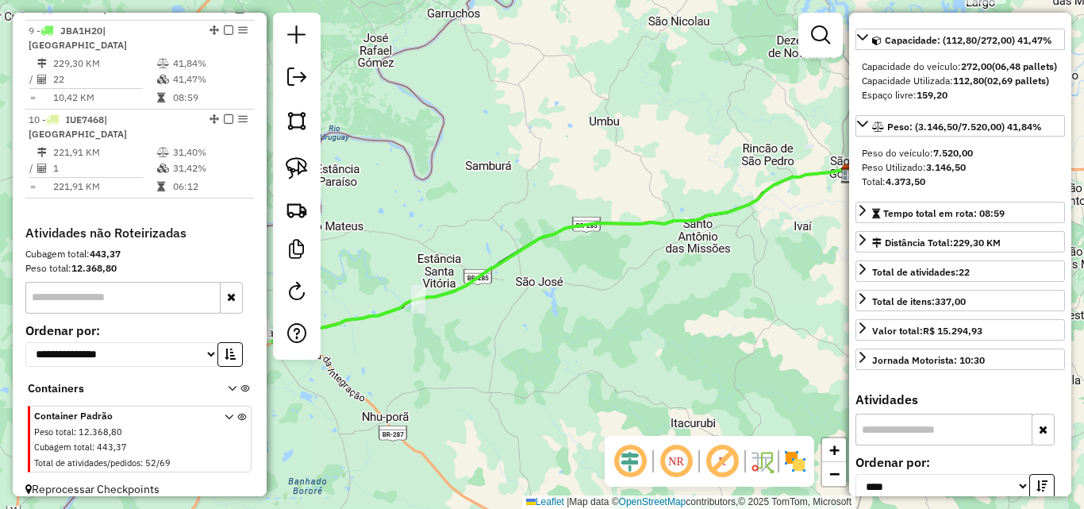
drag, startPoint x: 614, startPoint y: 296, endPoint x: 818, endPoint y: 295, distance: 204.0
click at [814, 296] on div "Janela de atendimento Grade de atendimento Capacidade Transportadoras Veículos …" at bounding box center [542, 254] width 1084 height 509
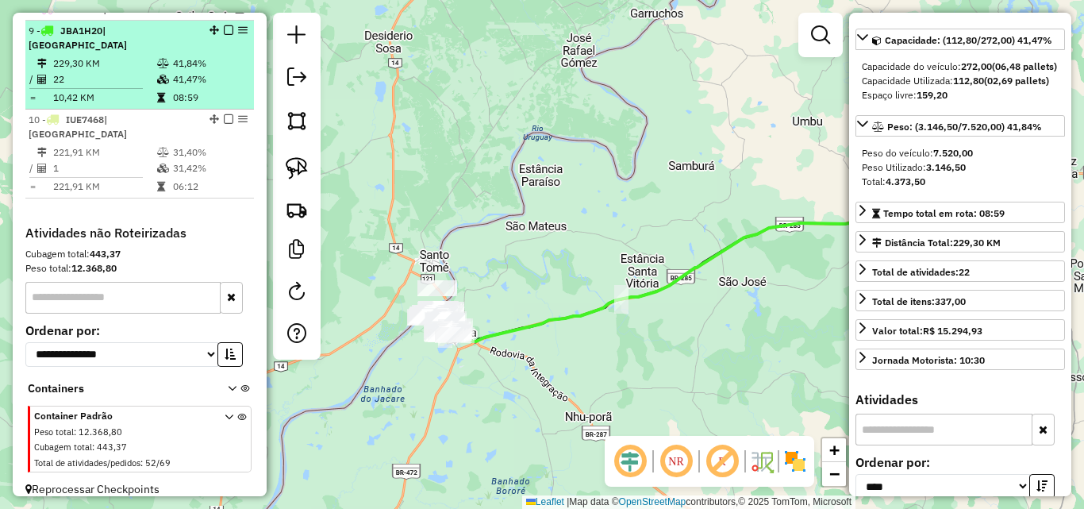
click at [225, 35] on em at bounding box center [229, 30] width 10 height 10
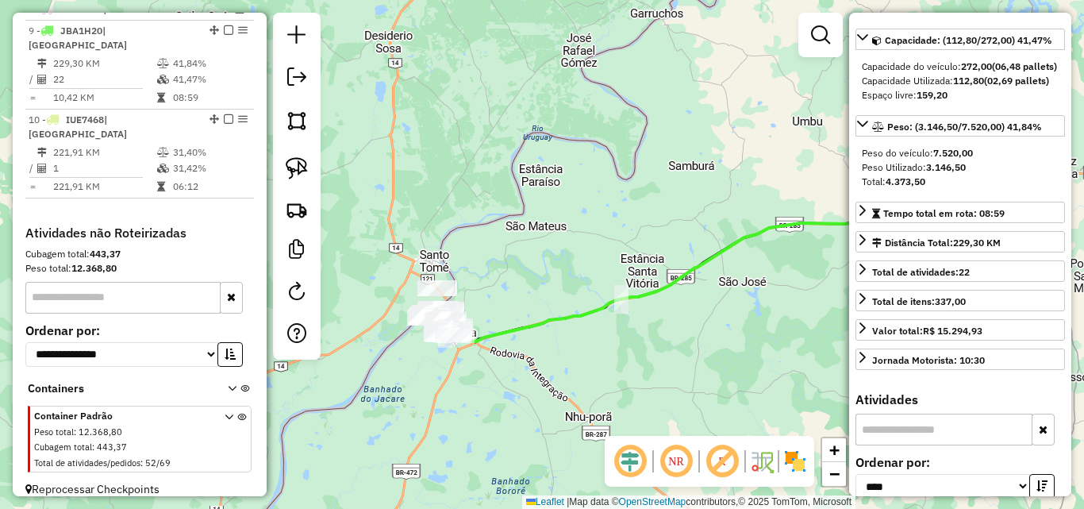
scroll to position [691, 0]
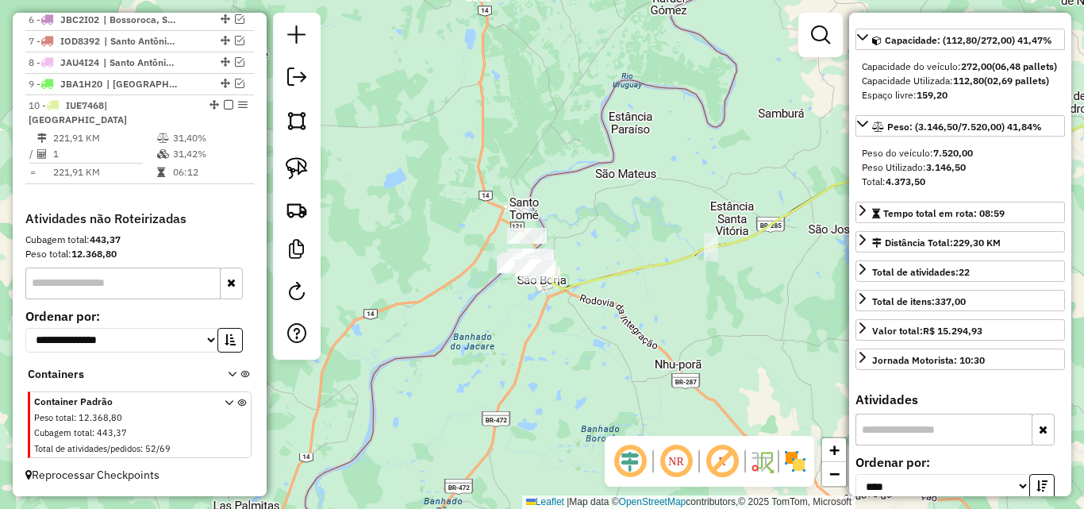
drag, startPoint x: 555, startPoint y: 221, endPoint x: 650, endPoint y: 165, distance: 110.3
click at [650, 165] on div "Janela de atendimento Grade de atendimento Capacidade Transportadoras Veículos …" at bounding box center [542, 254] width 1084 height 509
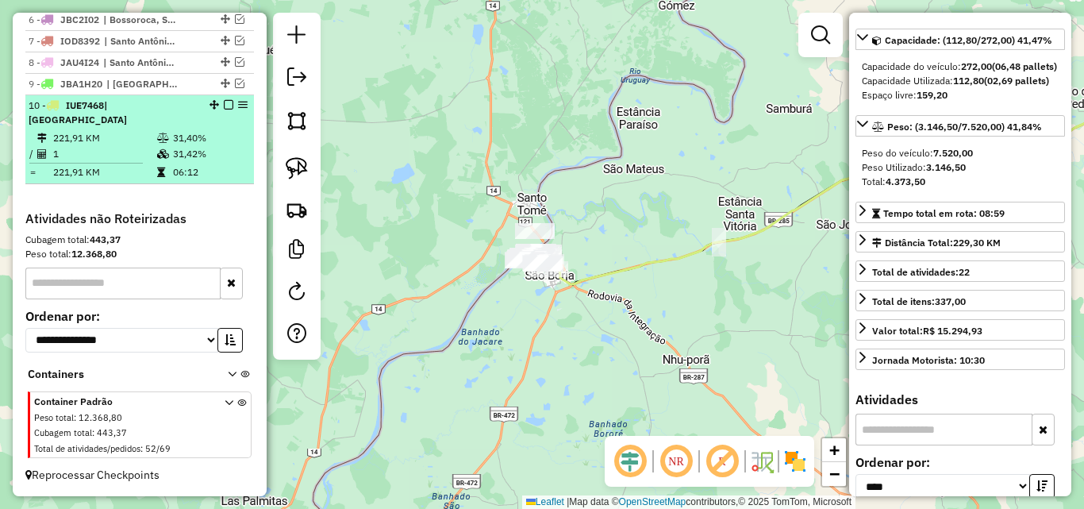
click at [225, 110] on em at bounding box center [229, 105] width 10 height 10
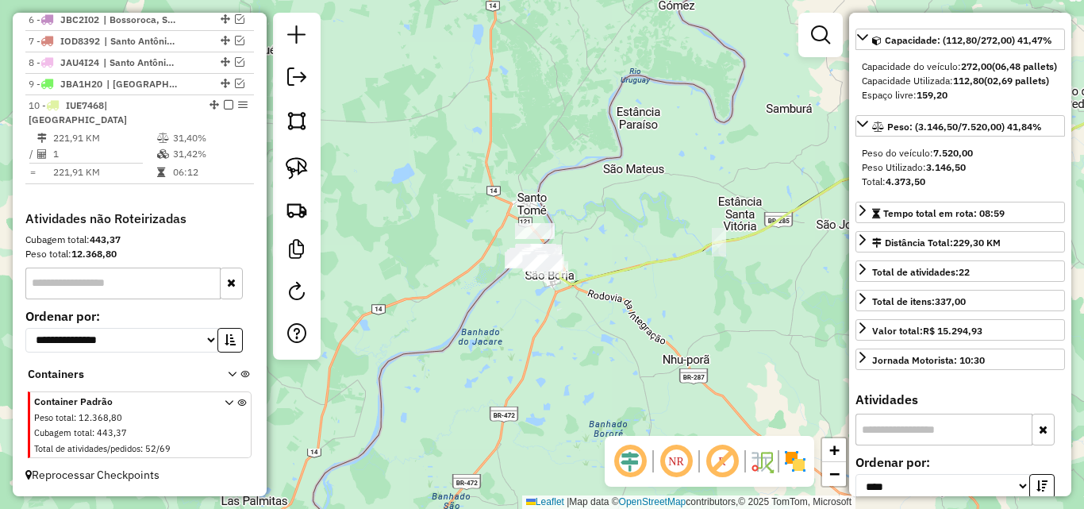
scroll to position [638, 0]
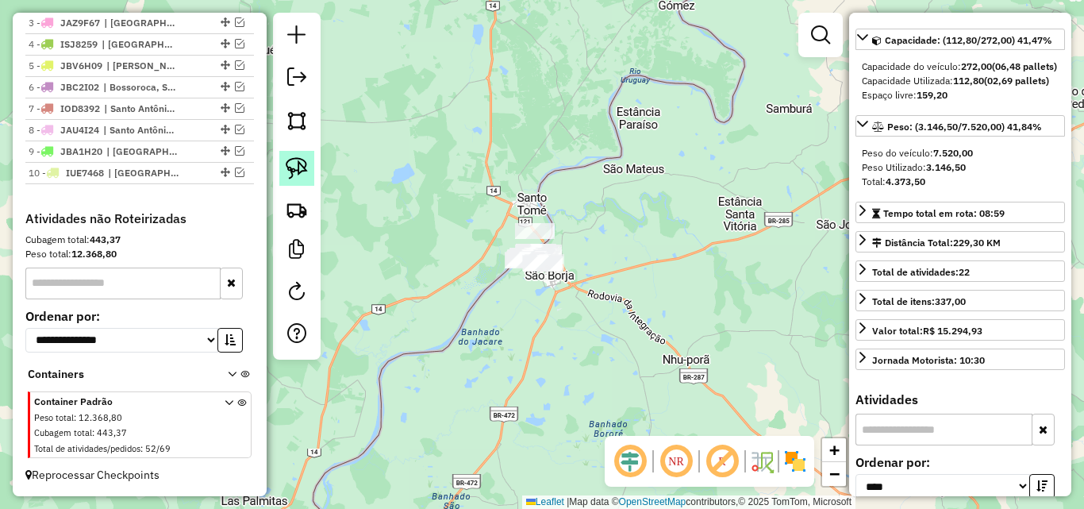
click at [304, 169] on img at bounding box center [297, 168] width 22 height 22
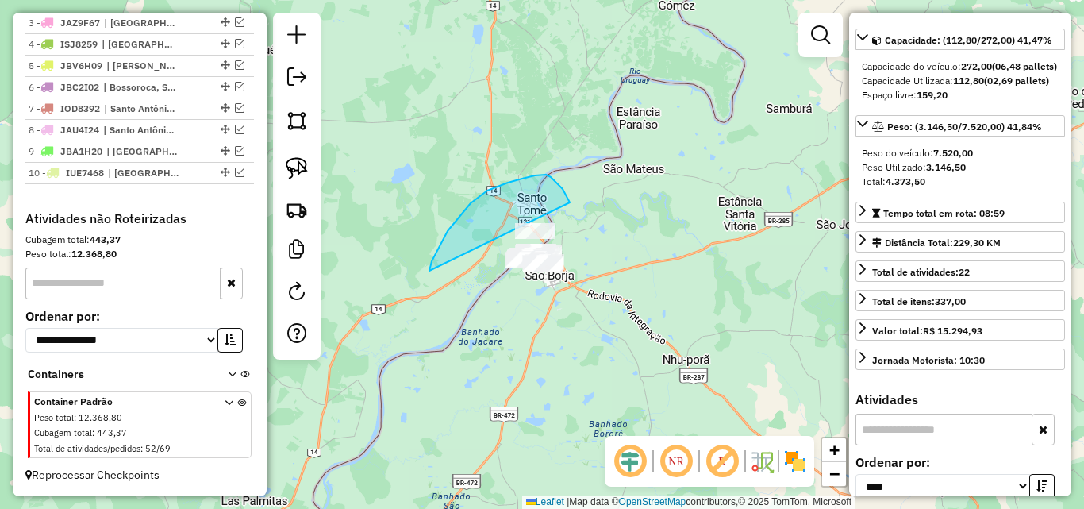
drag, startPoint x: 429, startPoint y: 271, endPoint x: 588, endPoint y: 306, distance: 162.5
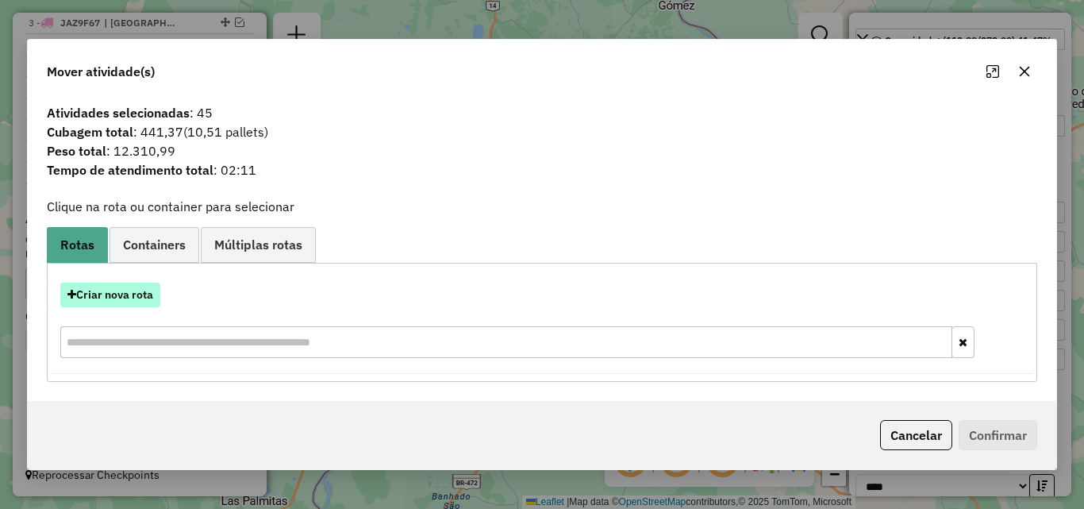
click at [114, 302] on button "Criar nova rota" at bounding box center [110, 295] width 100 height 25
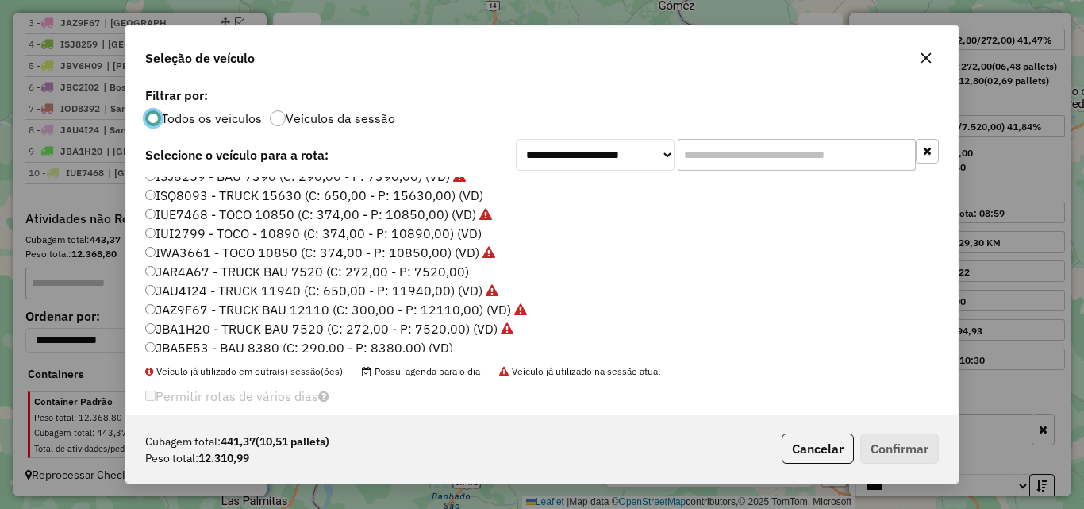
scroll to position [105, 0]
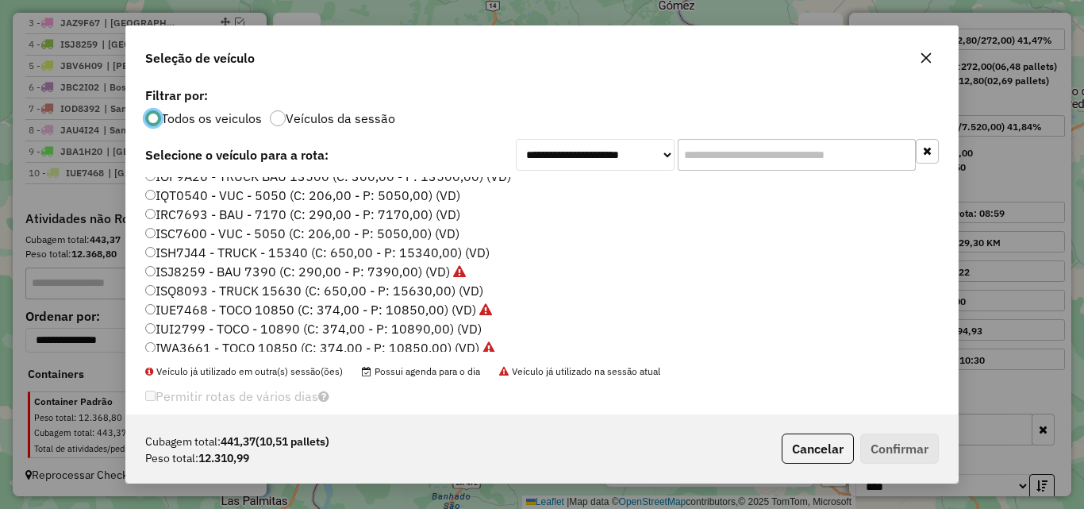
click at [249, 210] on label "IRC7693 - BAU - 7170 (C: 290,00 - P: 7170,00) (VD)" at bounding box center [302, 214] width 315 height 19
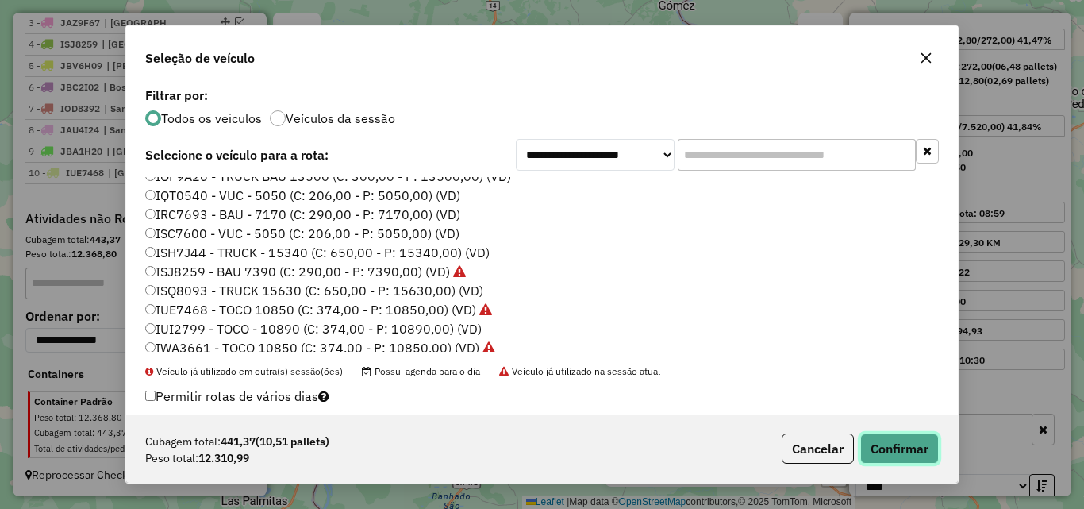
click at [884, 446] on button "Confirmar" at bounding box center [899, 448] width 79 height 30
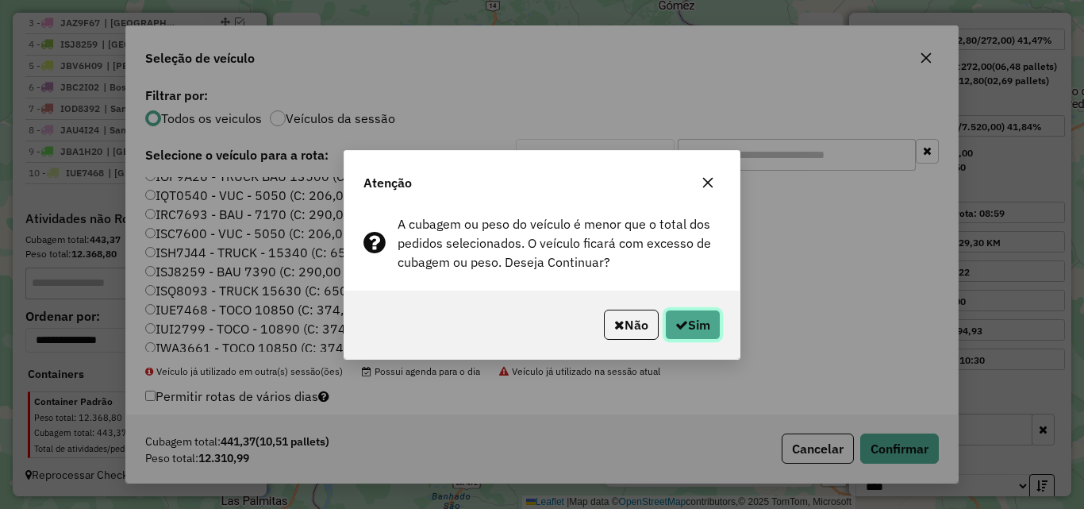
click at [701, 318] on button "Sim" at bounding box center [693, 325] width 56 height 30
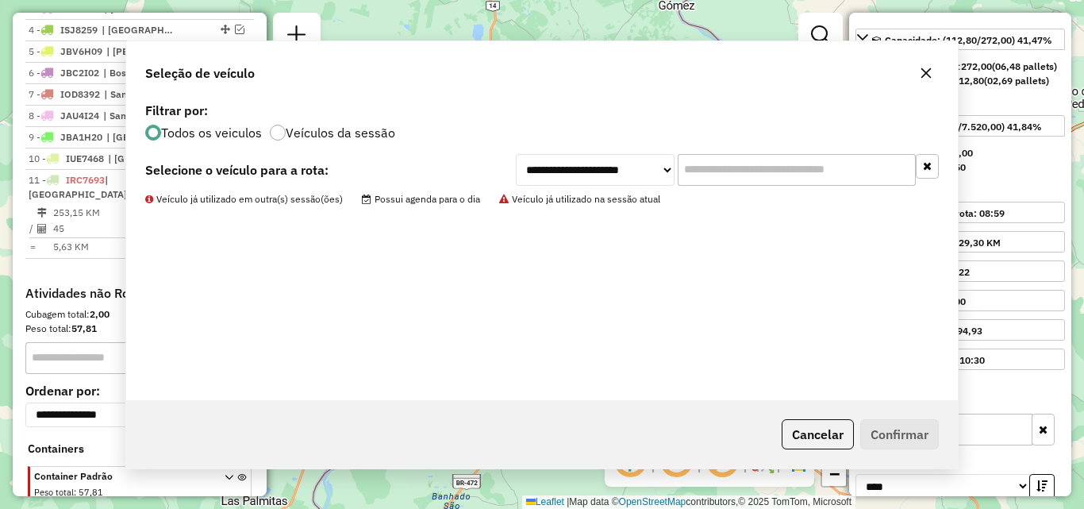
scroll to position [713, 0]
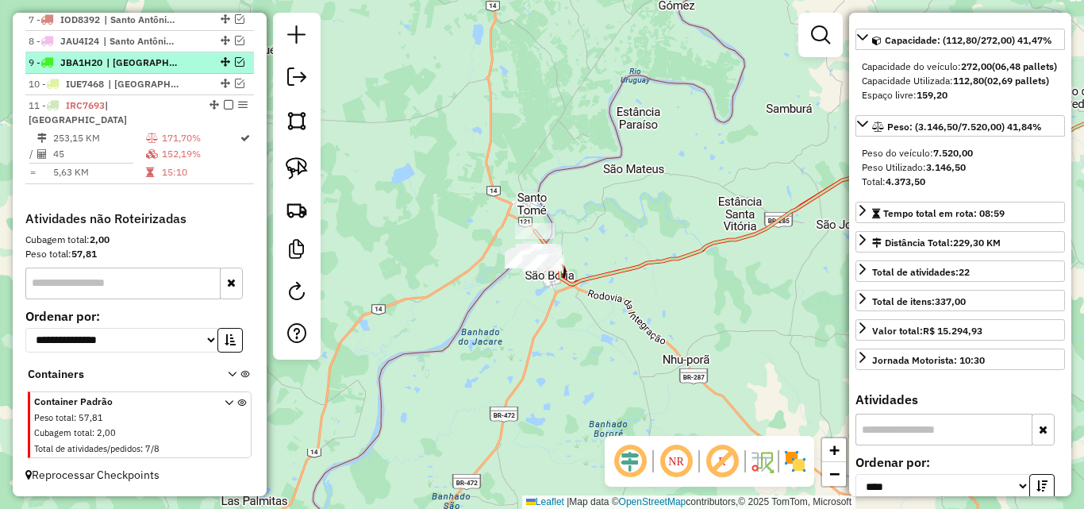
click at [235, 67] on em at bounding box center [240, 62] width 10 height 10
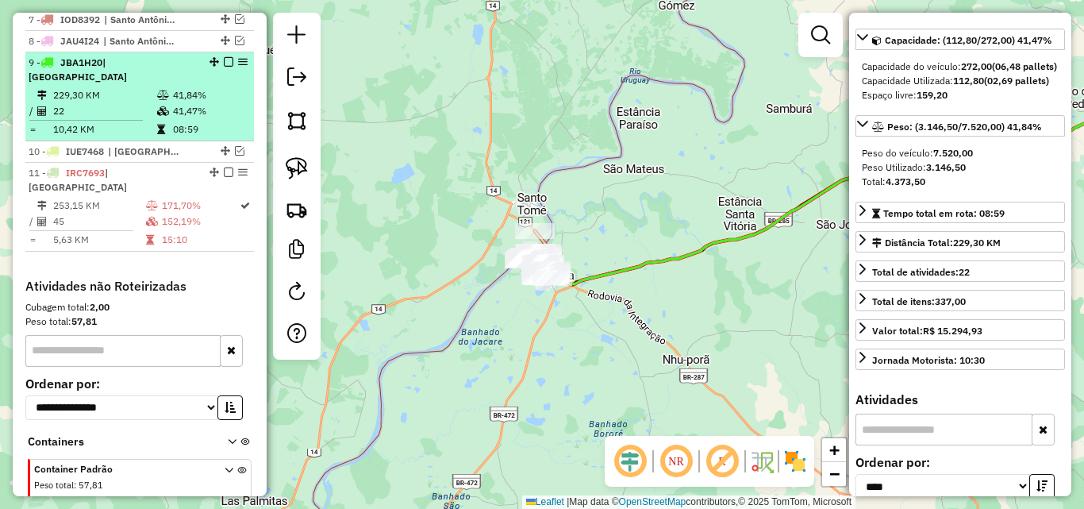
scroll to position [745, 0]
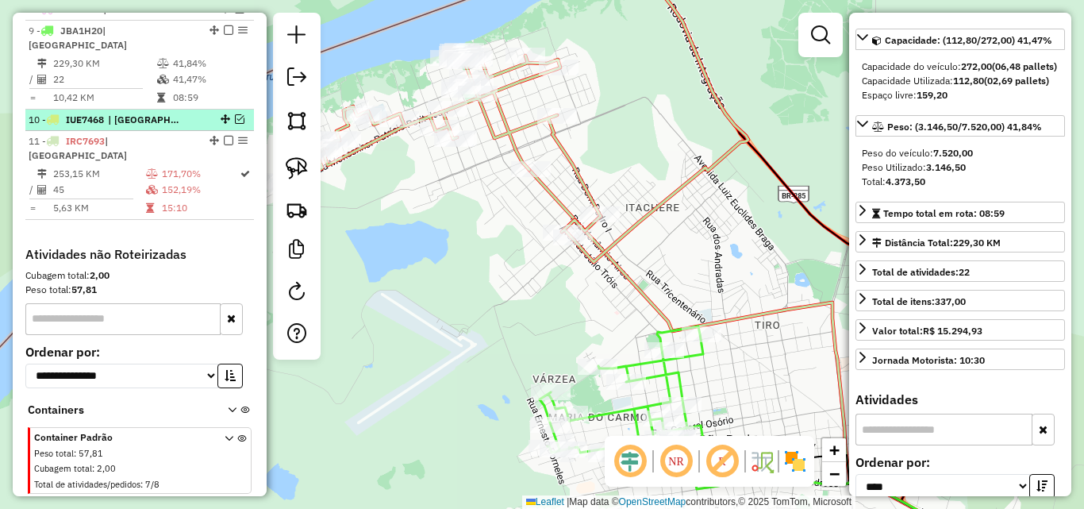
click at [235, 118] on em at bounding box center [240, 119] width 10 height 10
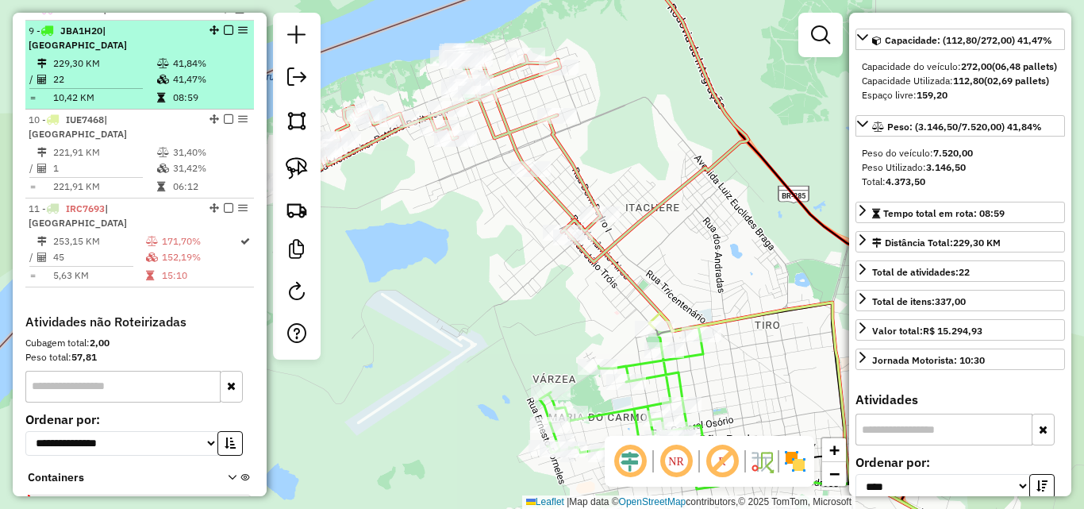
click at [152, 67] on td "229,30 KM" at bounding box center [104, 64] width 104 height 16
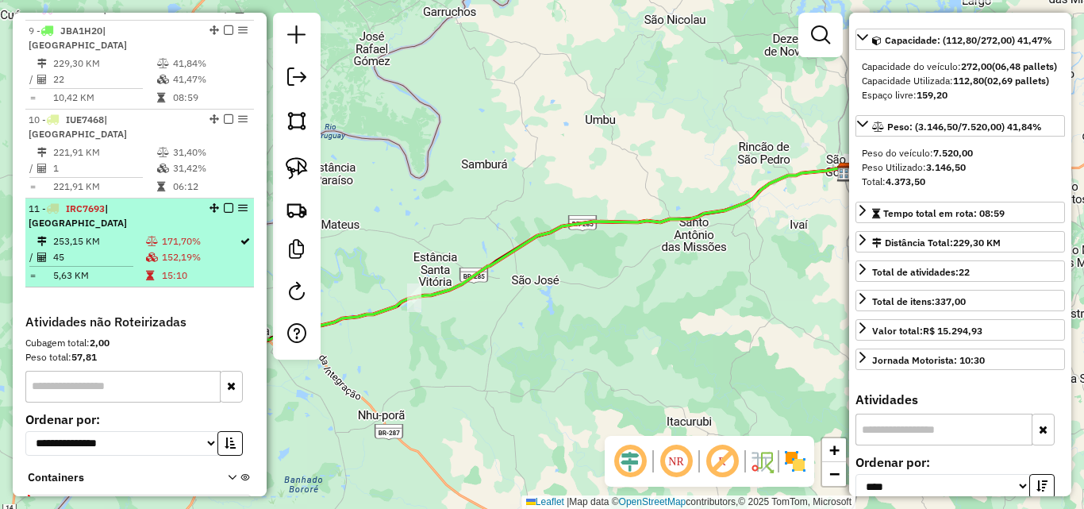
click at [114, 267] on td "5,63 KM" at bounding box center [98, 275] width 93 height 16
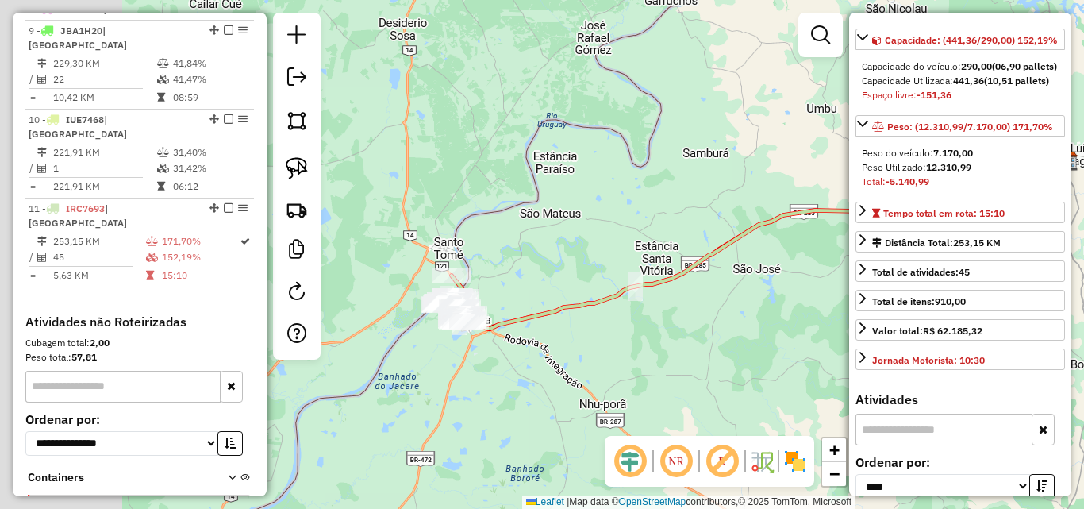
drag, startPoint x: 384, startPoint y: 340, endPoint x: 722, endPoint y: 323, distance: 338.6
click at [722, 323] on div "Janela de atendimento Grade de atendimento Capacidade Transportadoras Veículos …" at bounding box center [542, 254] width 1084 height 509
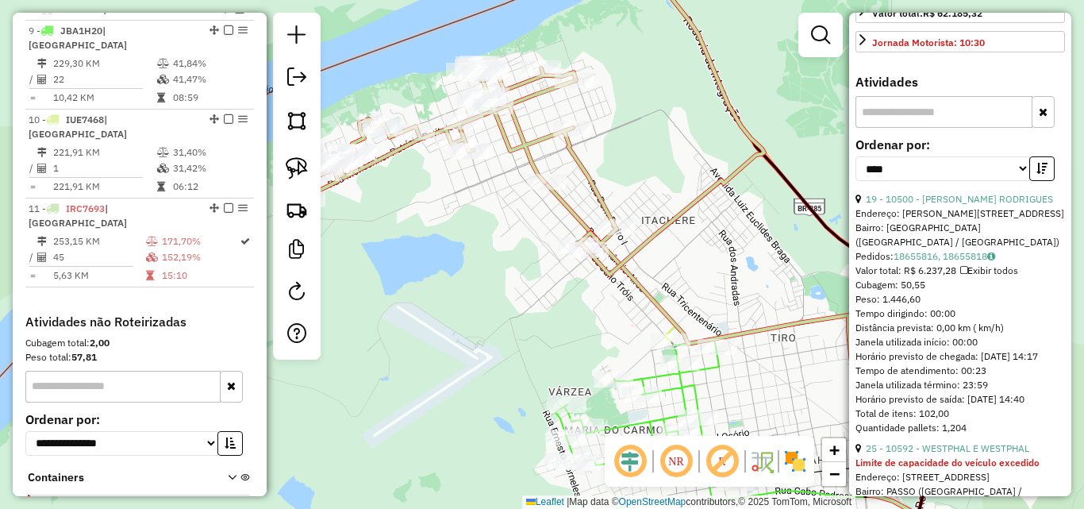
scroll to position [527, 0]
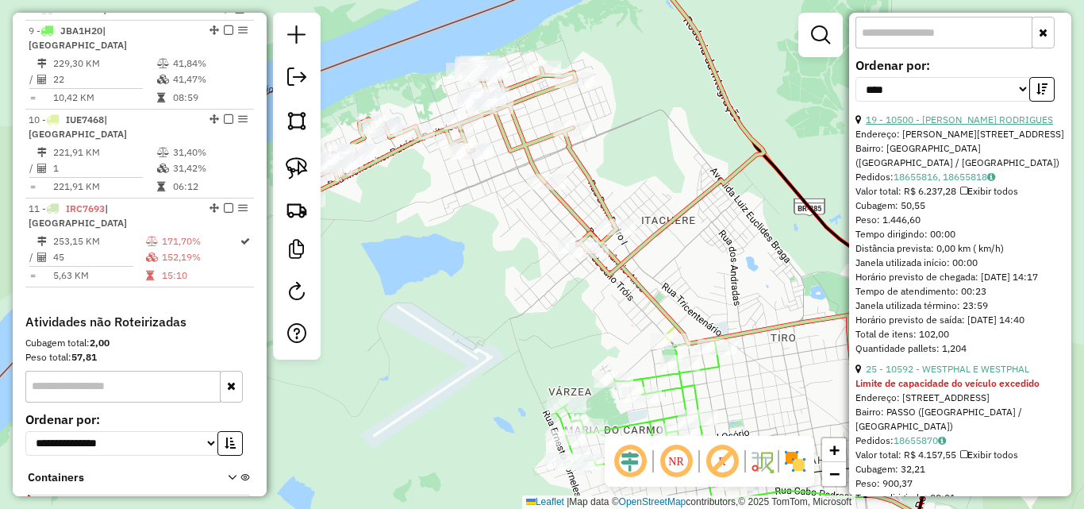
click at [971, 125] on link "19 - 10500 - [PERSON_NAME] RODRIGUES" at bounding box center [959, 120] width 187 height 12
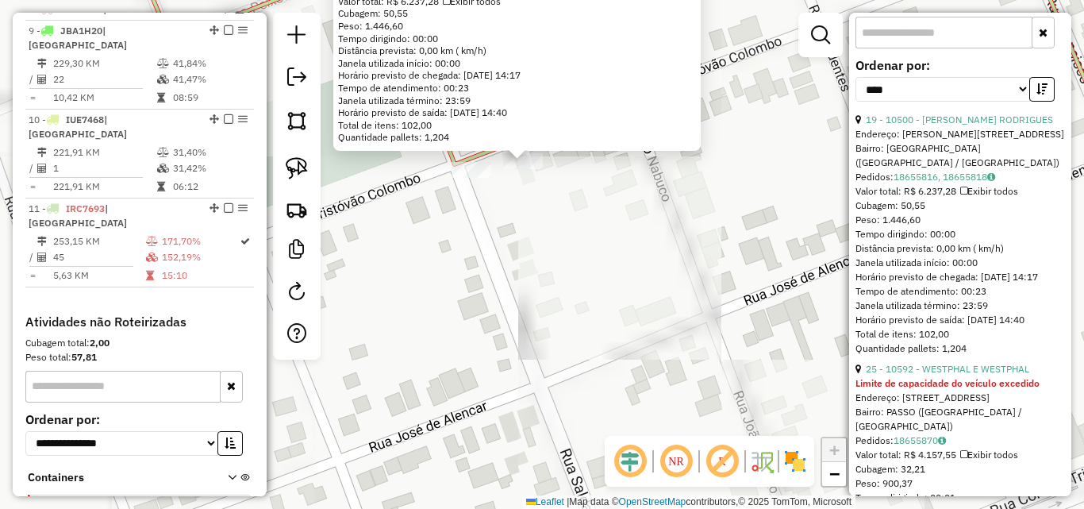
drag, startPoint x: 514, startPoint y: 259, endPoint x: 523, endPoint y: 322, distance: 64.1
click at [523, 322] on div "10500 - [PERSON_NAME] [PERSON_NAME]: [STREET_ADDRESS][PERSON_NAME] Pedidos: 186…" at bounding box center [542, 254] width 1084 height 509
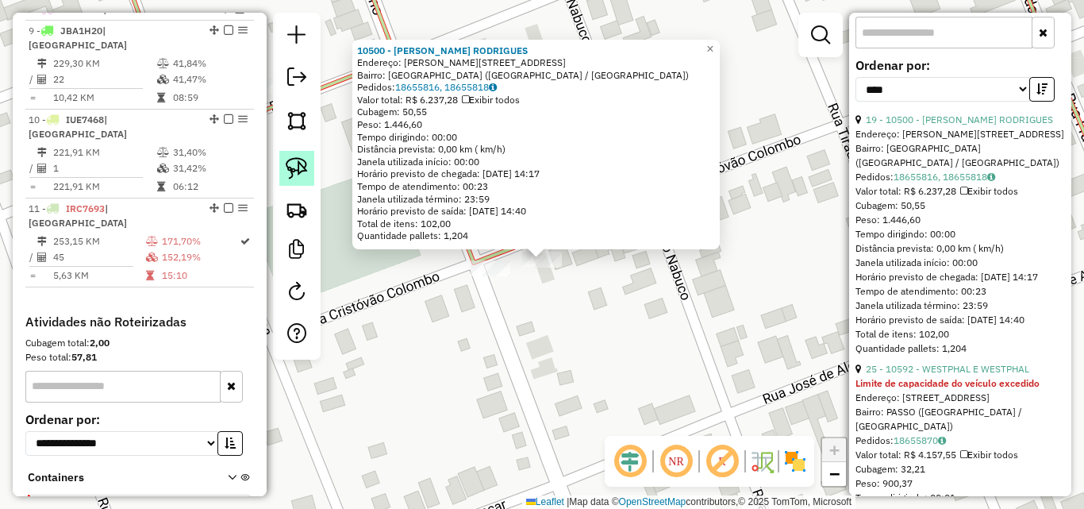
click at [307, 167] on img at bounding box center [297, 168] width 22 height 22
click at [297, 167] on img at bounding box center [297, 168] width 22 height 22
drag, startPoint x: 521, startPoint y: 280, endPoint x: 573, endPoint y: 275, distance: 51.9
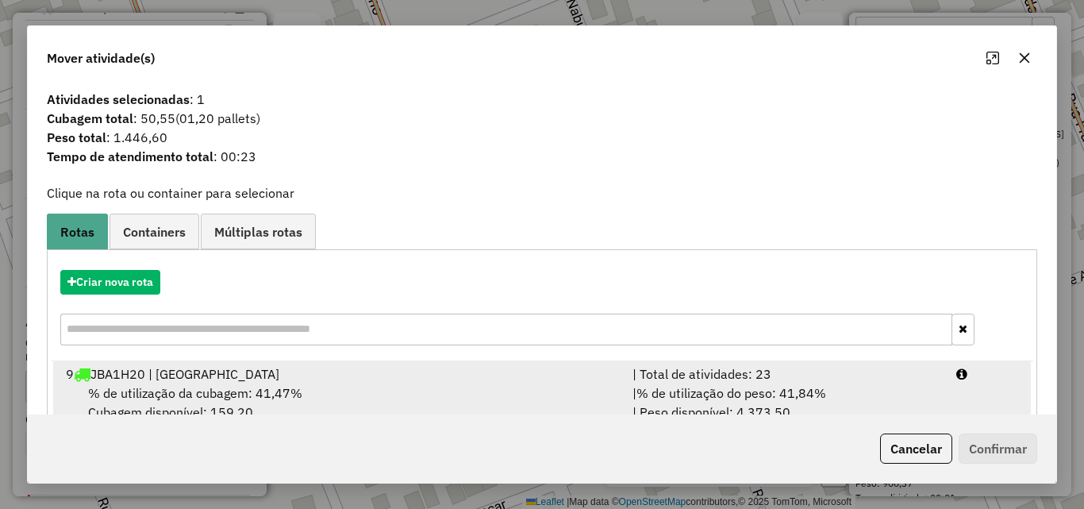
scroll to position [102, 0]
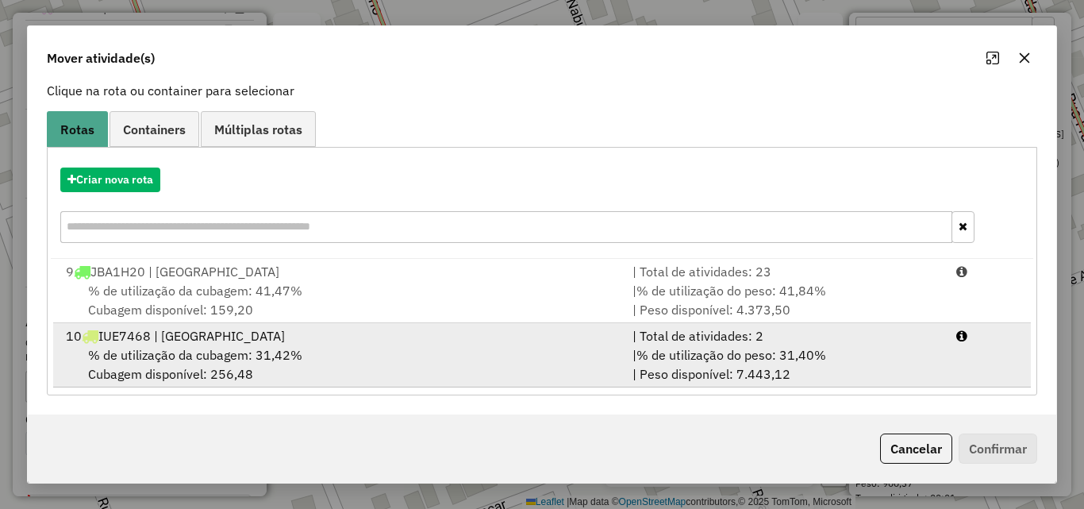
click at [375, 362] on div "% de utilização da cubagem: 31,42% Cubagem disponível: 256,48" at bounding box center [339, 364] width 567 height 38
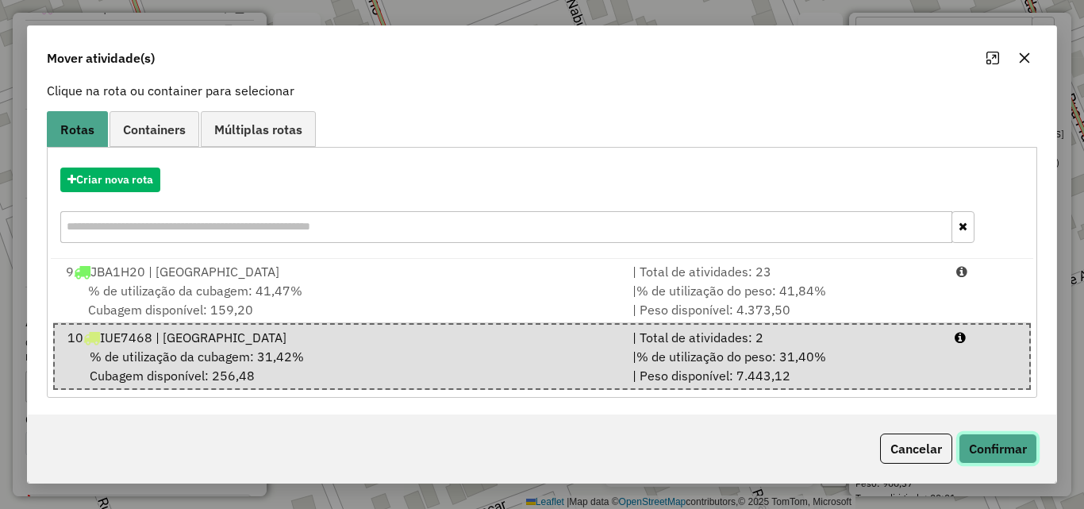
click at [990, 447] on button "Confirmar" at bounding box center [998, 448] width 79 height 30
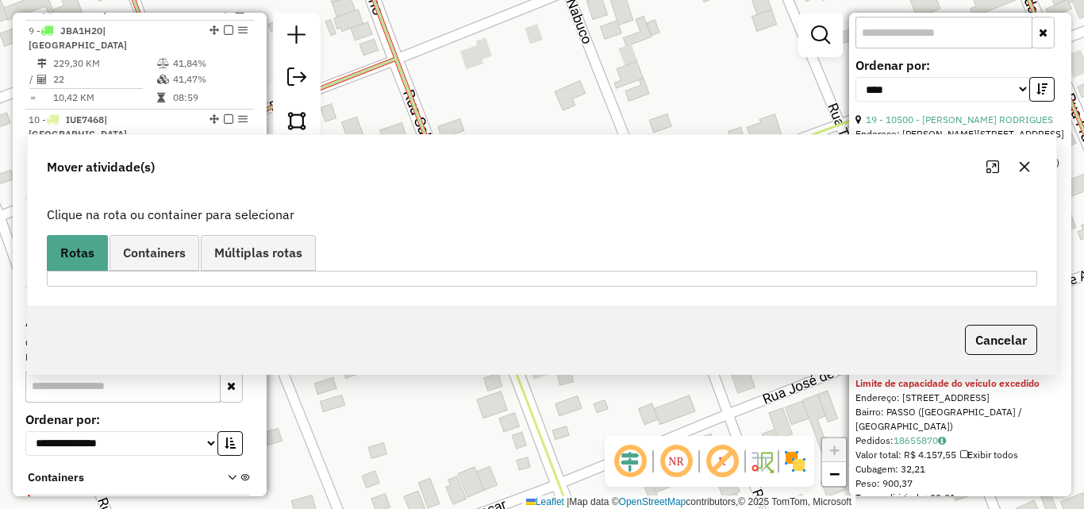
scroll to position [819, 0]
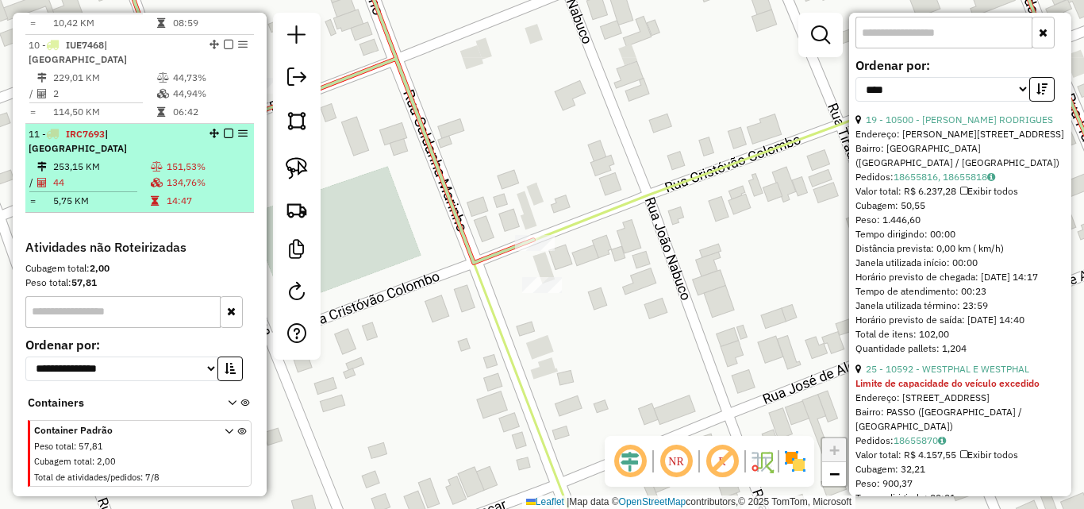
click at [114, 175] on td "44" at bounding box center [101, 183] width 98 height 16
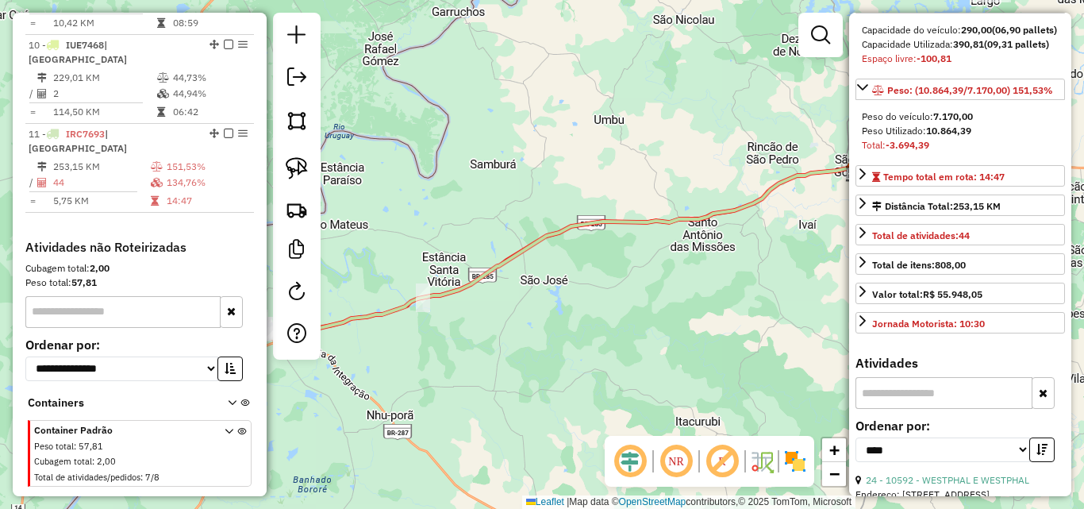
scroll to position [130, 0]
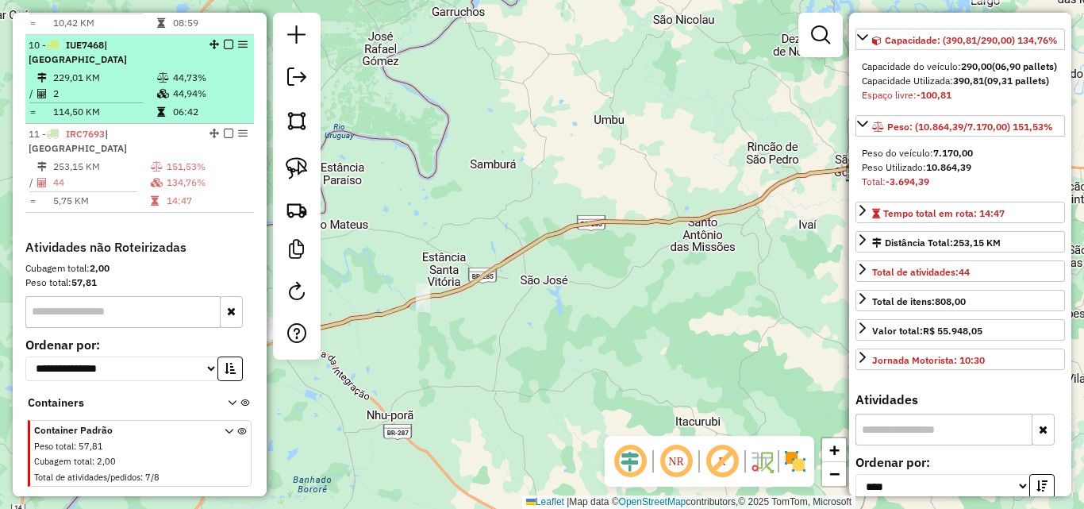
click at [150, 70] on td "229,01 KM" at bounding box center [104, 78] width 104 height 16
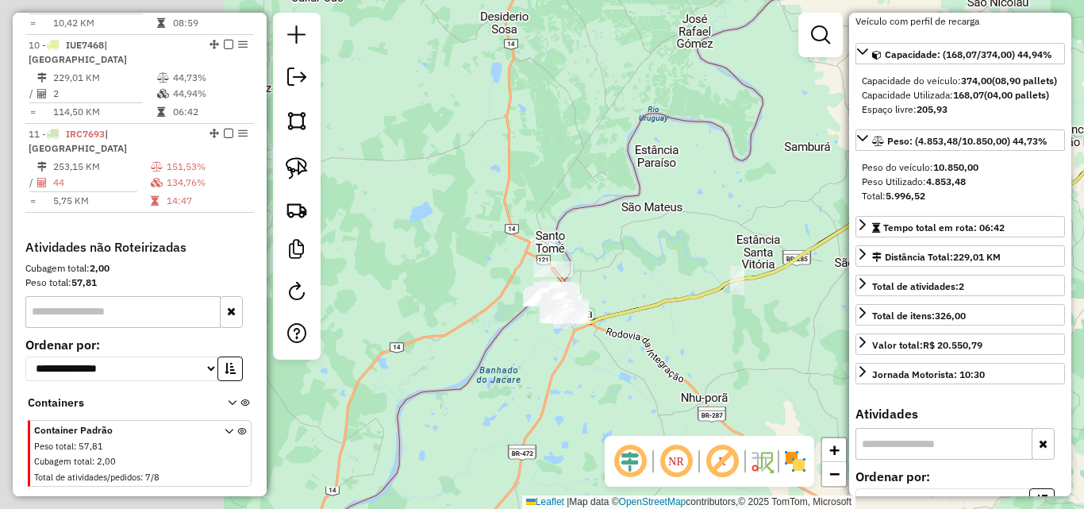
click at [778, 334] on div "Janela de atendimento Grade de atendimento Capacidade Transportadoras Veículos …" at bounding box center [542, 254] width 1084 height 509
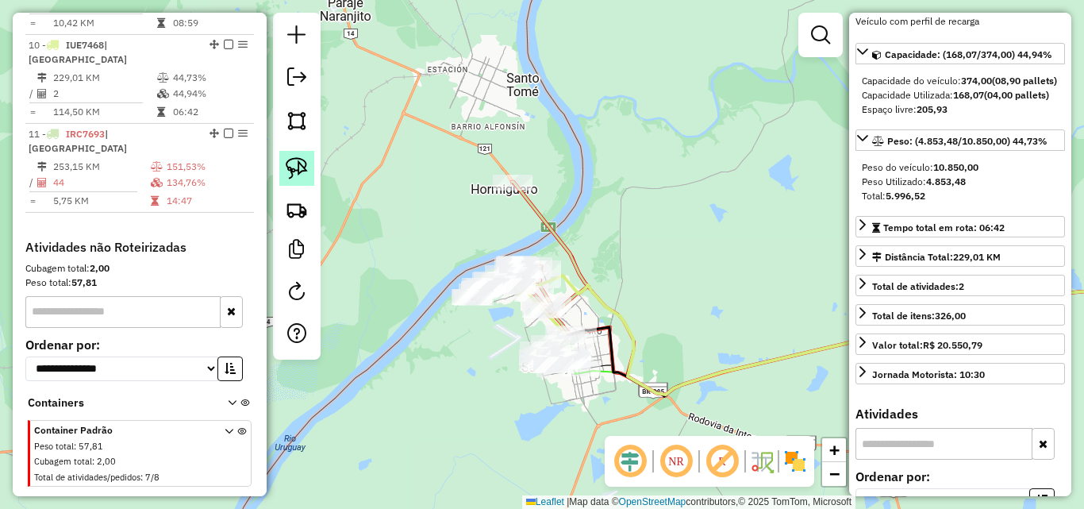
click at [303, 157] on img at bounding box center [297, 168] width 22 height 22
drag, startPoint x: 469, startPoint y: 173, endPoint x: 553, endPoint y: 190, distance: 85.8
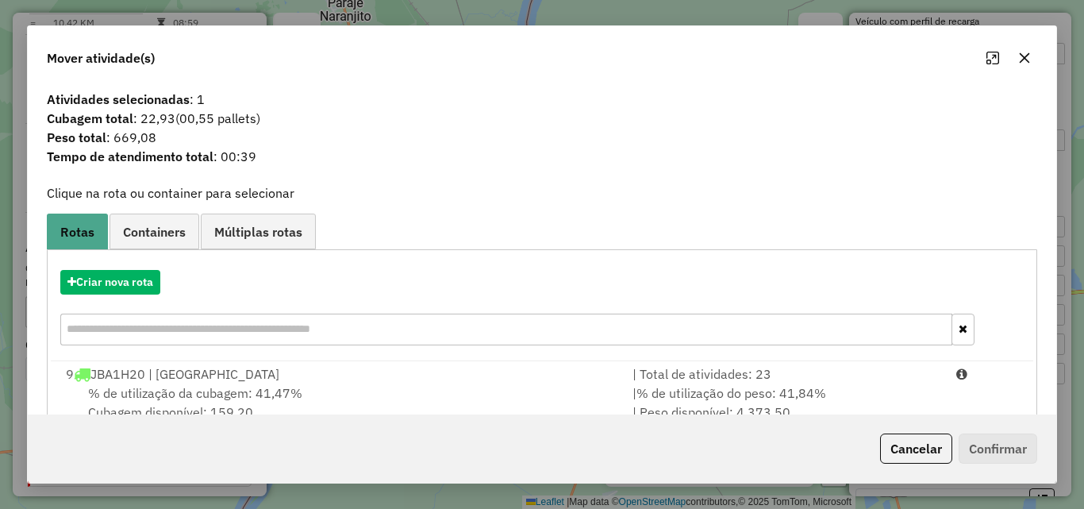
scroll to position [102, 0]
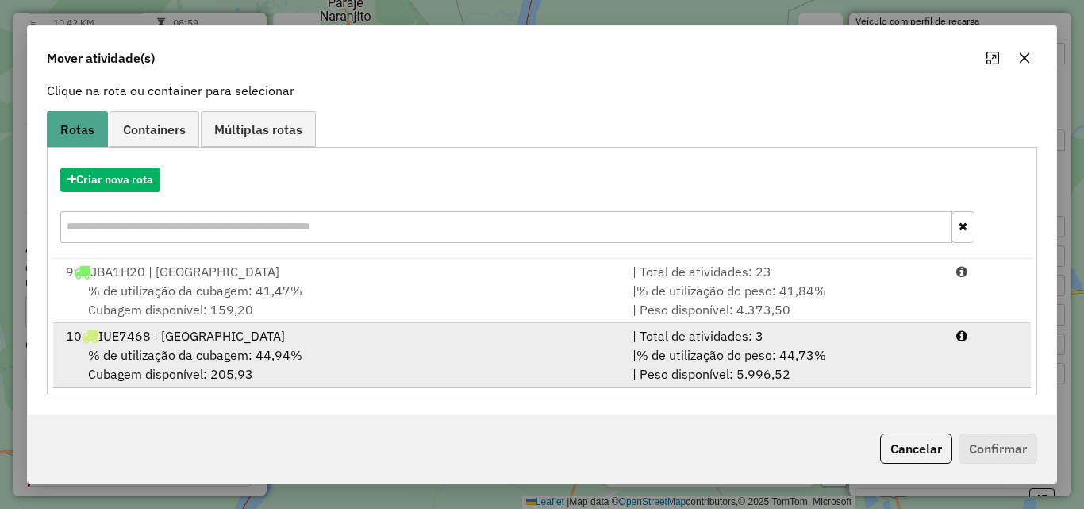
click at [360, 360] on div "% de utilização da cubagem: 44,94% Cubagem disponível: 205,93" at bounding box center [339, 364] width 567 height 38
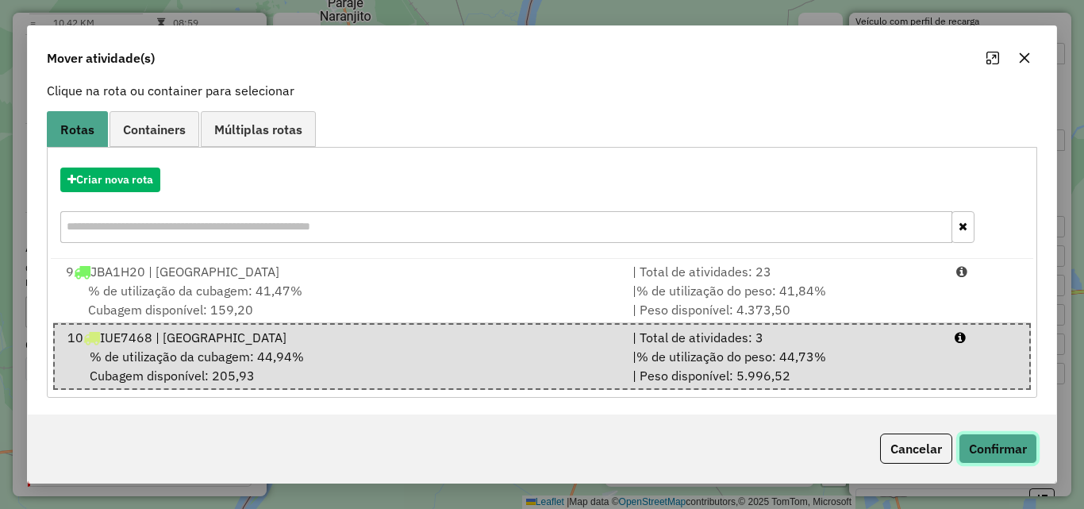
click at [985, 444] on button "Confirmar" at bounding box center [998, 448] width 79 height 30
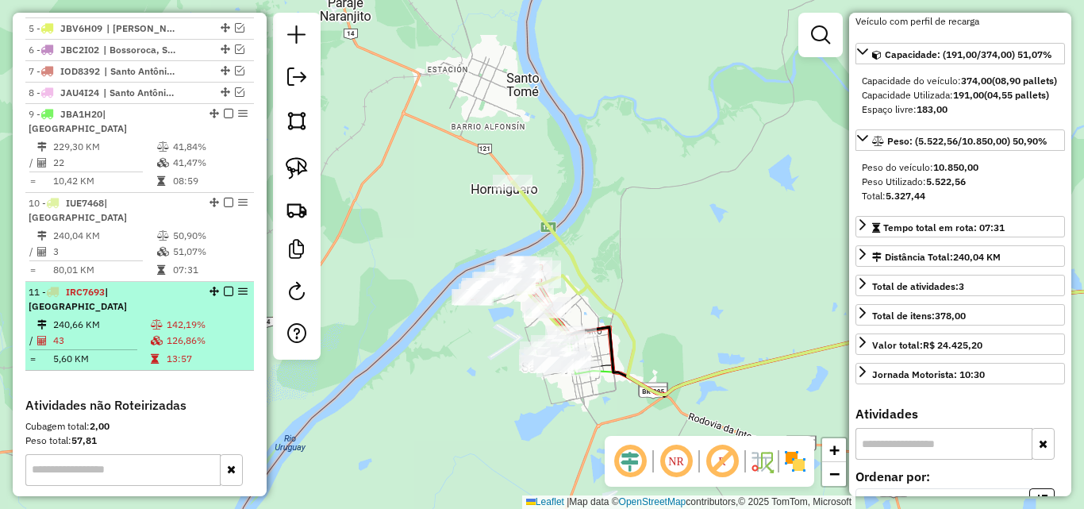
scroll to position [660, 0]
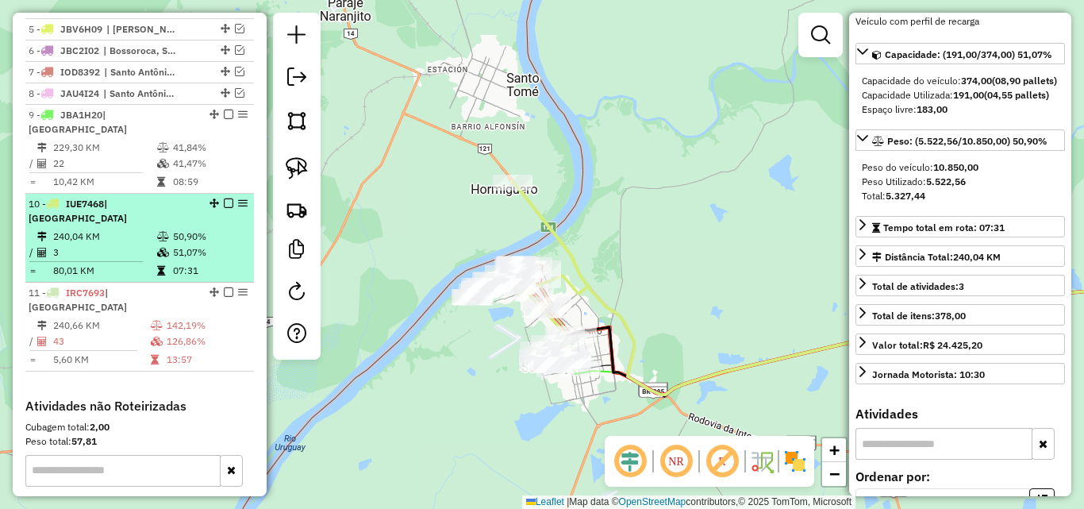
click at [102, 206] on span "IUE7468" at bounding box center [85, 204] width 38 height 12
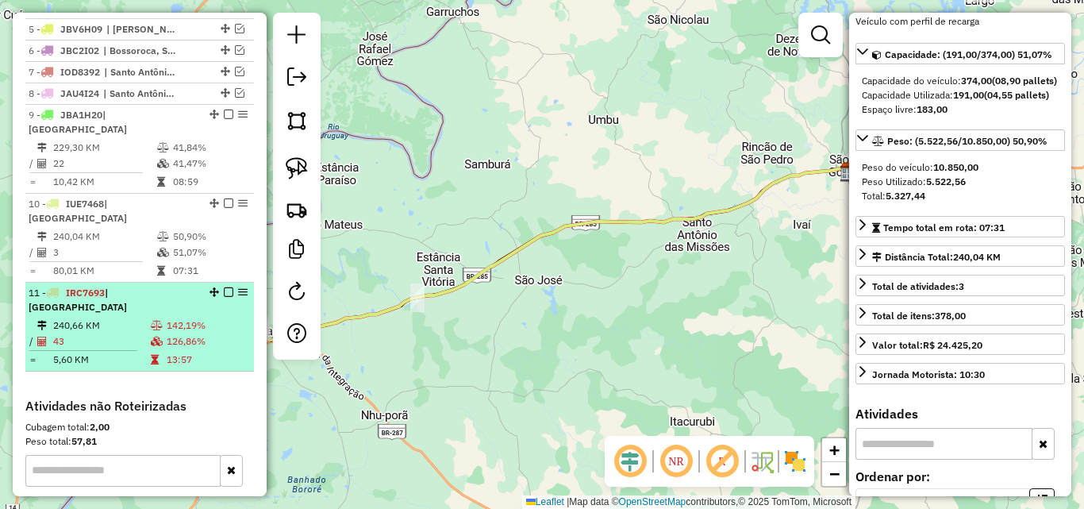
click at [98, 333] on td "43" at bounding box center [101, 341] width 98 height 16
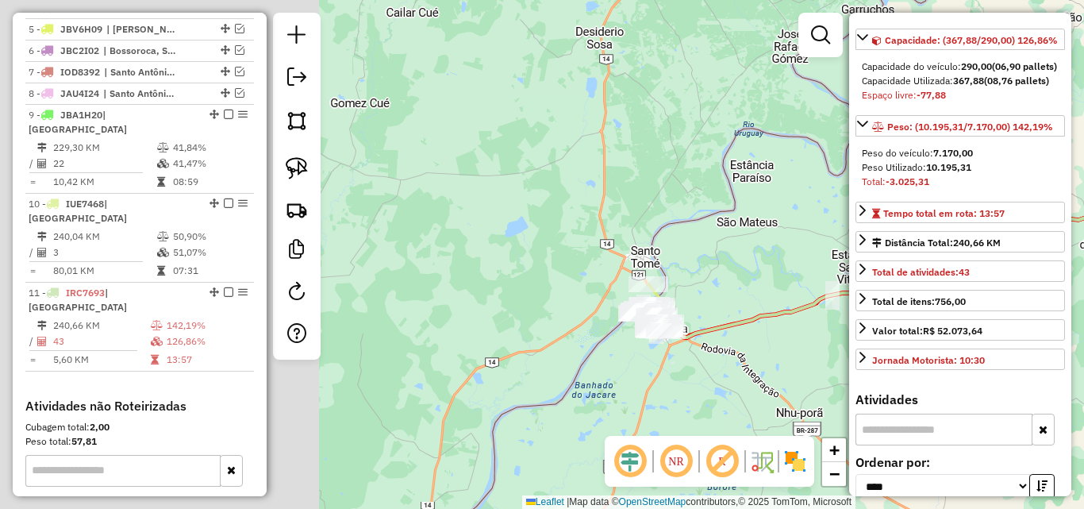
drag, startPoint x: 757, startPoint y: 321, endPoint x: 806, endPoint y: 318, distance: 48.5
click at [806, 318] on div "Janela de atendimento Grade de atendimento Capacidade Transportadoras Veículos …" at bounding box center [542, 254] width 1084 height 509
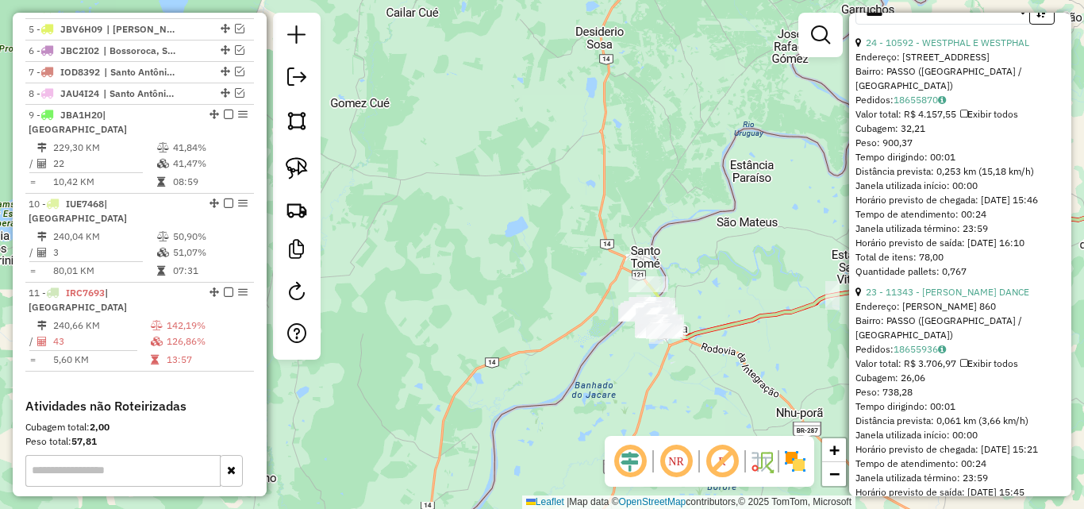
scroll to position [606, 0]
click at [974, 46] on link "24 - 10592 - WESTPHAL E WESTPHAL" at bounding box center [948, 40] width 164 height 12
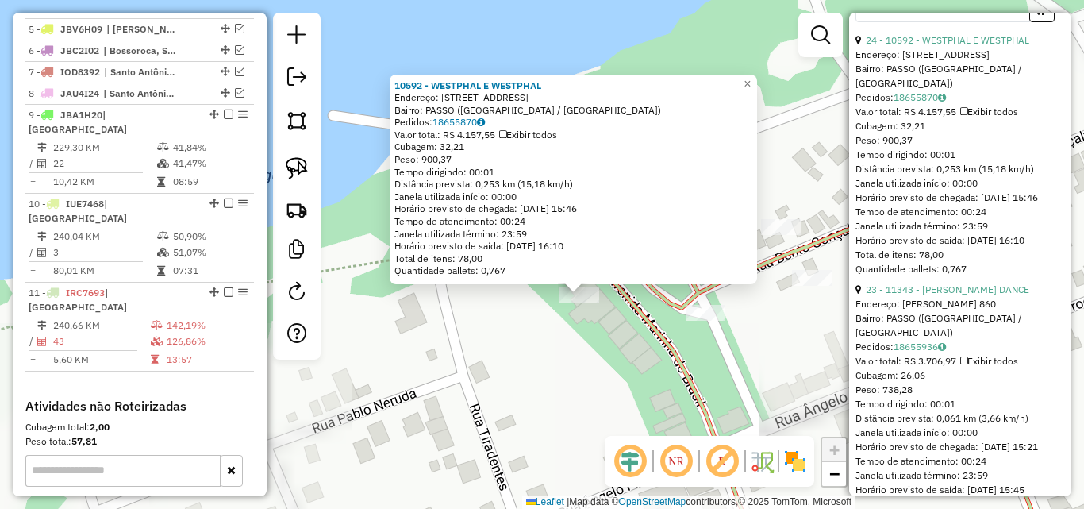
drag, startPoint x: 609, startPoint y: 322, endPoint x: 586, endPoint y: 356, distance: 41.2
click at [586, 356] on div "10592 - WESTPHAL E WESTPHAL Endereço: R MARINHA DO BRASIL 76 76 Bairro: PASSO (…" at bounding box center [542, 254] width 1084 height 509
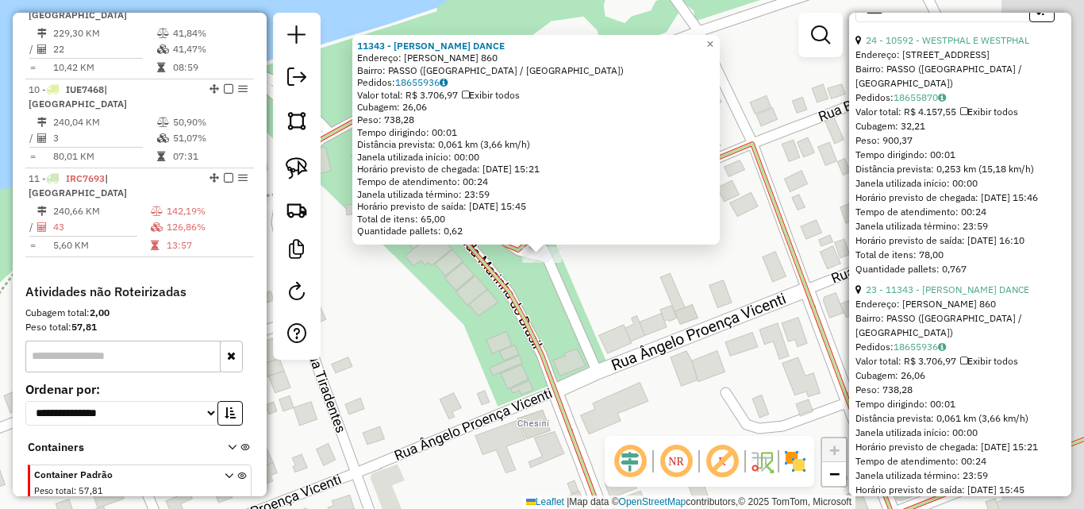
scroll to position [819, 0]
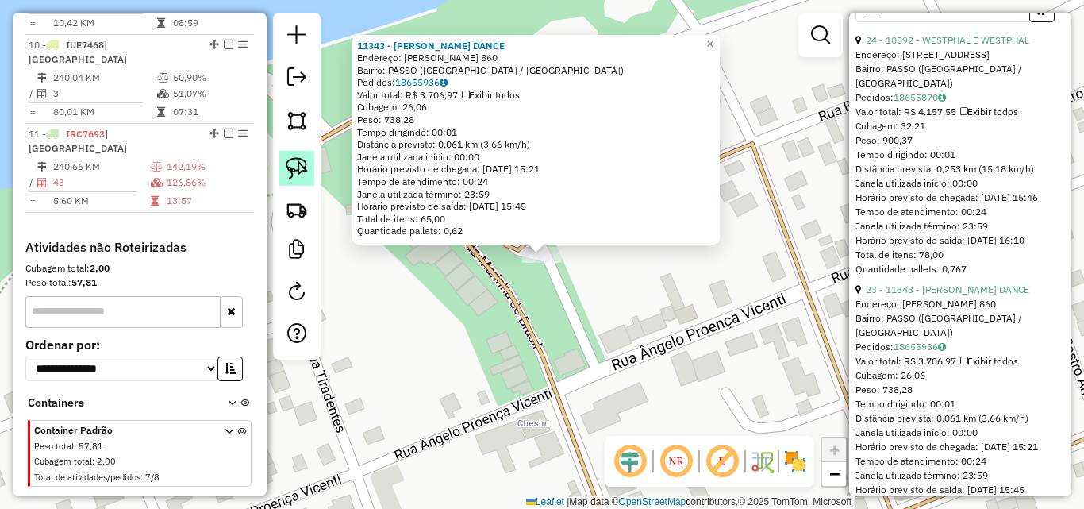
click at [294, 173] on img at bounding box center [297, 168] width 22 height 22
drag, startPoint x: 516, startPoint y: 263, endPoint x: 583, endPoint y: 271, distance: 67.9
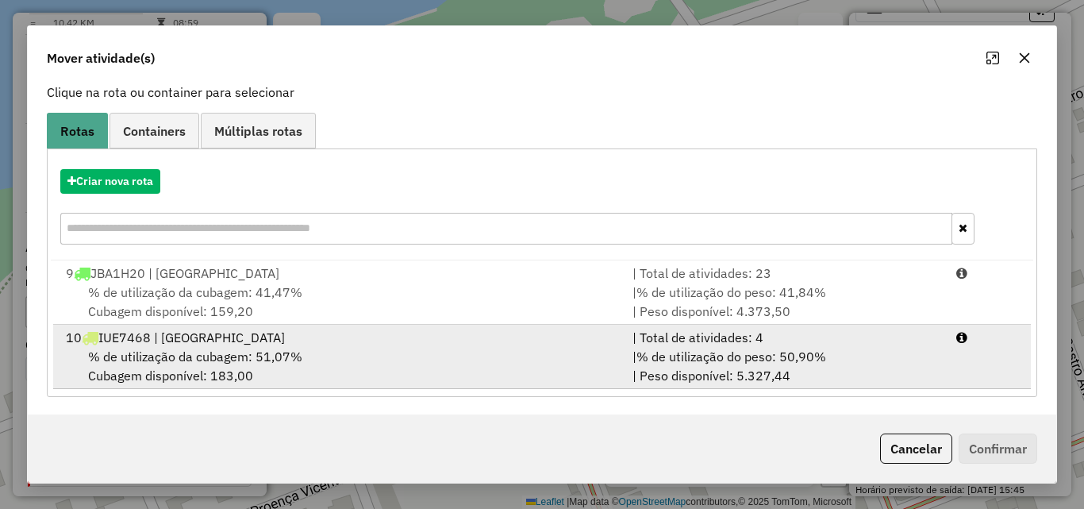
scroll to position [102, 0]
click at [485, 351] on div "% de utilização da cubagem: 51,07% Cubagem disponível: 183,00" at bounding box center [339, 364] width 567 height 38
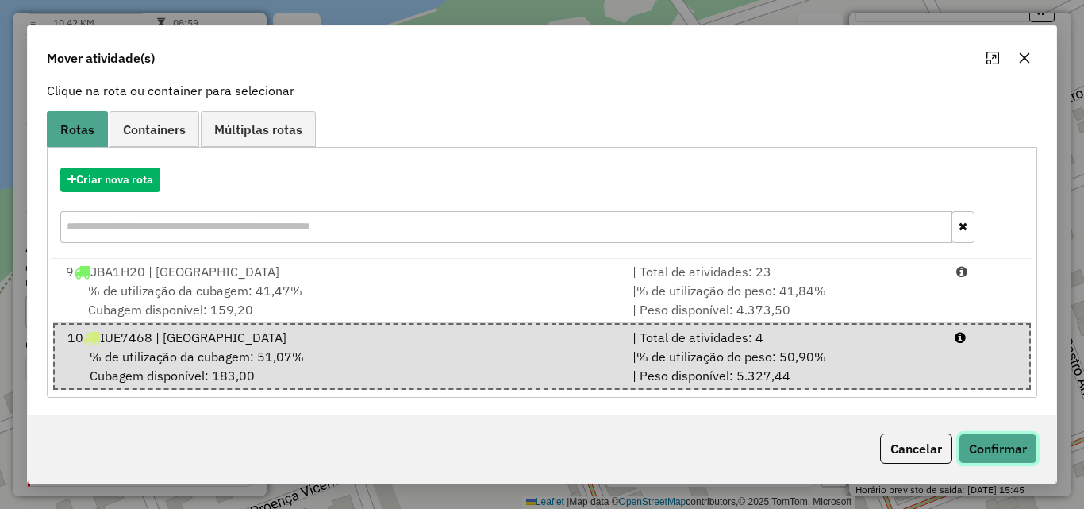
click at [987, 452] on button "Confirmar" at bounding box center [998, 448] width 79 height 30
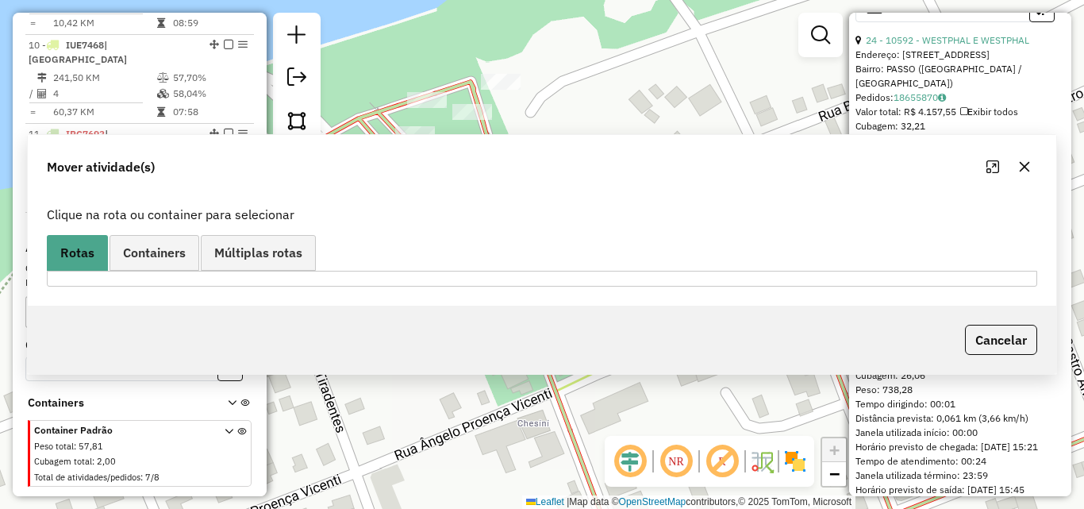
scroll to position [0, 0]
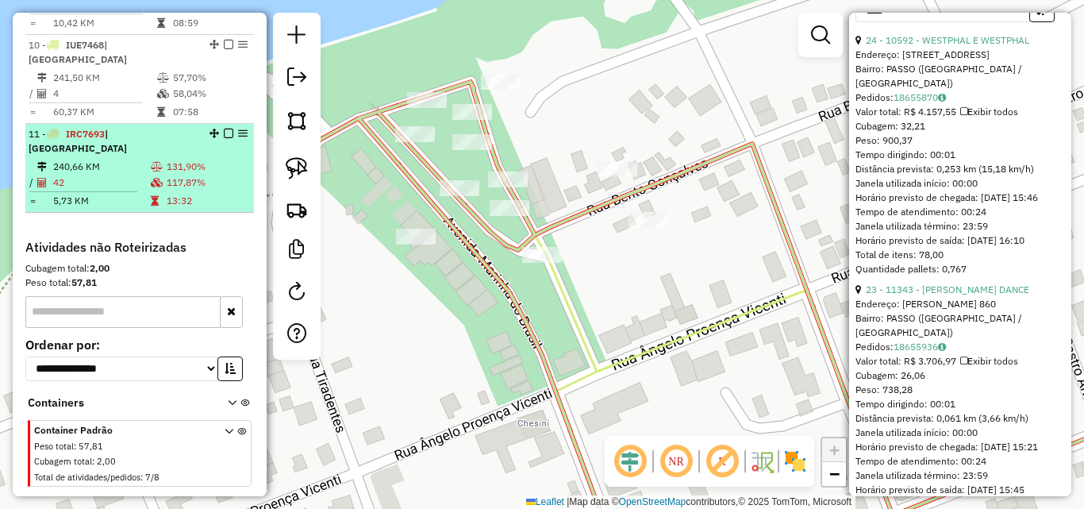
click at [137, 159] on td "240,66 KM" at bounding box center [101, 167] width 98 height 16
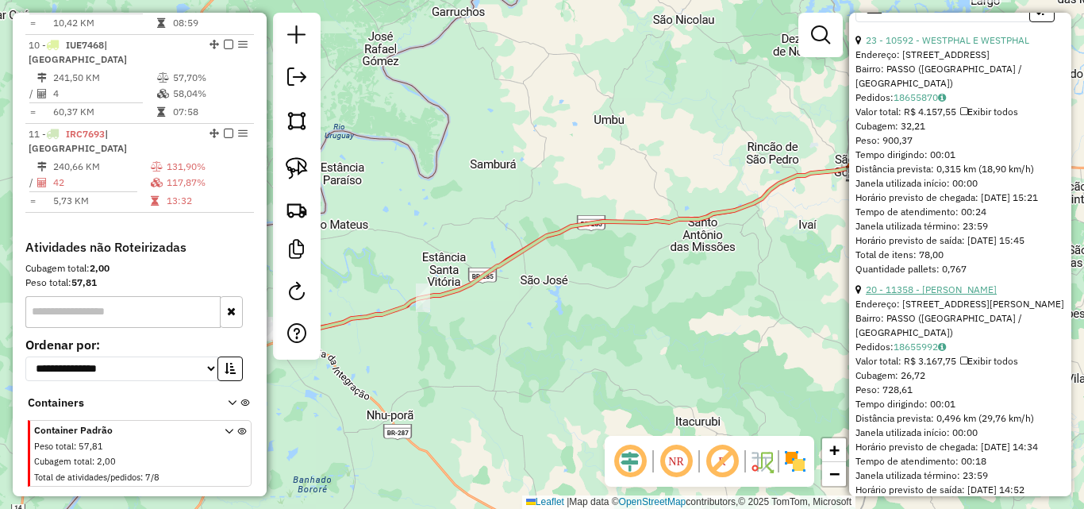
click at [963, 295] on link "20 - 11358 - [PERSON_NAME]" at bounding box center [931, 289] width 131 height 12
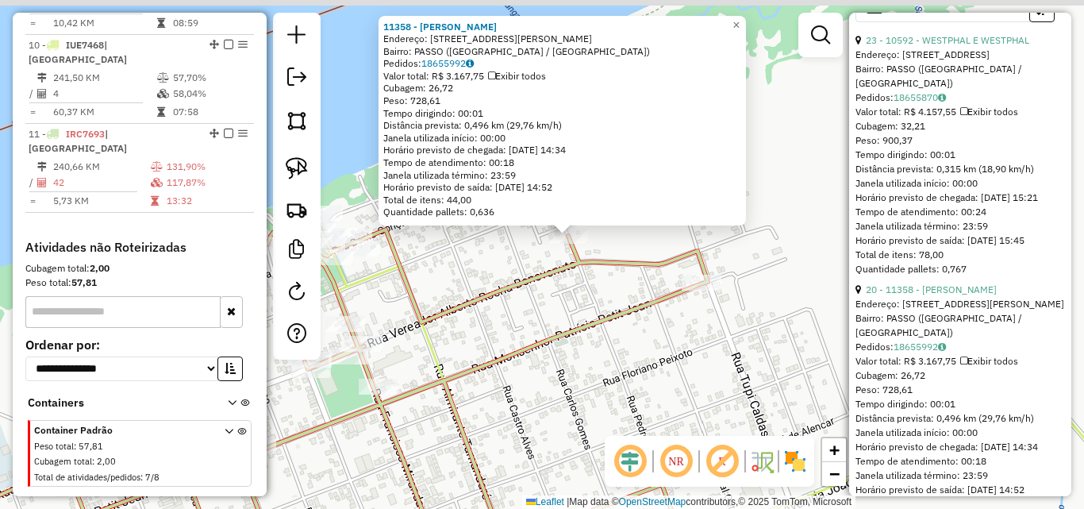
drag, startPoint x: 542, startPoint y: 301, endPoint x: 404, endPoint y: 291, distance: 138.4
click at [514, 333] on div "11358 - [PERSON_NAME]: R [PERSON_NAME] 174 Bairro: PASSO ([GEOGRAPHIC_DATA] / […" at bounding box center [542, 254] width 1084 height 509
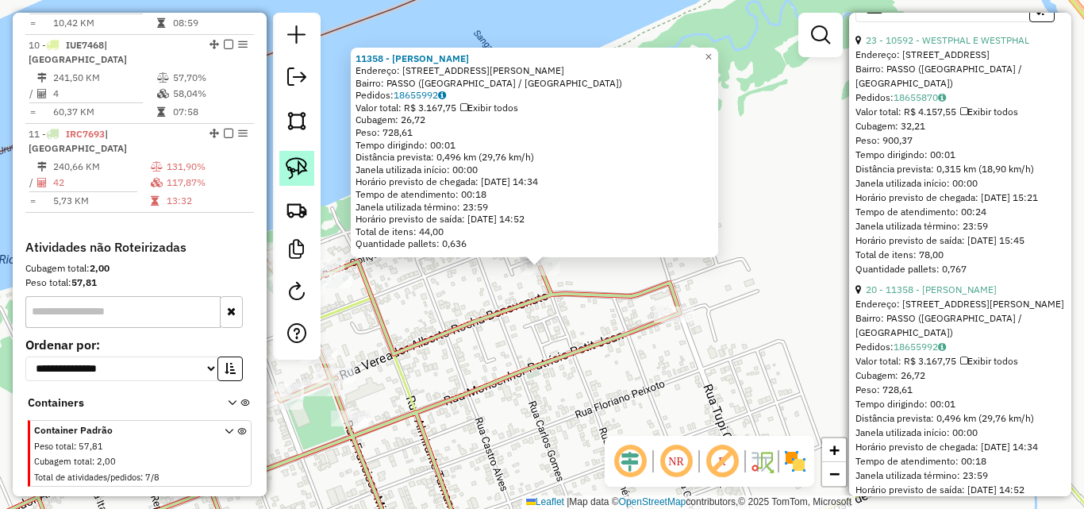
click at [306, 168] on img at bounding box center [297, 168] width 22 height 22
drag, startPoint x: 481, startPoint y: 292, endPoint x: 594, endPoint y: 293, distance: 112.7
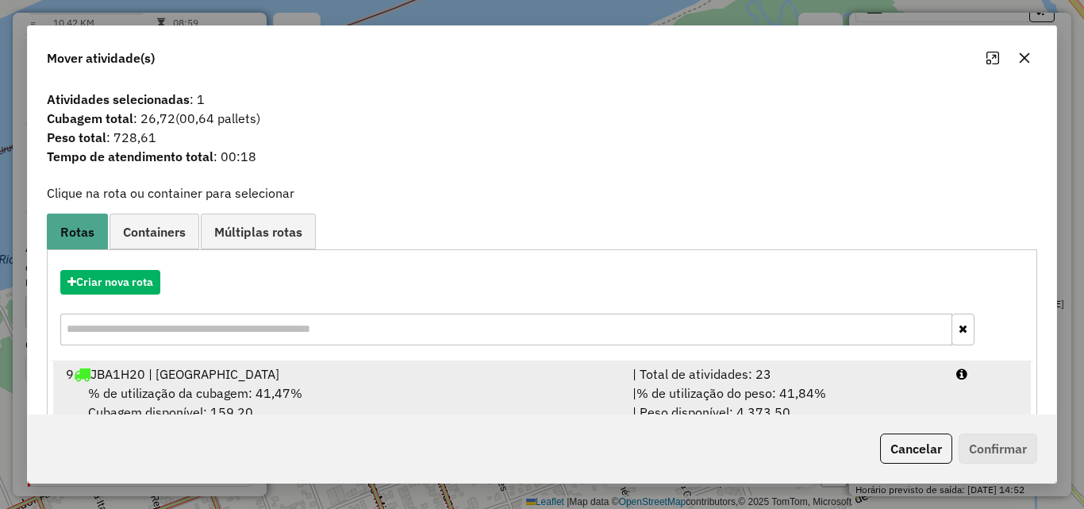
click at [351, 383] on div "% de utilização da cubagem: 41,47% Cubagem disponível: 159,20" at bounding box center [339, 402] width 567 height 38
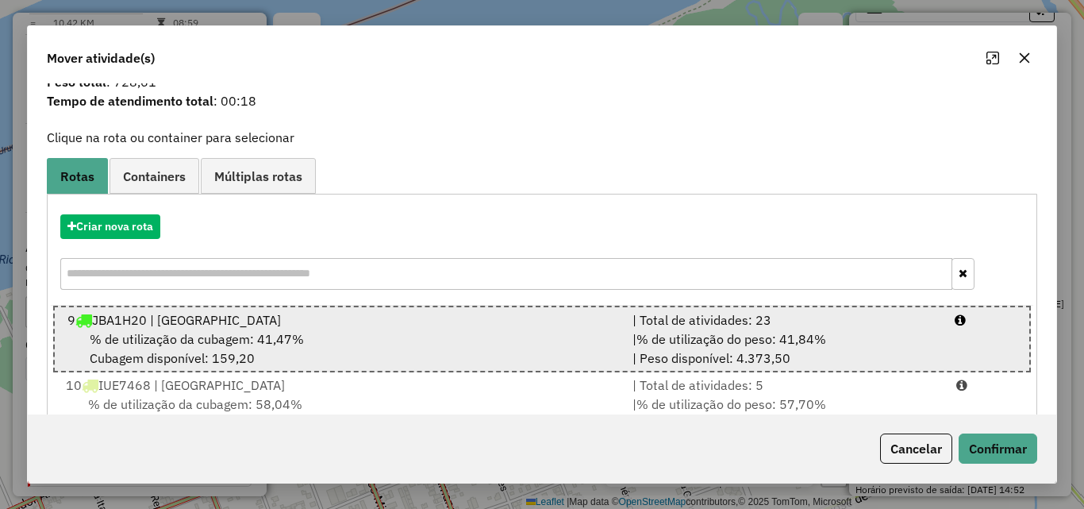
scroll to position [105, 0]
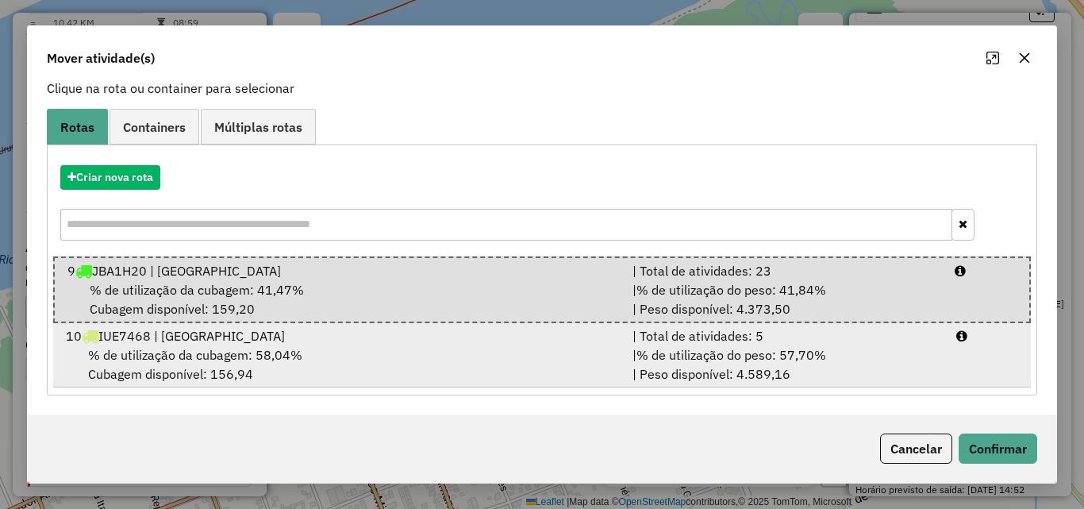
click at [366, 348] on div "% de utilização da cubagem: 58,04% Cubagem disponível: 156,94" at bounding box center [339, 364] width 567 height 38
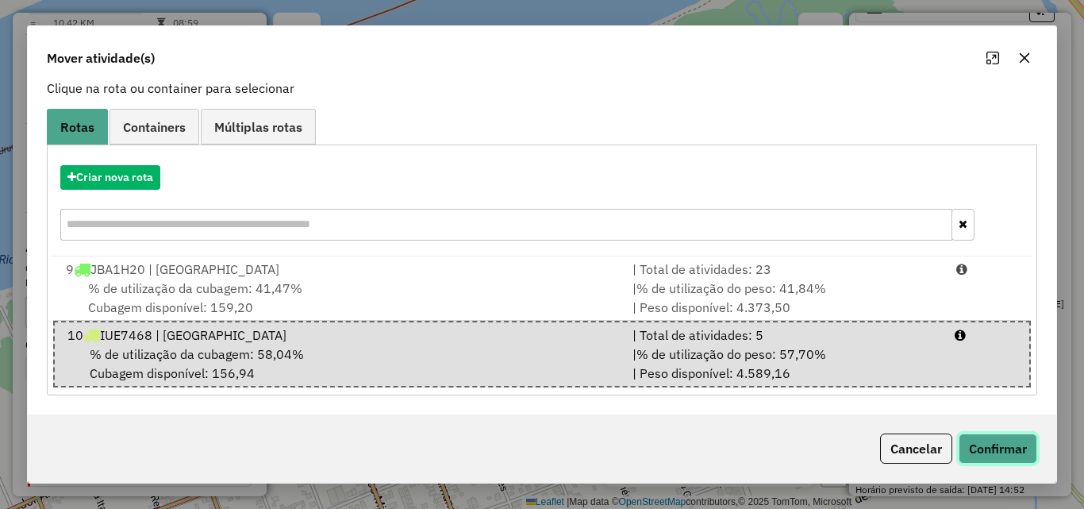
click at [1004, 437] on button "Confirmar" at bounding box center [998, 448] width 79 height 30
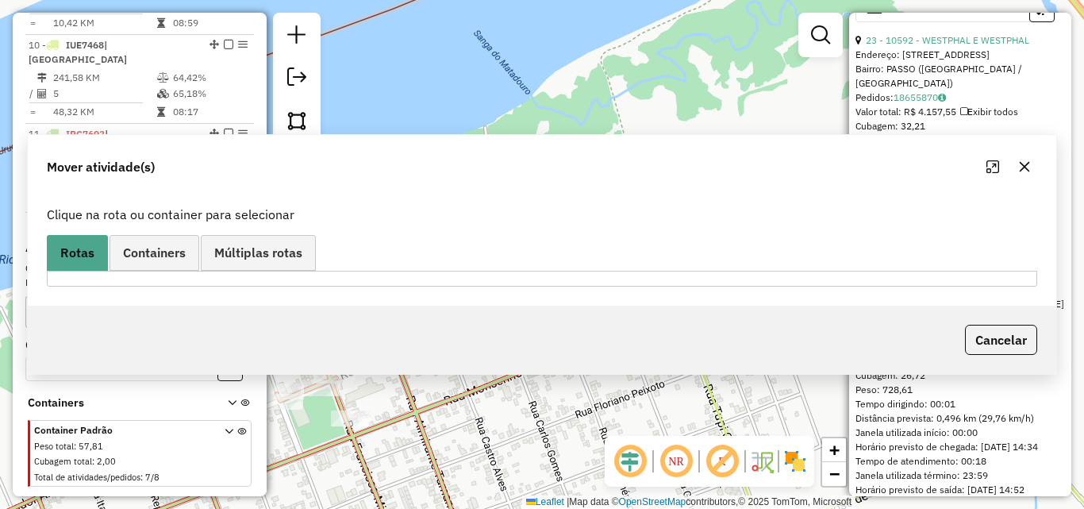
scroll to position [0, 0]
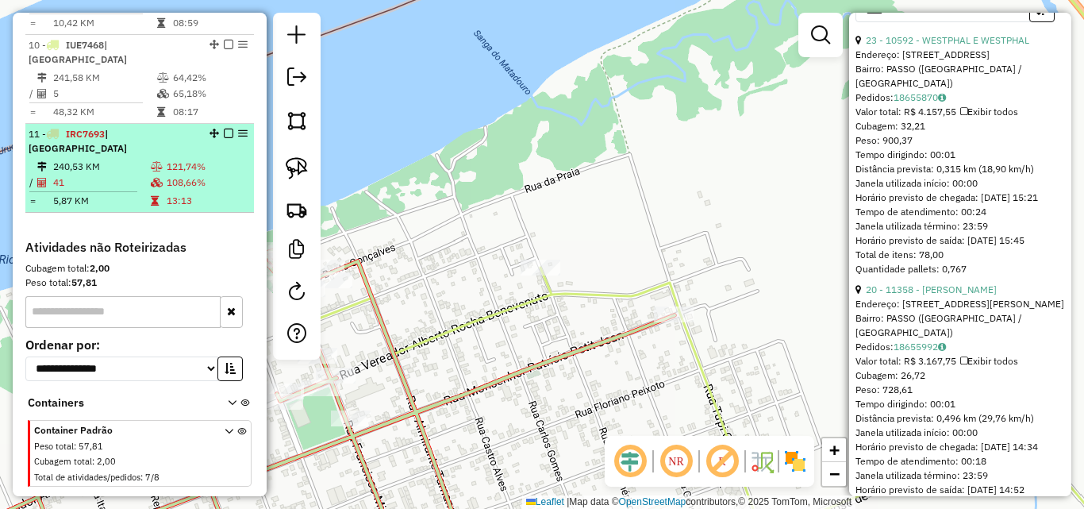
click at [143, 193] on td "5,87 KM" at bounding box center [101, 201] width 98 height 16
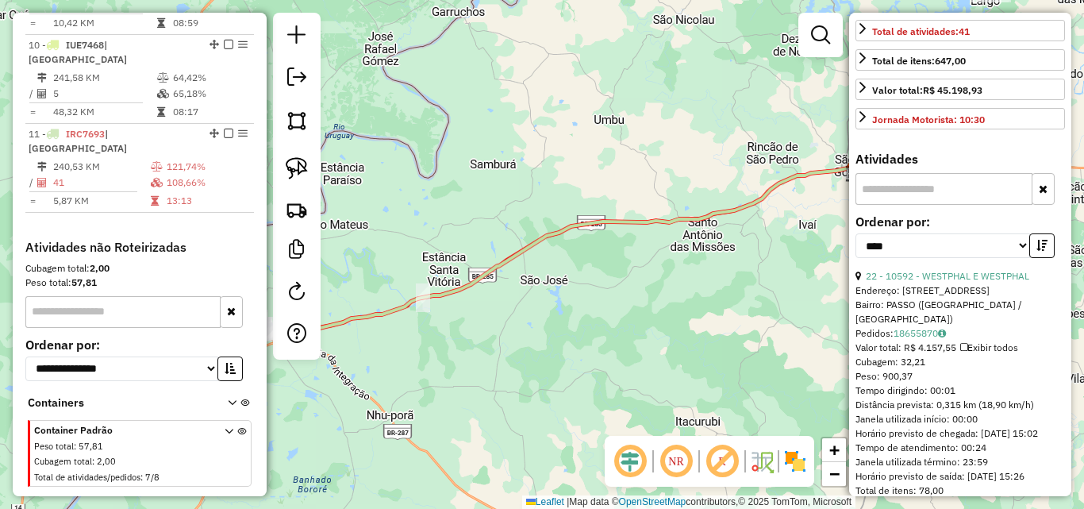
scroll to position [368, 0]
click at [929, 284] on link "22 - 10592 - WESTPHAL E WESTPHAL" at bounding box center [948, 278] width 164 height 12
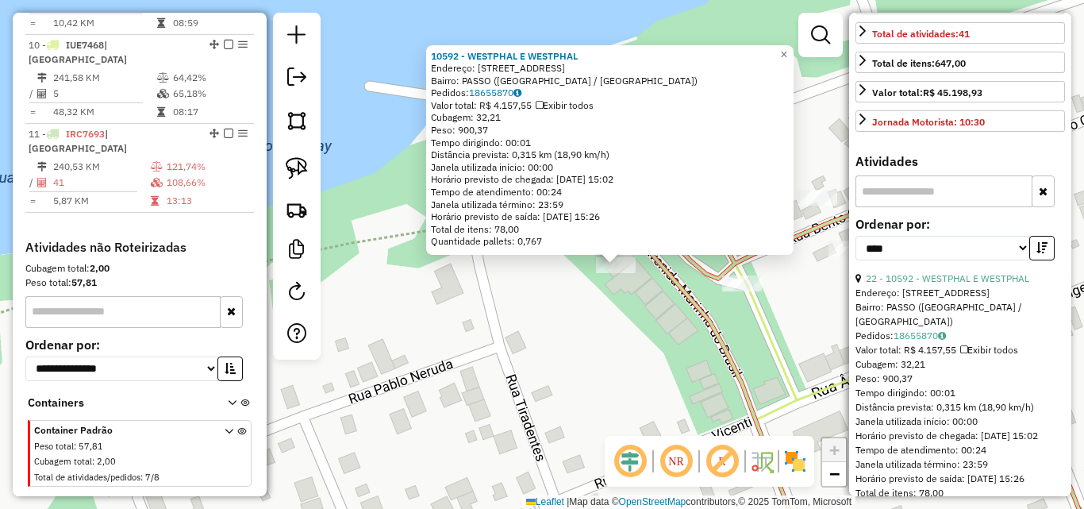
drag, startPoint x: 573, startPoint y: 291, endPoint x: 579, endPoint y: 351, distance: 60.6
click at [579, 351] on div "10592 - WESTPHAL E WESTPHAL Endereço: R MARINHA DO BRASIL 76 76 Bairro: PASSO (…" at bounding box center [542, 254] width 1084 height 509
click at [291, 156] on link at bounding box center [296, 168] width 35 height 35
drag, startPoint x: 575, startPoint y: 305, endPoint x: 651, endPoint y: 294, distance: 76.2
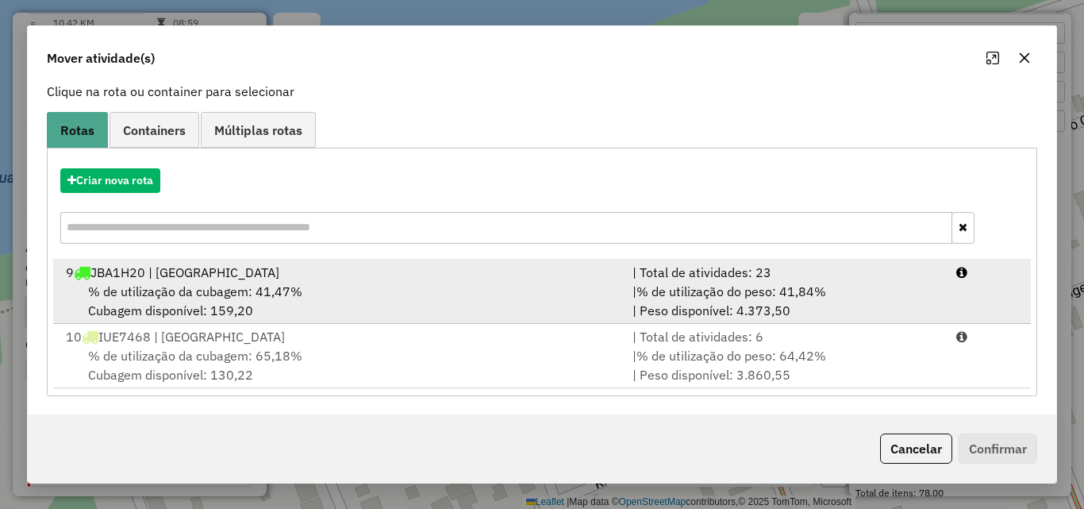
scroll to position [102, 0]
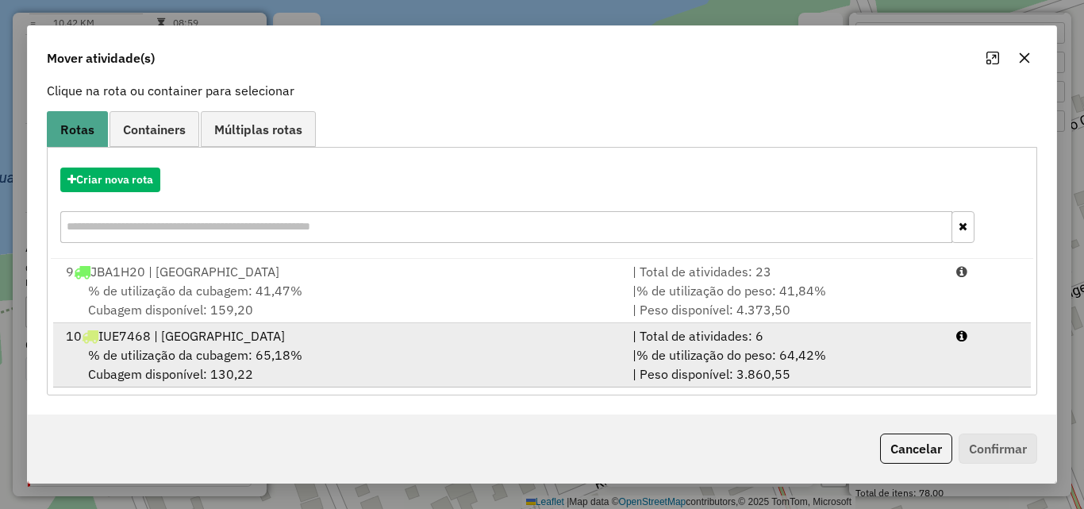
click at [429, 353] on div "% de utilização da cubagem: 65,18% Cubagem disponível: 130,22" at bounding box center [339, 364] width 567 height 38
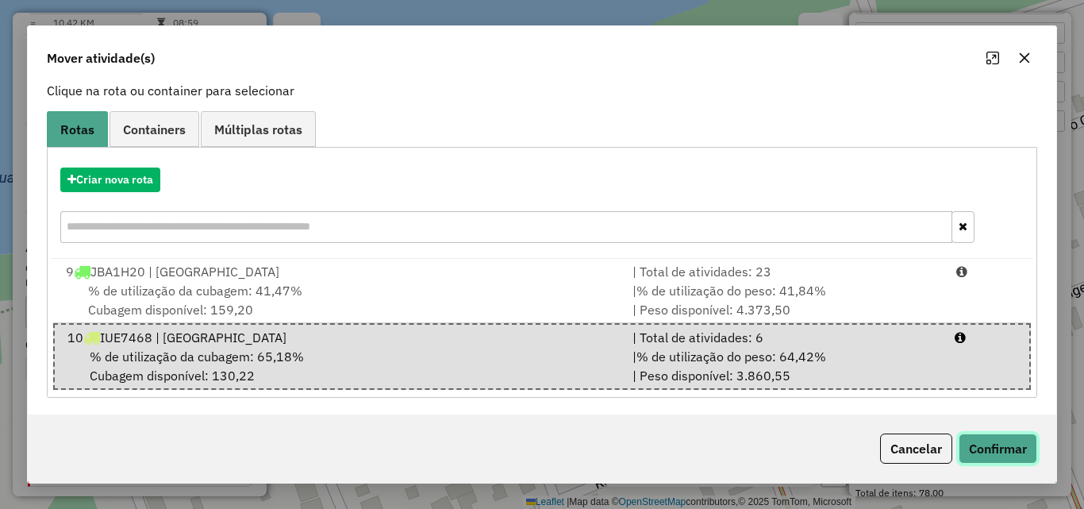
click at [987, 442] on button "Confirmar" at bounding box center [998, 448] width 79 height 30
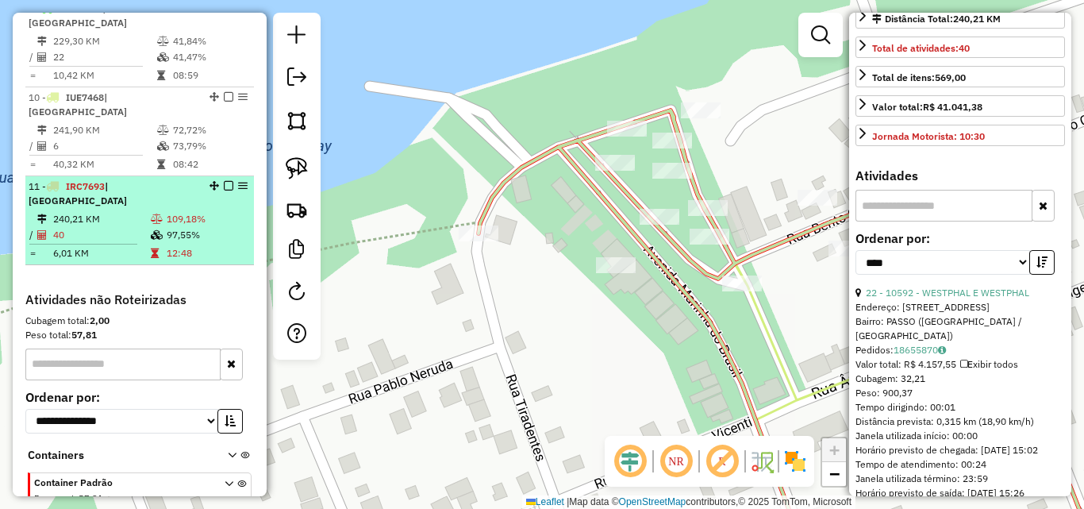
scroll to position [740, 0]
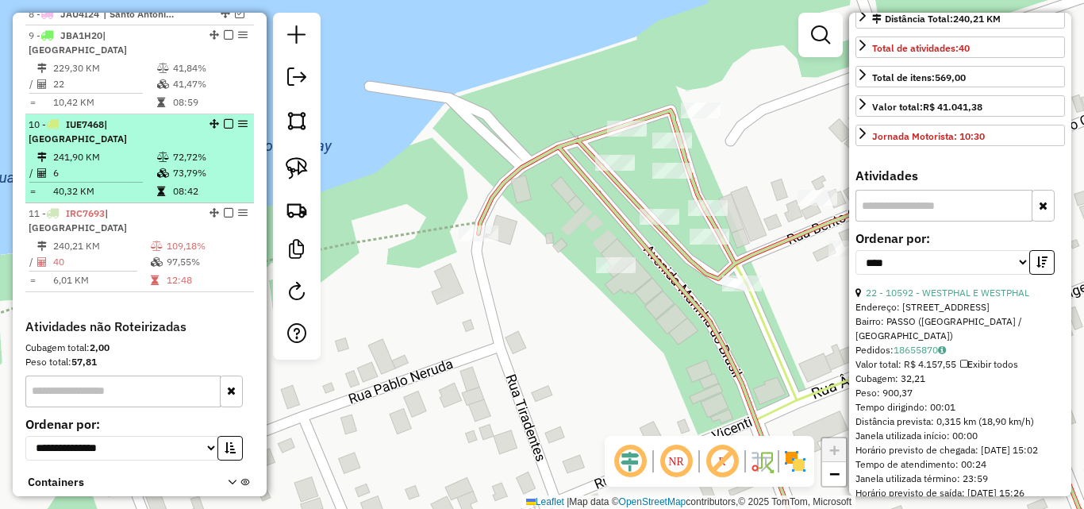
click at [102, 149] on td "241,90 KM" at bounding box center [104, 157] width 104 height 16
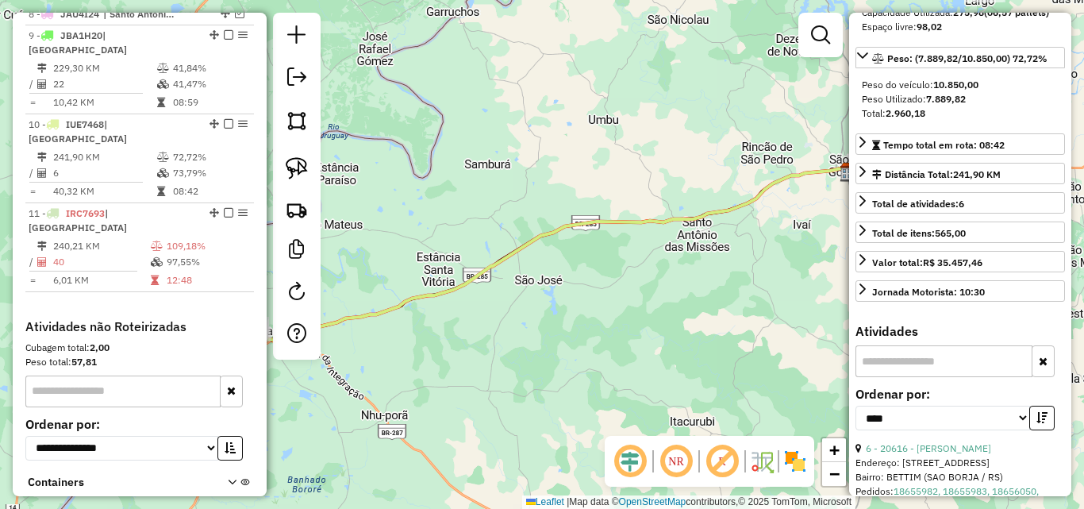
scroll to position [210, 0]
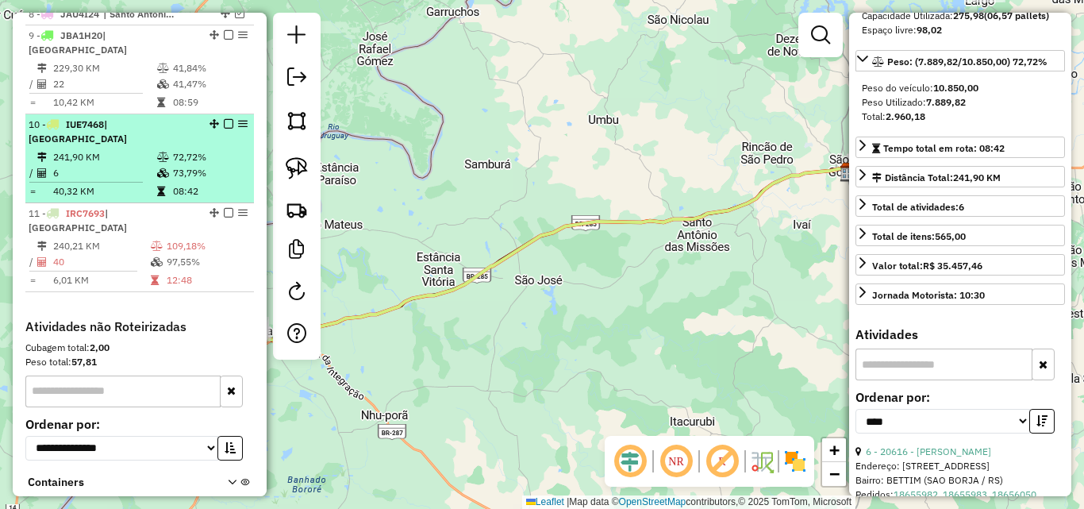
click at [225, 126] on em at bounding box center [229, 124] width 10 height 10
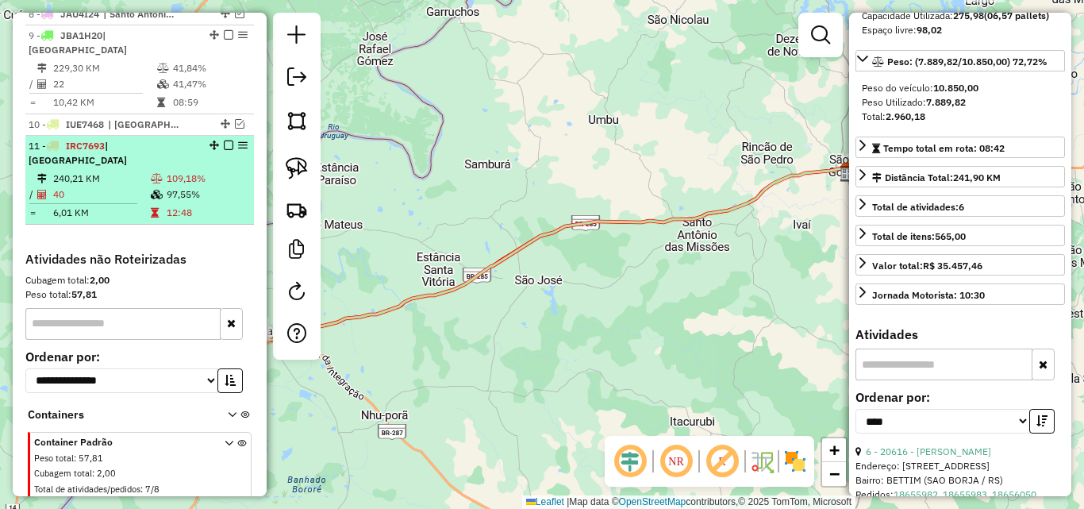
click at [122, 187] on td "40" at bounding box center [101, 195] width 98 height 16
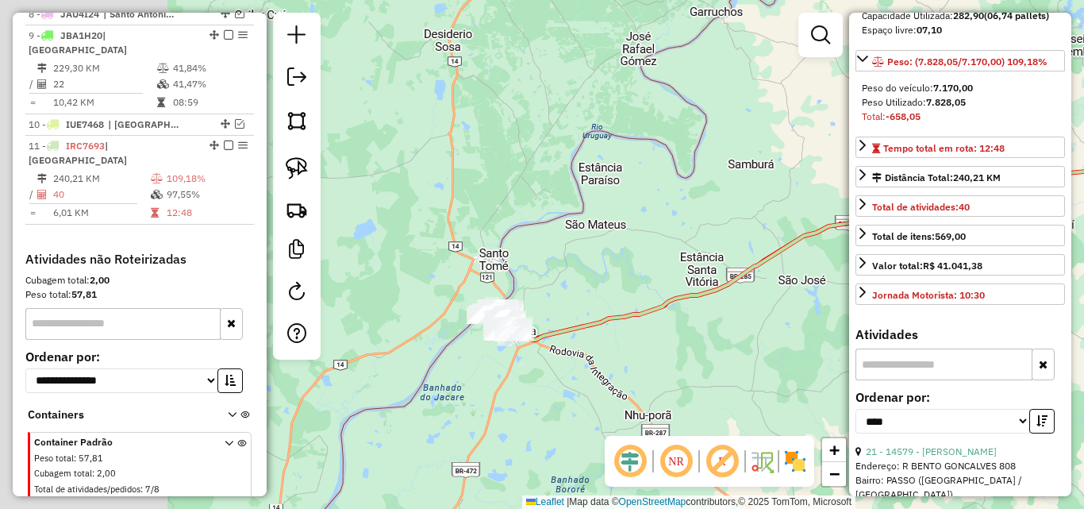
drag, startPoint x: 590, startPoint y: 341, endPoint x: 801, endPoint y: 341, distance: 211.1
click at [801, 341] on div "Janela de atendimento Grade de atendimento Capacidade Transportadoras Veículos …" at bounding box center [542, 254] width 1084 height 509
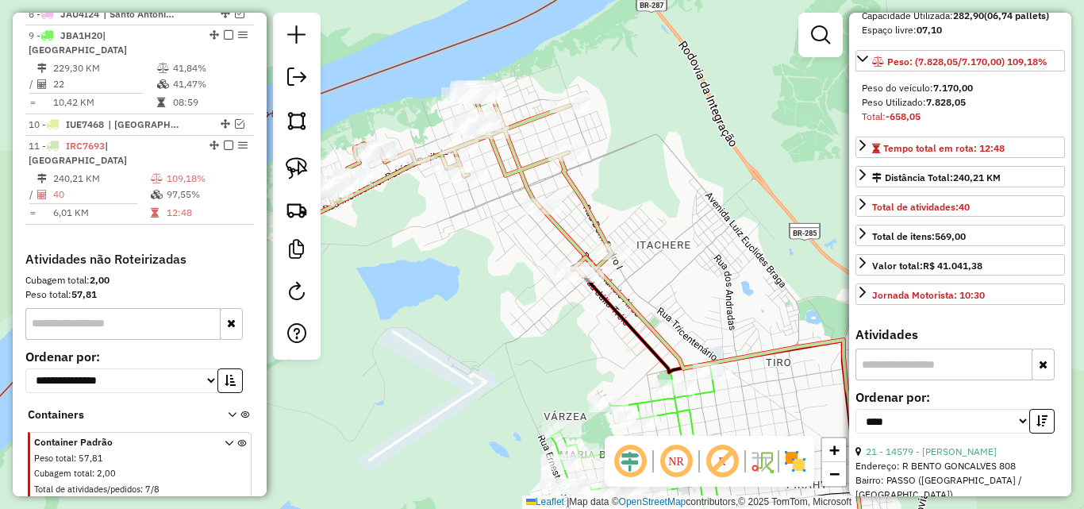
drag, startPoint x: 552, startPoint y: 358, endPoint x: 556, endPoint y: 373, distance: 15.4
click at [556, 373] on div "Janela de atendimento Grade de atendimento Capacidade Transportadoras Veículos …" at bounding box center [542, 254] width 1084 height 509
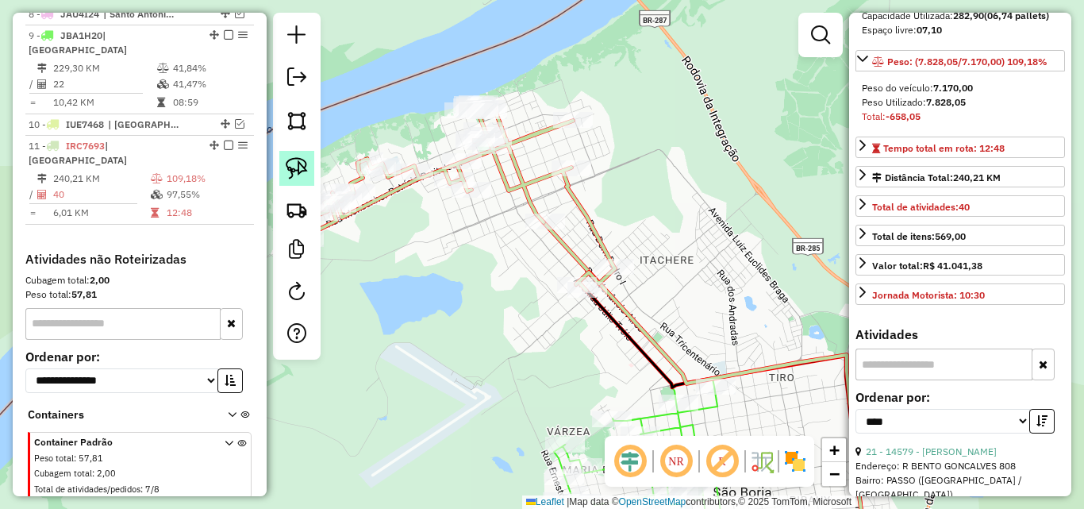
drag, startPoint x: 302, startPoint y: 174, endPoint x: 380, endPoint y: 209, distance: 85.3
click at [302, 173] on img at bounding box center [297, 168] width 22 height 22
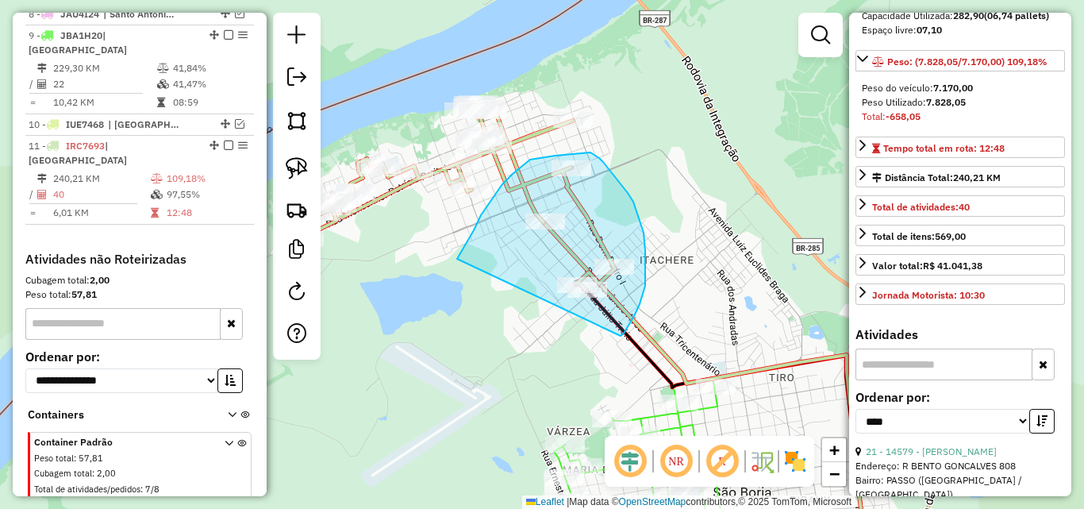
drag, startPoint x: 462, startPoint y: 249, endPoint x: 621, endPoint y: 336, distance: 180.8
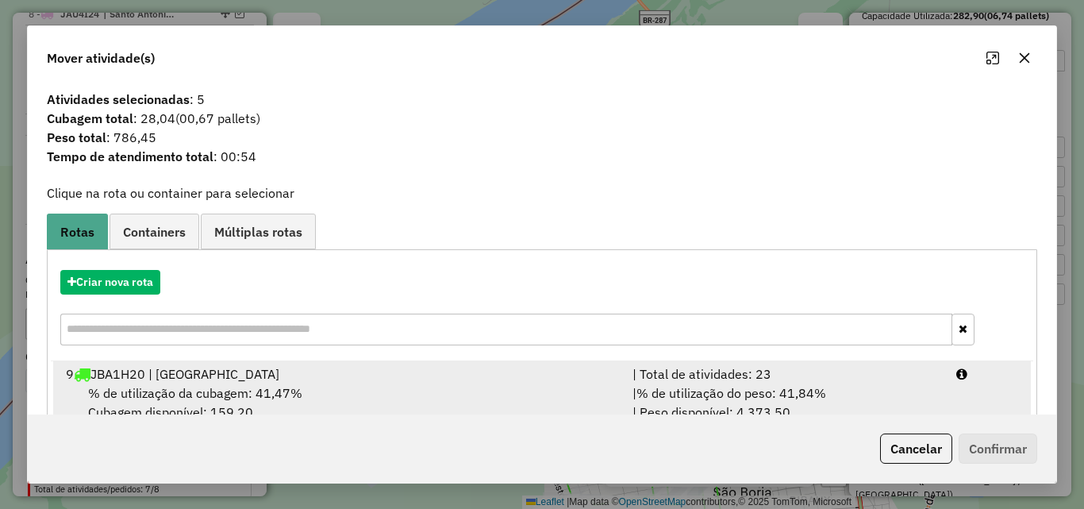
click at [432, 386] on div "% de utilização da cubagem: 41,47% Cubagem disponível: 159,20" at bounding box center [339, 402] width 567 height 38
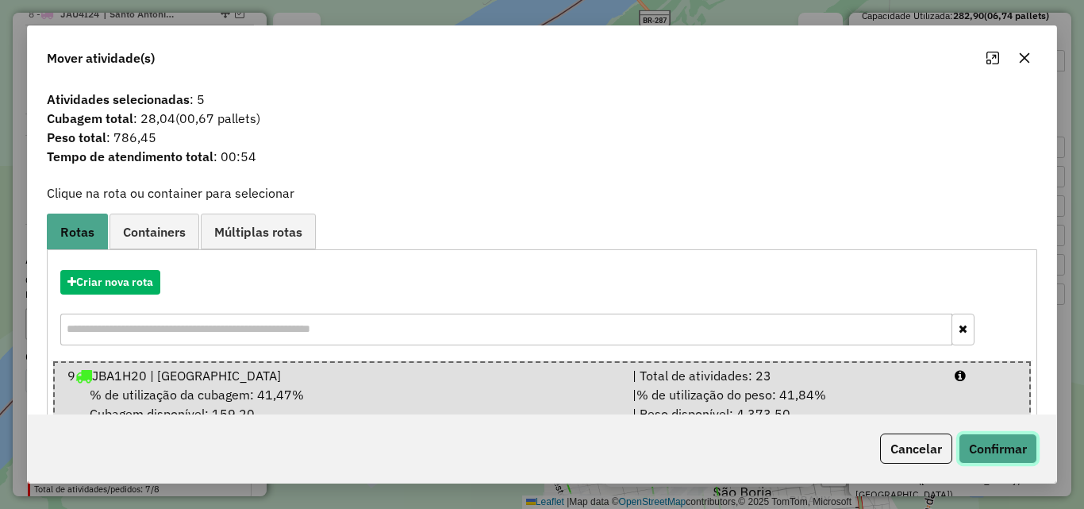
click at [1000, 448] on button "Confirmar" at bounding box center [998, 448] width 79 height 30
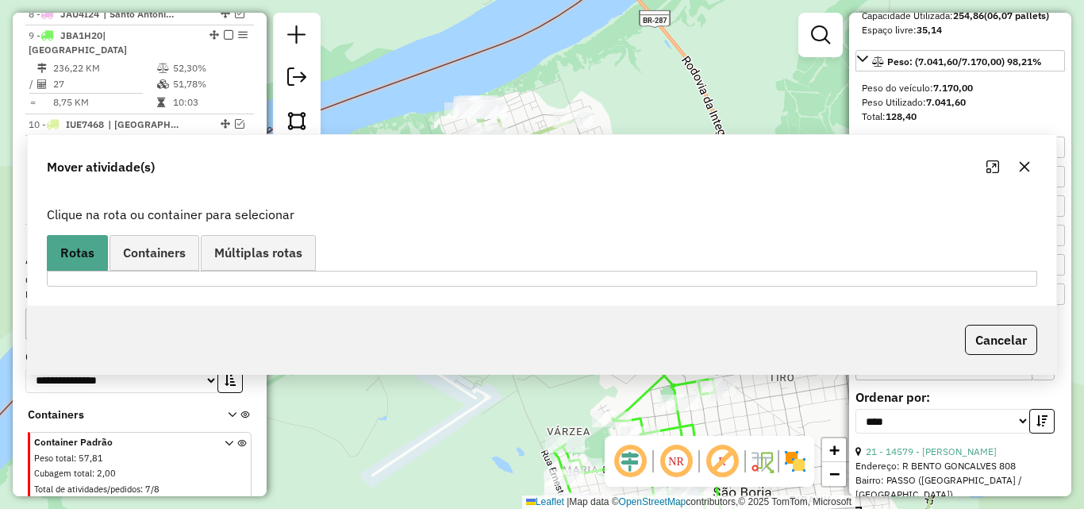
scroll to position [766, 0]
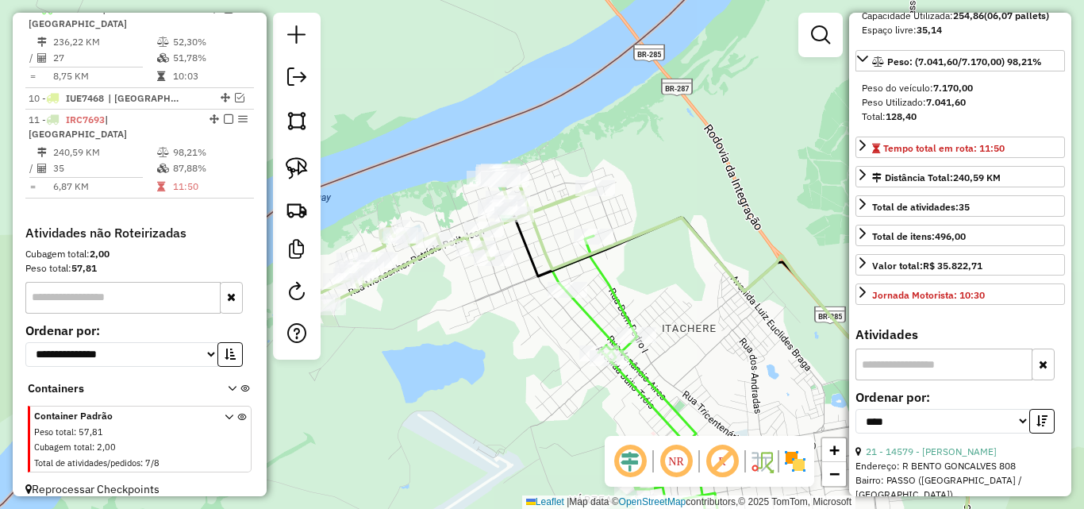
drag, startPoint x: 506, startPoint y: 346, endPoint x: 520, endPoint y: 336, distance: 17.0
click at [510, 355] on div "Janela de atendimento Grade de atendimento Capacidade Transportadoras Veículos …" at bounding box center [542, 254] width 1084 height 509
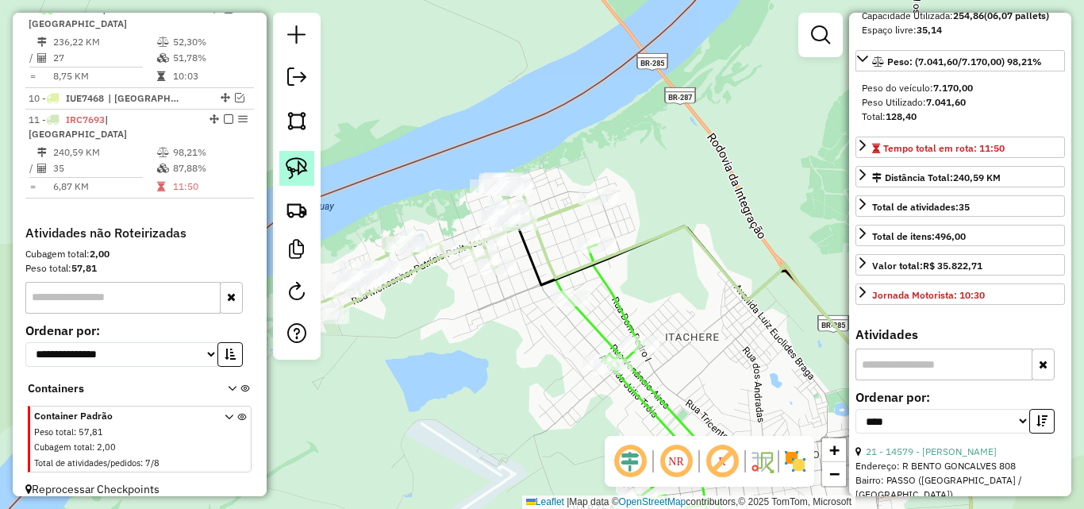
click at [297, 152] on link at bounding box center [296, 168] width 35 height 35
drag, startPoint x: 566, startPoint y: 191, endPoint x: 629, endPoint y: 214, distance: 66.8
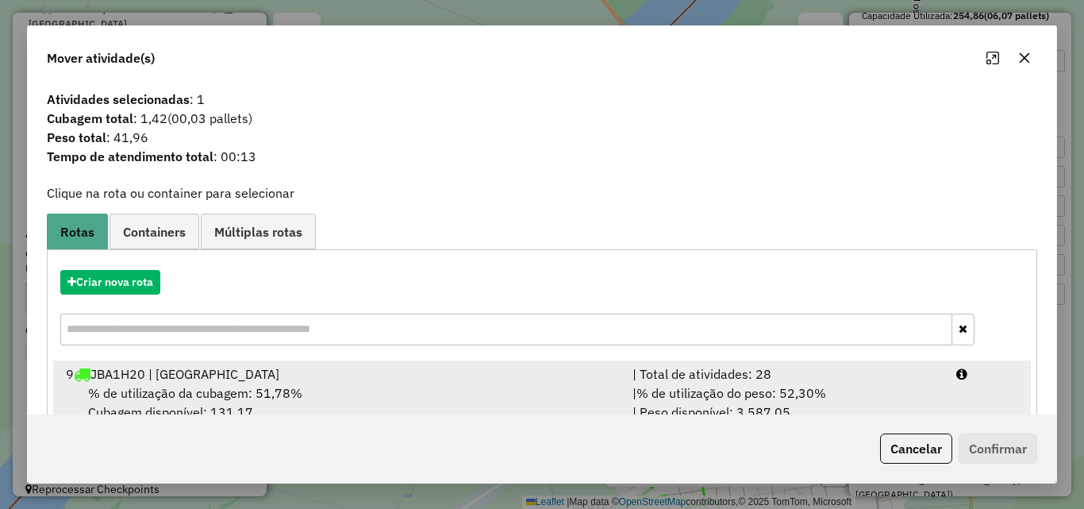
click at [446, 396] on div "% de utilização da cubagem: 51,78% Cubagem disponível: 131,17" at bounding box center [339, 402] width 567 height 38
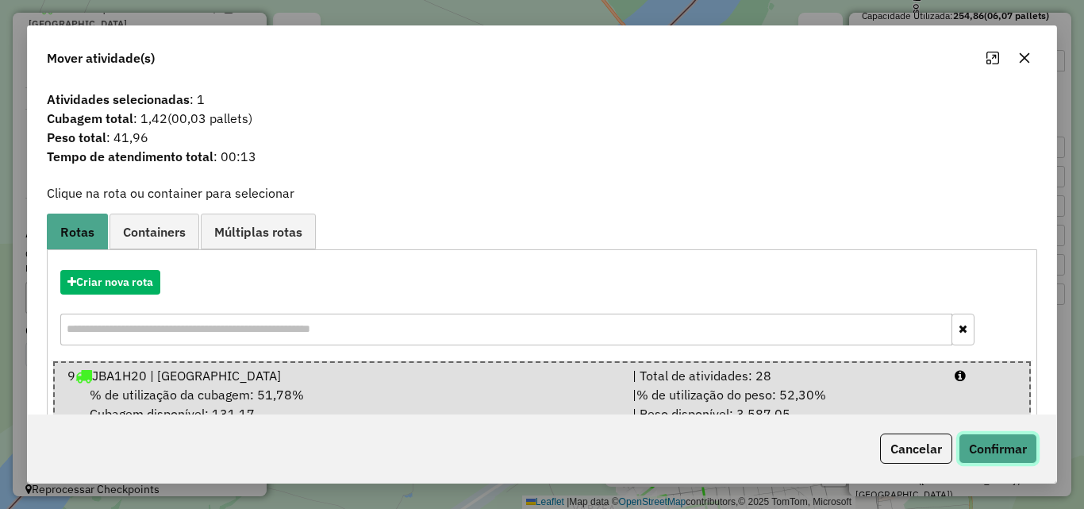
drag, startPoint x: 1005, startPoint y: 445, endPoint x: 837, endPoint y: 192, distance: 303.4
click at [1004, 445] on button "Confirmar" at bounding box center [998, 448] width 79 height 30
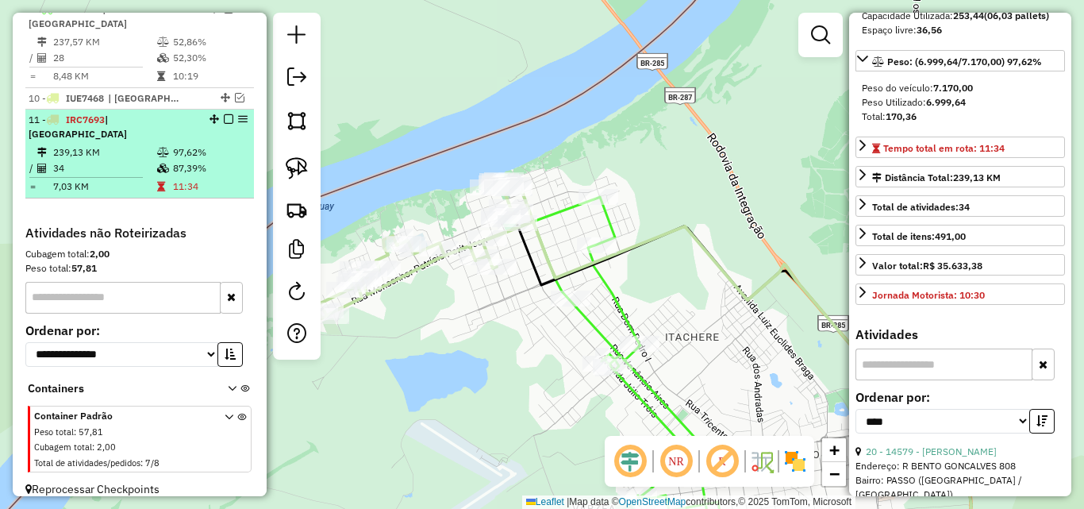
click at [172, 144] on td "97,62%" at bounding box center [209, 152] width 75 height 16
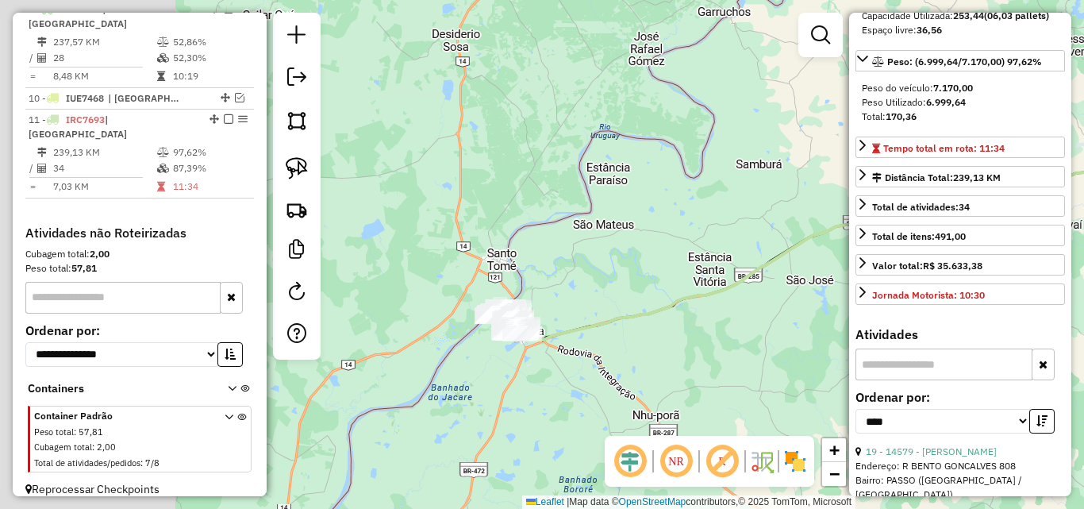
drag, startPoint x: 549, startPoint y: 341, endPoint x: 835, endPoint y: 341, distance: 285.8
click at [835, 341] on div "Janela de atendimento Grade de atendimento Capacidade Transportadoras Veículos …" at bounding box center [542, 254] width 1084 height 509
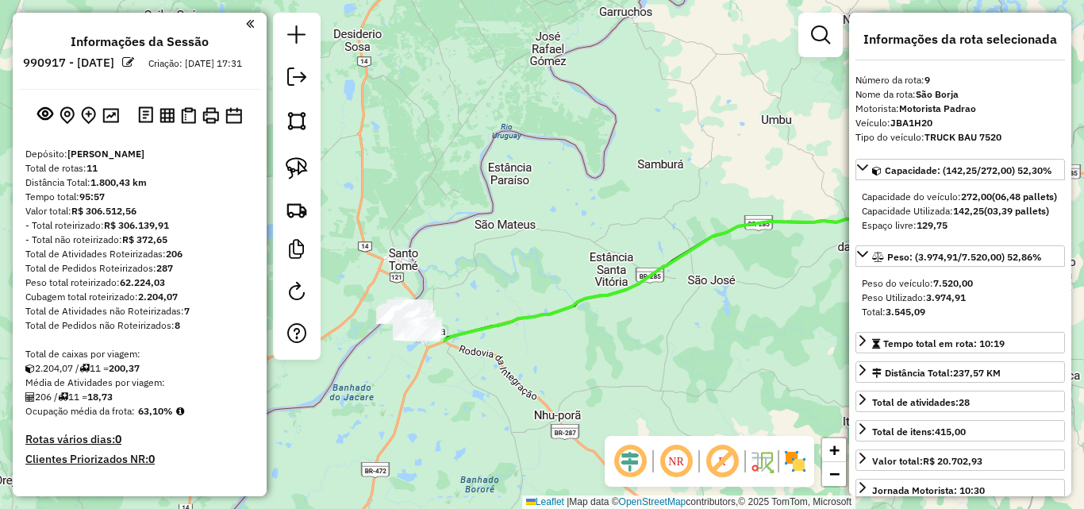
select select "*********"
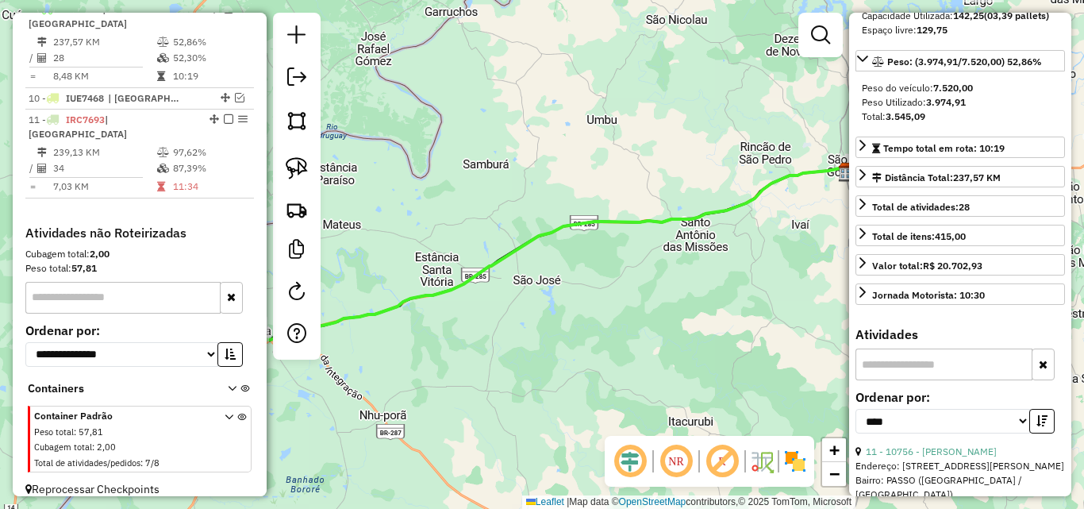
drag, startPoint x: 368, startPoint y: 368, endPoint x: 630, endPoint y: 362, distance: 262.0
click at [630, 362] on div "Janela de atendimento Grade de atendimento Capacidade Transportadoras Veículos …" at bounding box center [542, 254] width 1084 height 509
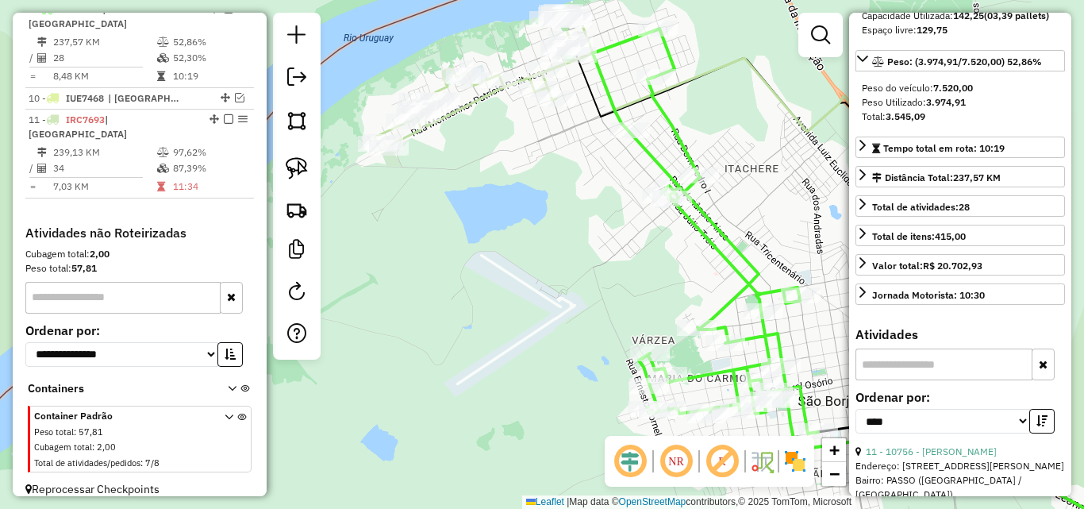
drag, startPoint x: 567, startPoint y: 333, endPoint x: 568, endPoint y: 344, distance: 11.1
click at [568, 344] on div "Janela de atendimento Grade de atendimento Capacidade Transportadoras Veículos …" at bounding box center [542, 254] width 1084 height 509
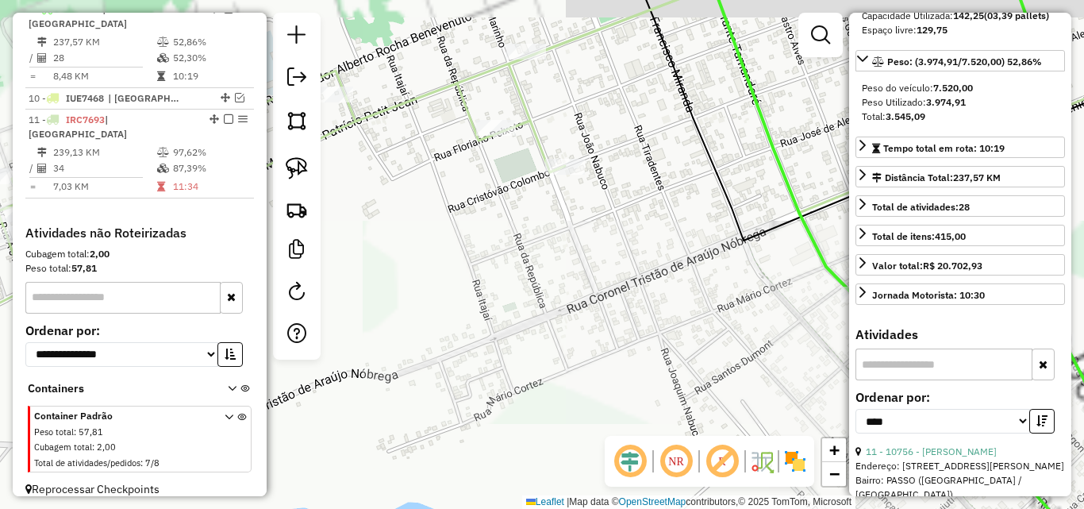
drag, startPoint x: 556, startPoint y: 299, endPoint x: 556, endPoint y: 396, distance: 96.8
click at [556, 396] on div "Janela de atendimento Grade de atendimento Capacidade Transportadoras Veículos …" at bounding box center [542, 254] width 1084 height 509
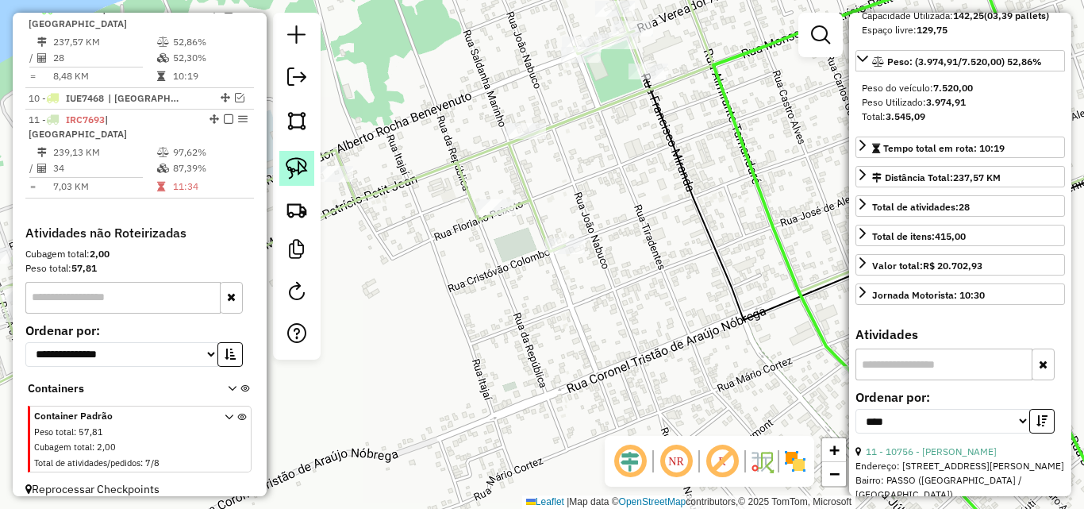
click at [286, 167] on img at bounding box center [297, 168] width 22 height 22
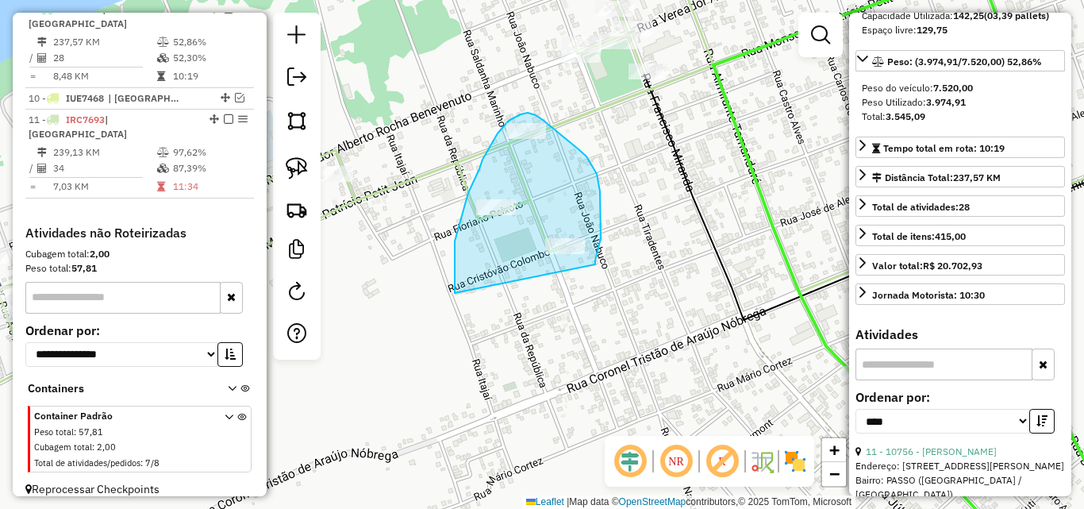
drag, startPoint x: 455, startPoint y: 293, endPoint x: 595, endPoint y: 266, distance: 142.3
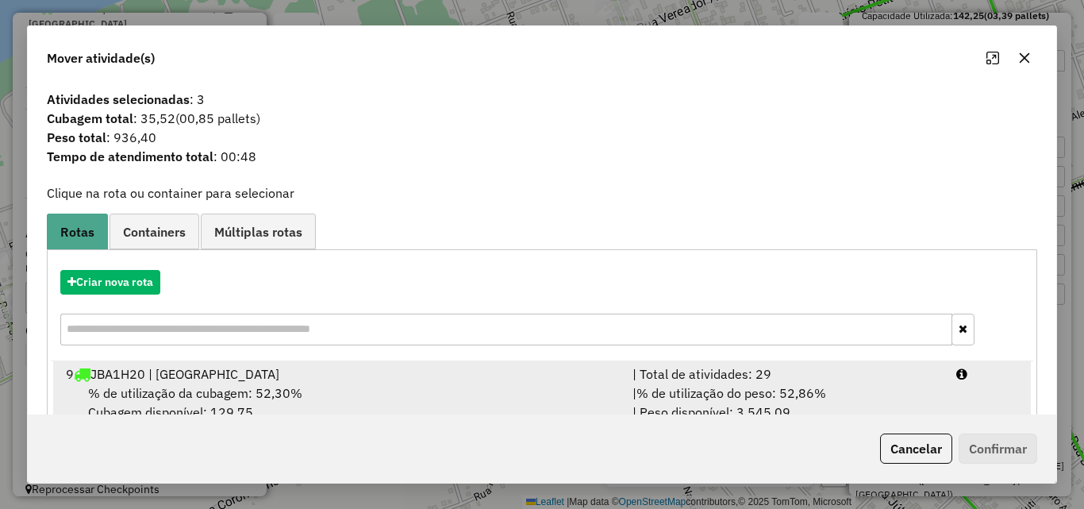
drag, startPoint x: 421, startPoint y: 397, endPoint x: 525, endPoint y: 404, distance: 104.2
click at [421, 397] on div "% de utilização da cubagem: 52,30% Cubagem disponível: 129,75" at bounding box center [339, 402] width 567 height 38
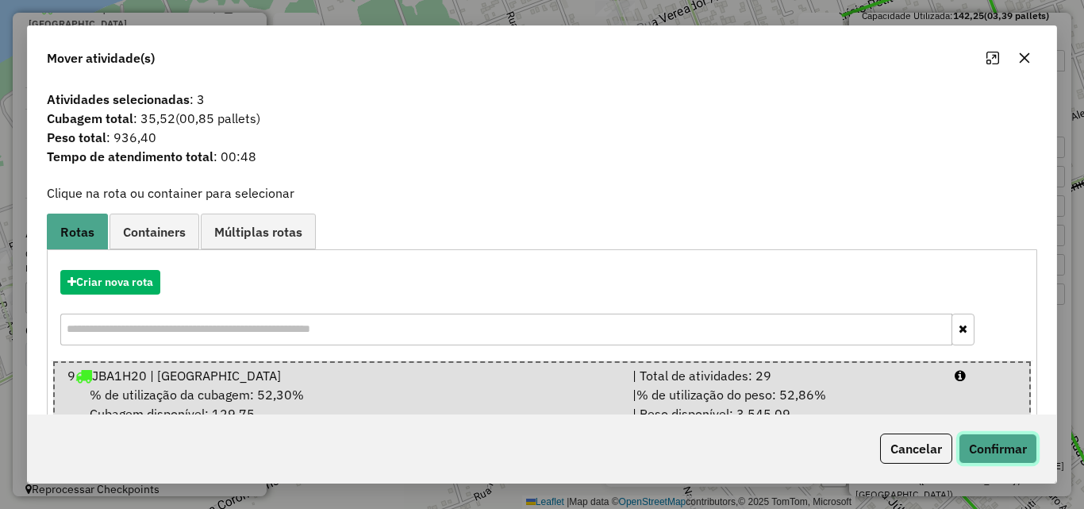
click at [992, 451] on button "Confirmar" at bounding box center [998, 448] width 79 height 30
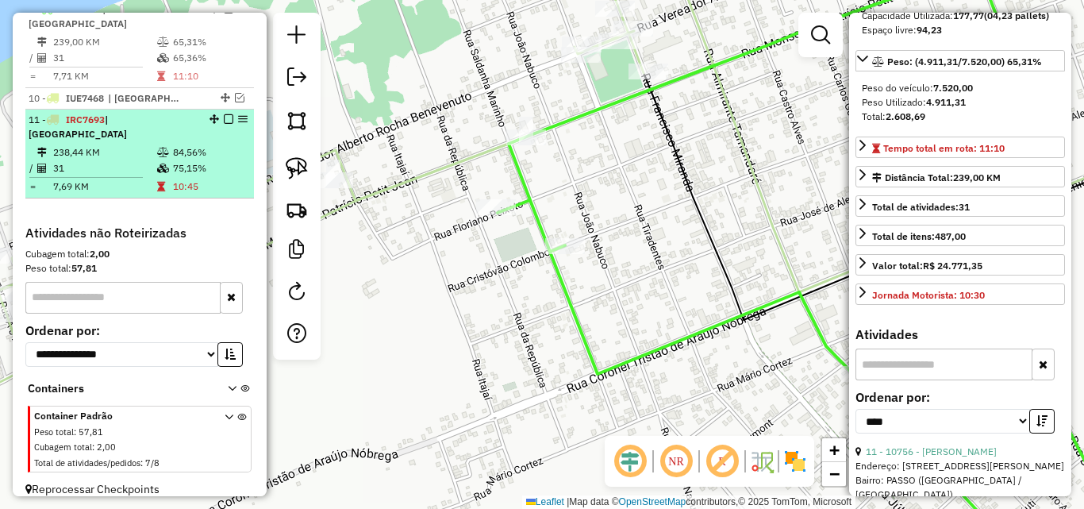
click at [75, 160] on td "31" at bounding box center [104, 168] width 104 height 16
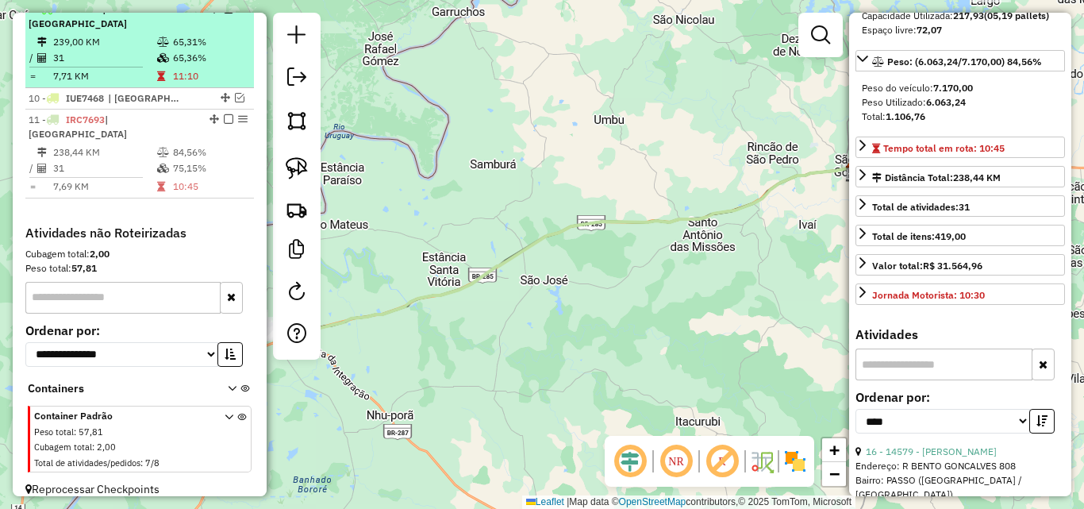
click at [135, 61] on td "31" at bounding box center [104, 58] width 104 height 16
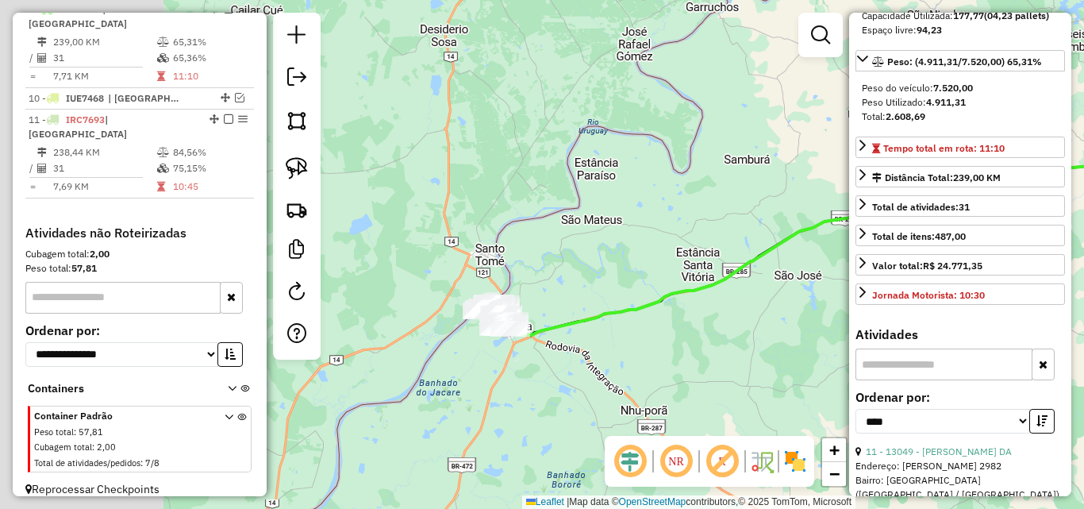
drag, startPoint x: 788, startPoint y: 364, endPoint x: 841, endPoint y: 358, distance: 53.6
click at [841, 358] on div "Janela de atendimento Grade de atendimento Capacidade Transportadoras Veículos …" at bounding box center [542, 254] width 1084 height 509
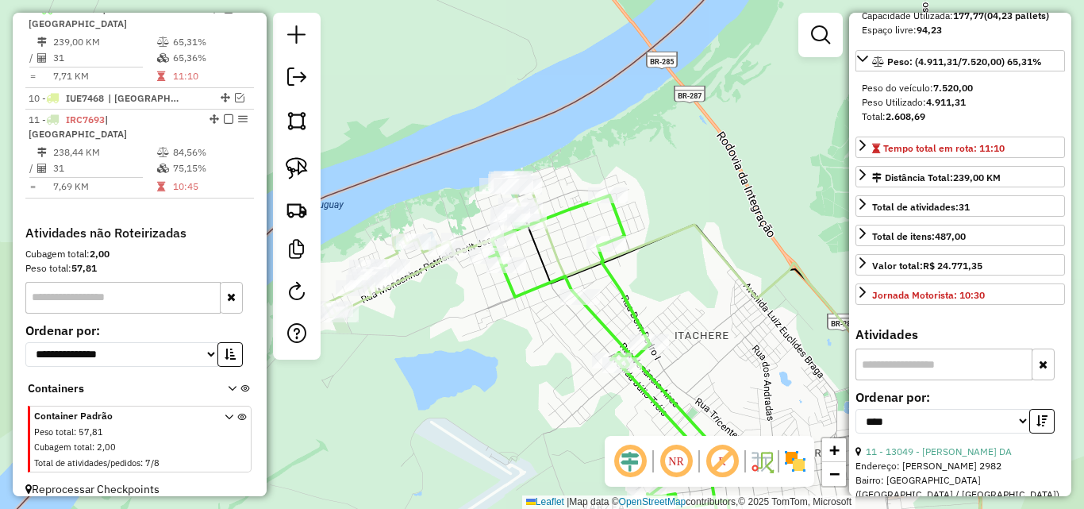
drag, startPoint x: 545, startPoint y: 376, endPoint x: 560, endPoint y: 381, distance: 15.8
click at [559, 381] on div "Janela de atendimento Grade de atendimento Capacidade Transportadoras Veículos …" at bounding box center [542, 254] width 1084 height 509
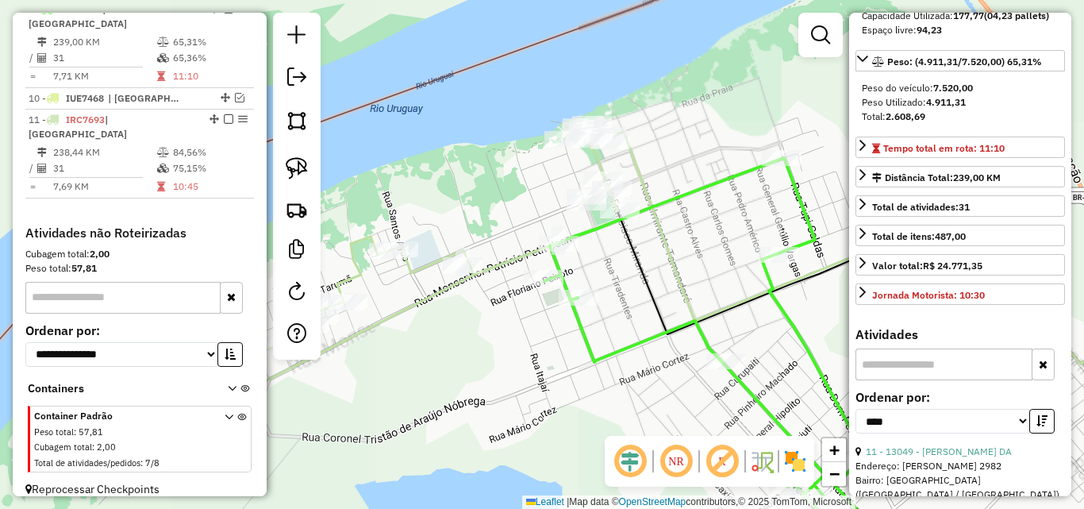
click at [545, 407] on div "Janela de atendimento Grade de atendimento Capacidade Transportadoras Veículos …" at bounding box center [542, 254] width 1084 height 509
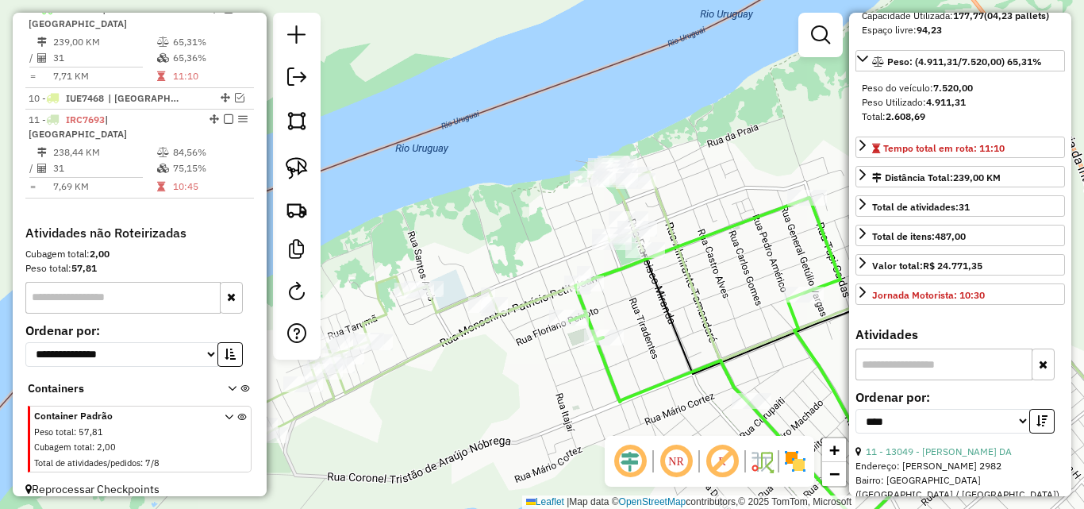
click at [661, 340] on div "Janela de atendimento Grade de atendimento Capacidade Transportadoras Veículos …" at bounding box center [542, 254] width 1084 height 509
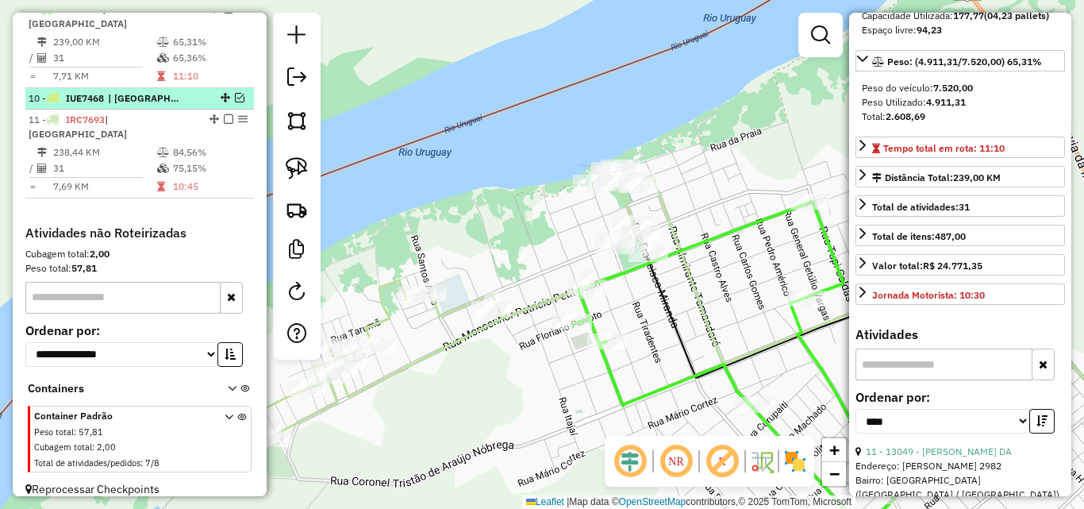
click at [236, 97] on em at bounding box center [240, 98] width 10 height 10
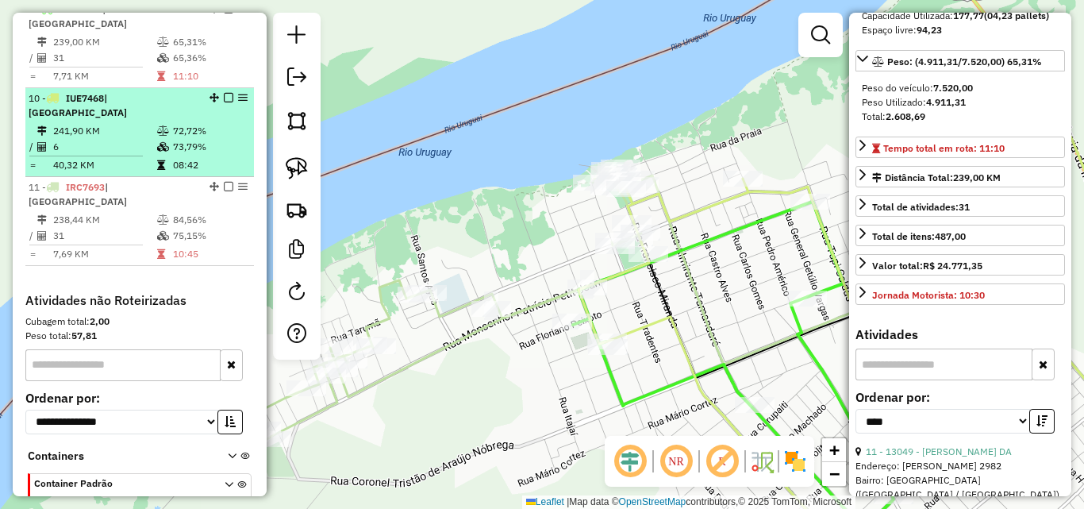
click at [127, 102] on span "| [GEOGRAPHIC_DATA]" at bounding box center [78, 105] width 98 height 26
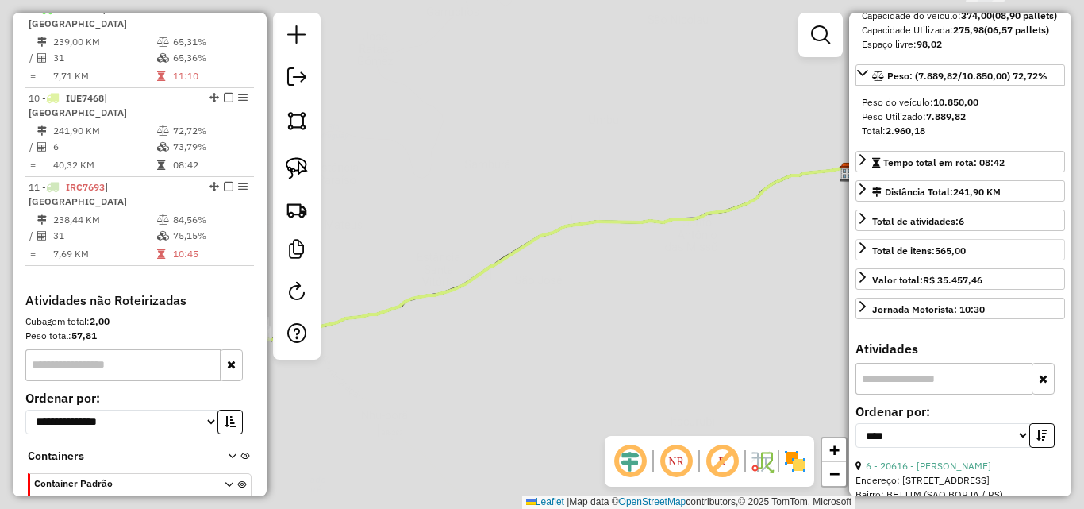
scroll to position [210, 0]
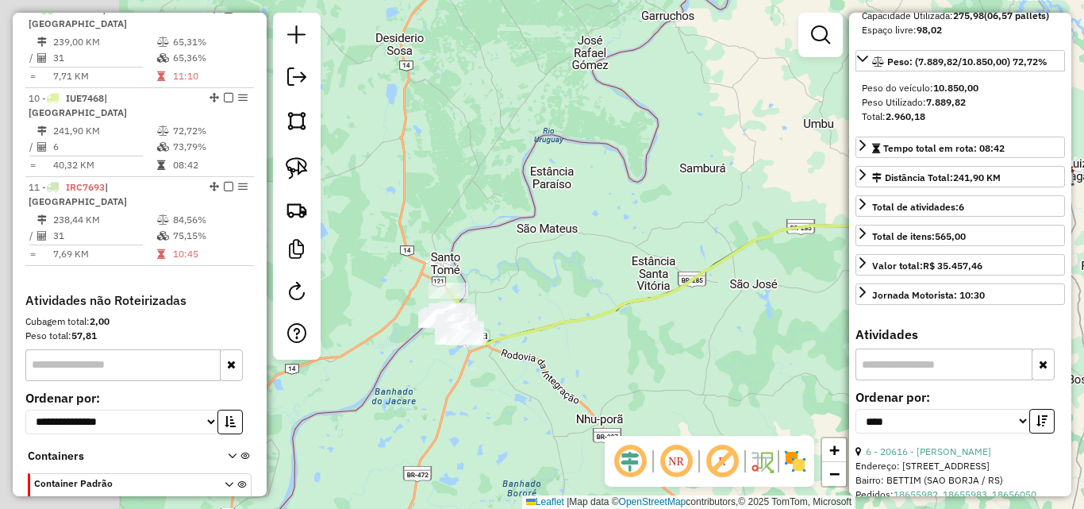
drag, startPoint x: 579, startPoint y: 347, endPoint x: 823, endPoint y: 346, distance: 244.5
click at [823, 346] on div "Janela de atendimento Grade de atendimento Capacidade Transportadoras Veículos …" at bounding box center [542, 254] width 1084 height 509
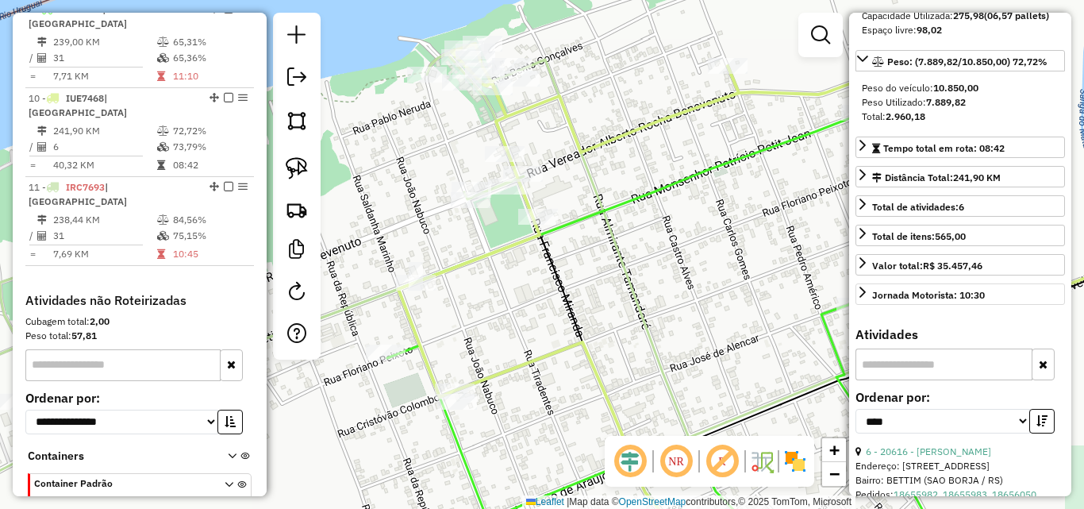
scroll to position [527, 0]
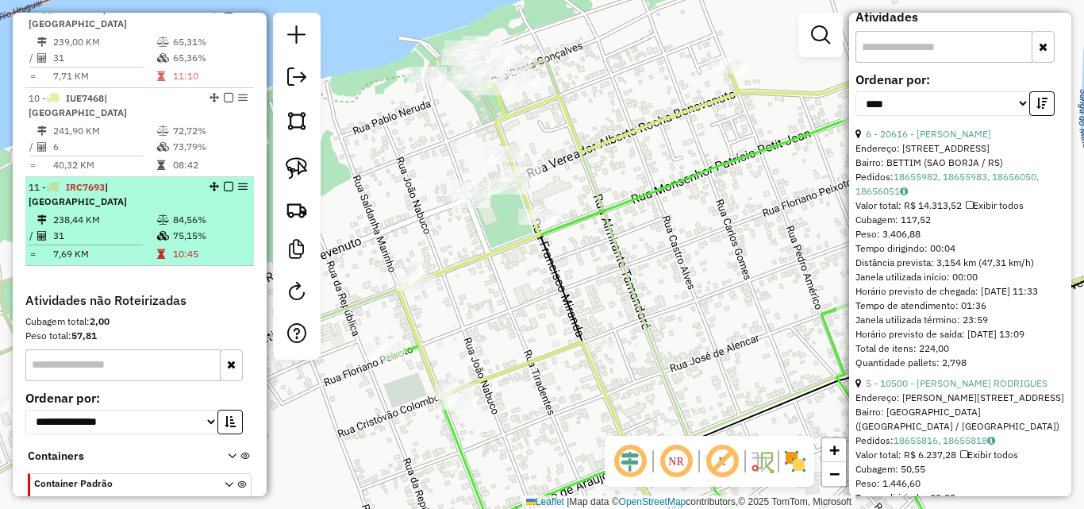
click at [157, 231] on icon at bounding box center [163, 236] width 12 height 10
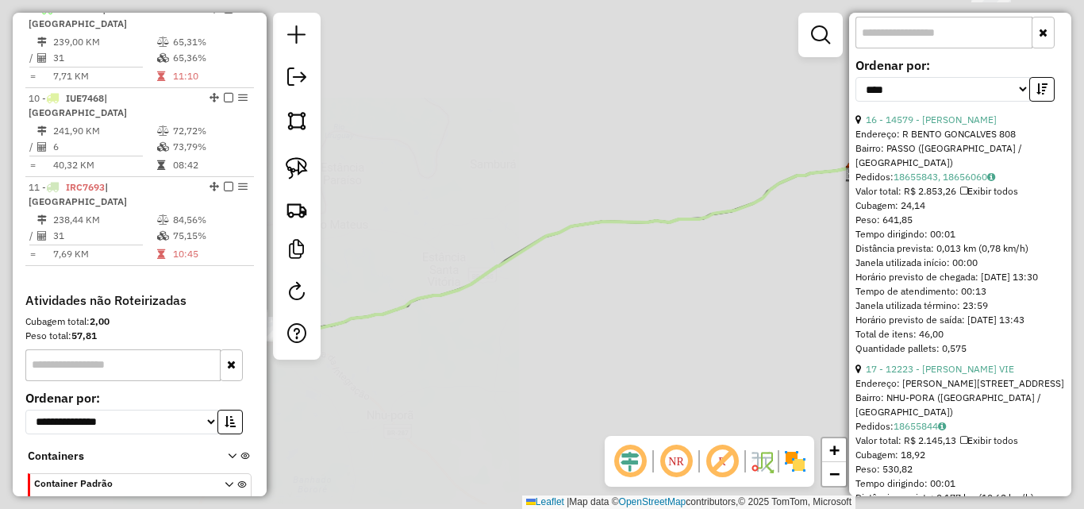
scroll to position [513, 0]
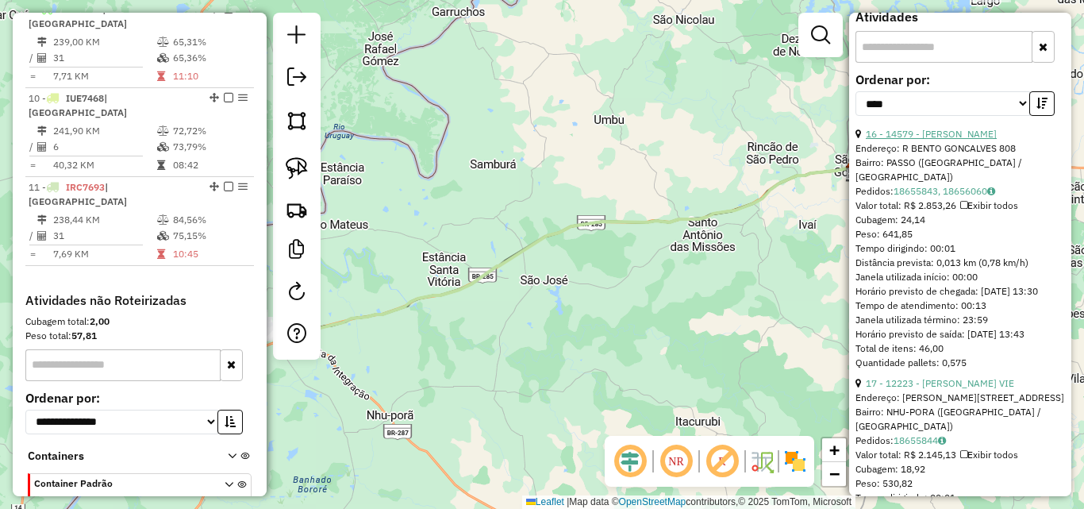
click at [954, 140] on link "16 - 14579 - ROQUE RODRIGUES MESS" at bounding box center [931, 134] width 131 height 12
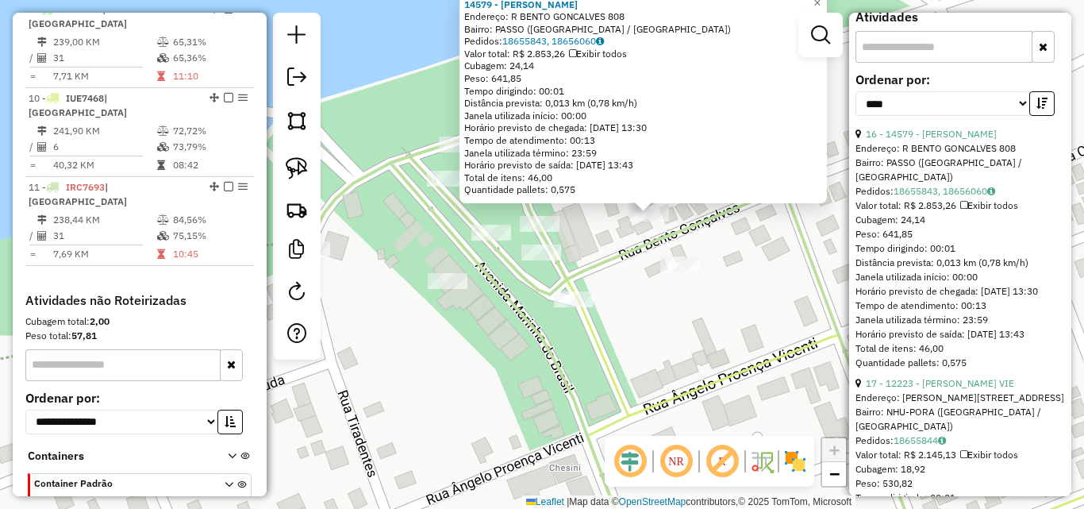
drag, startPoint x: 727, startPoint y: 287, endPoint x: 730, endPoint y: 325, distance: 38.2
click at [730, 325] on div "14579 - ROQUE RODRIGUES MESS Endereço: R BENTO GONCALVES 808 Bairro: PASSO (SAO…" at bounding box center [542, 254] width 1084 height 509
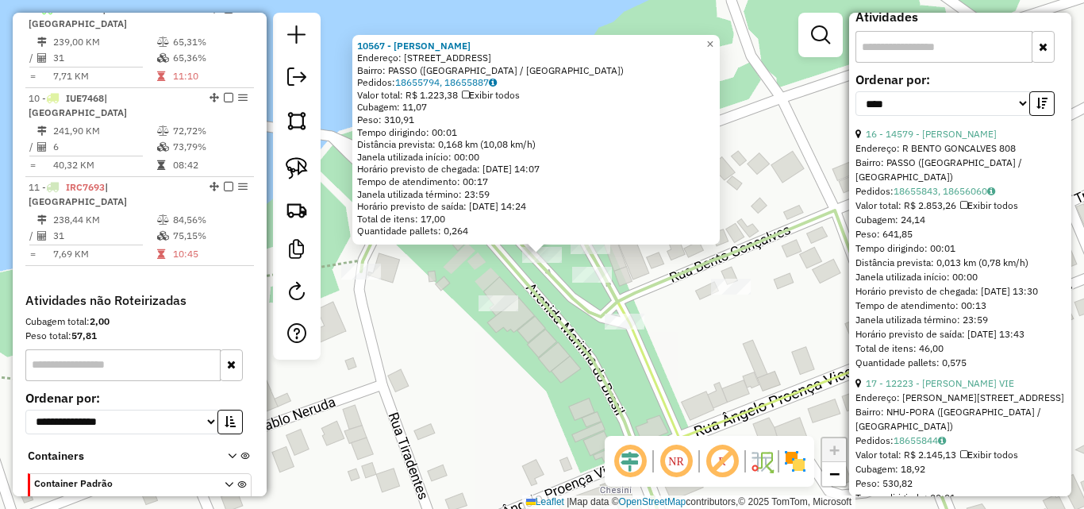
scroll to position [819, 0]
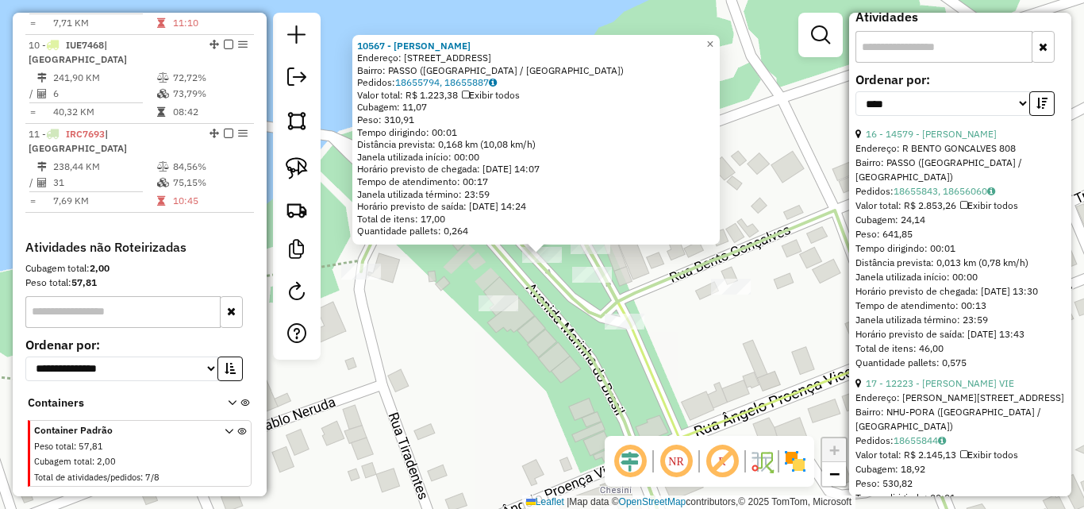
drag, startPoint x: 531, startPoint y: 306, endPoint x: 488, endPoint y: 252, distance: 69.5
click at [530, 307] on div "10567 - ANGELA MARIA CARDOSO Endereço: Av AV MARINHA DO BRASIL 82 Bairro: PASSO…" at bounding box center [542, 254] width 1084 height 509
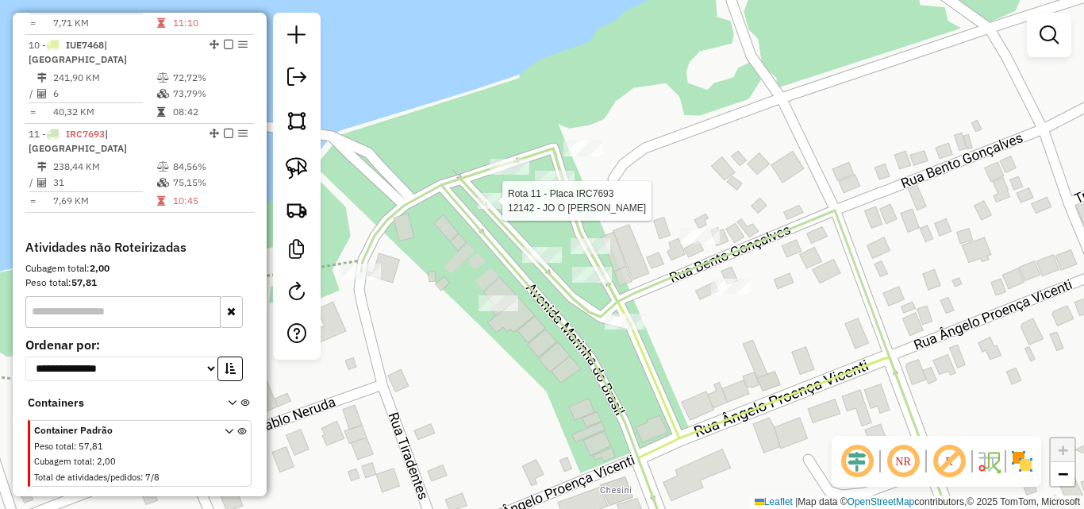
select select "*********"
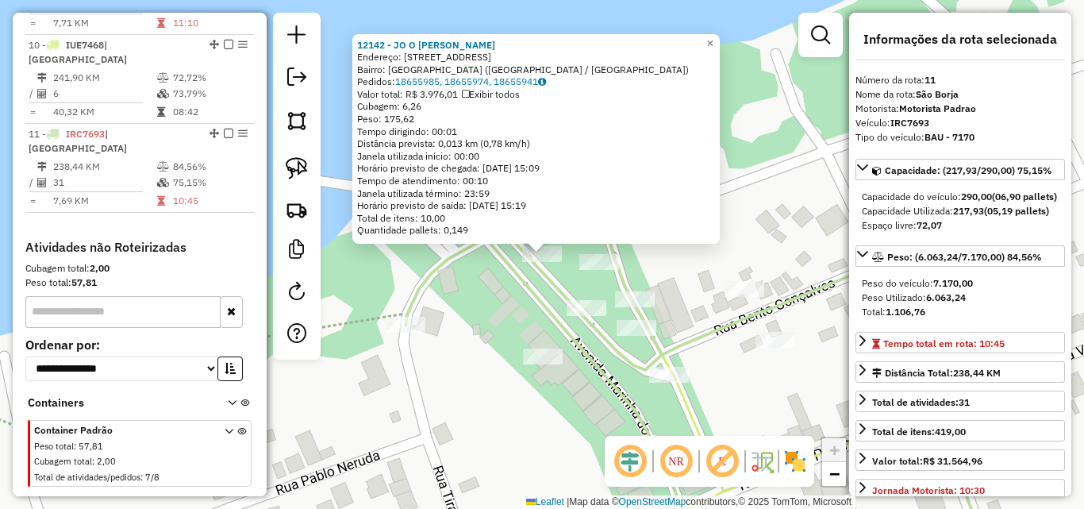
click at [507, 298] on div "12142 - JO O ALBERTO MACIEL Endereço: R MARINHA DO BRASIL 12 Bairro: PASSO DE S…" at bounding box center [542, 254] width 1084 height 509
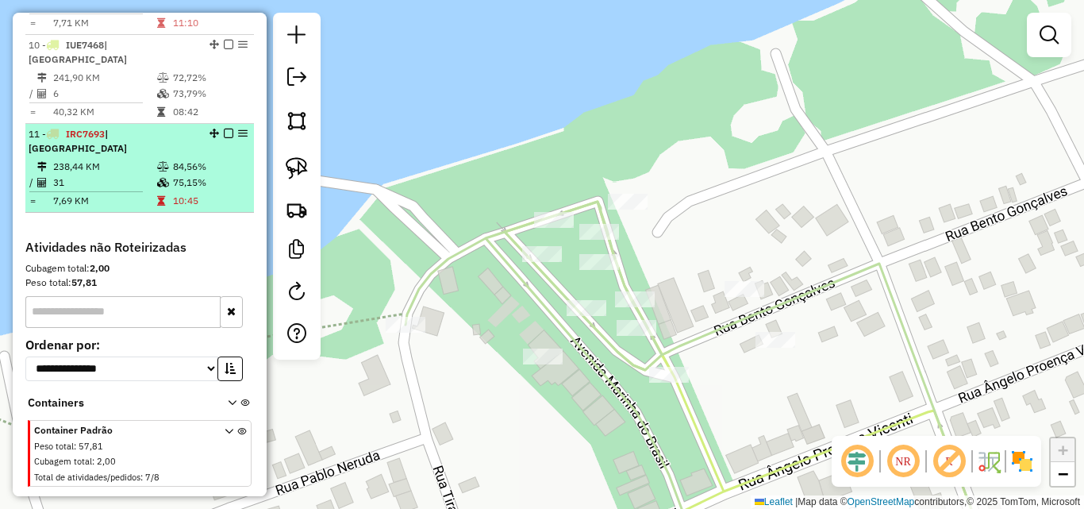
click at [123, 159] on td "238,44 KM" at bounding box center [104, 167] width 104 height 16
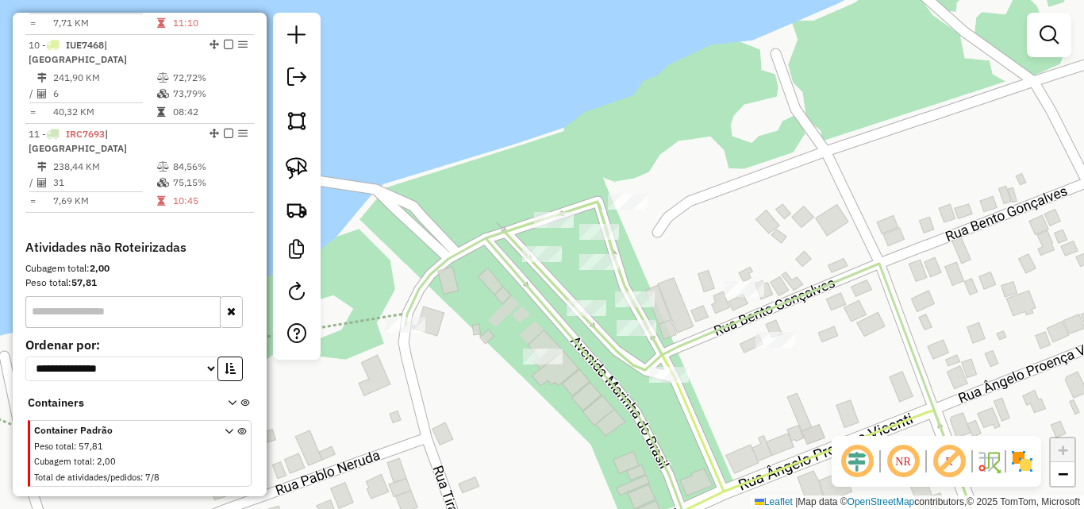
select select "*********"
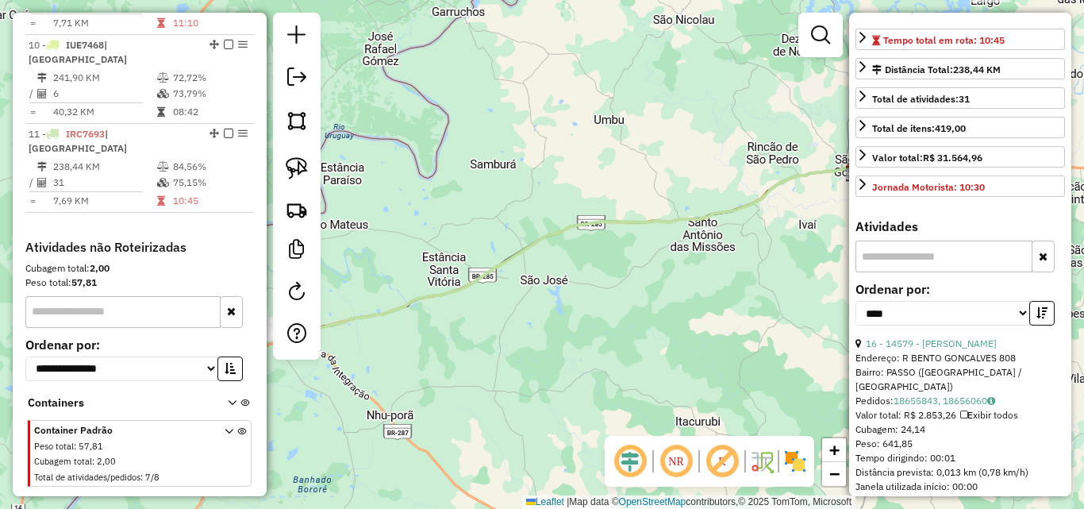
scroll to position [318, 0]
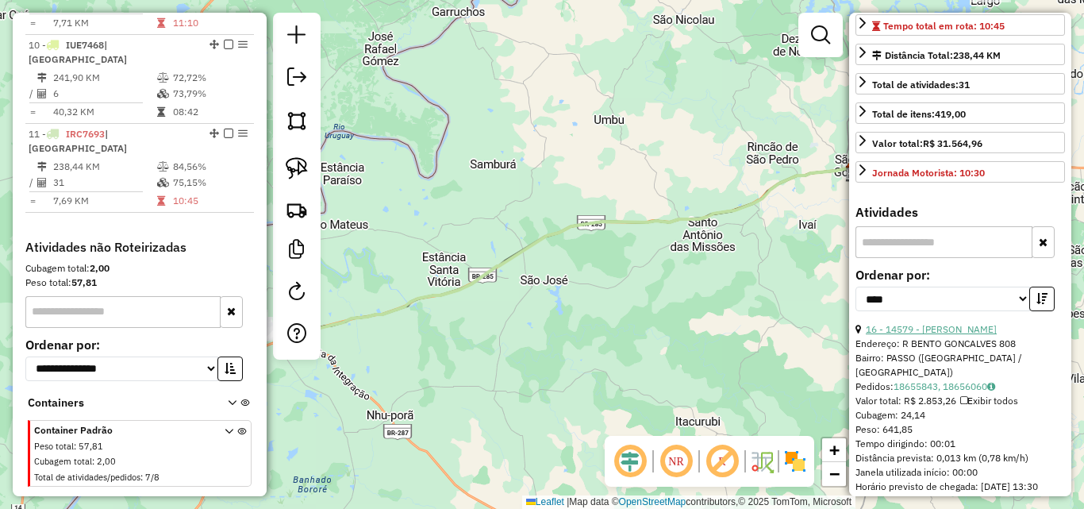
click at [971, 335] on link "16 - 14579 - ROQUE RODRIGUES MESS" at bounding box center [931, 329] width 131 height 12
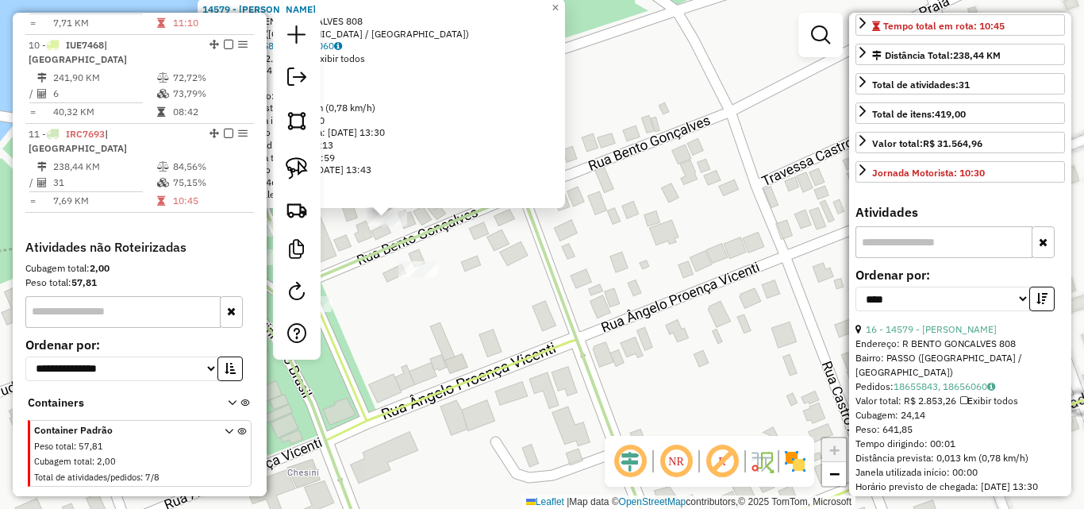
drag, startPoint x: 489, startPoint y: 291, endPoint x: 545, endPoint y: 337, distance: 72.3
click at [543, 333] on div "14579 - ROQUE RODRIGUES MESS Endereço: R BENTO GONCALVES 808 Bairro: PASSO (SAO…" at bounding box center [542, 254] width 1084 height 509
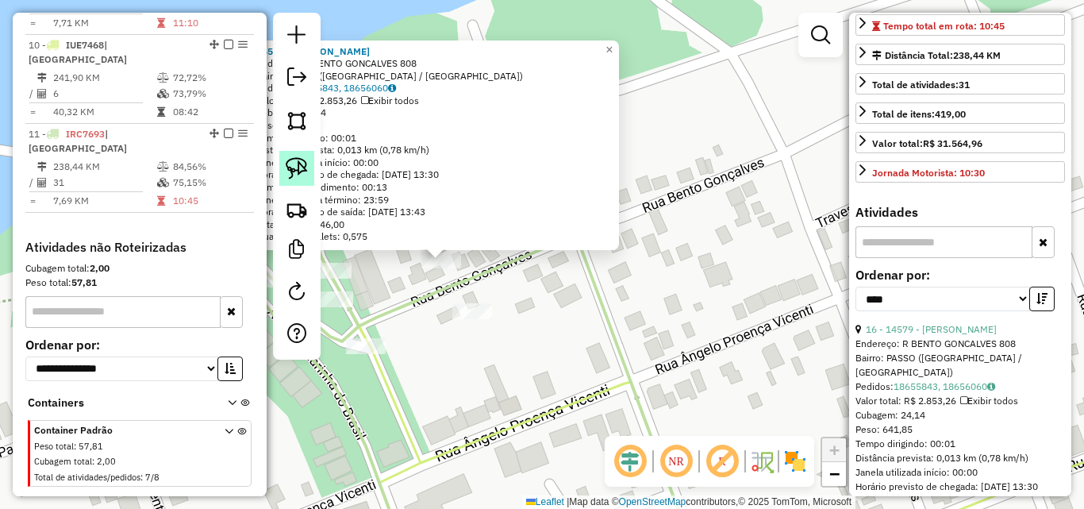
click at [300, 167] on img at bounding box center [297, 168] width 22 height 22
drag, startPoint x: 392, startPoint y: 283, endPoint x: 491, endPoint y: 279, distance: 99.3
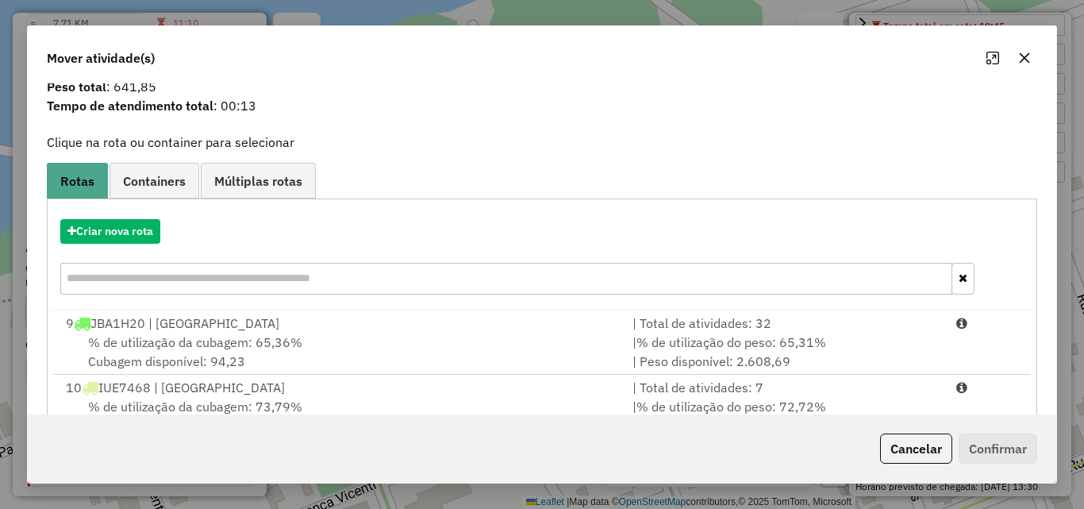
scroll to position [102, 0]
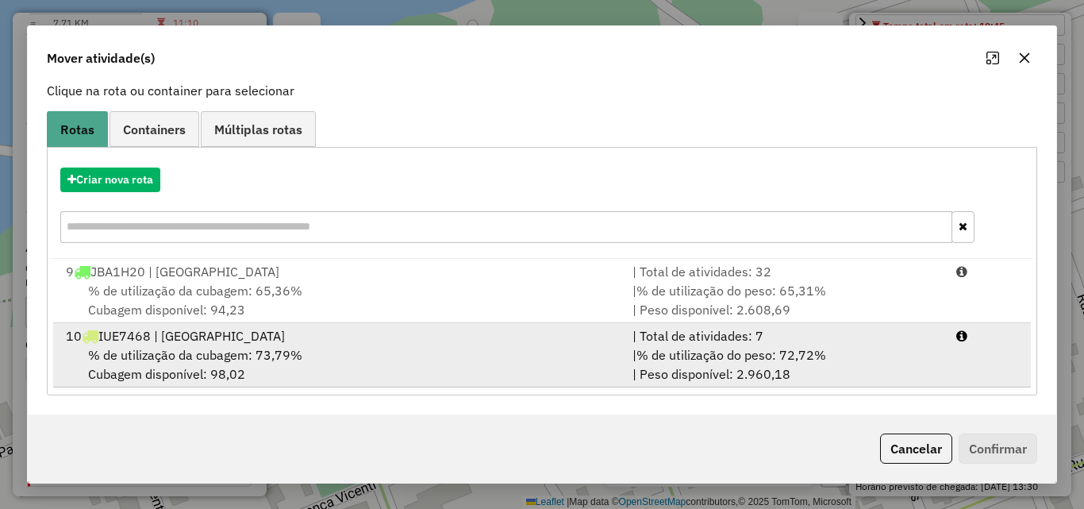
click at [390, 358] on div "% de utilização da cubagem: 73,79% Cubagem disponível: 98,02" at bounding box center [339, 364] width 567 height 38
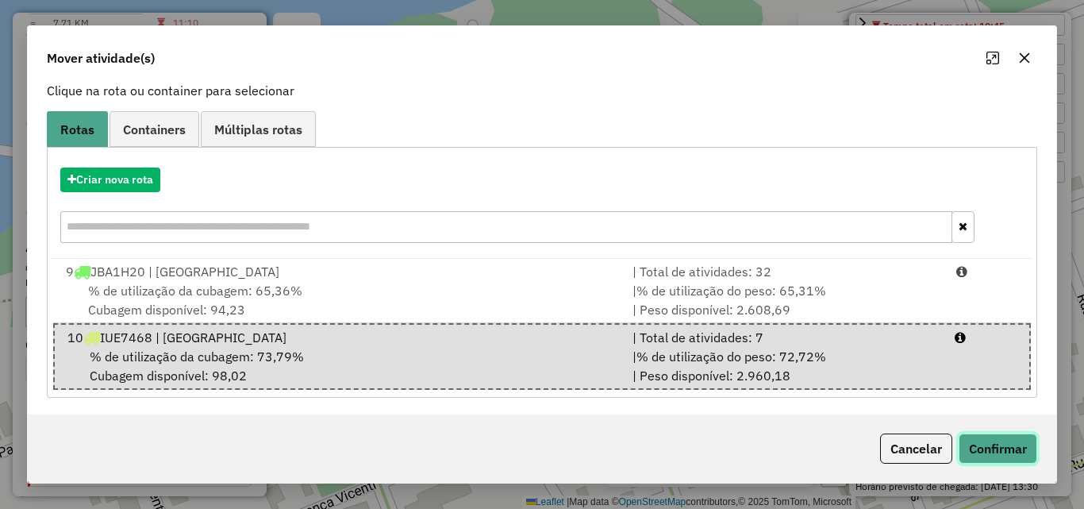
click at [1004, 451] on button "Confirmar" at bounding box center [998, 448] width 79 height 30
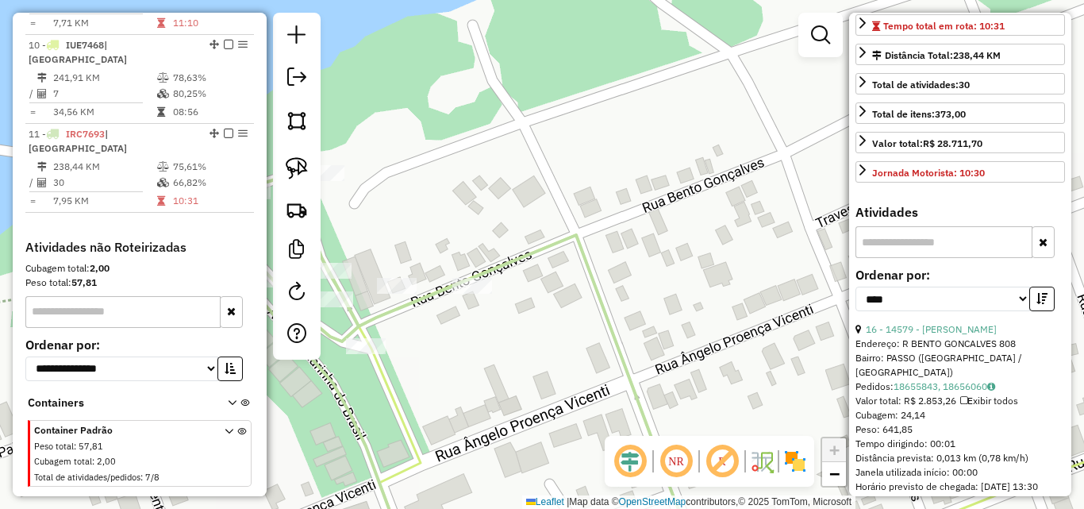
scroll to position [0, 0]
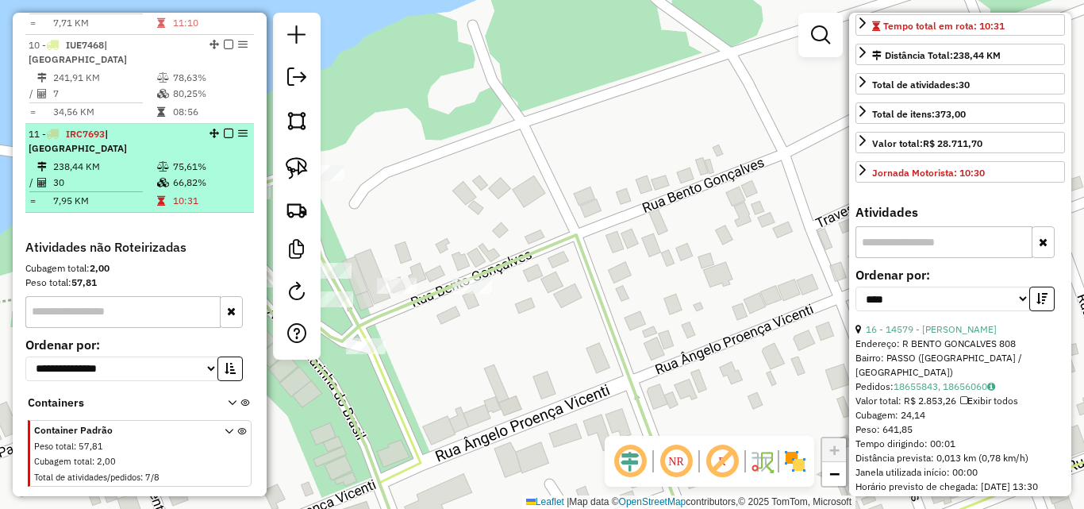
click at [149, 159] on td "238,44 KM" at bounding box center [104, 167] width 104 height 16
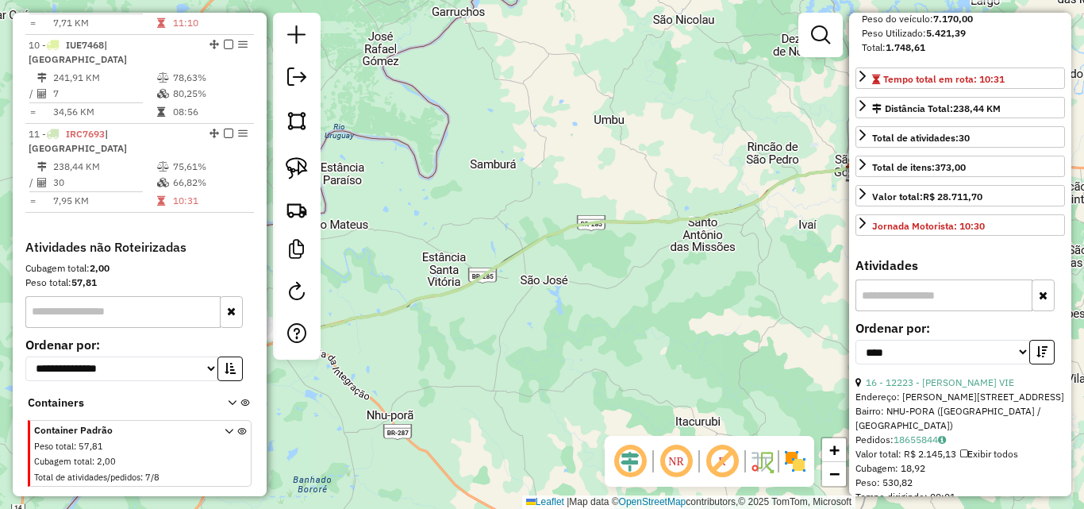
scroll to position [238, 0]
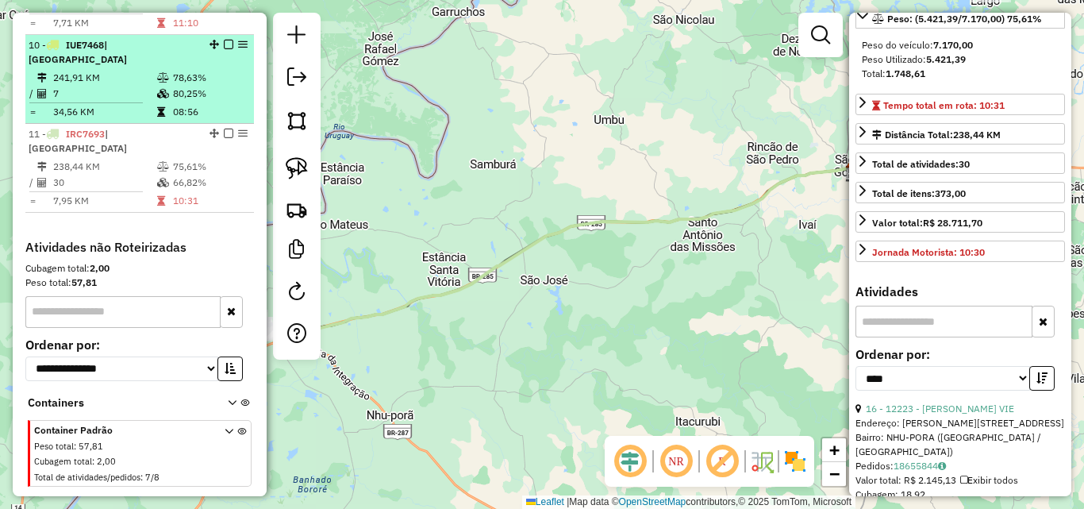
click at [144, 86] on td "7" at bounding box center [104, 94] width 104 height 16
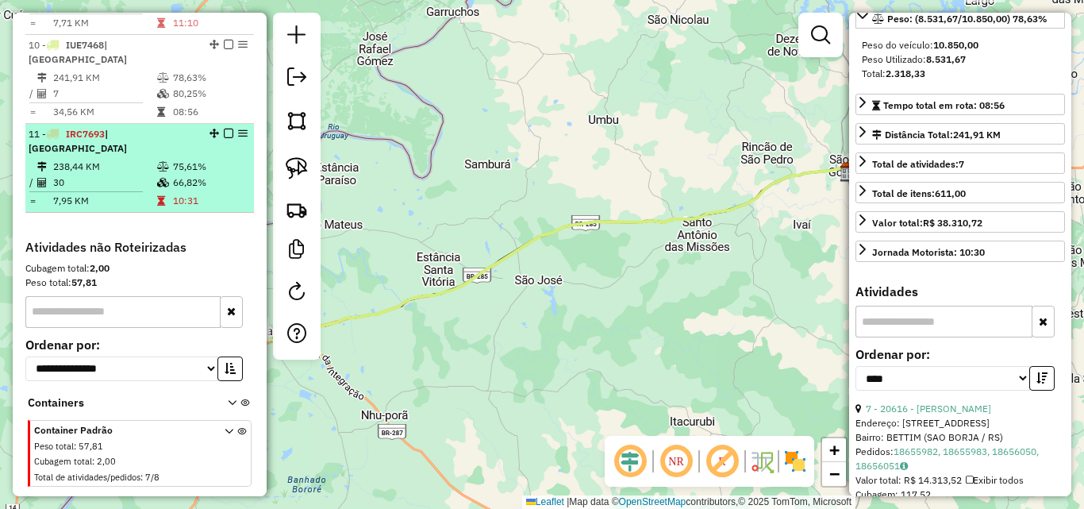
scroll to position [660, 0]
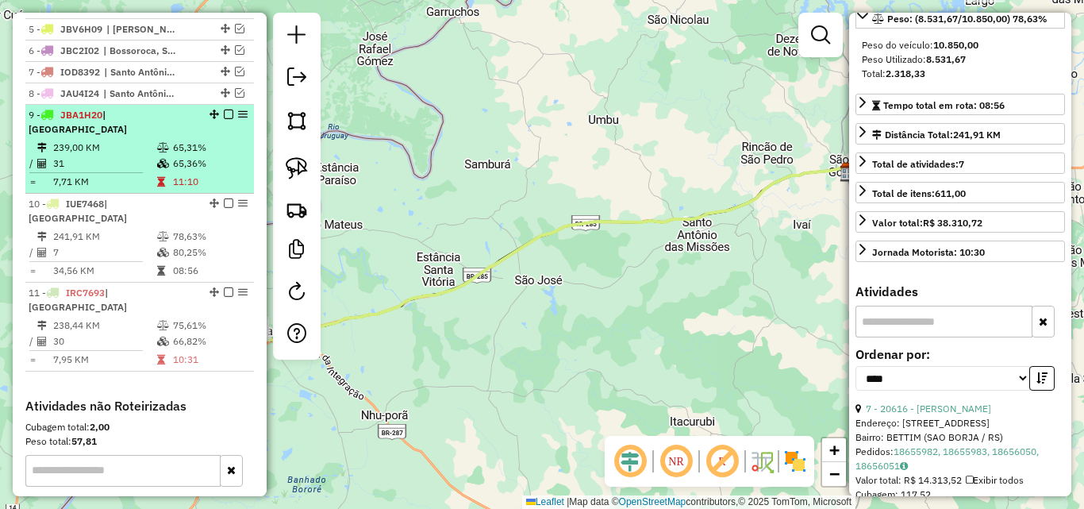
click at [114, 147] on td "239,00 KM" at bounding box center [104, 148] width 104 height 16
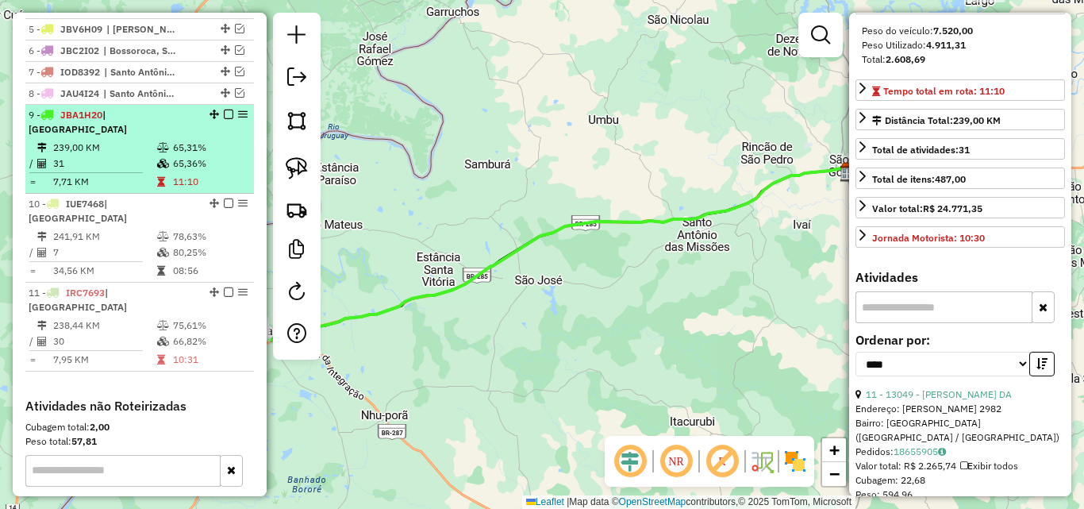
scroll to position [238, 0]
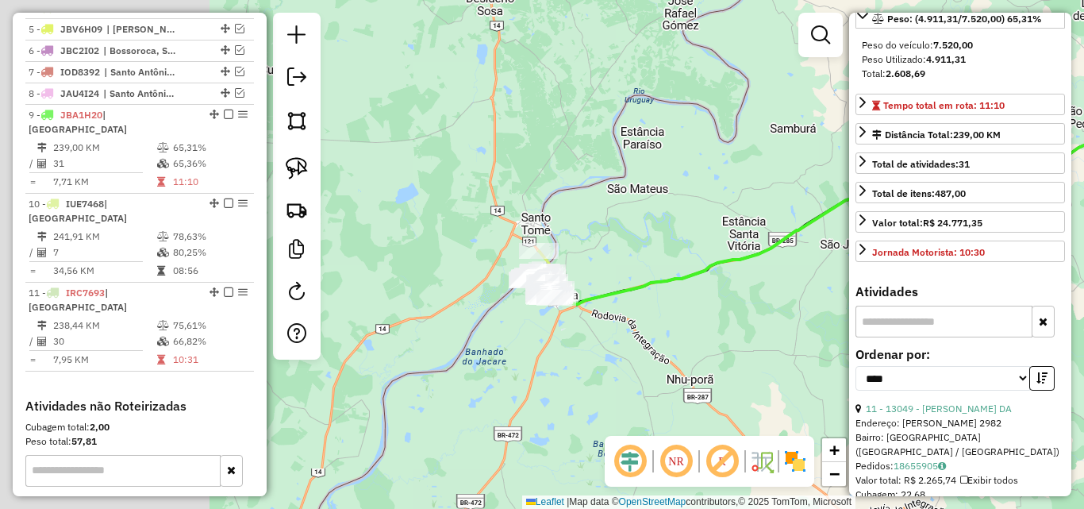
drag, startPoint x: 434, startPoint y: 410, endPoint x: 740, endPoint y: 374, distance: 307.7
click at [740, 374] on div "Janela de atendimento Grade de atendimento Capacidade Transportadoras Veículos …" at bounding box center [542, 254] width 1084 height 509
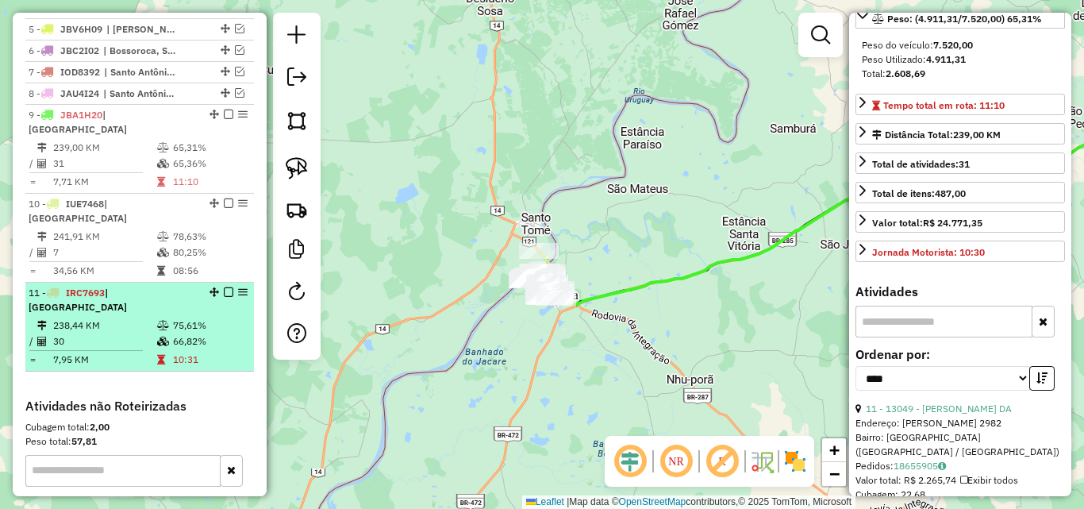
click at [86, 333] on td "30" at bounding box center [104, 341] width 104 height 16
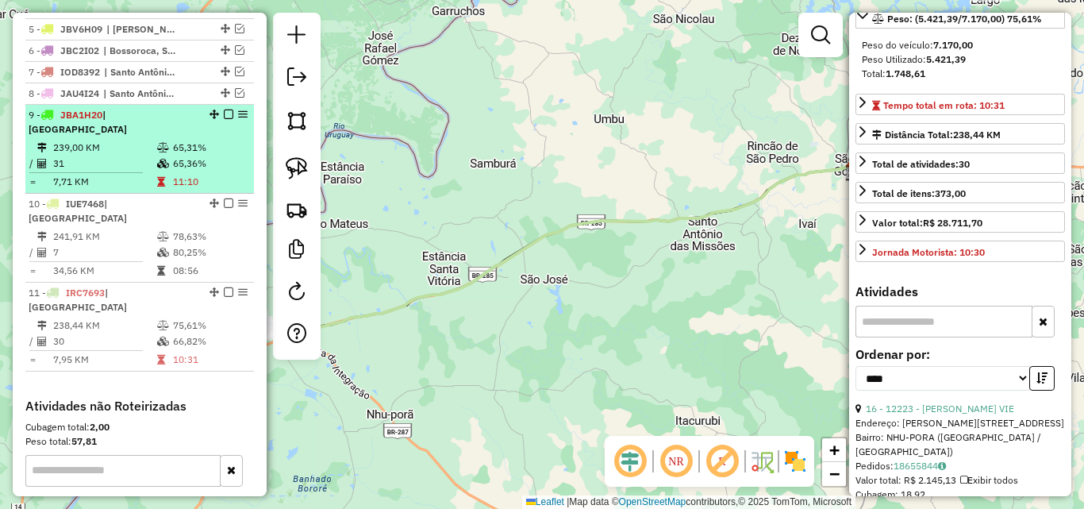
click at [137, 154] on td "239,00 KM" at bounding box center [104, 148] width 104 height 16
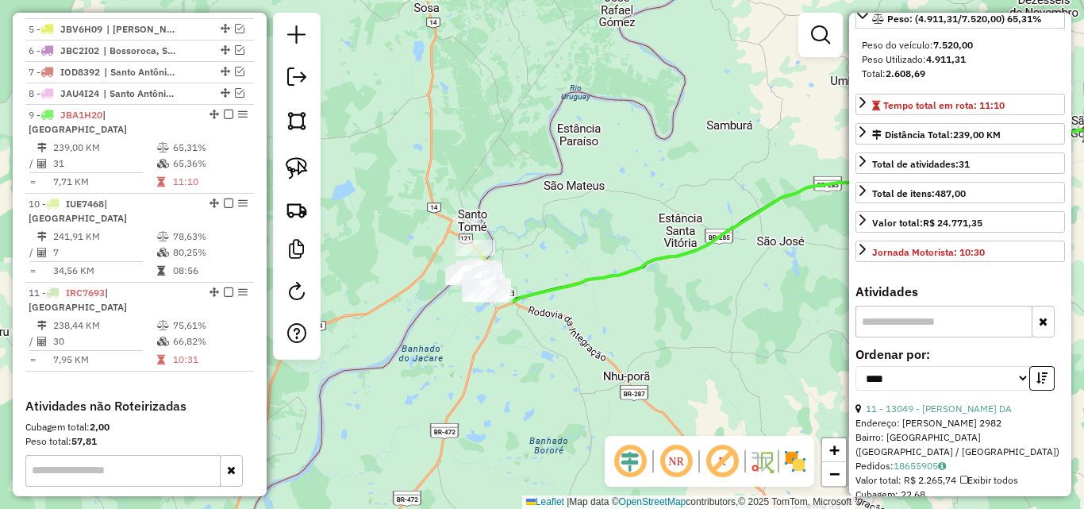
drag, startPoint x: 698, startPoint y: 320, endPoint x: 791, endPoint y: 308, distance: 93.6
click at [791, 308] on div "Janela de atendimento Grade de atendimento Capacidade Transportadoras Veículos …" at bounding box center [542, 254] width 1084 height 509
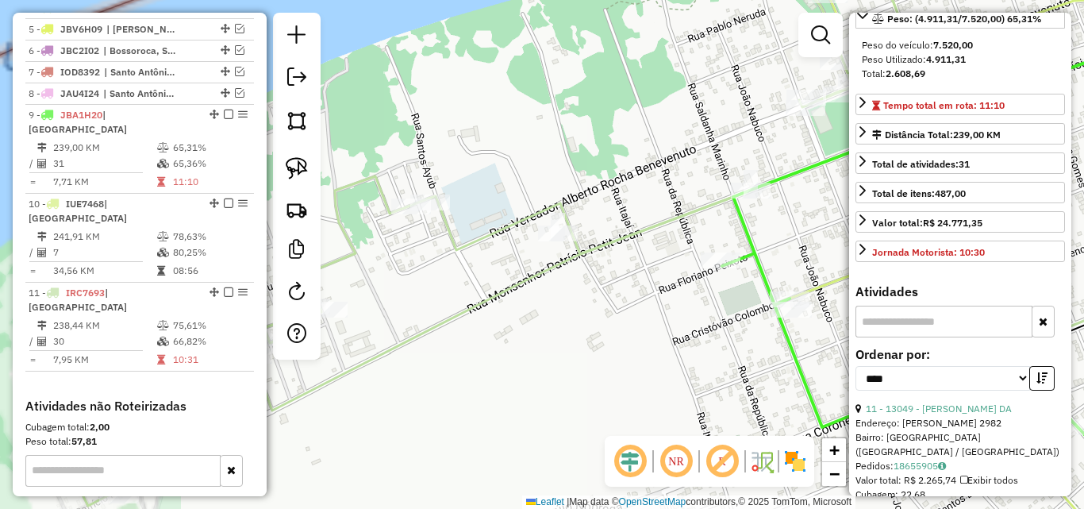
click at [641, 421] on div "Janela de atendimento Grade de atendimento Capacidade Transportadoras Veículos …" at bounding box center [542, 254] width 1084 height 509
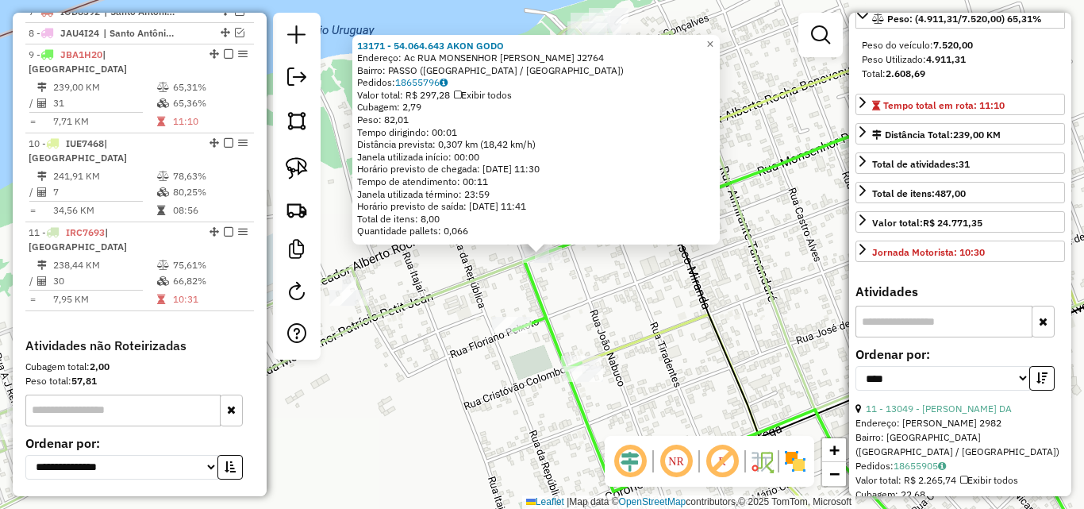
scroll to position [767, 0]
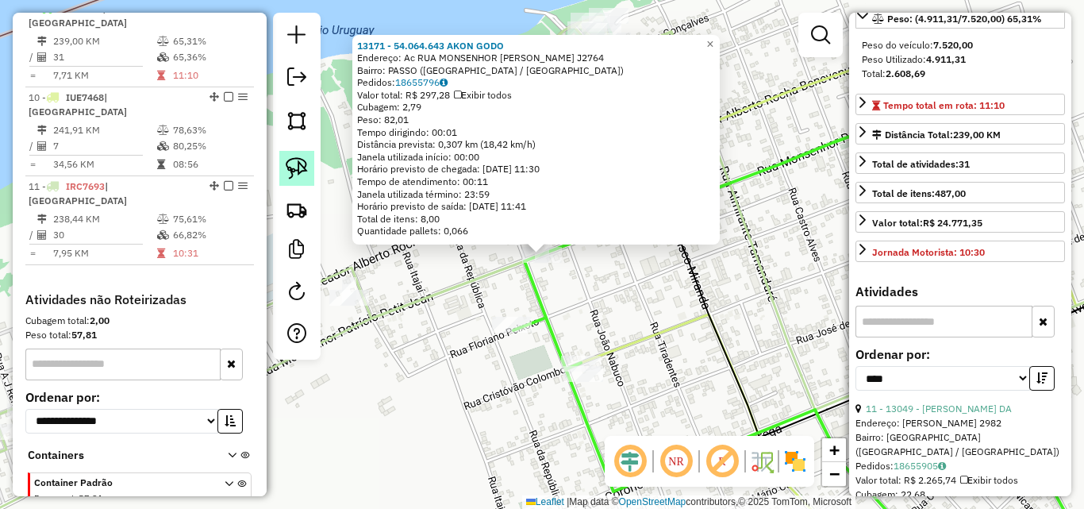
click at [291, 178] on img at bounding box center [297, 168] width 22 height 22
drag, startPoint x: 510, startPoint y: 275, endPoint x: 575, endPoint y: 281, distance: 65.4
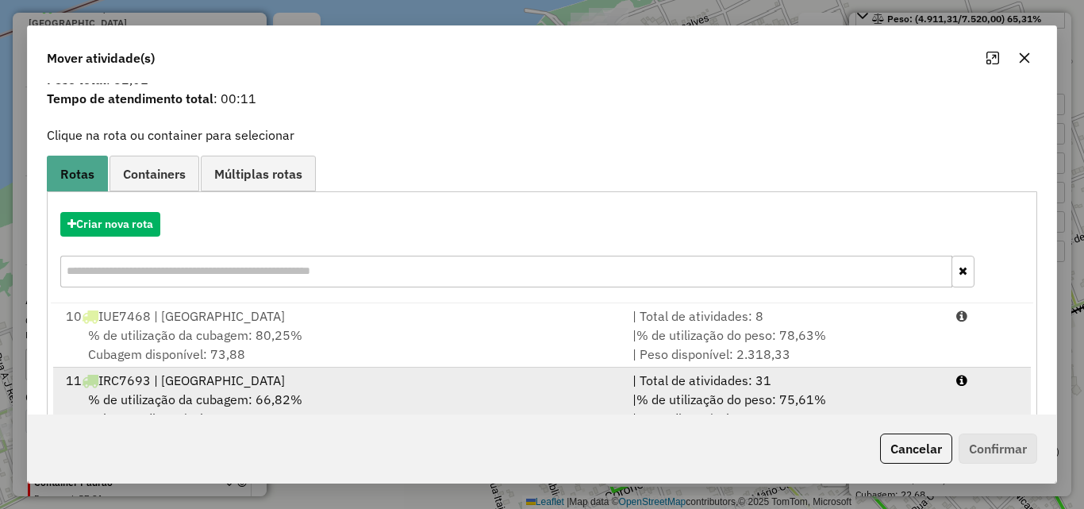
scroll to position [102, 0]
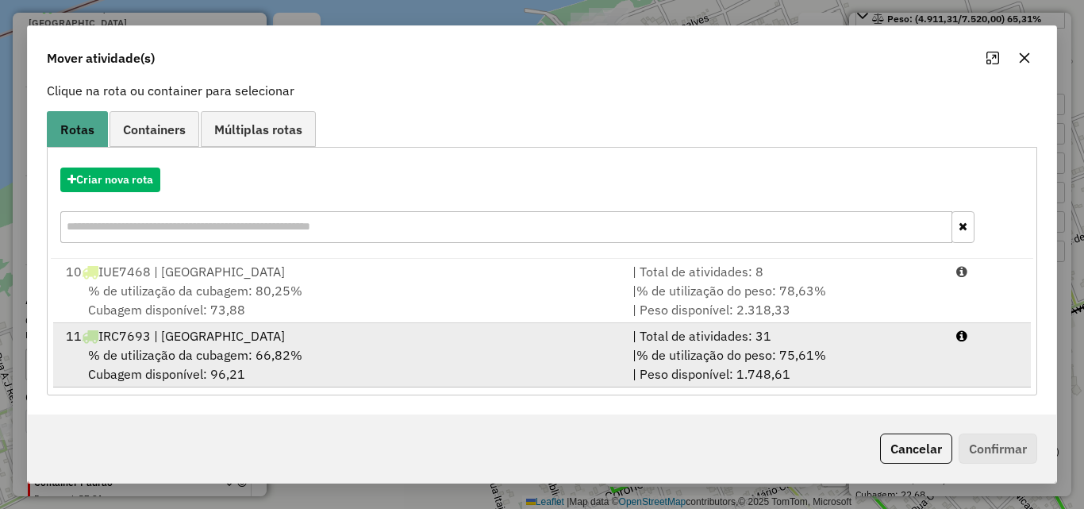
click at [386, 333] on div "11 IRC7693 | São Borja" at bounding box center [339, 335] width 567 height 19
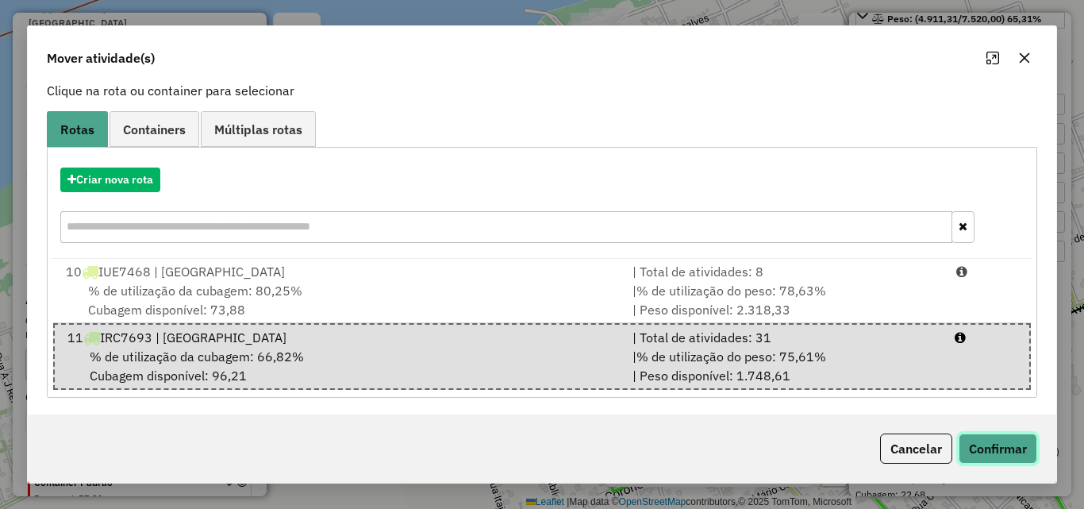
click at [1020, 446] on button "Confirmar" at bounding box center [998, 448] width 79 height 30
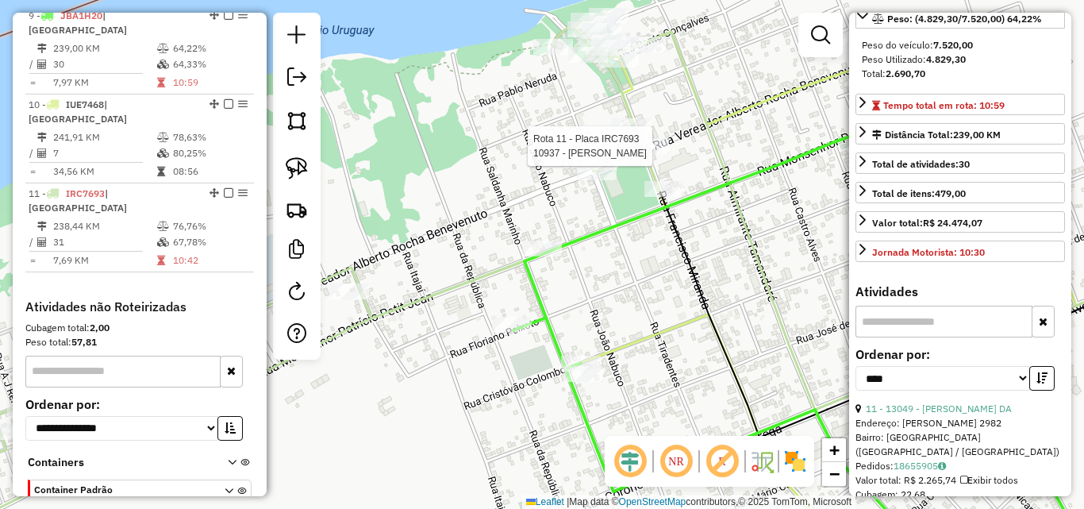
scroll to position [767, 0]
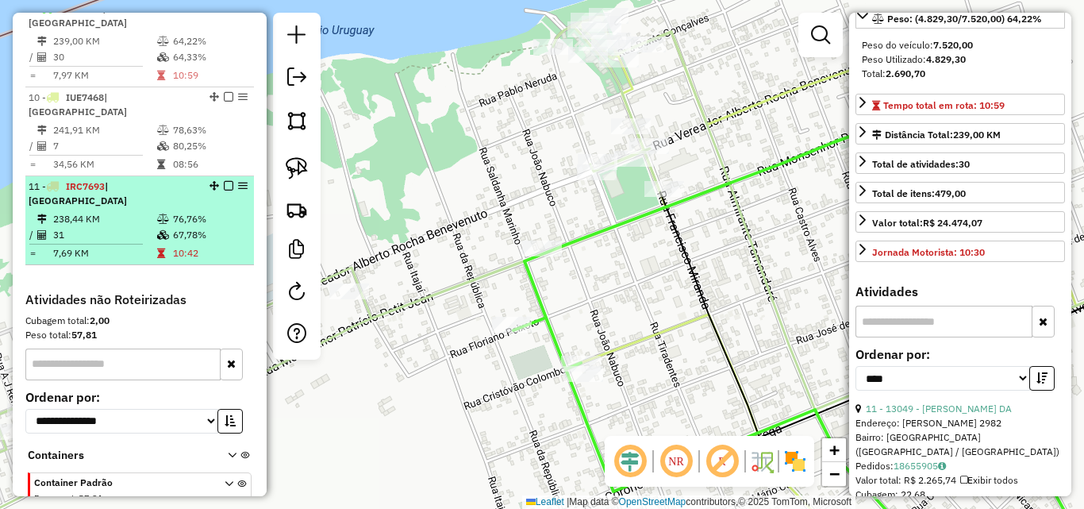
click at [225, 181] on em at bounding box center [229, 186] width 10 height 10
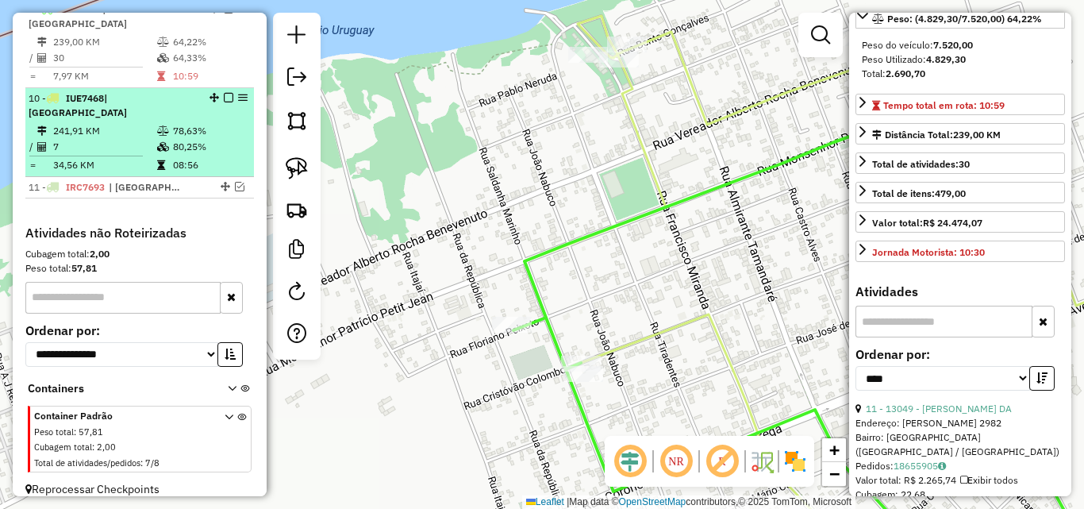
click at [224, 101] on em at bounding box center [229, 98] width 10 height 10
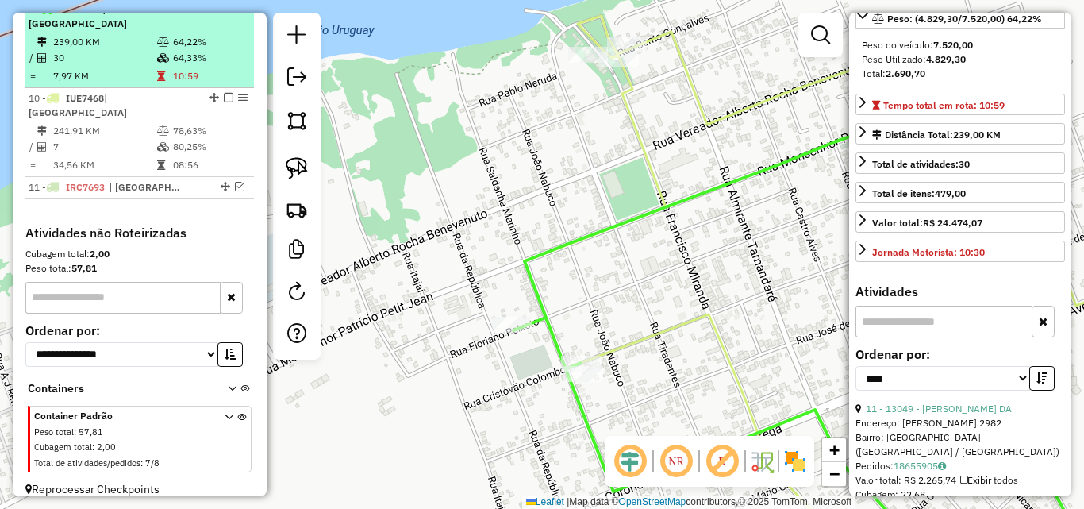
scroll to position [713, 0]
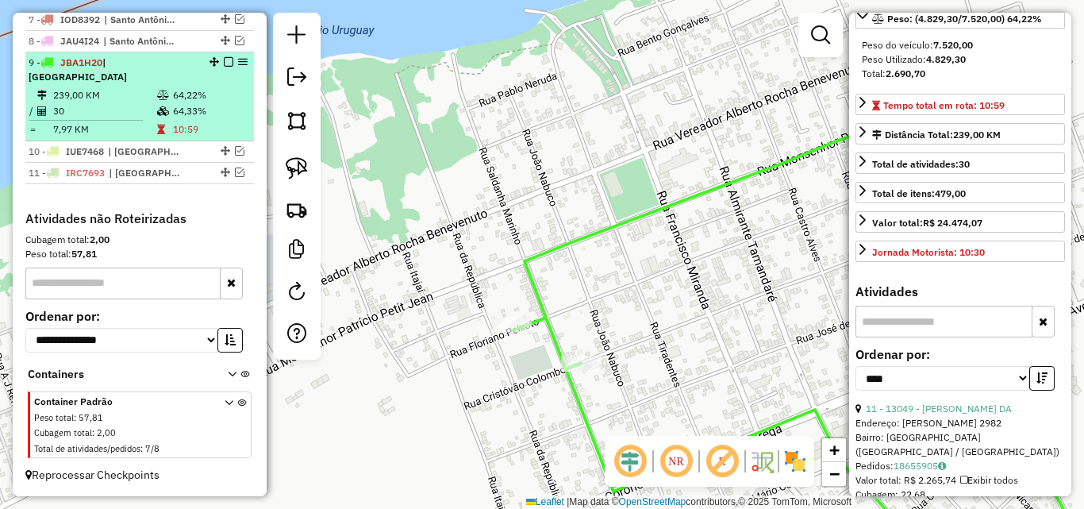
click at [223, 66] on li "9 - JBA1H20 | São Borja 239,00 KM 64,22% / 30 64,33% = 7,97 KM 10:59" at bounding box center [139, 96] width 229 height 89
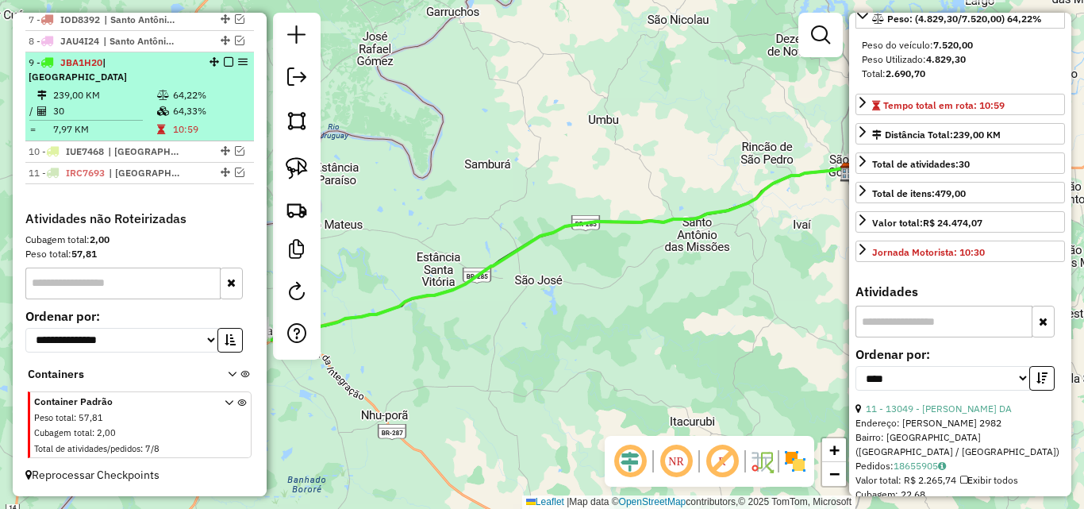
click at [225, 67] on em at bounding box center [229, 62] width 10 height 10
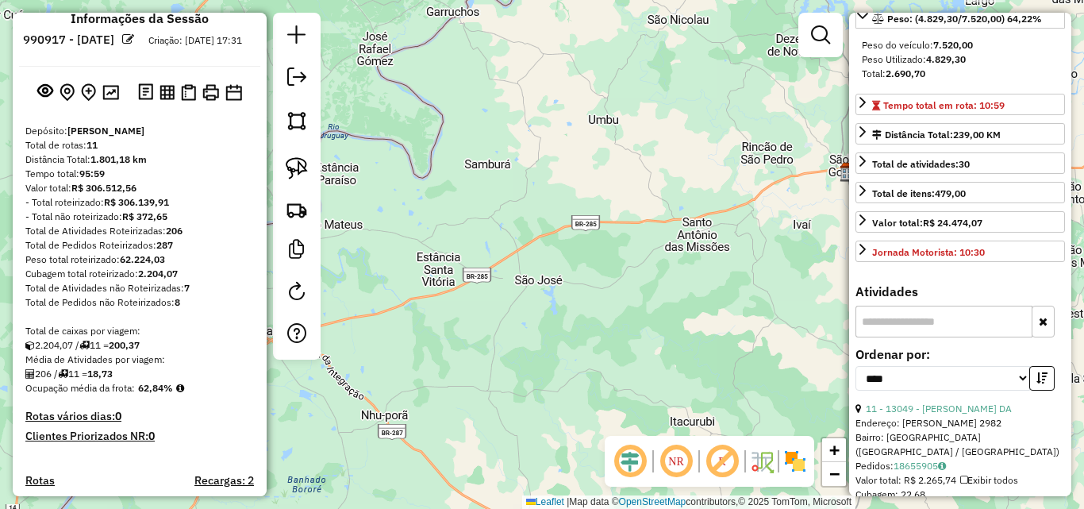
scroll to position [0, 0]
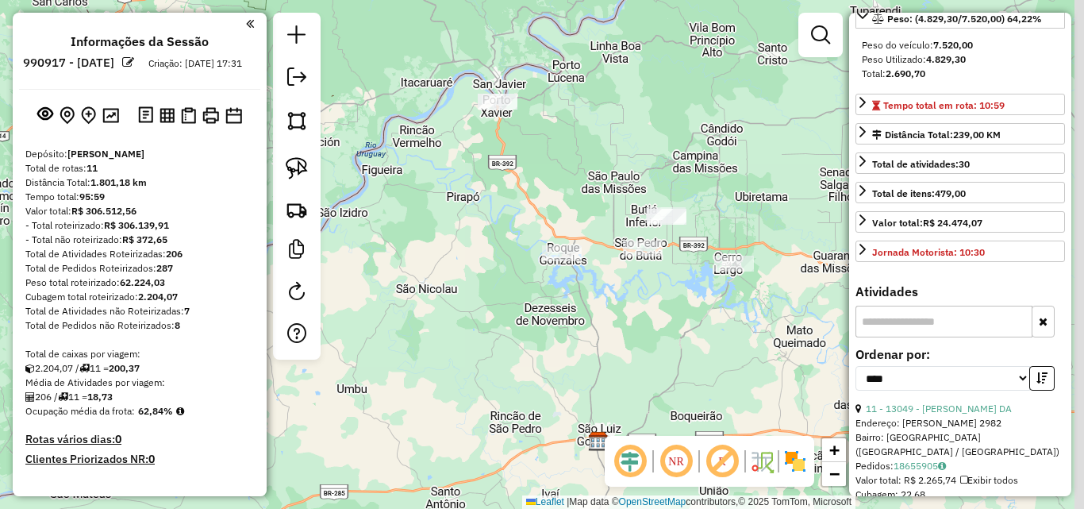
drag, startPoint x: 611, startPoint y: 294, endPoint x: 566, endPoint y: 274, distance: 49.4
click at [566, 274] on div "Janela de atendimento Grade de atendimento Capacidade Transportadoras Veículos …" at bounding box center [542, 254] width 1084 height 509
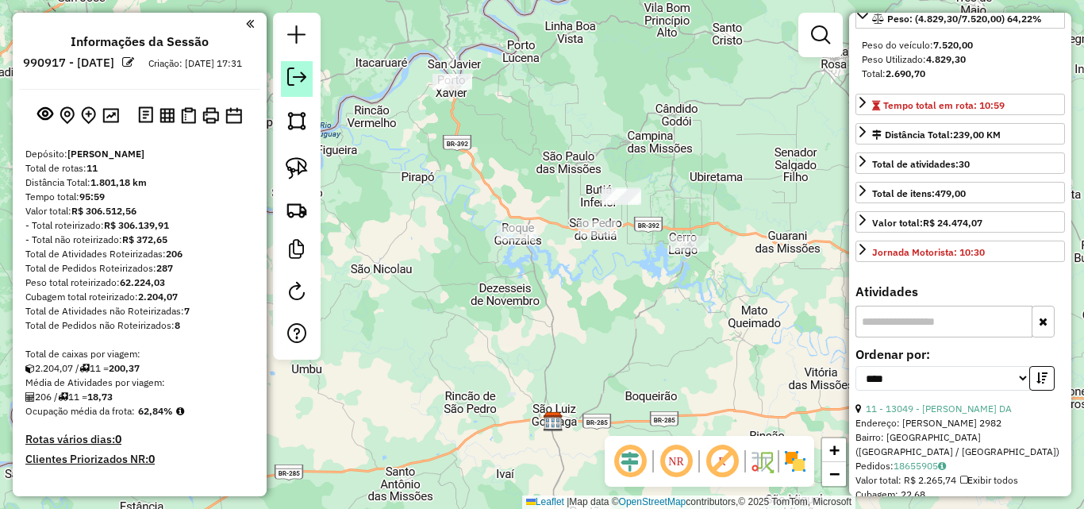
click at [291, 76] on em at bounding box center [296, 76] width 19 height 19
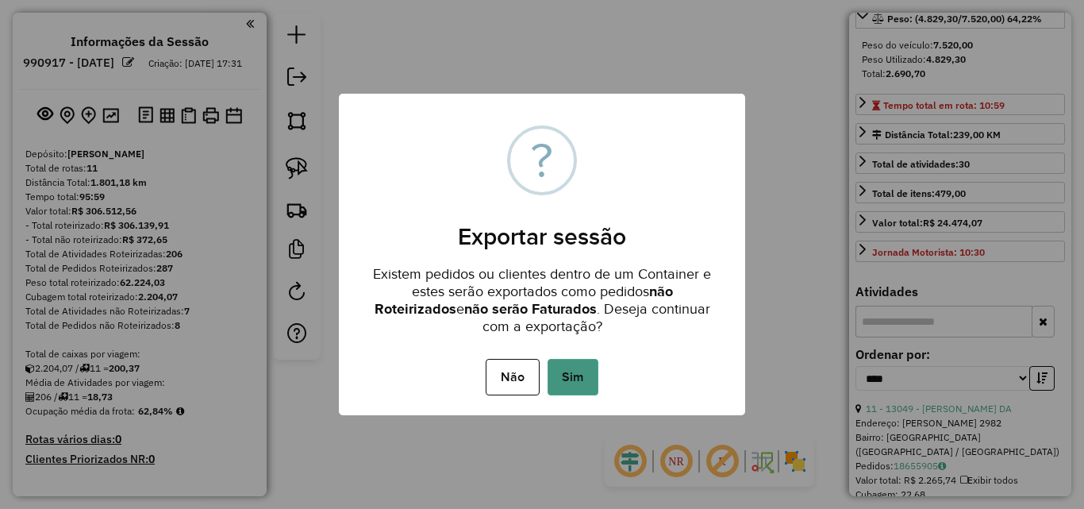
click at [575, 368] on button "Sim" at bounding box center [573, 377] width 51 height 37
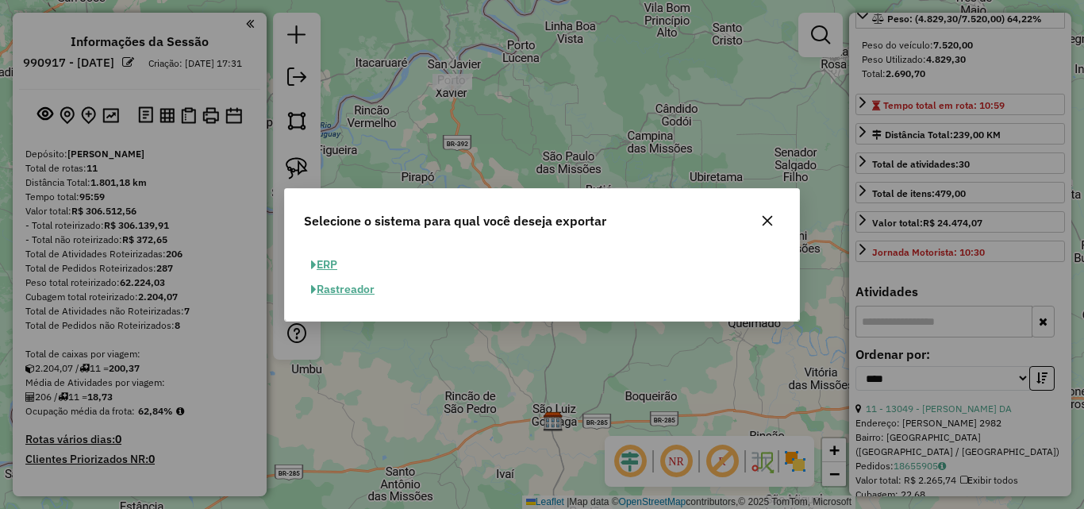
click at [333, 266] on button "ERP" at bounding box center [324, 264] width 40 height 25
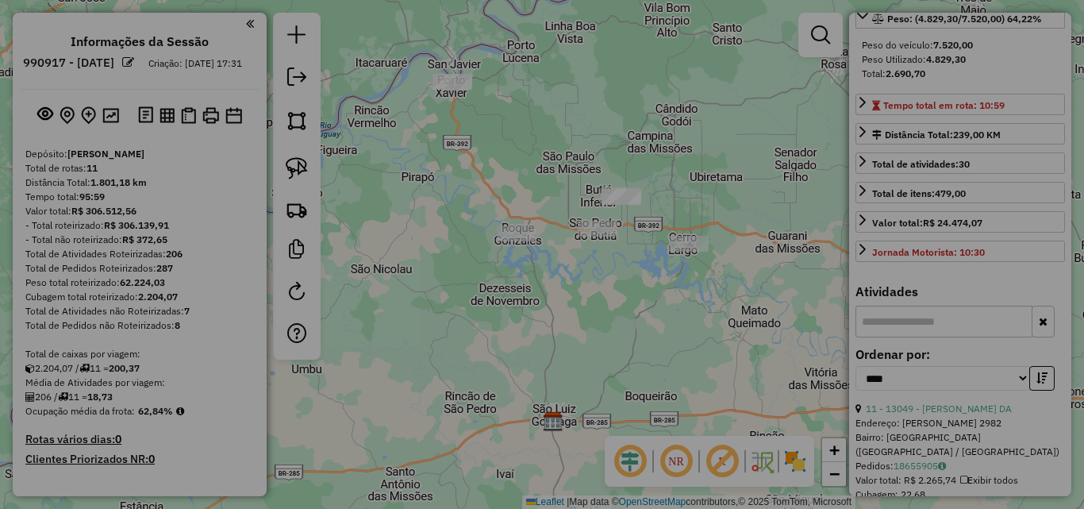
select select "**"
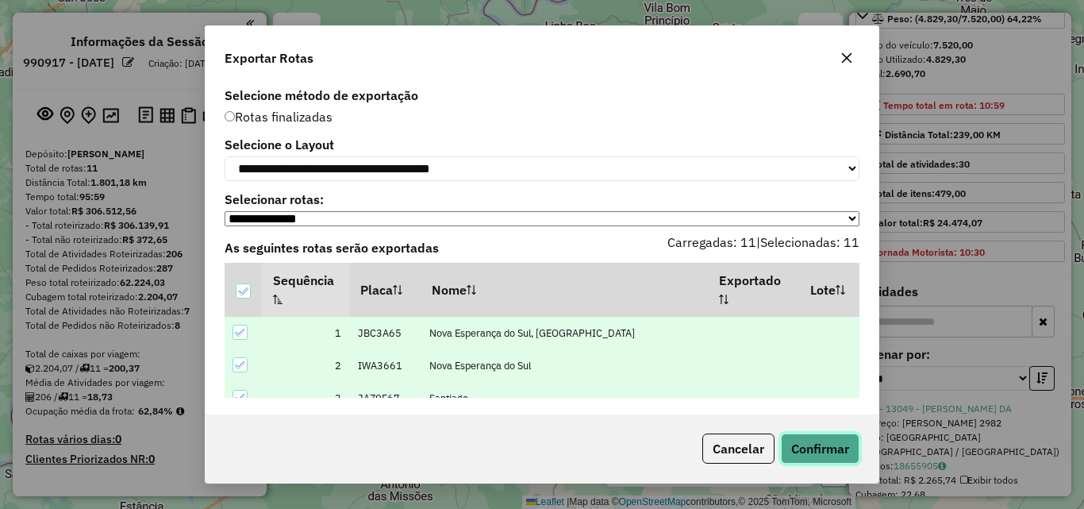
click at [833, 446] on button "Confirmar" at bounding box center [820, 448] width 79 height 30
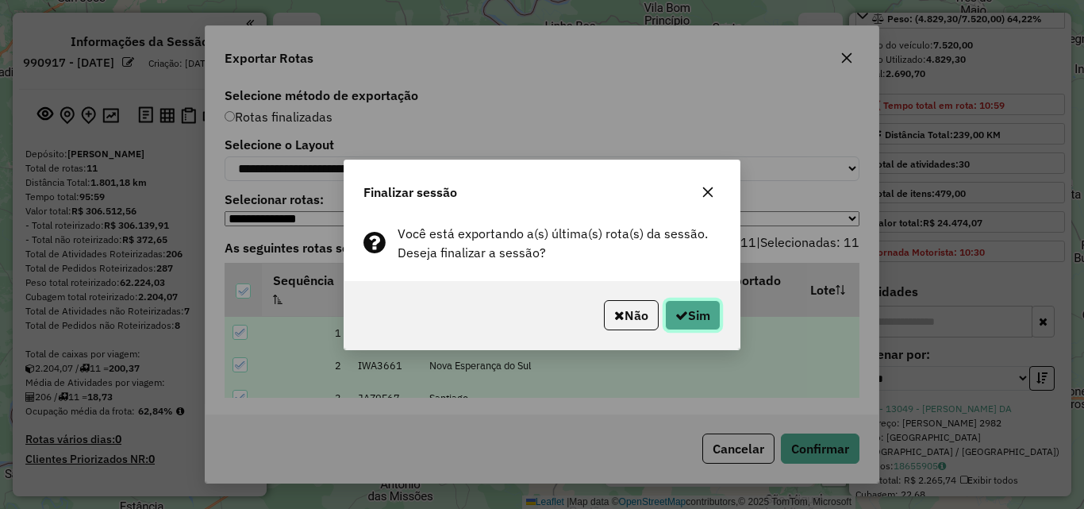
click at [703, 313] on button "Sim" at bounding box center [693, 315] width 56 height 30
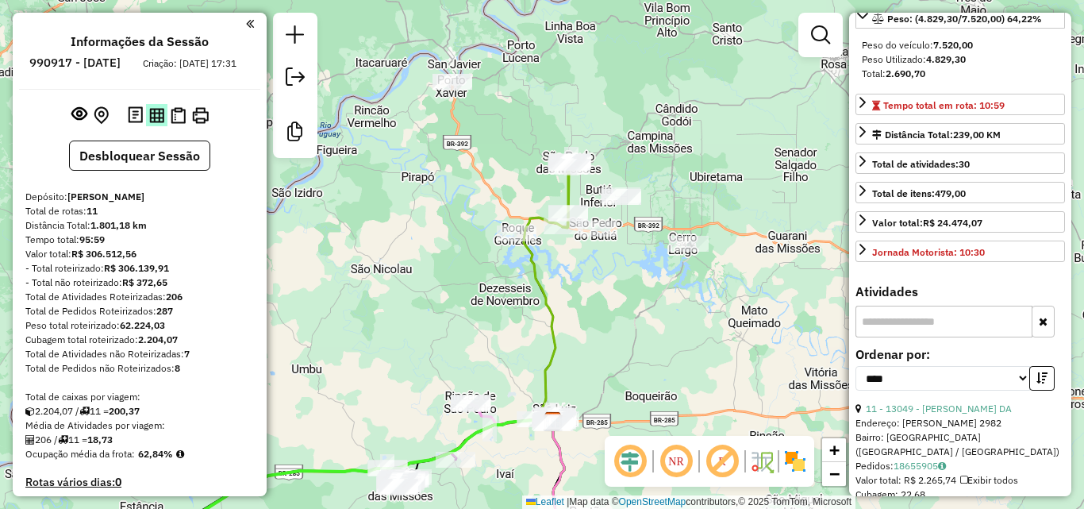
click at [154, 125] on button at bounding box center [156, 114] width 21 height 21
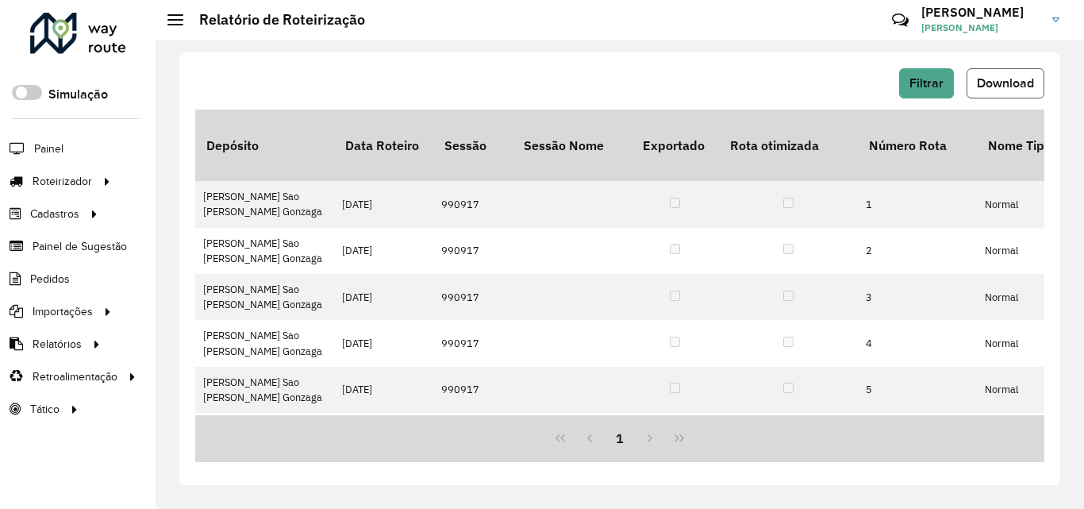
click at [1011, 83] on span "Download" at bounding box center [1005, 82] width 57 height 13
